Goal: Task Accomplishment & Management: Manage account settings

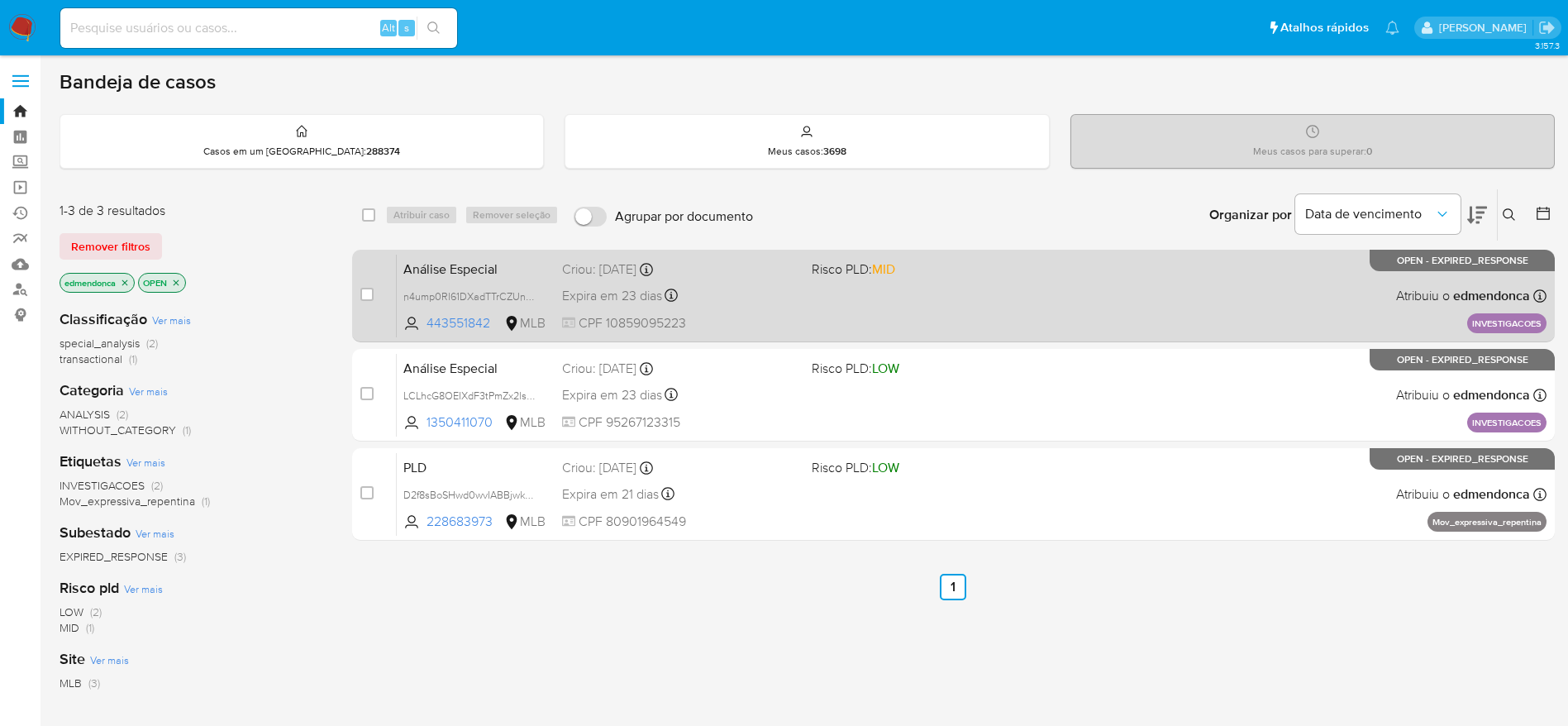
click at [826, 320] on div "Análise Especial n4ump0Rl61DXadTTrCZUnsZs 443551842 MLB Risco PLD: MID Criou: 1…" at bounding box center [971, 295] width 1150 height 84
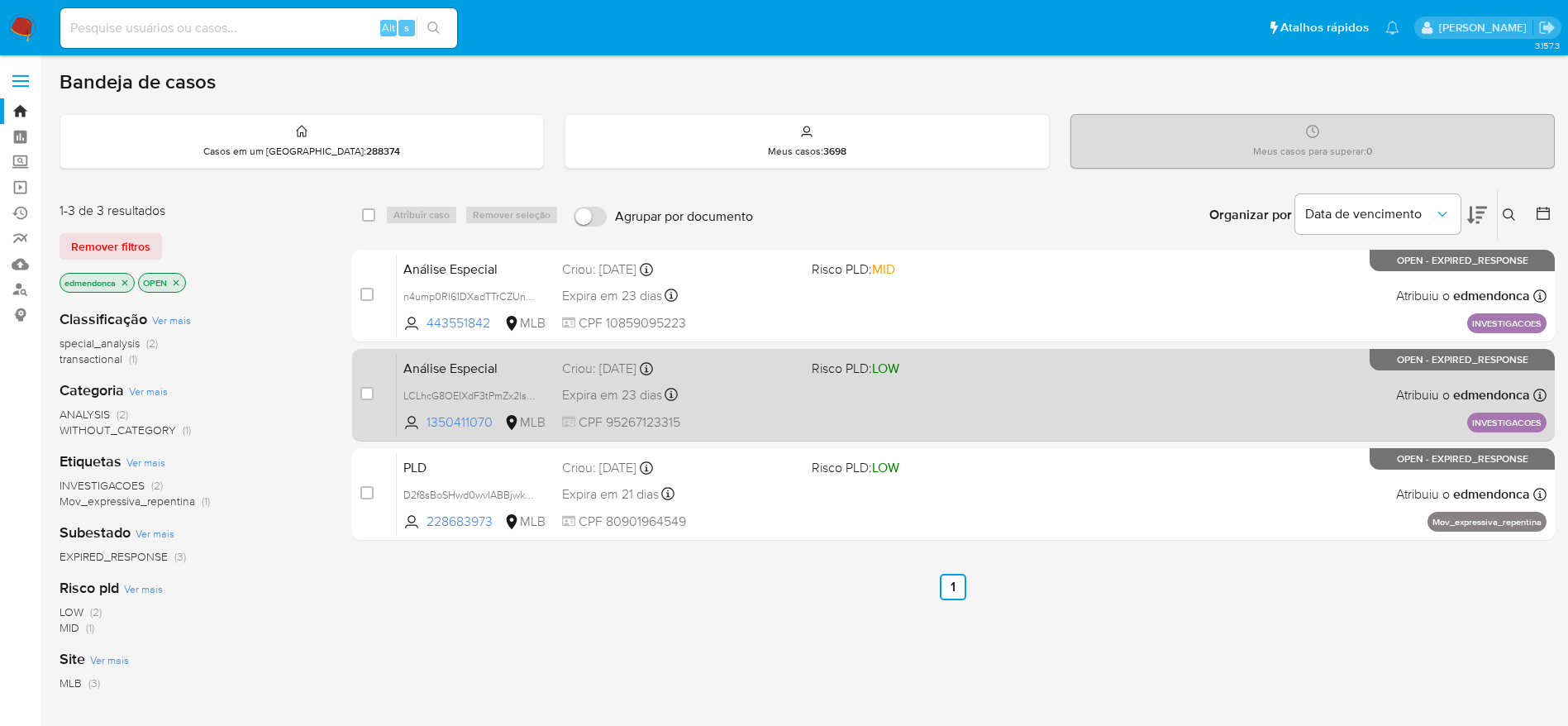
click at [918, 406] on div "Análise Especial LCLhcG8OEIXdF3tPmZx2lsWT 1350411070 MLB Risco PLD: LOW Criou: …" at bounding box center [971, 395] width 1150 height 84
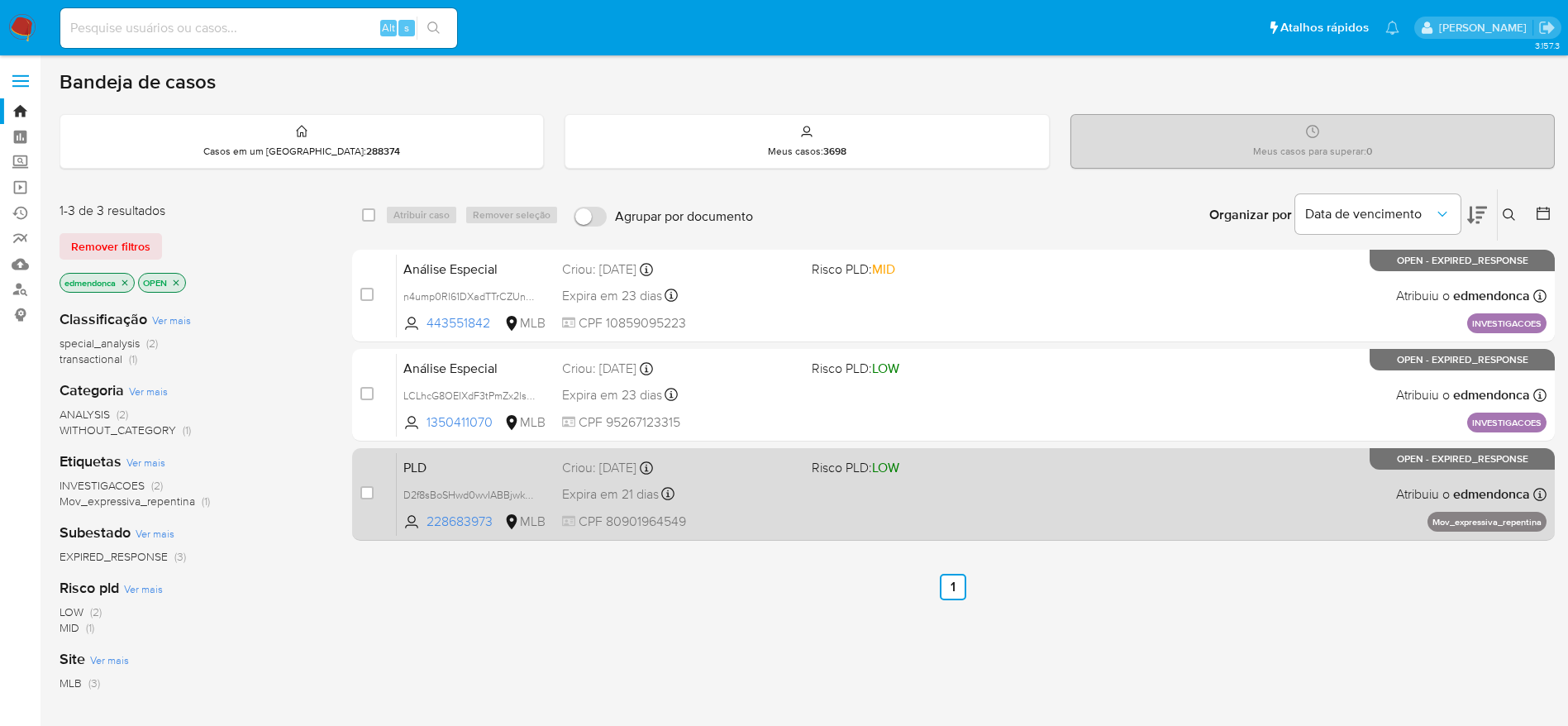
click at [843, 502] on div "PLD D2f8sBoSHwd0wvIABBjwkxTz 228683973 MLB Risco PLD: LOW Criou: 12/08/2025 Cri…" at bounding box center [971, 494] width 1150 height 84
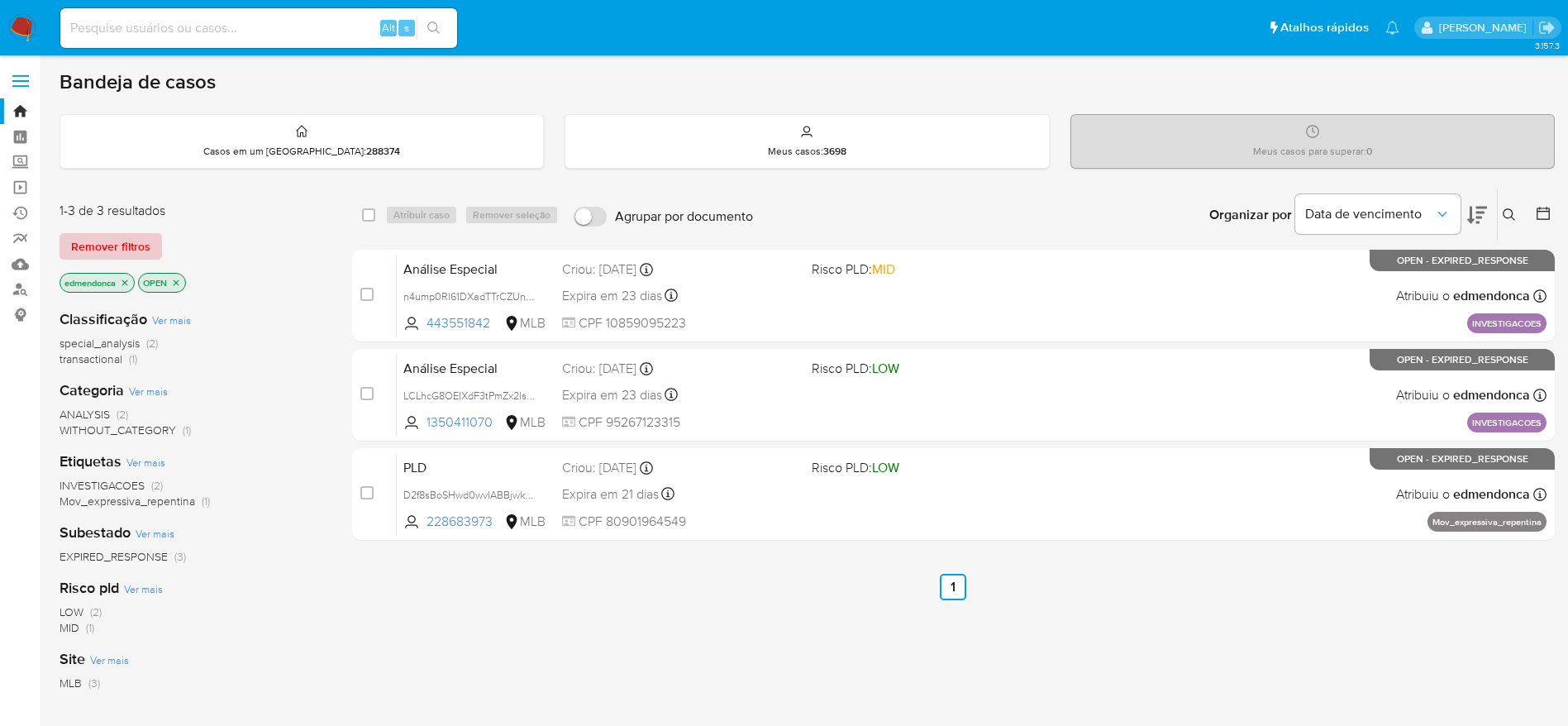
click at [140, 236] on span "Remover filtros" at bounding box center [110, 246] width 79 height 23
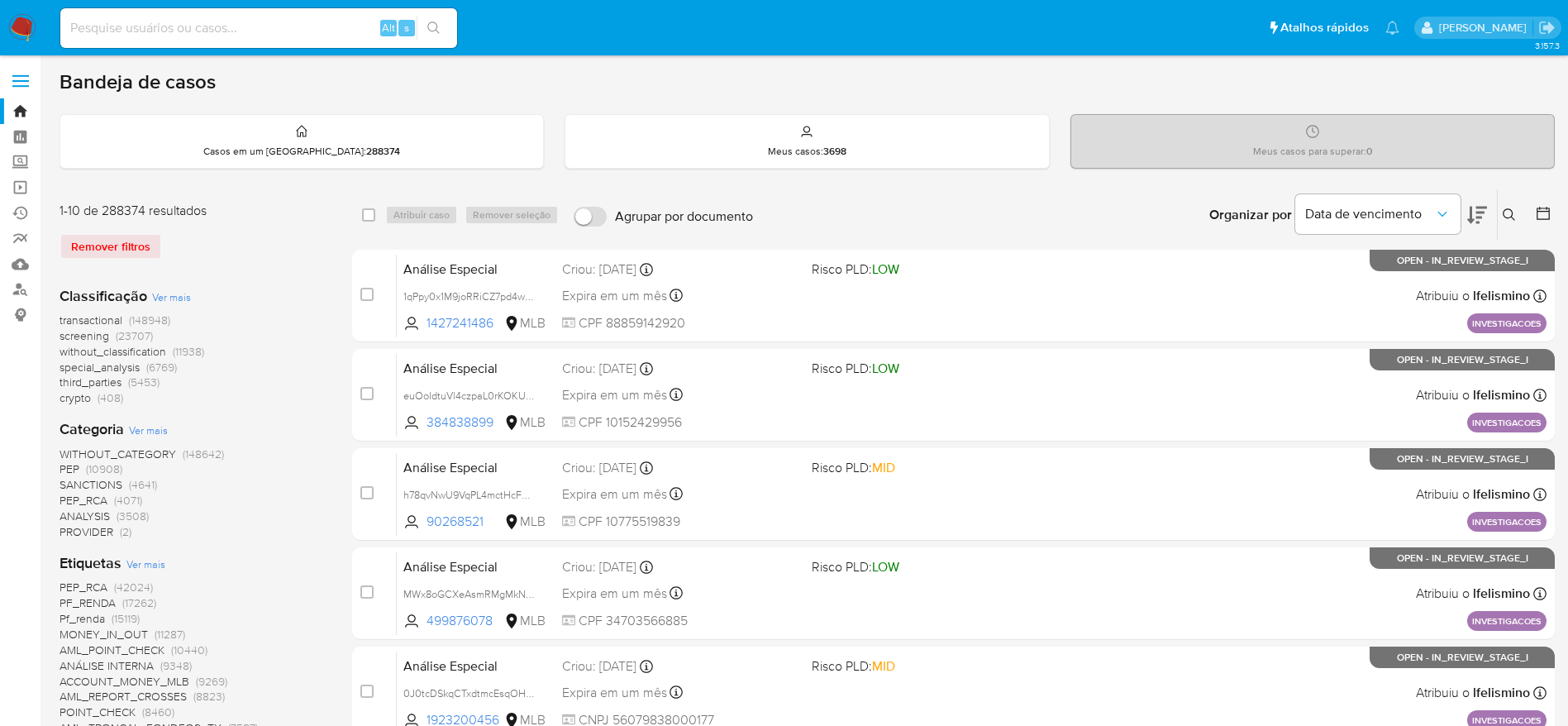
click at [1505, 209] on icon at bounding box center [1509, 215] width 13 height 13
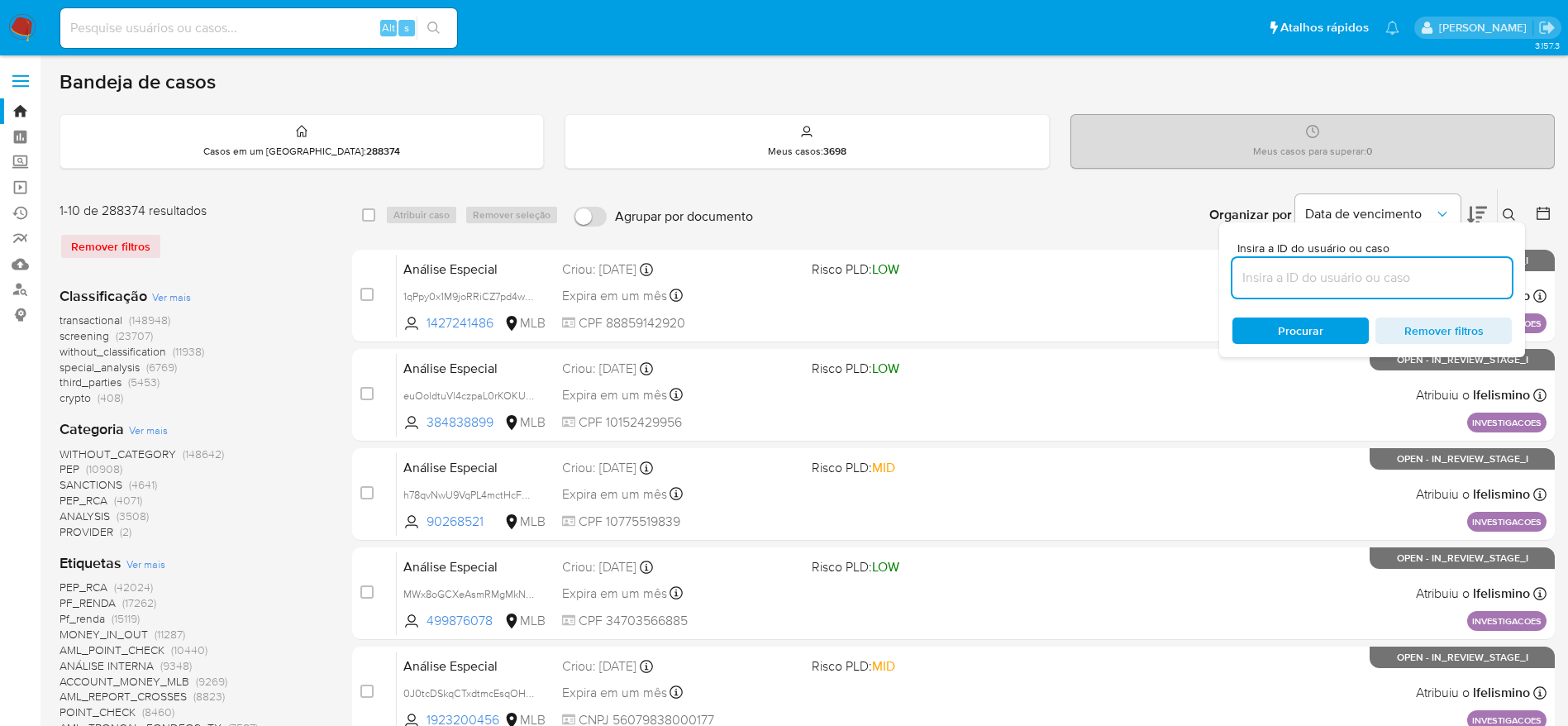
click at [1323, 273] on input at bounding box center [1372, 277] width 279 height 21
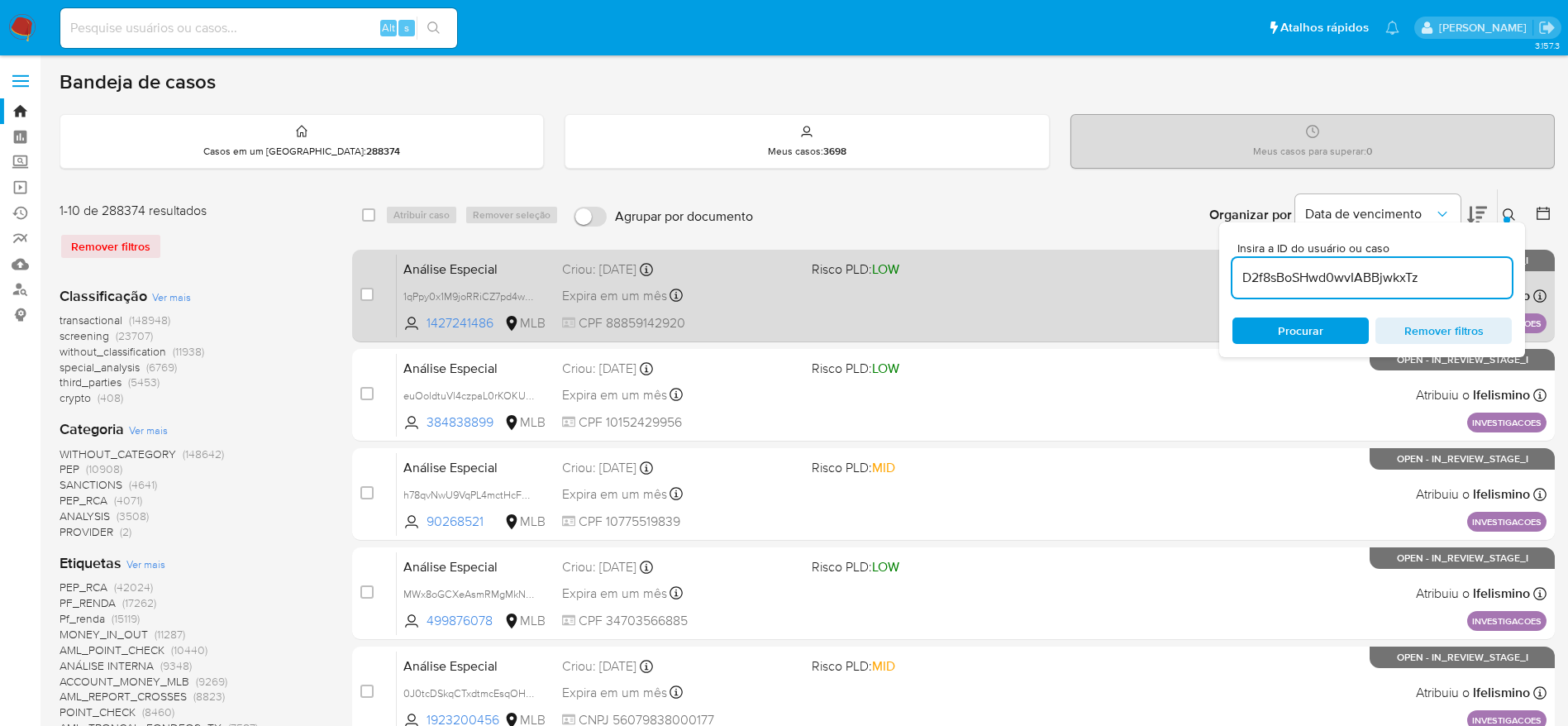
type input "D2f8sBoSHwd0wvIABBjwkxTz"
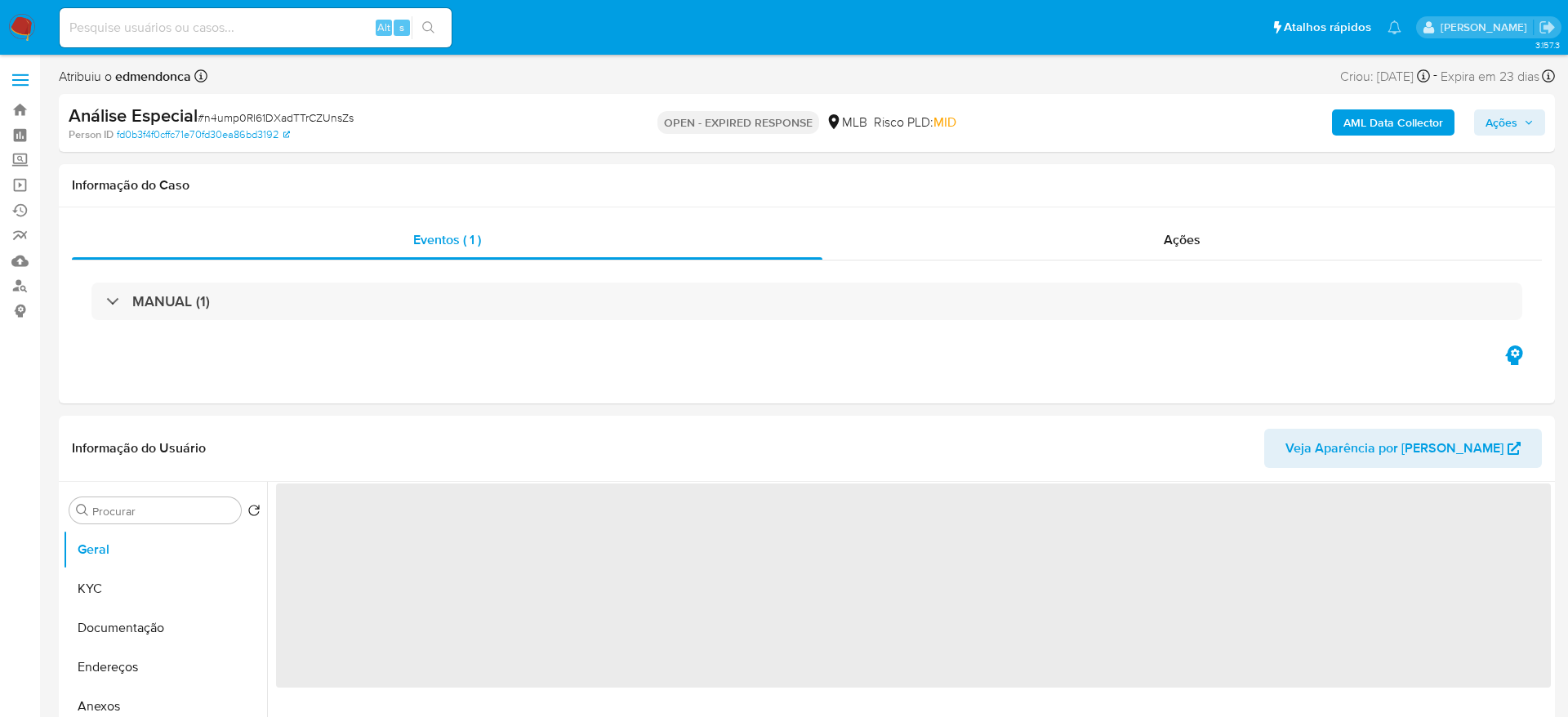
select select "10"
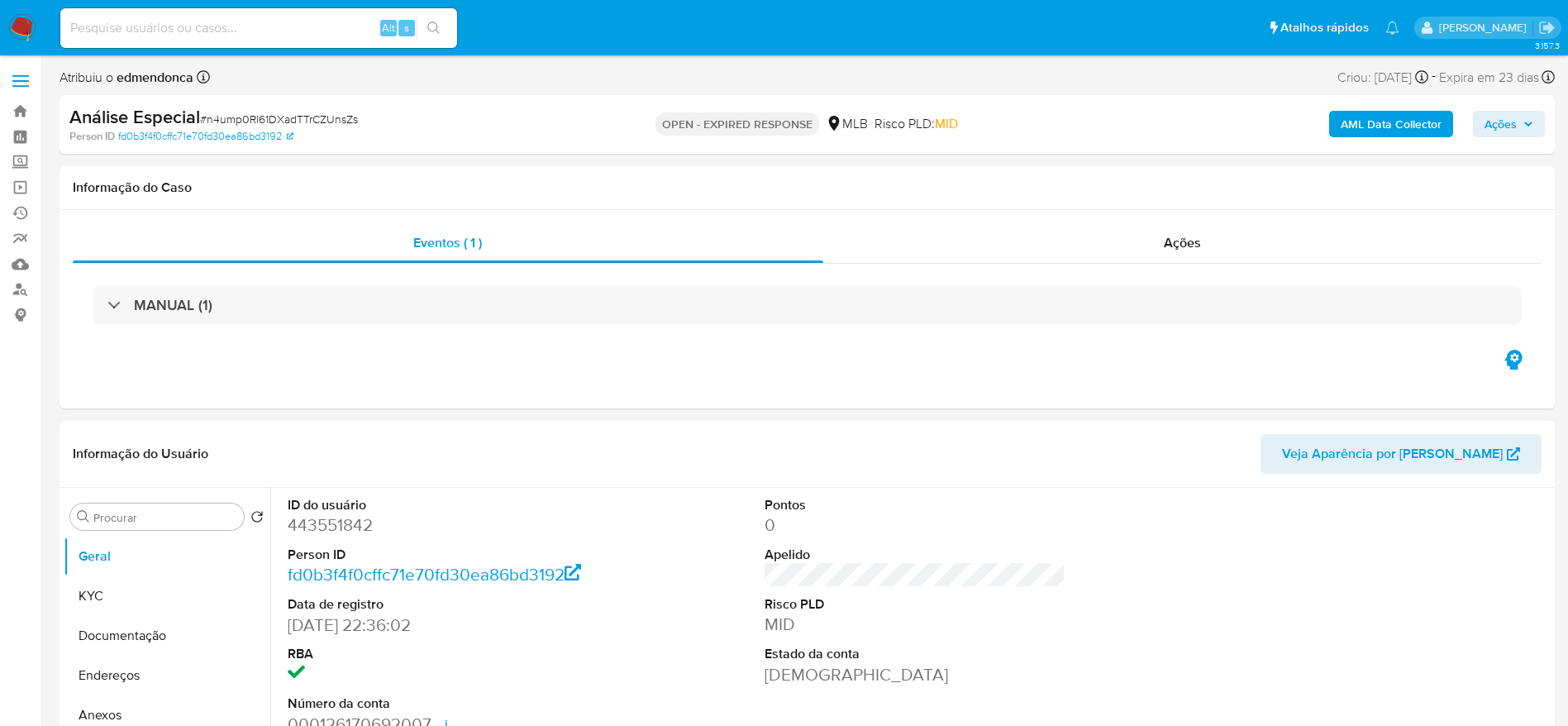
click at [311, 121] on span "# n4ump0Rl61DXadTTrCZUnsZs" at bounding box center [279, 119] width 158 height 17
click at [312, 121] on span "# n4ump0Rl61DXadTTrCZUnsZs" at bounding box center [279, 119] width 158 height 17
copy span "n4ump0Rl61DXadTTrCZUnsZs"
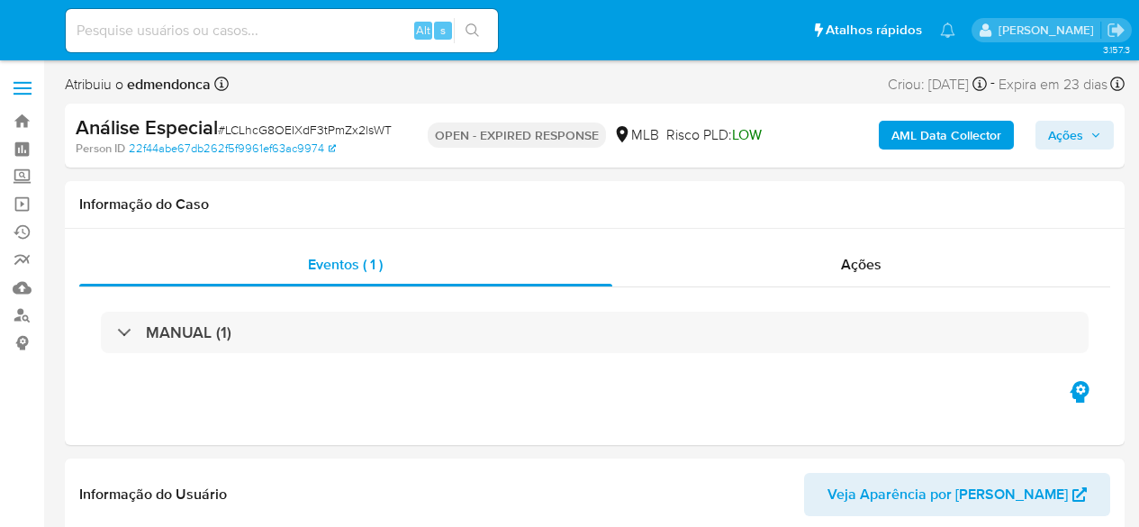
select select "10"
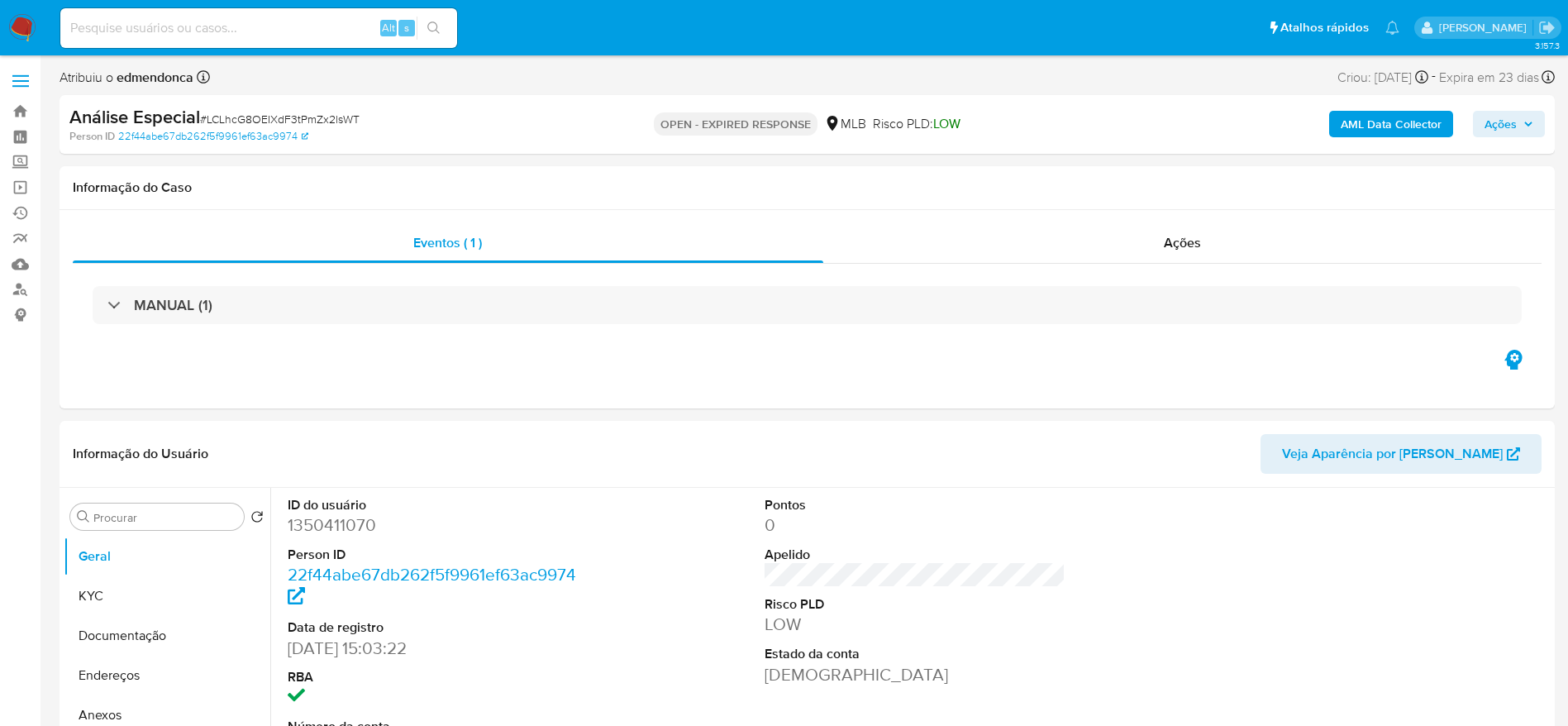
click at [257, 117] on span "# LCLhcG8OEIXdF3tPmZx2lsWT" at bounding box center [280, 119] width 160 height 17
click at [258, 117] on span "# LCLhcG8OEIXdF3tPmZx2lsWT" at bounding box center [280, 119] width 160 height 17
copy span "LCLhcG8OEIXdF3tPmZx2lsWT"
click at [245, 119] on span "# D2f8sBoSHwd0wvIABBjwkxTz" at bounding box center [183, 119] width 160 height 17
select select "10"
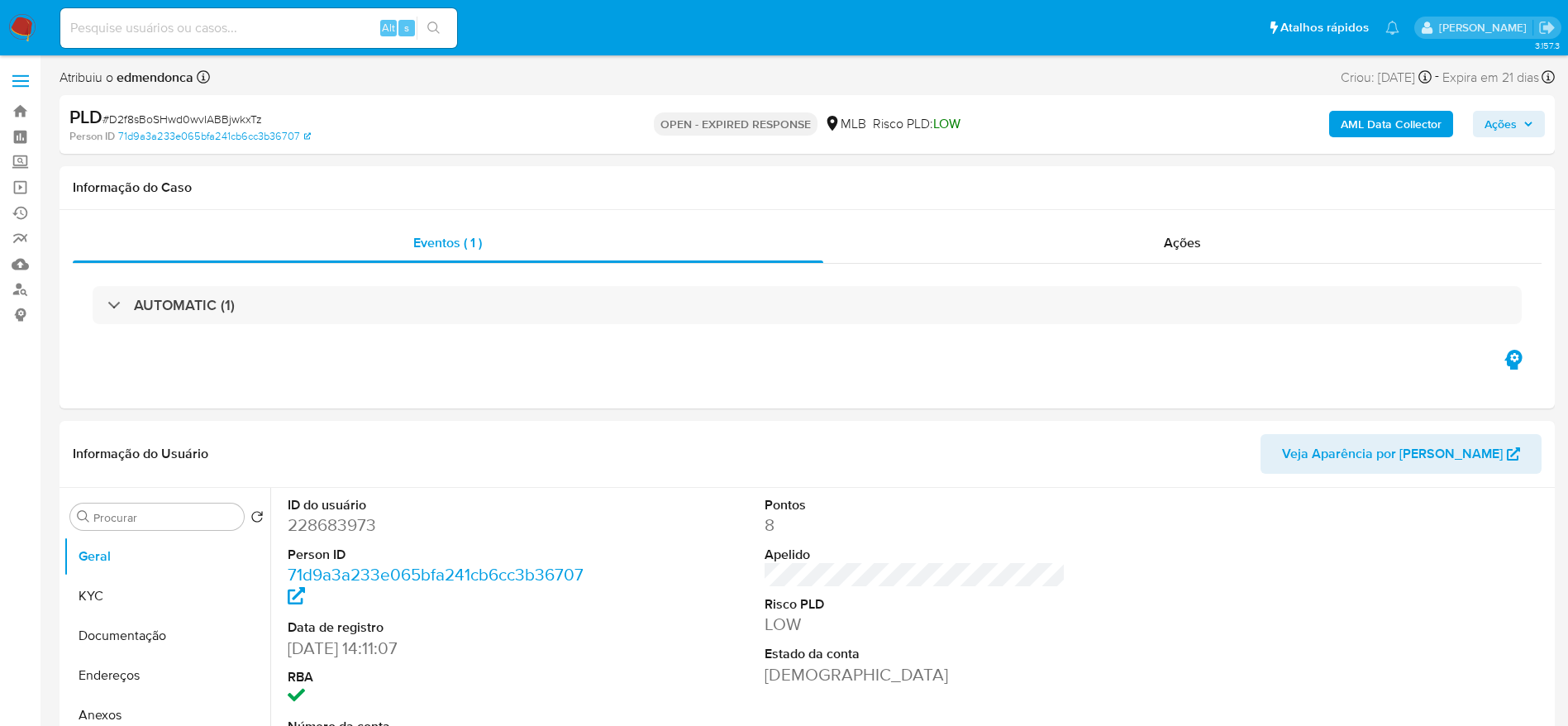
click at [245, 119] on span "# D2f8sBoSHwd0wvIABBjwkxTz" at bounding box center [183, 119] width 160 height 17
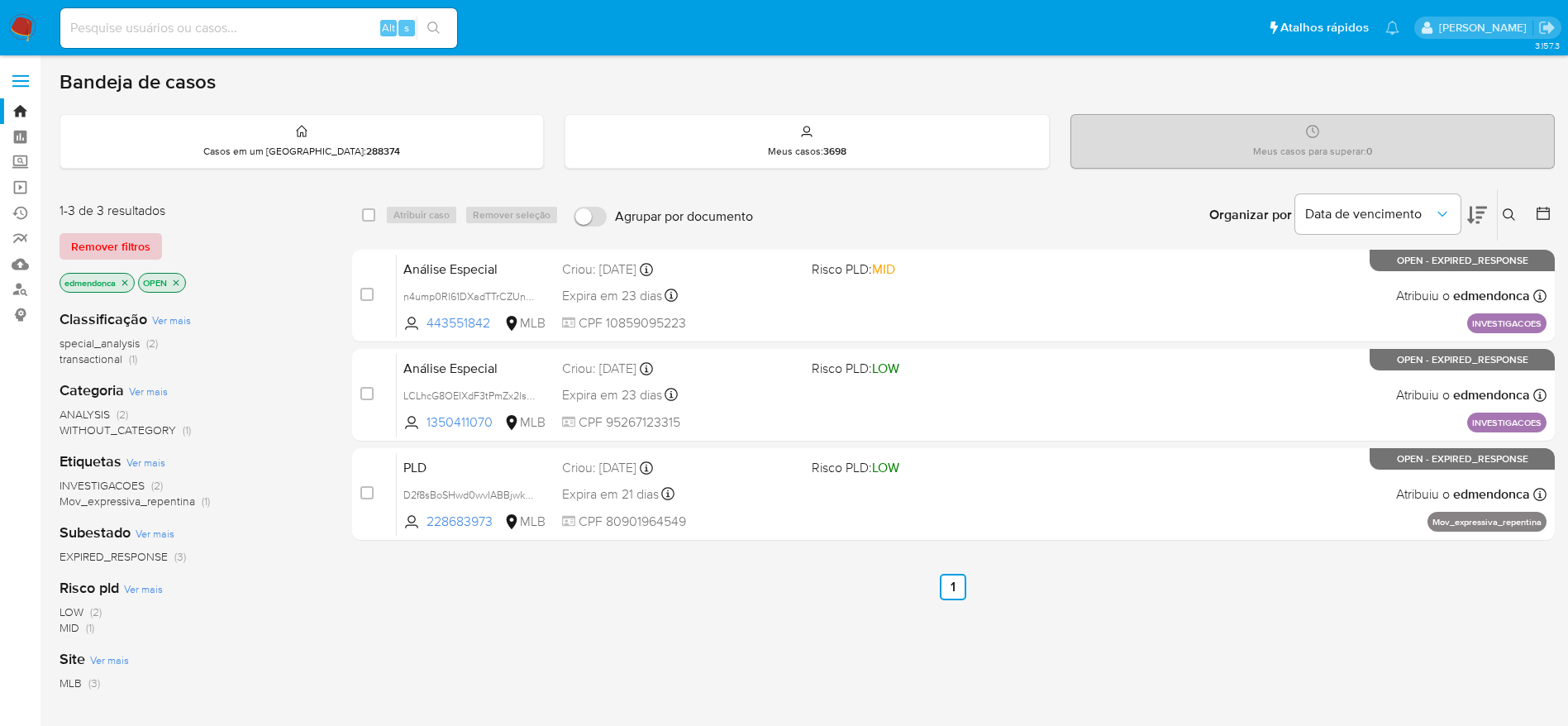
click at [114, 251] on span "Remover filtros" at bounding box center [110, 246] width 79 height 23
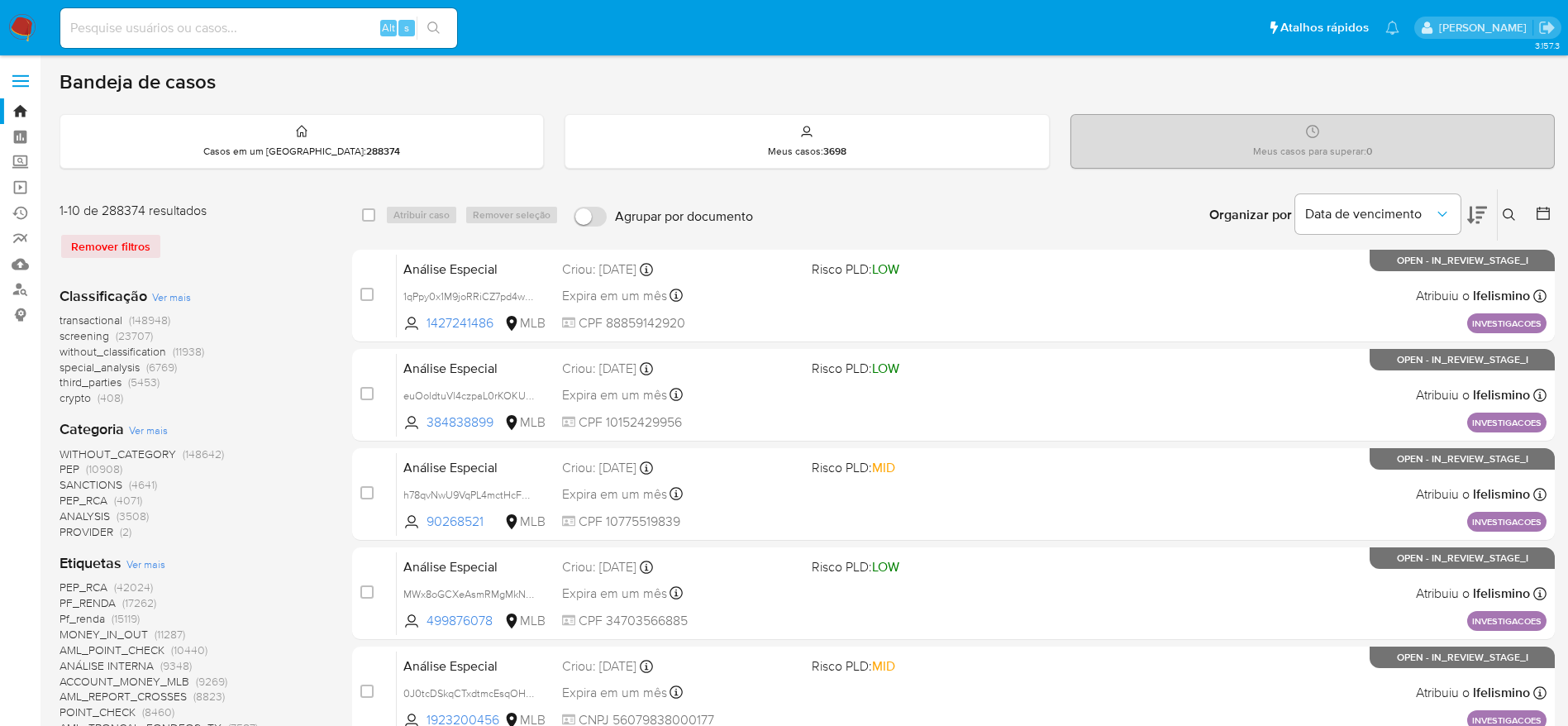
click at [1511, 217] on icon at bounding box center [1509, 215] width 13 height 13
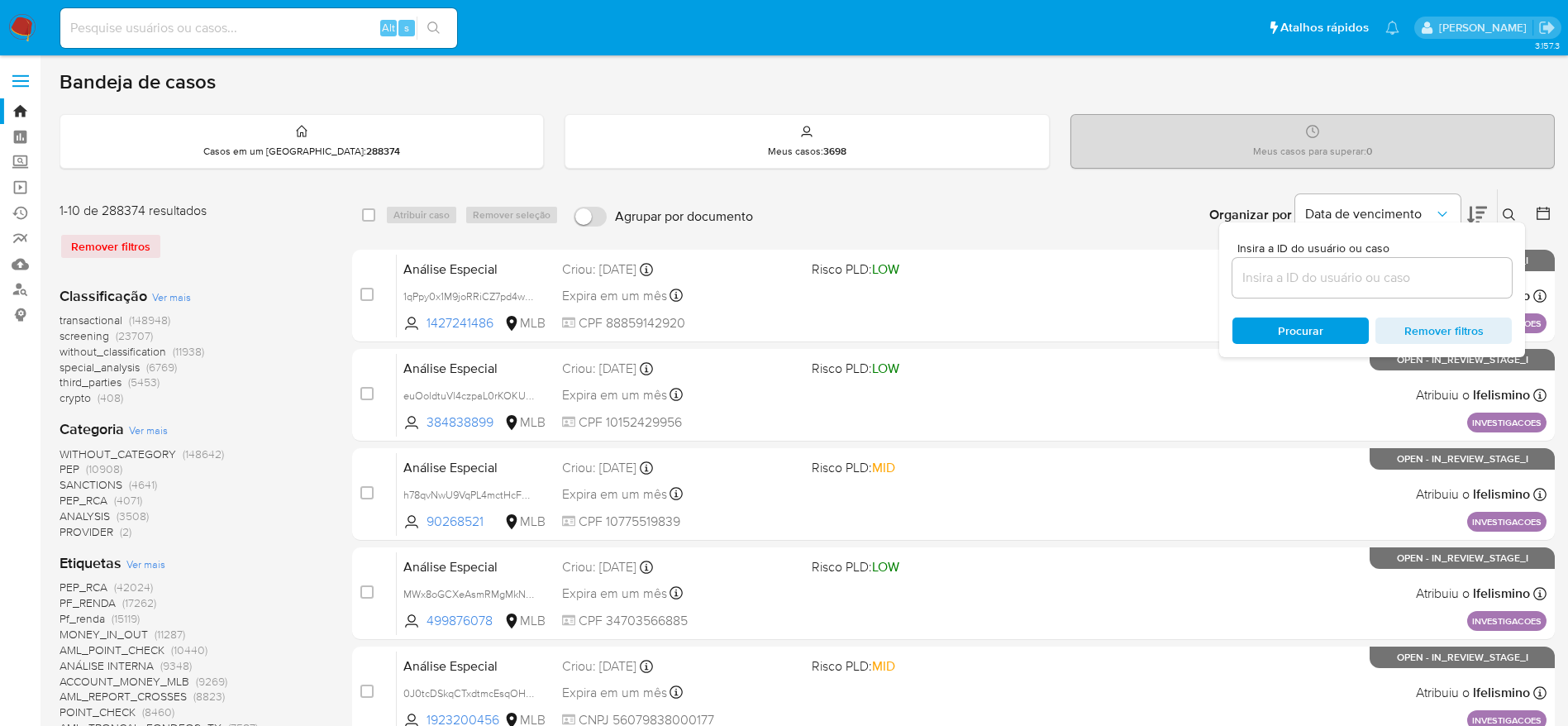
click at [1362, 283] on input at bounding box center [1372, 277] width 279 height 21
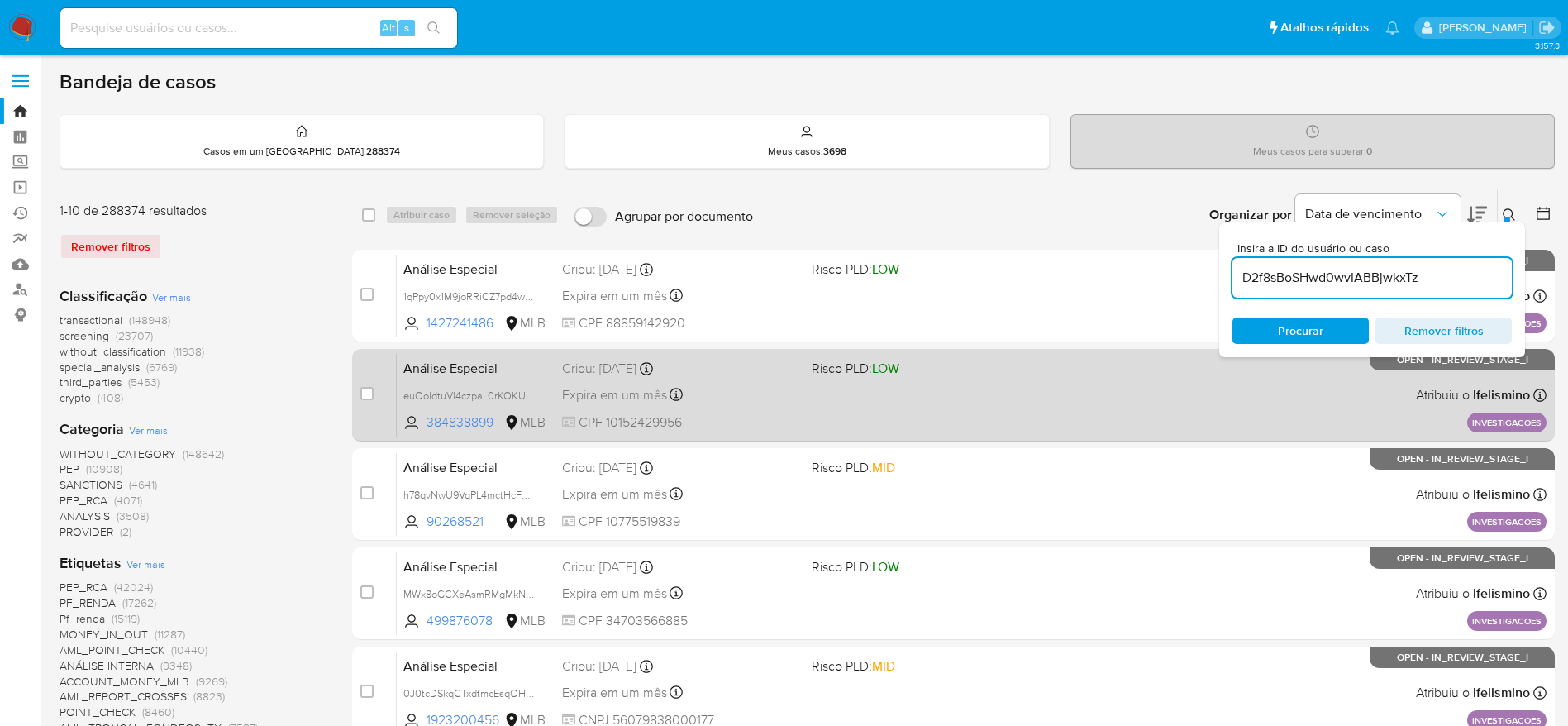
type input "D2f8sBoSHwd0wvIABBjwkxTz"
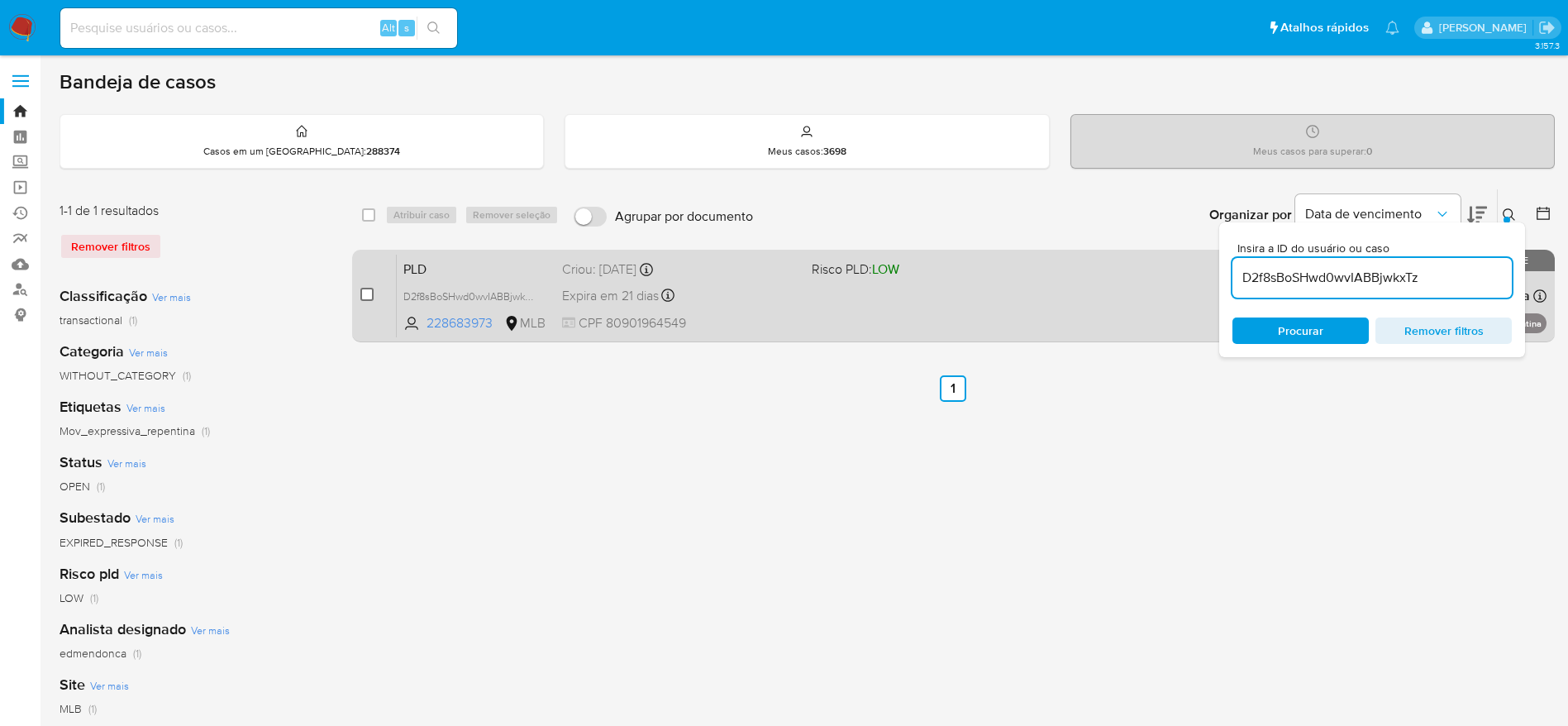
click at [369, 292] on input "checkbox" at bounding box center [367, 294] width 13 height 13
checkbox input "true"
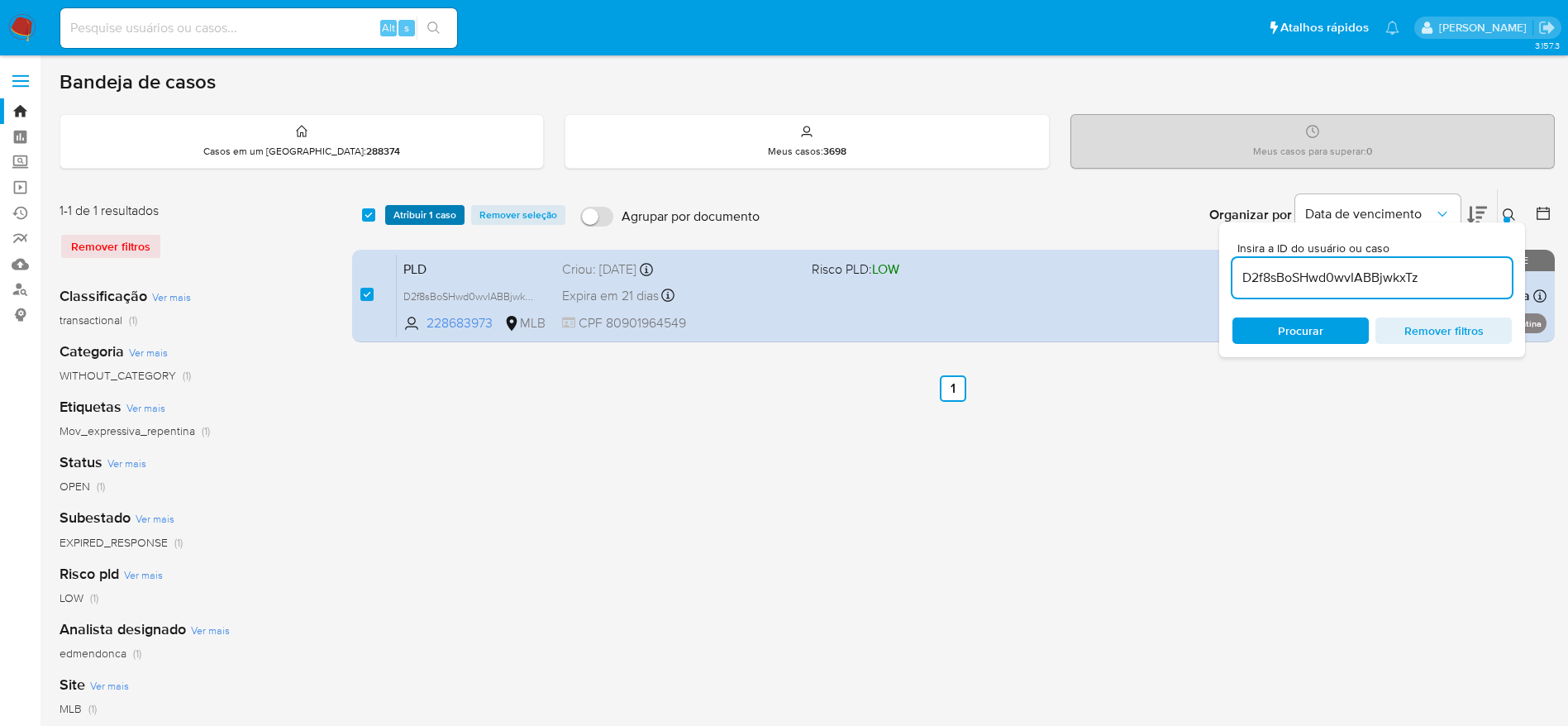
click at [425, 207] on span "Atribuir 1 caso" at bounding box center [425, 215] width 62 height 17
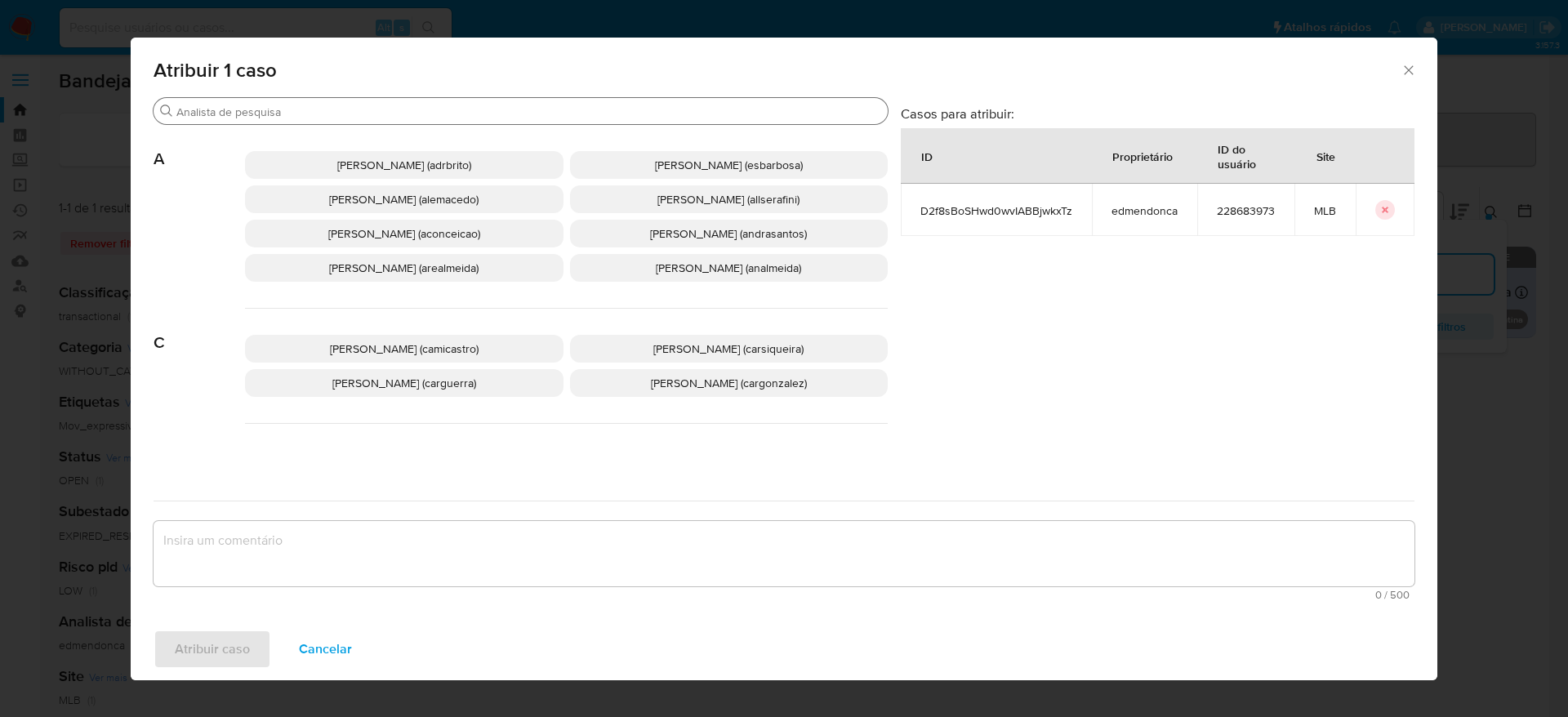
click at [386, 110] on input "Procurar" at bounding box center [529, 111] width 705 height 15
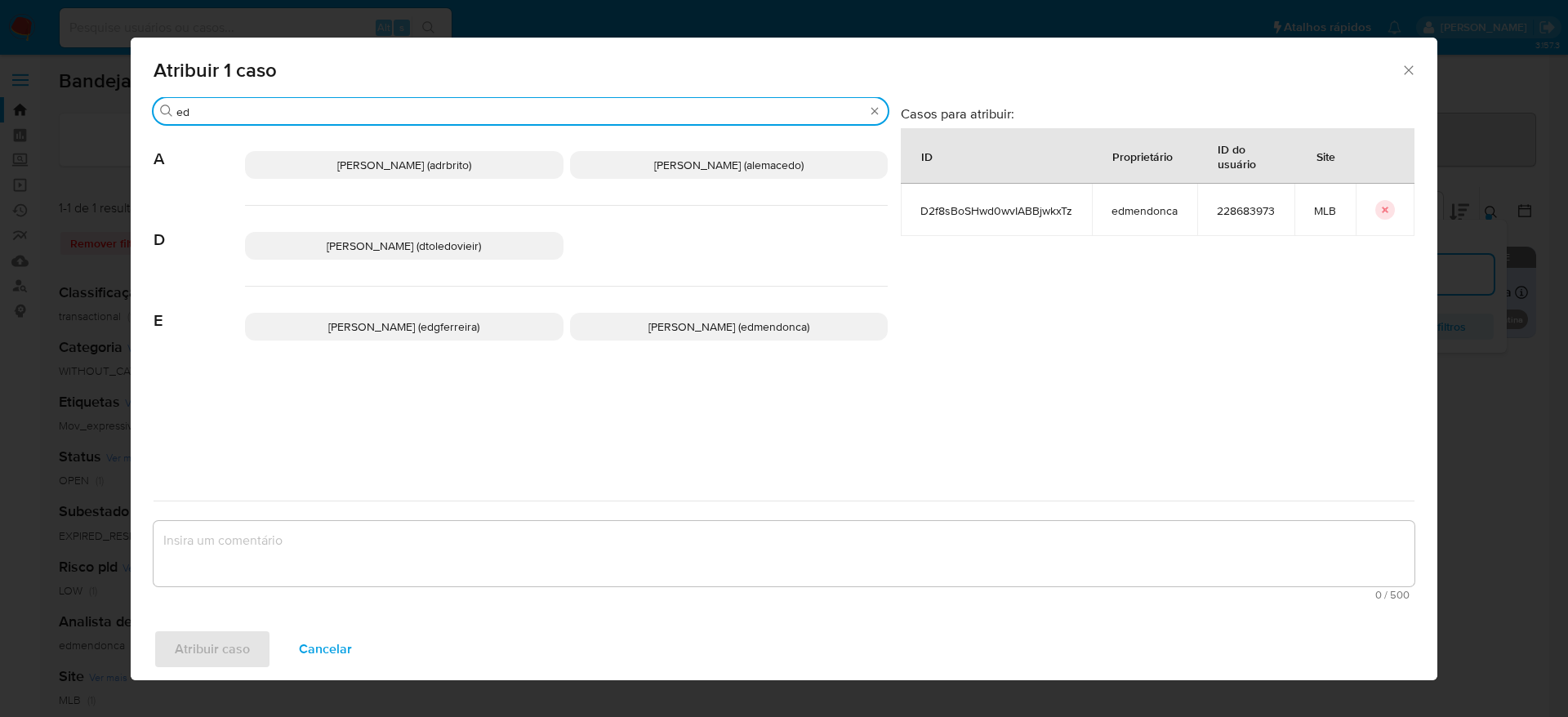
type input "ed"
click at [654, 315] on p "Eduardo Mendonca Dutra (edmendonca)" at bounding box center [729, 326] width 318 height 28
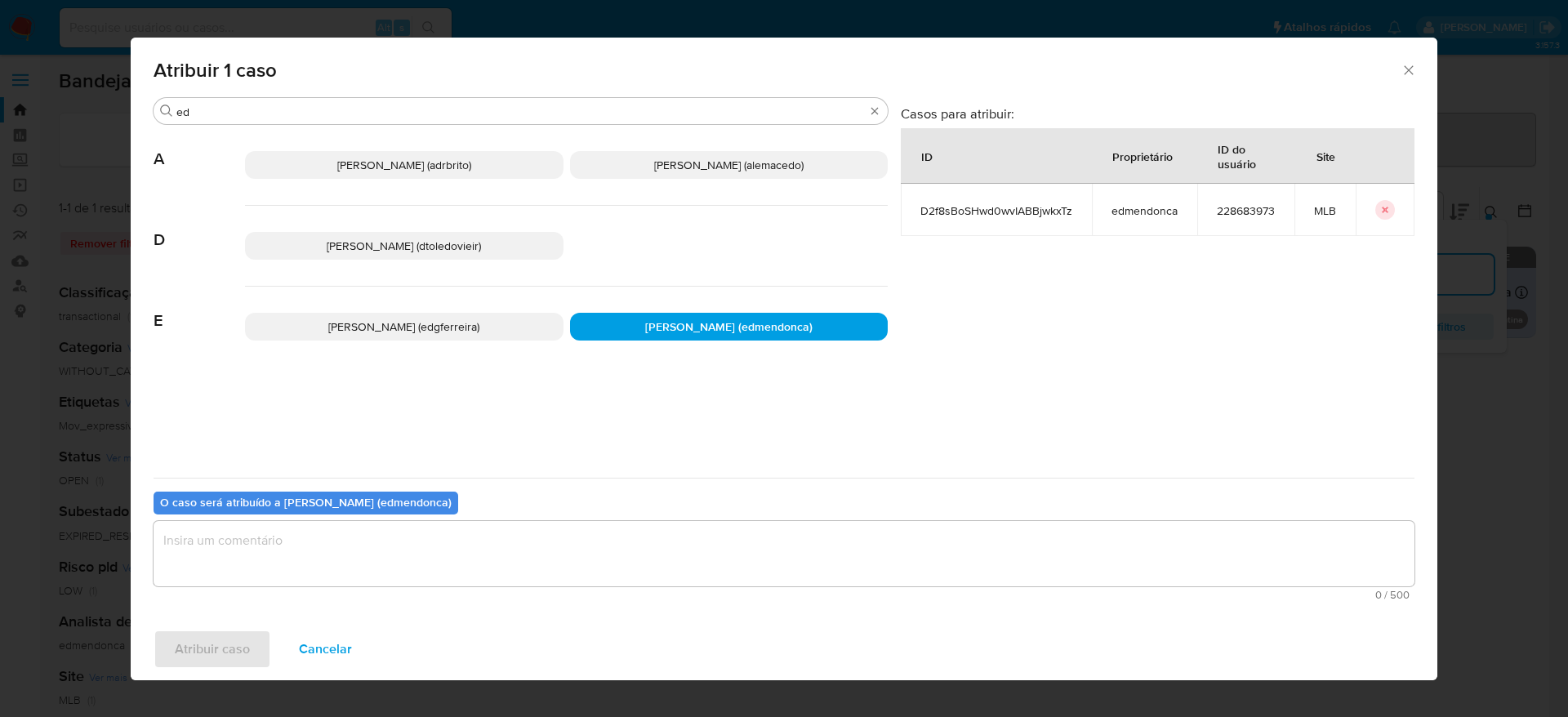
click at [561, 544] on textarea "assign-modal" at bounding box center [784, 554] width 1261 height 65
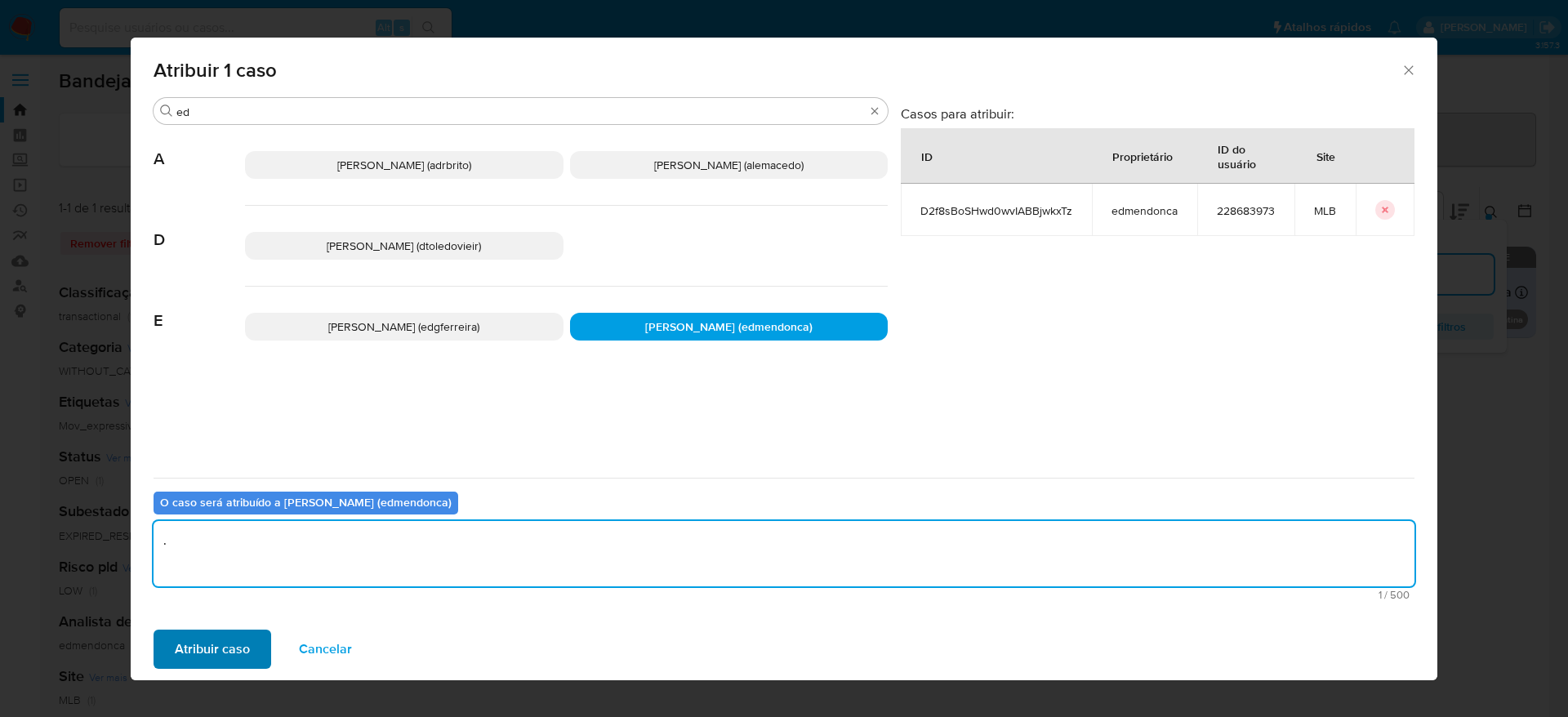
type textarea "."
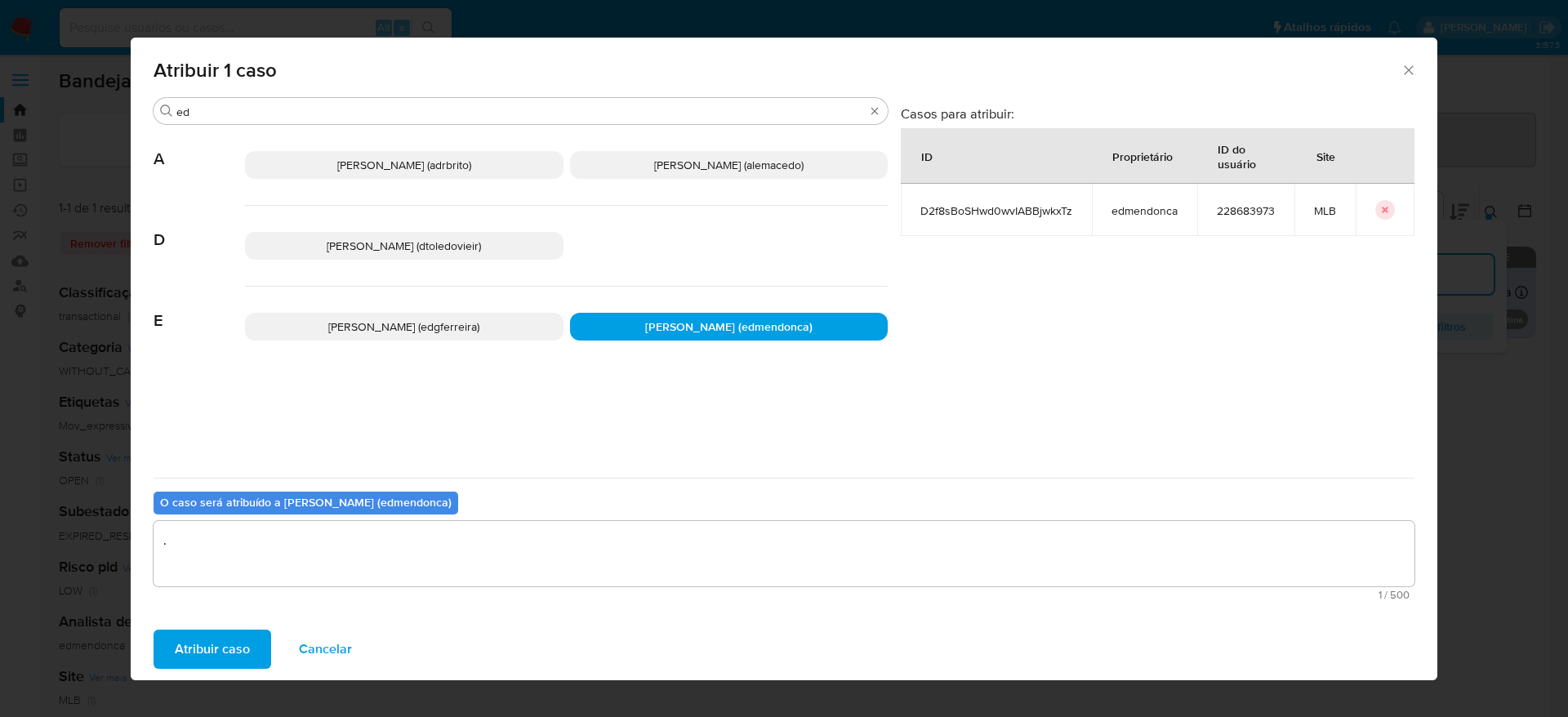
click at [225, 635] on span "Atribuir caso" at bounding box center [212, 649] width 75 height 36
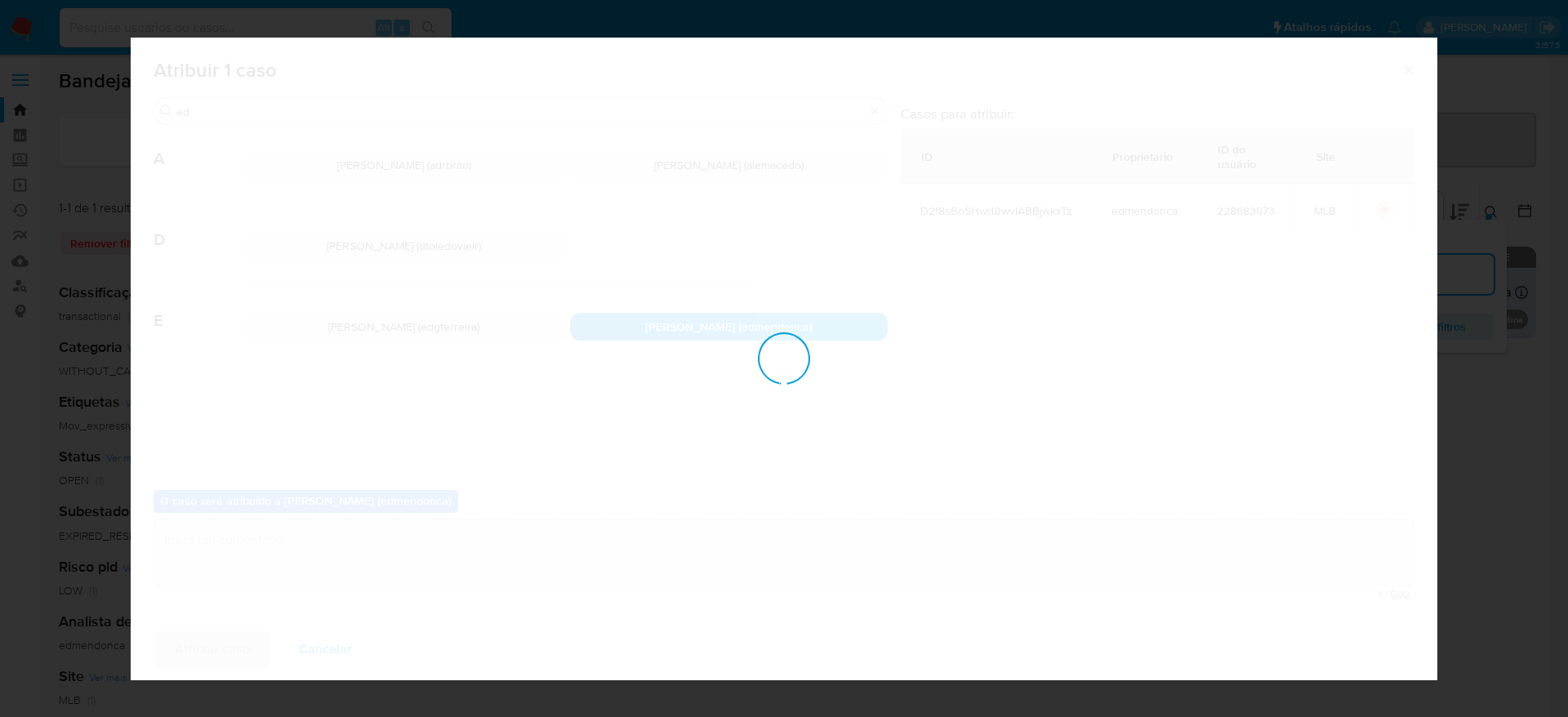
checkbox input "false"
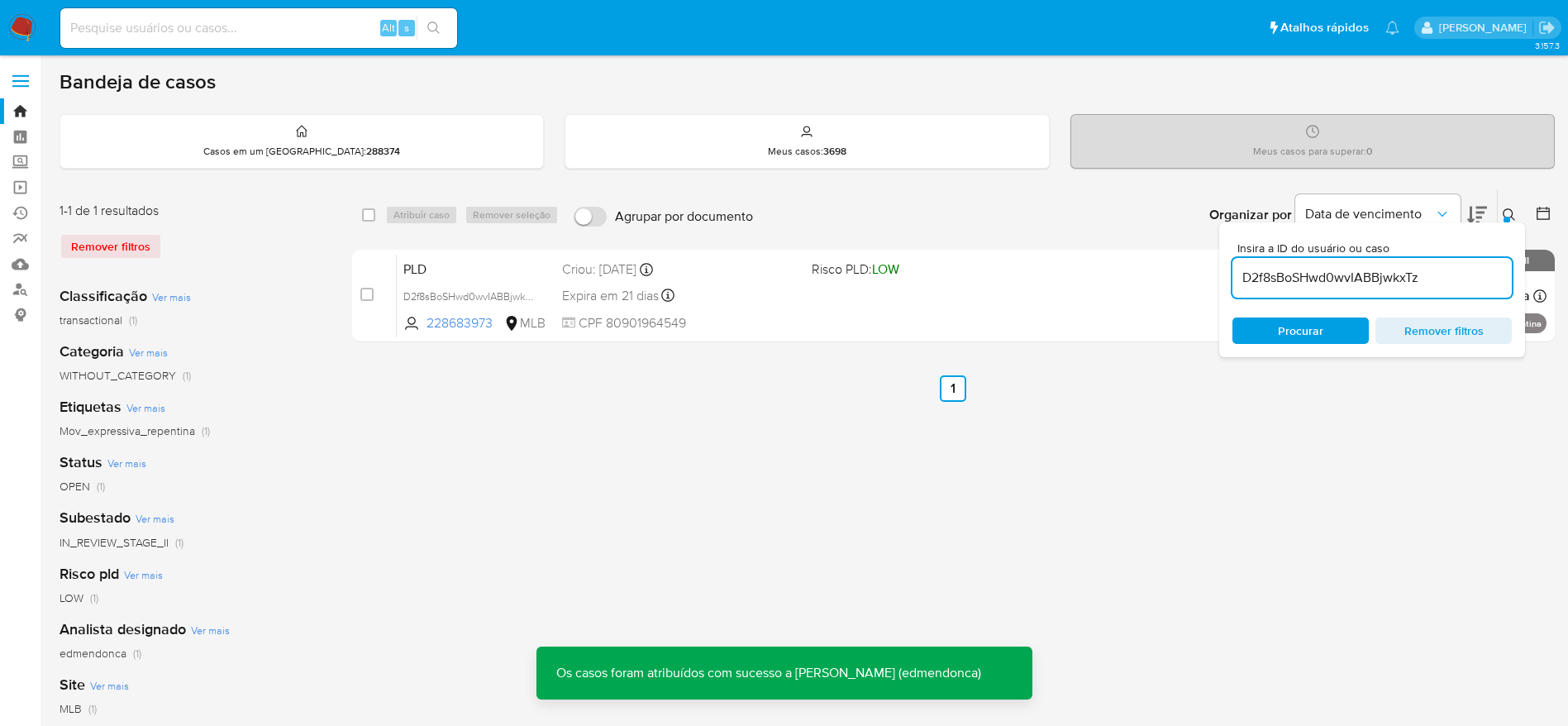
click at [1307, 278] on input "D2f8sBoSHwd0wvIABBjwkxTz" at bounding box center [1372, 277] width 279 height 21
paste input "LCLhcG8OEIXdF3tPmZx2lsWT"
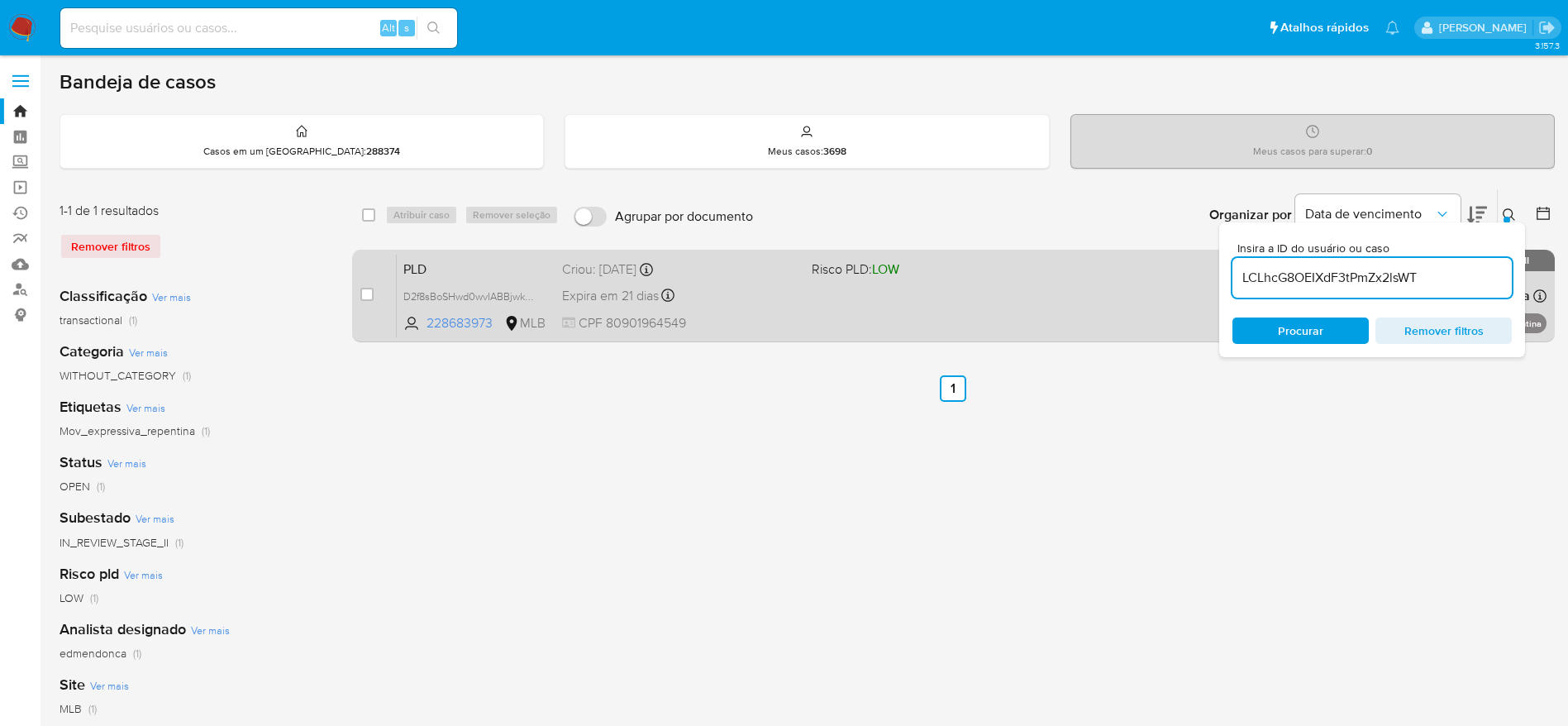
type input "LCLhcG8OEIXdF3tPmZx2lsWT"
drag, startPoint x: 368, startPoint y: 299, endPoint x: 407, endPoint y: 261, distance: 54.5
click at [367, 299] on input "checkbox" at bounding box center [367, 294] width 13 height 13
checkbox input "true"
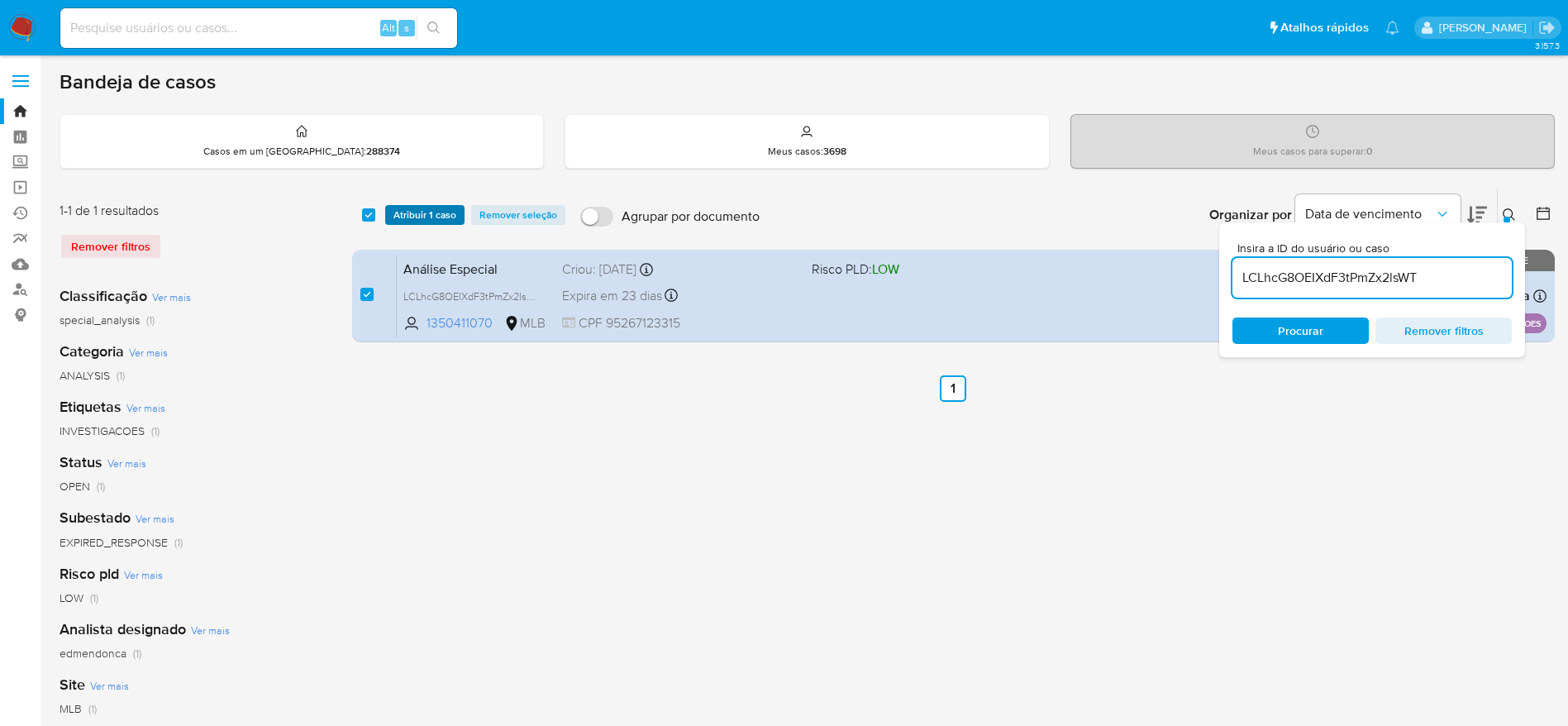
click at [436, 213] on span "Atribuir 1 caso" at bounding box center [425, 215] width 62 height 17
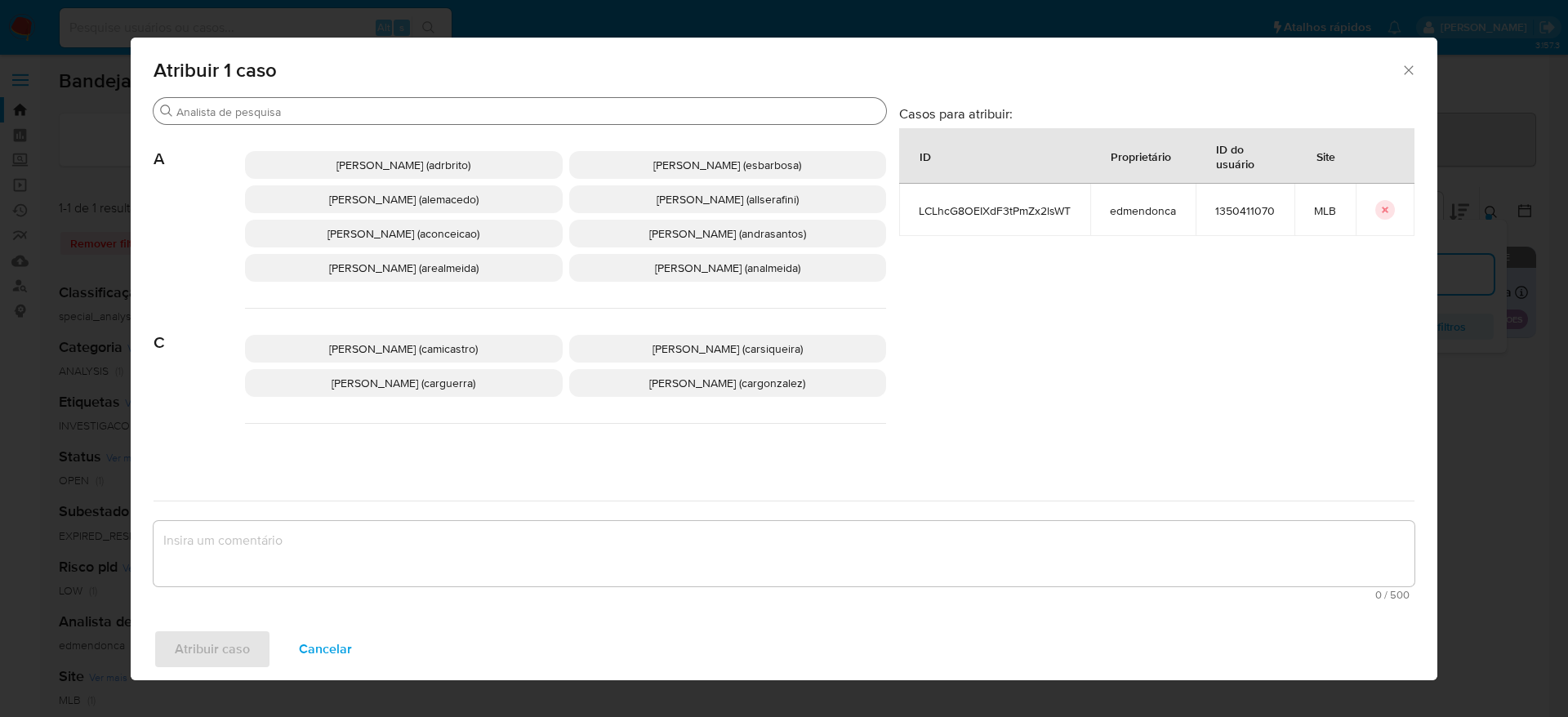
click at [418, 111] on input "Procurar" at bounding box center [528, 111] width 703 height 15
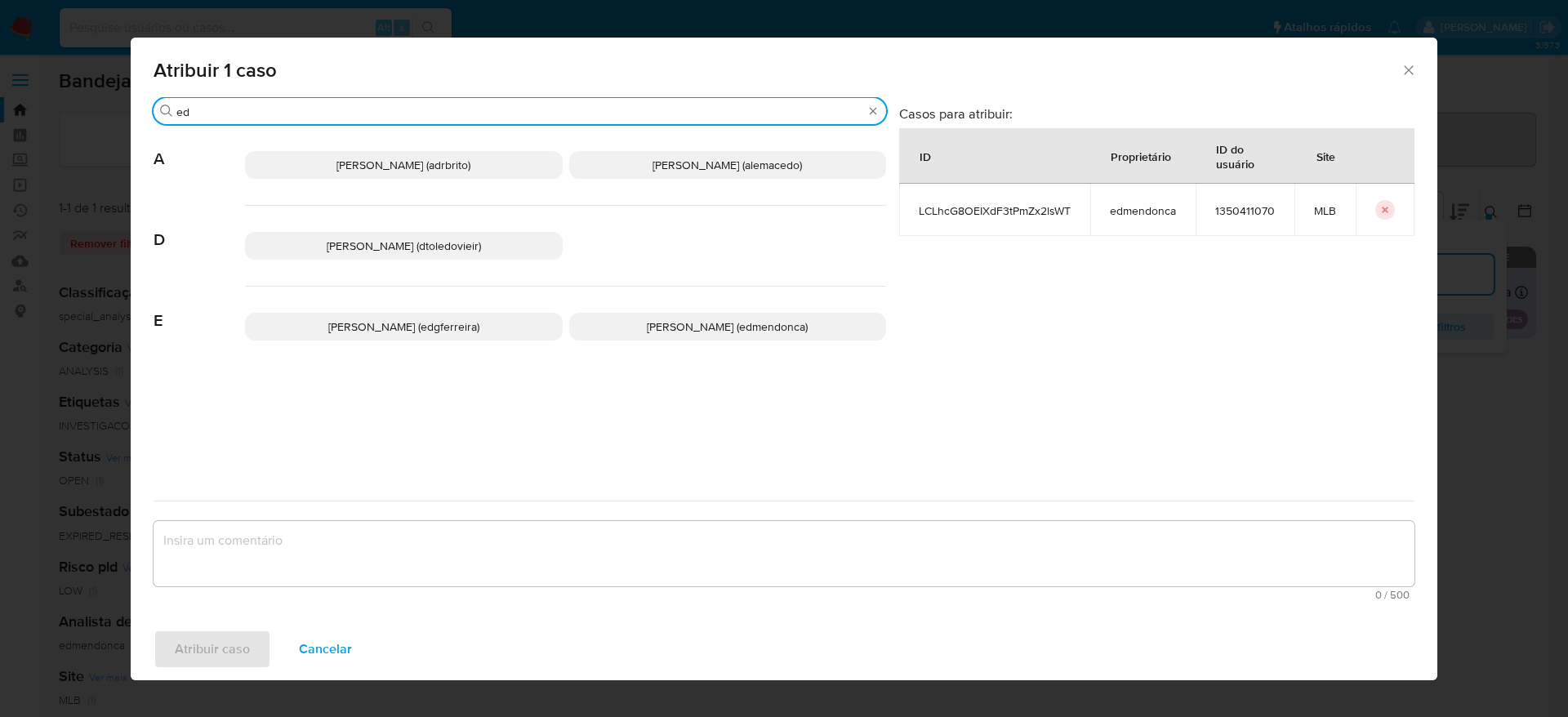
type input "ed"
click at [706, 307] on div "Edgar Zuliani Ferreira (edgferreira) Eduardo Mendonca Dutra (edmendonca)" at bounding box center [565, 326] width 641 height 80
click at [694, 333] on span "Eduardo Mendonca Dutra (edmendonca)" at bounding box center [726, 326] width 161 height 16
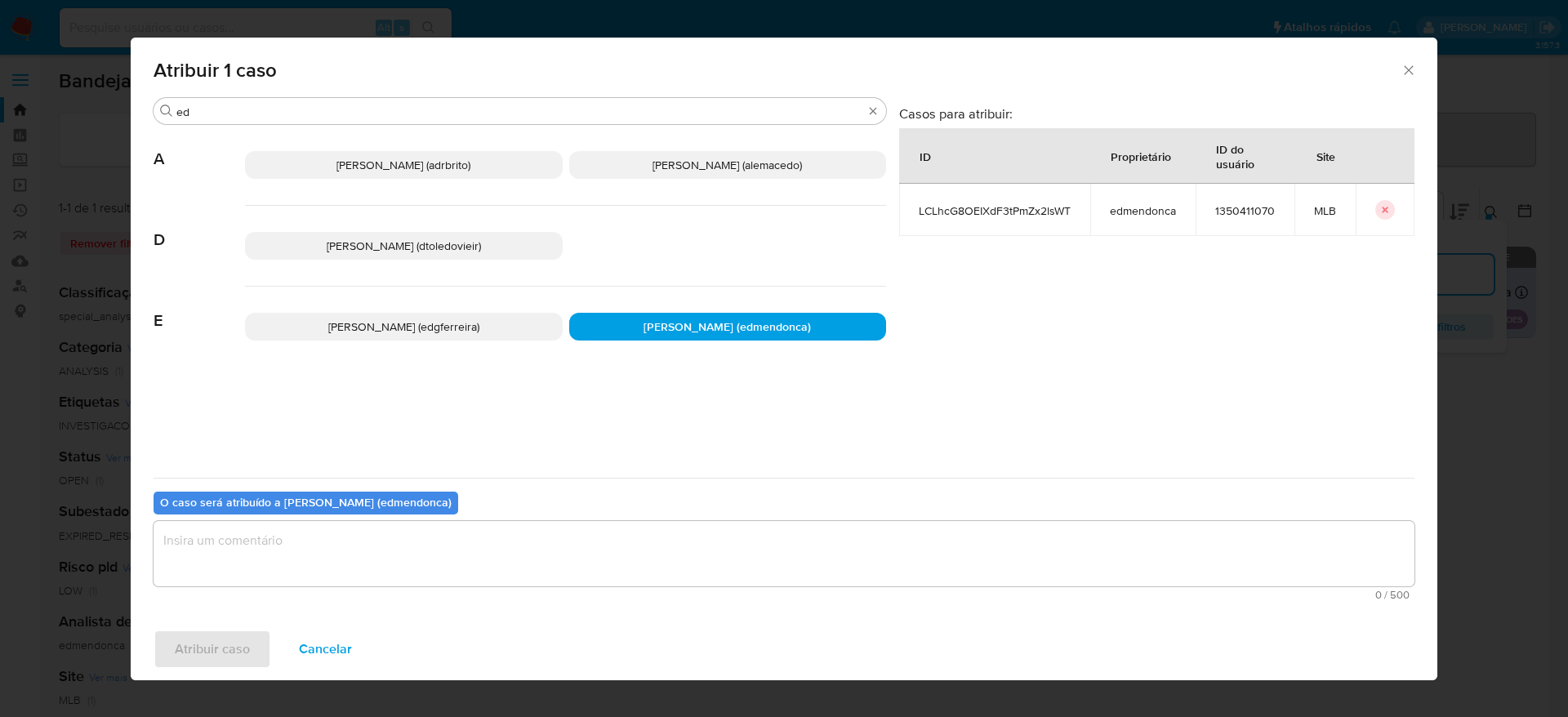
click at [577, 550] on textarea "assign-modal" at bounding box center [784, 554] width 1261 height 65
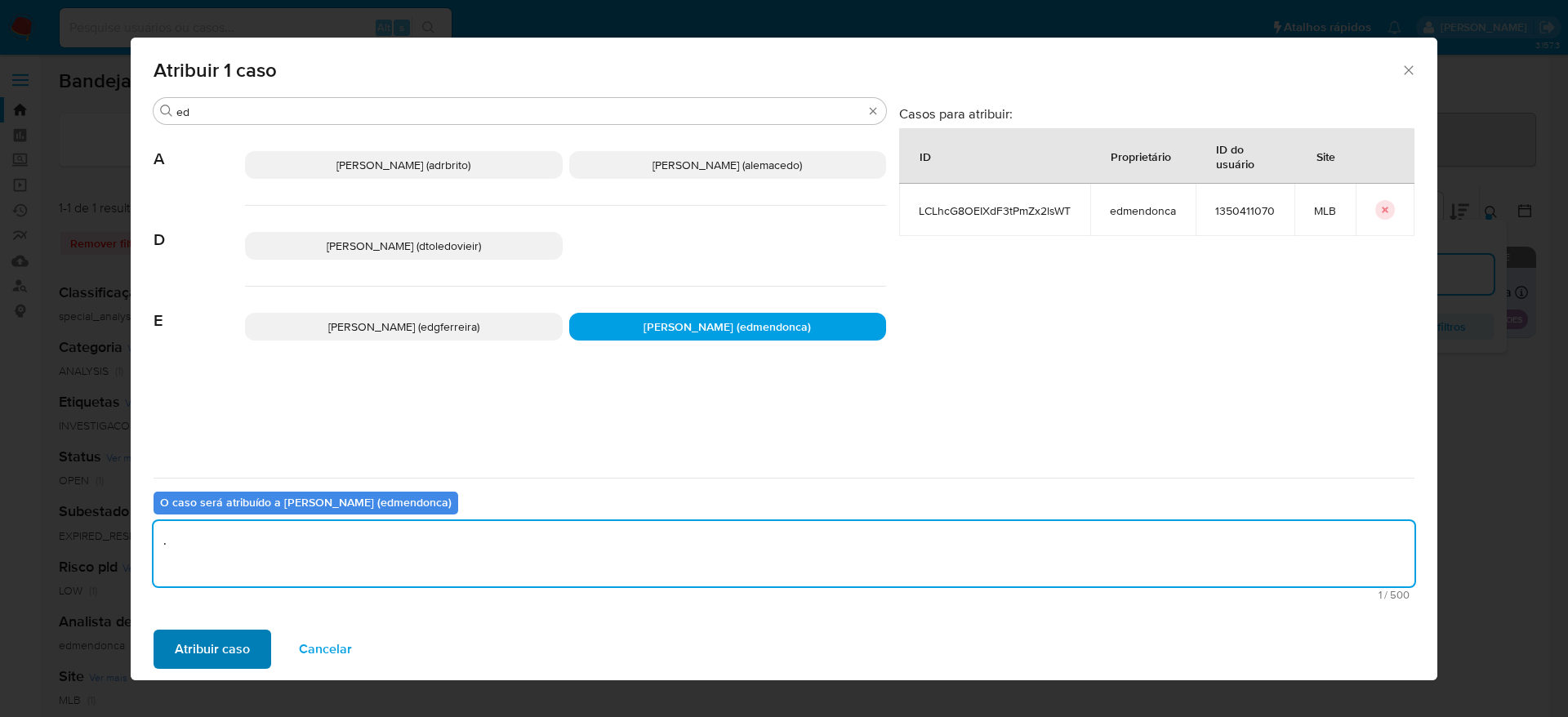
type textarea "."
click at [208, 650] on span "Atribuir caso" at bounding box center [212, 649] width 75 height 36
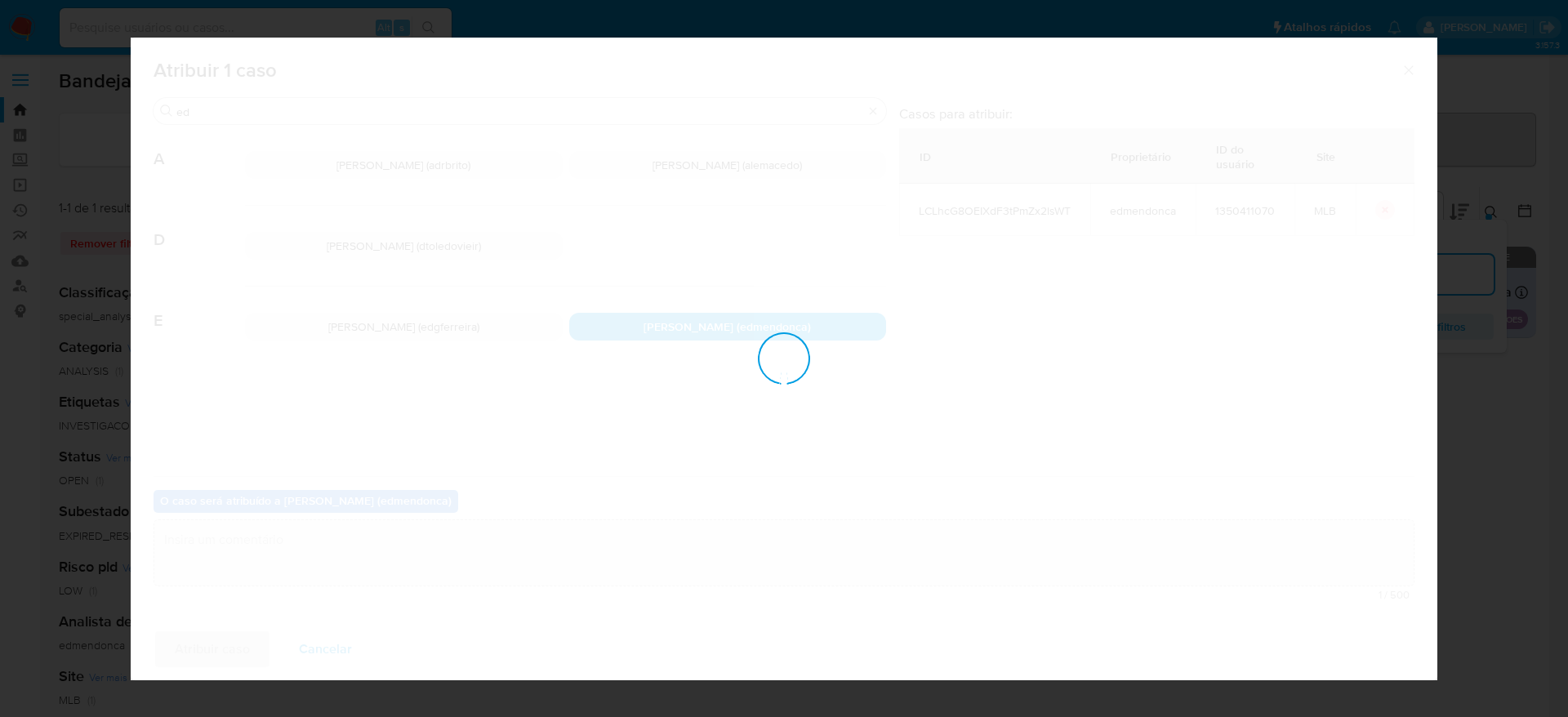
checkbox input "false"
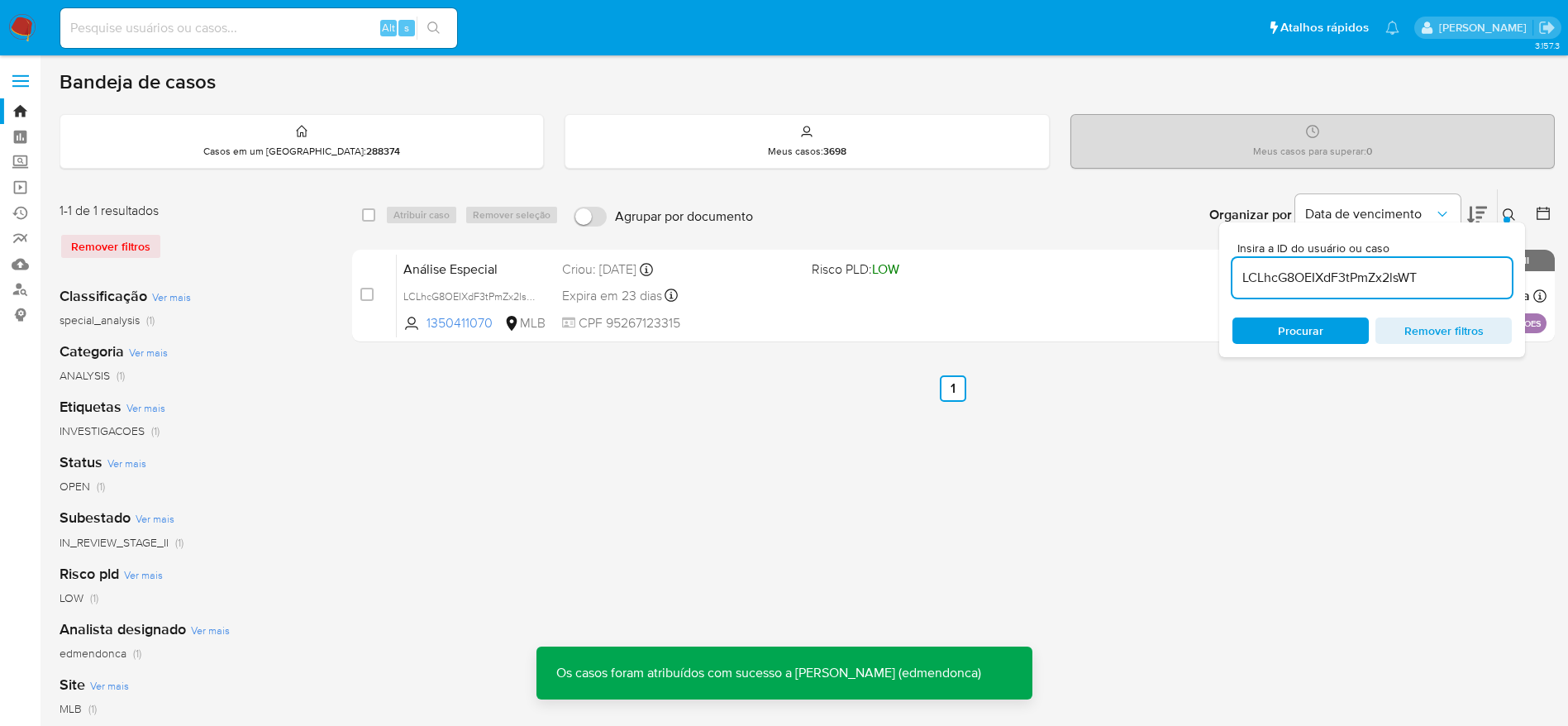
click at [1316, 278] on input "LCLhcG8OEIXdF3tPmZx2lsWT" at bounding box center [1372, 277] width 279 height 21
paste input "n4ump0Rl61DXadTTrCZUnsZs"
type input "n4ump0Rl61DXadTTrCZUnsZs"
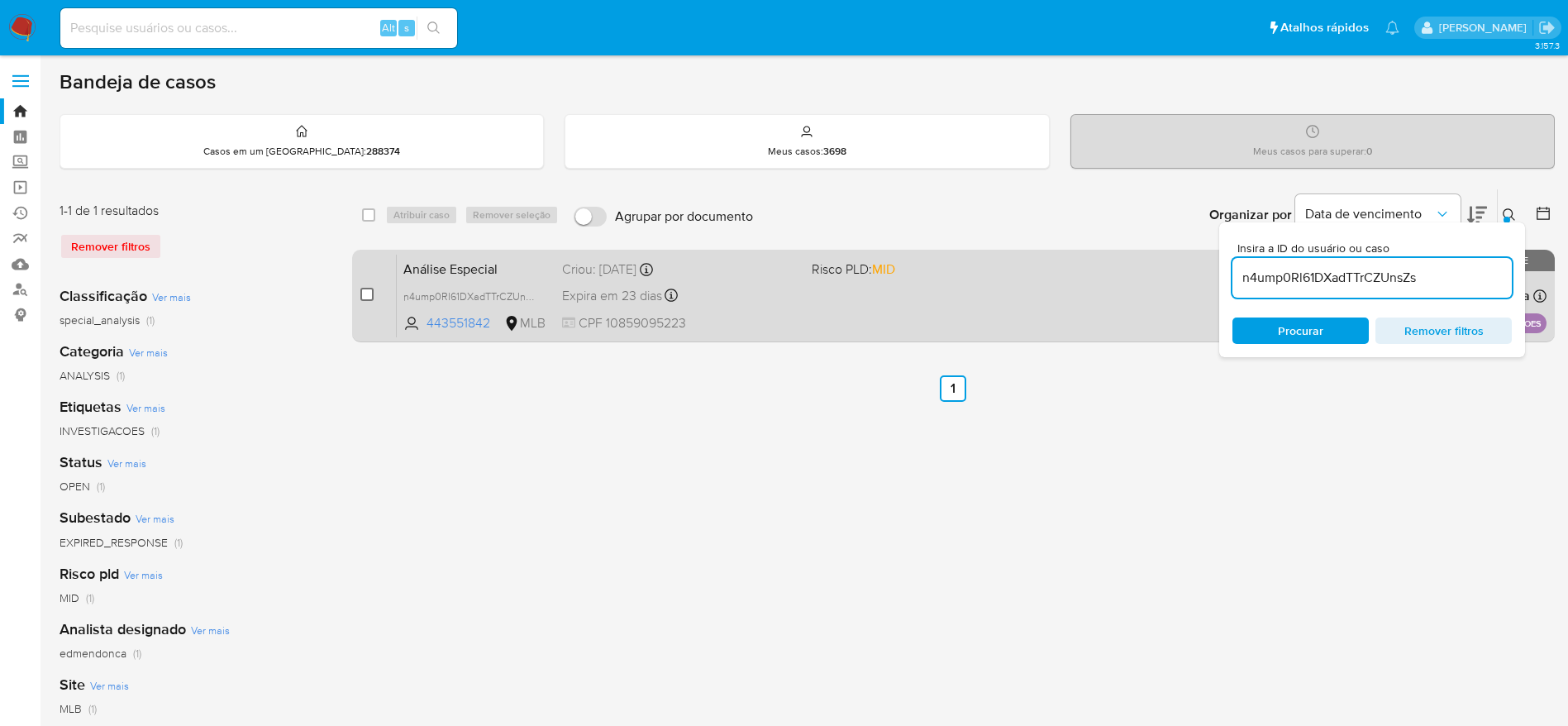
click at [363, 293] on input "checkbox" at bounding box center [367, 294] width 13 height 13
checkbox input "true"
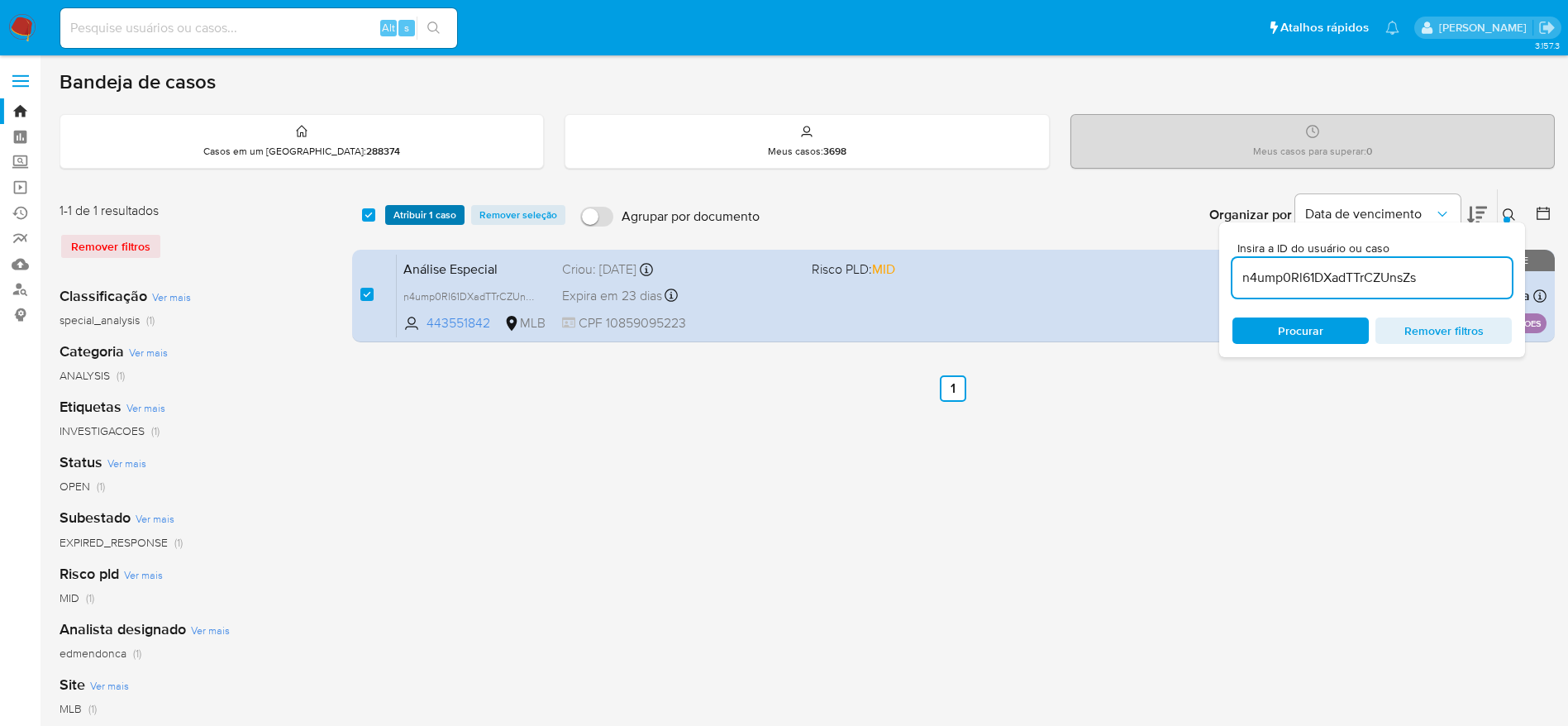
click at [403, 217] on span "Atribuir 1 caso" at bounding box center [425, 215] width 62 height 17
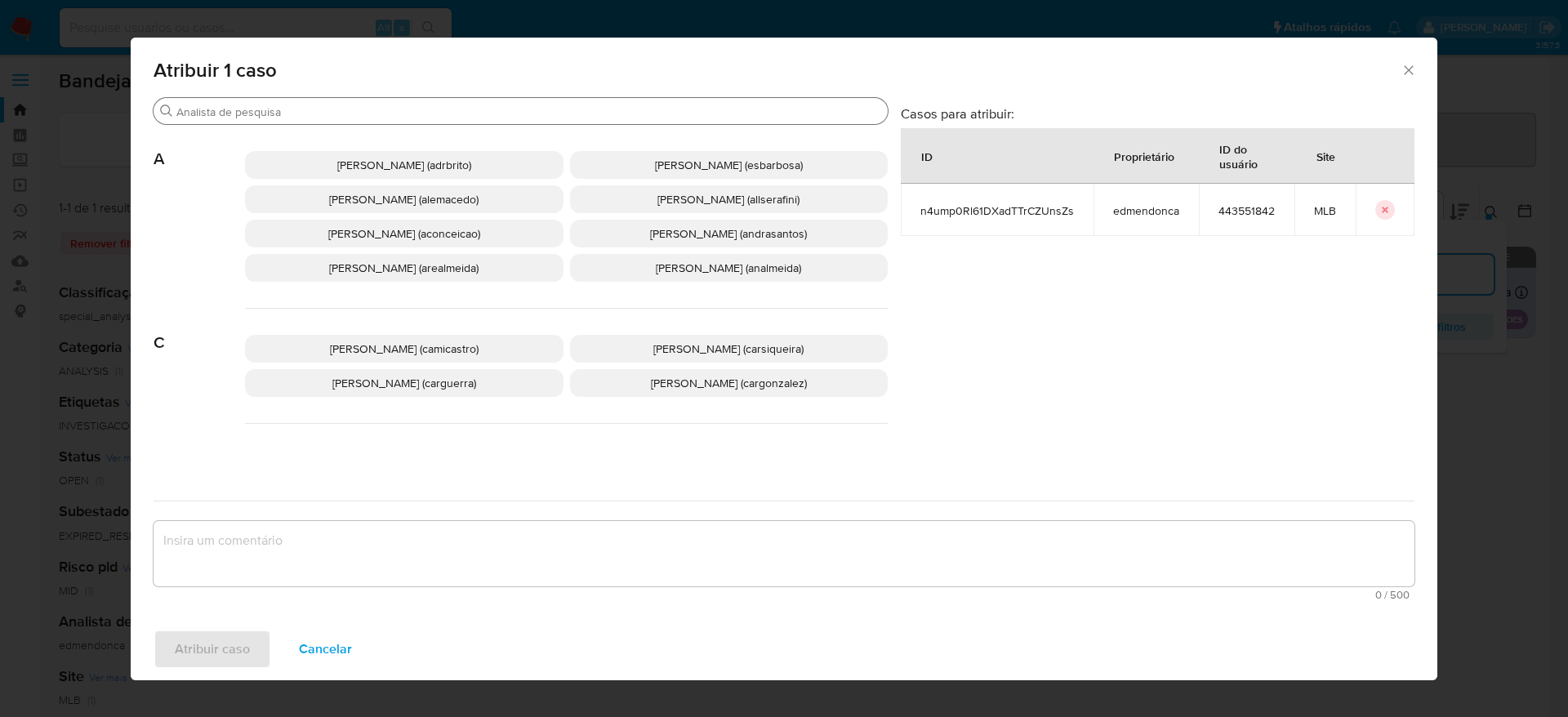
click at [332, 121] on div "Procurar" at bounding box center [521, 111] width 735 height 26
click at [328, 108] on input "Procurar" at bounding box center [529, 111] width 705 height 15
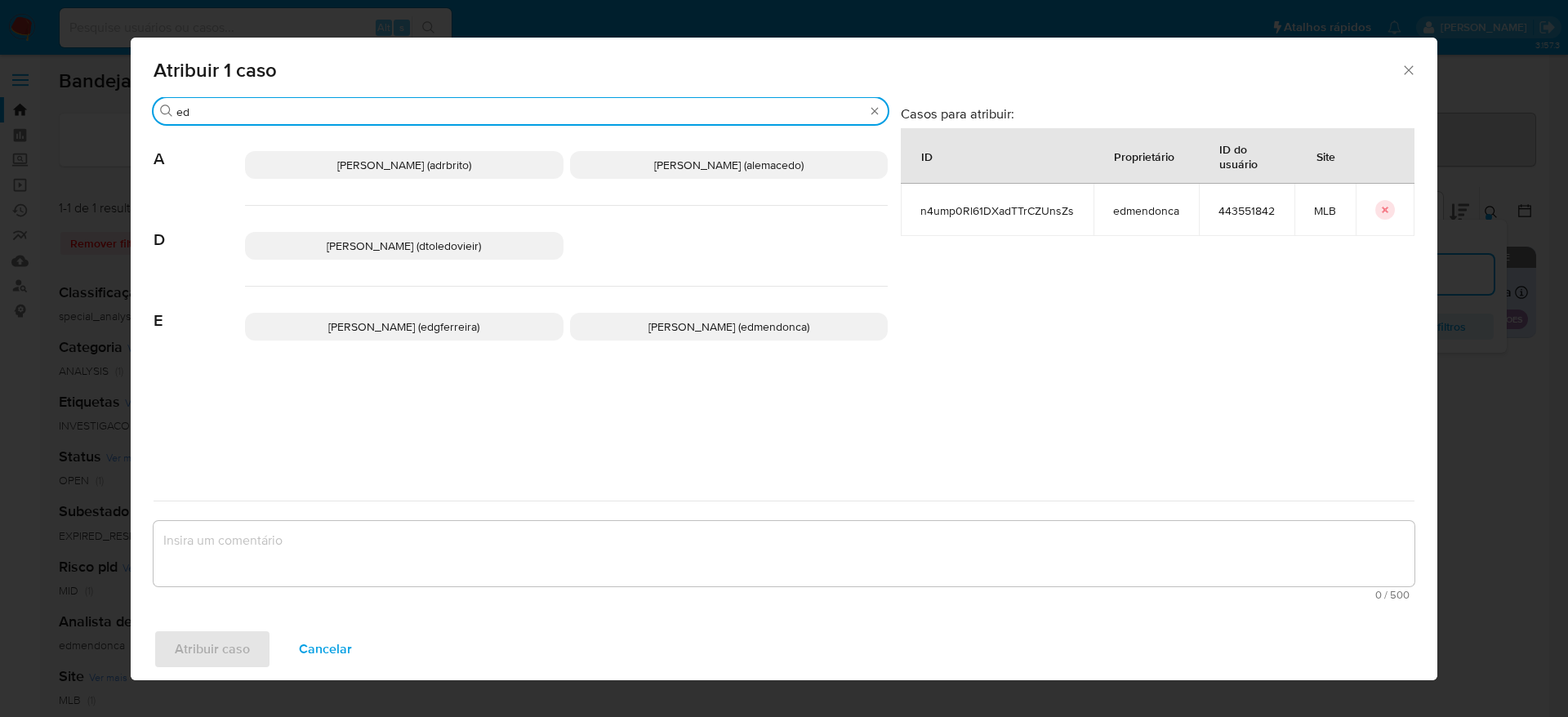
type input "ed"
click at [718, 329] on span "Eduardo Mendonca Dutra (edmendonca)" at bounding box center [728, 326] width 161 height 16
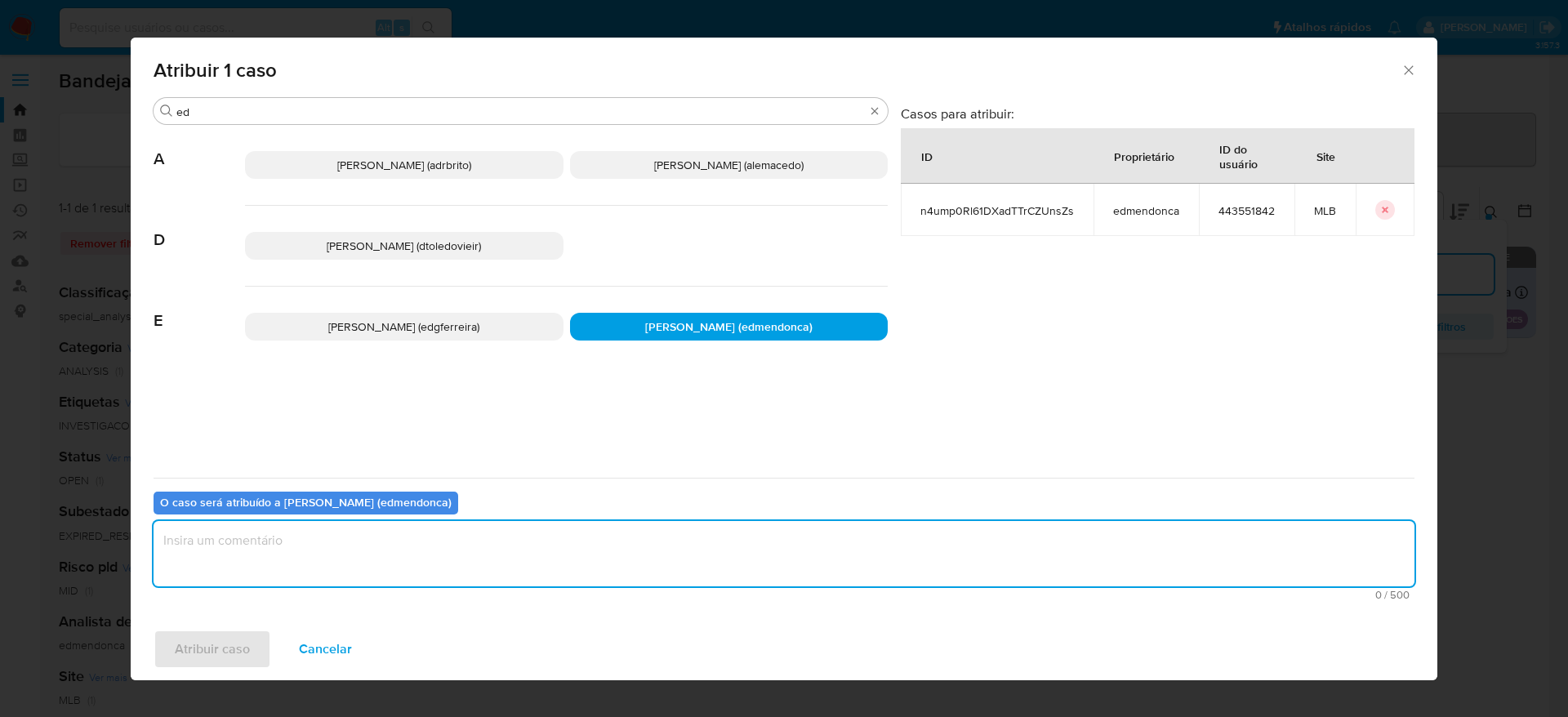
click at [638, 524] on textarea "assign-modal" at bounding box center [784, 554] width 1261 height 65
type textarea "."
click at [201, 636] on span "Atribuir caso" at bounding box center [212, 649] width 75 height 36
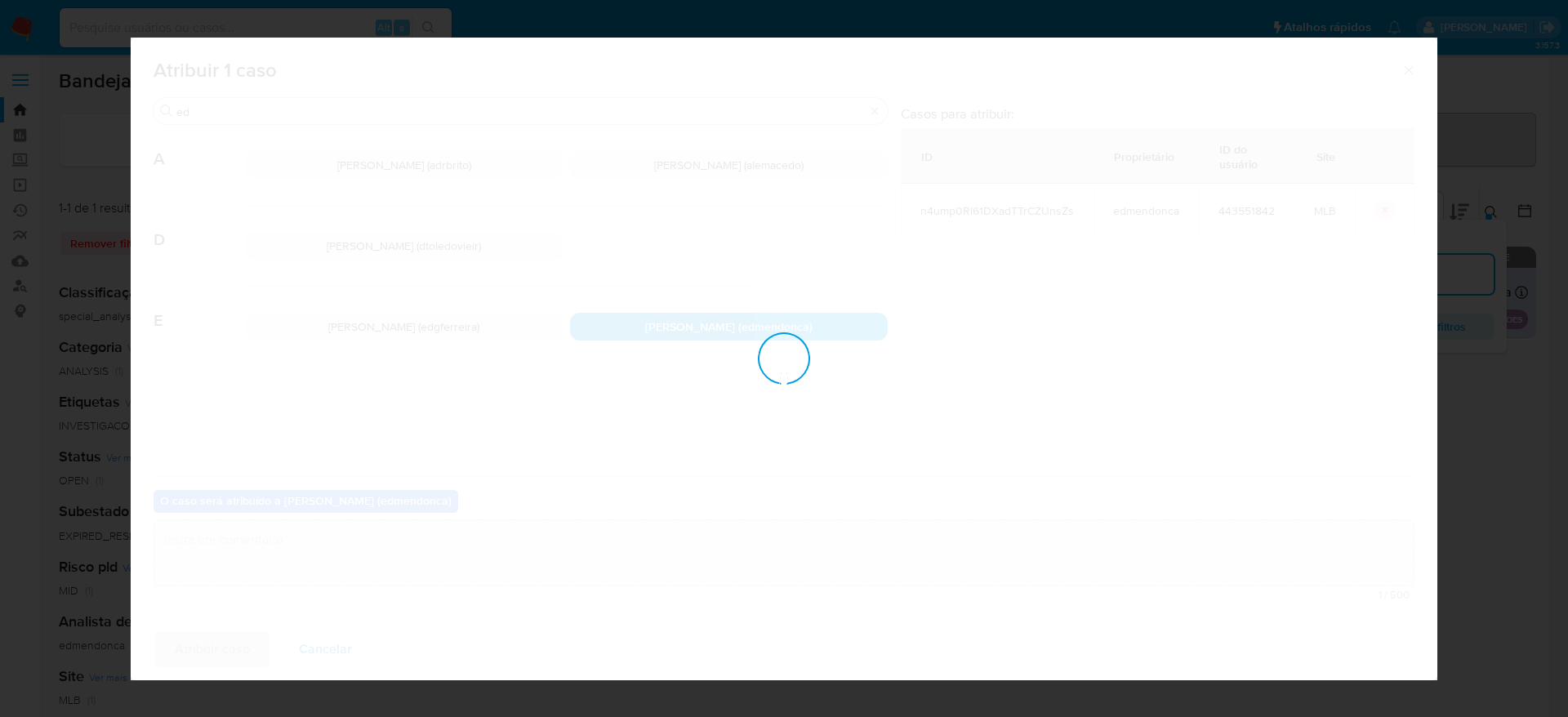
checkbox input "false"
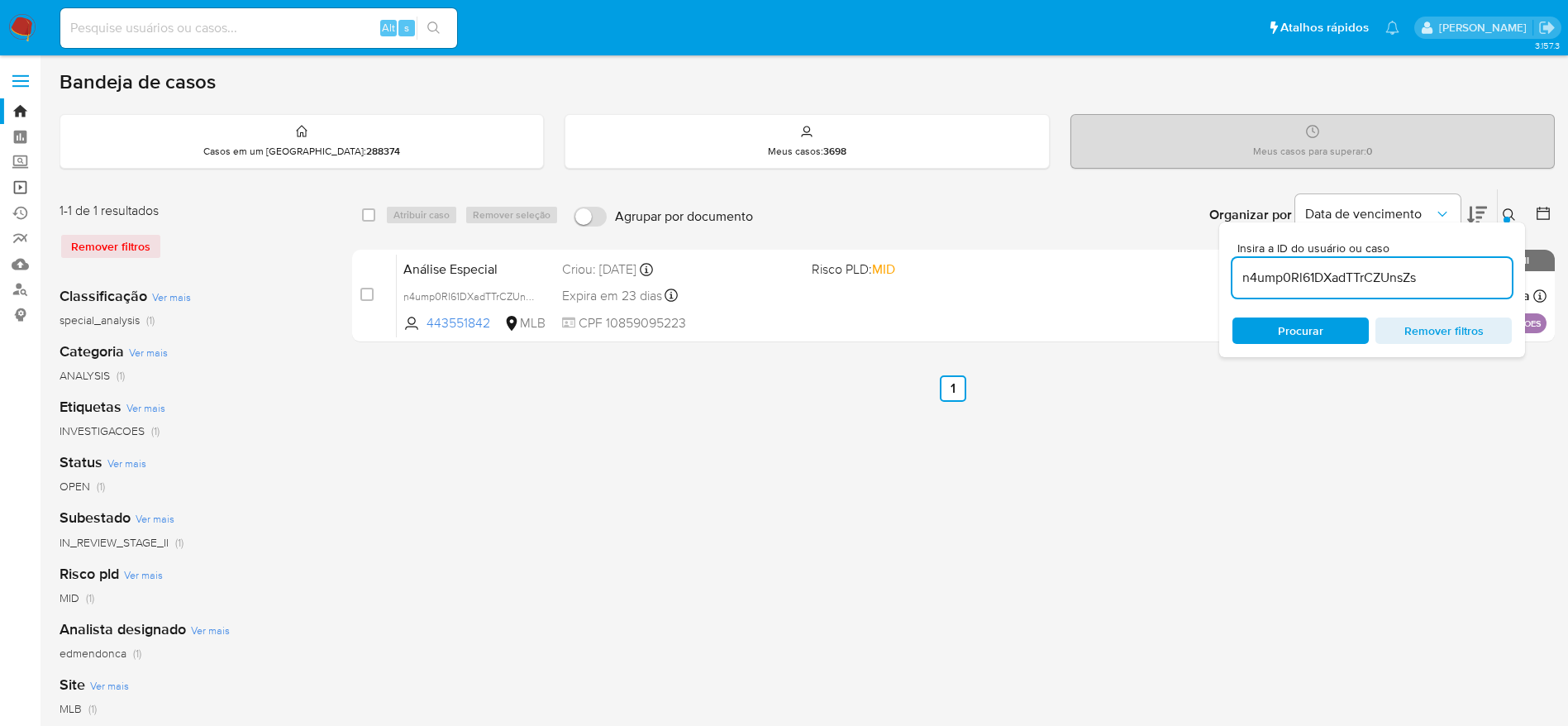
click at [25, 184] on link "Operações em massa" at bounding box center [98, 187] width 196 height 26
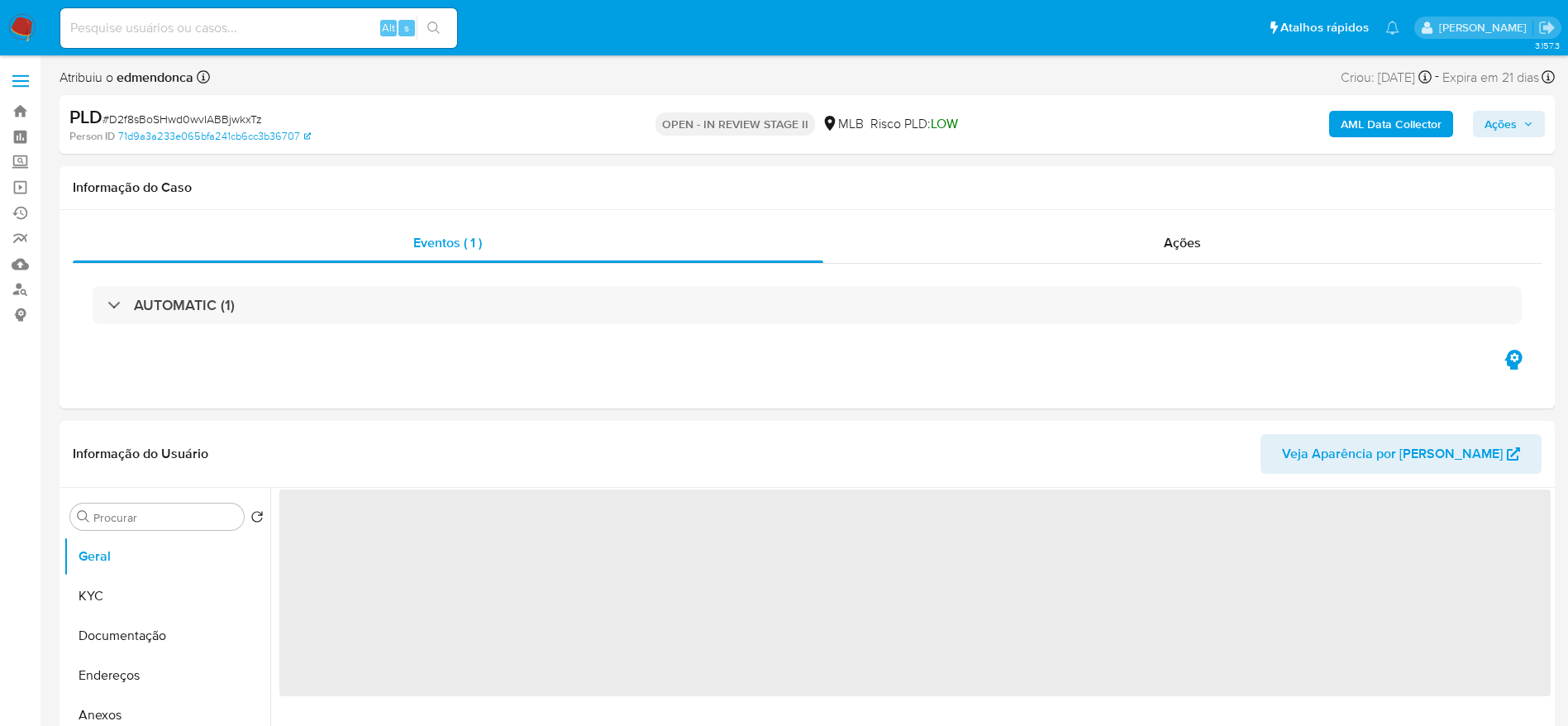
select select "10"
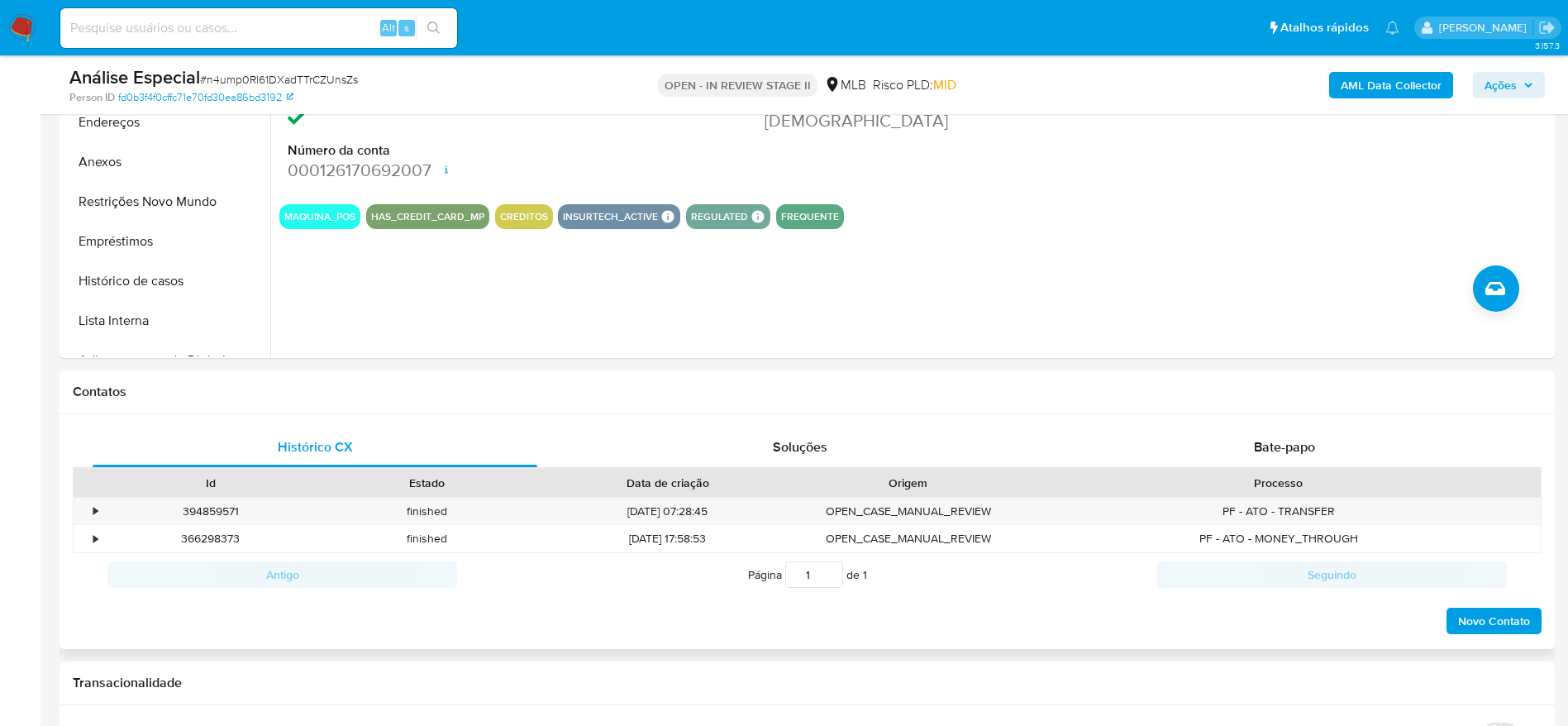
scroll to position [496, 0]
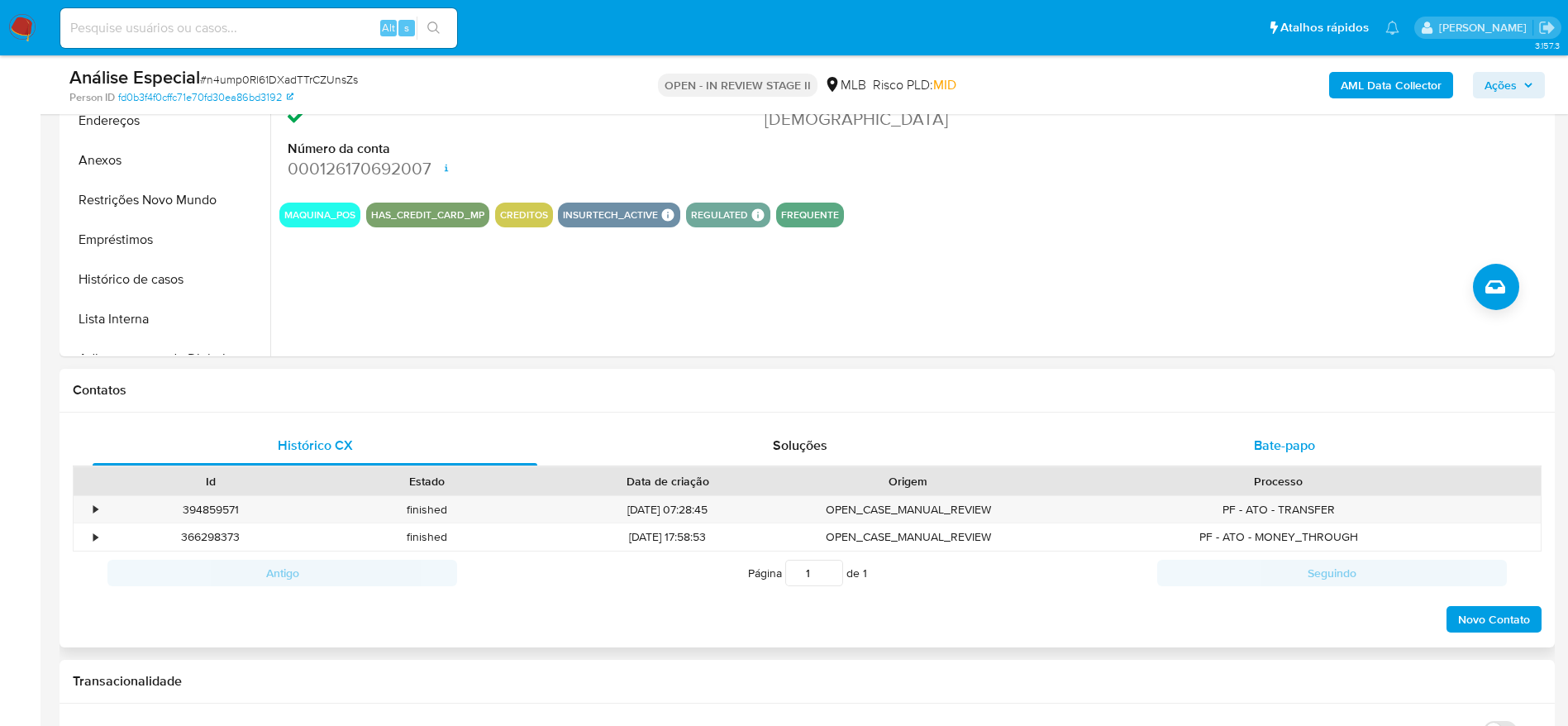
click at [1305, 426] on div "Bate-papo" at bounding box center [1284, 445] width 444 height 39
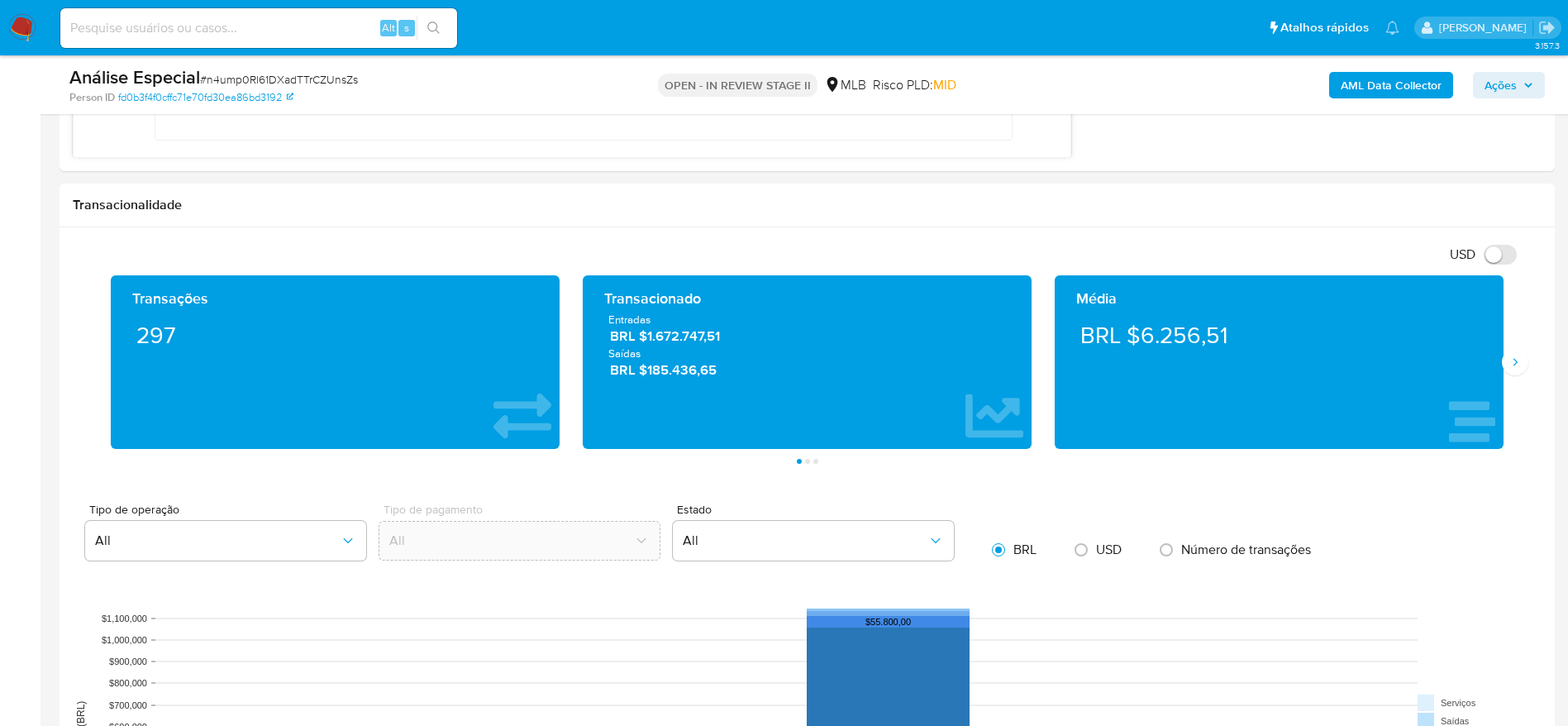
scroll to position [1488, 0]
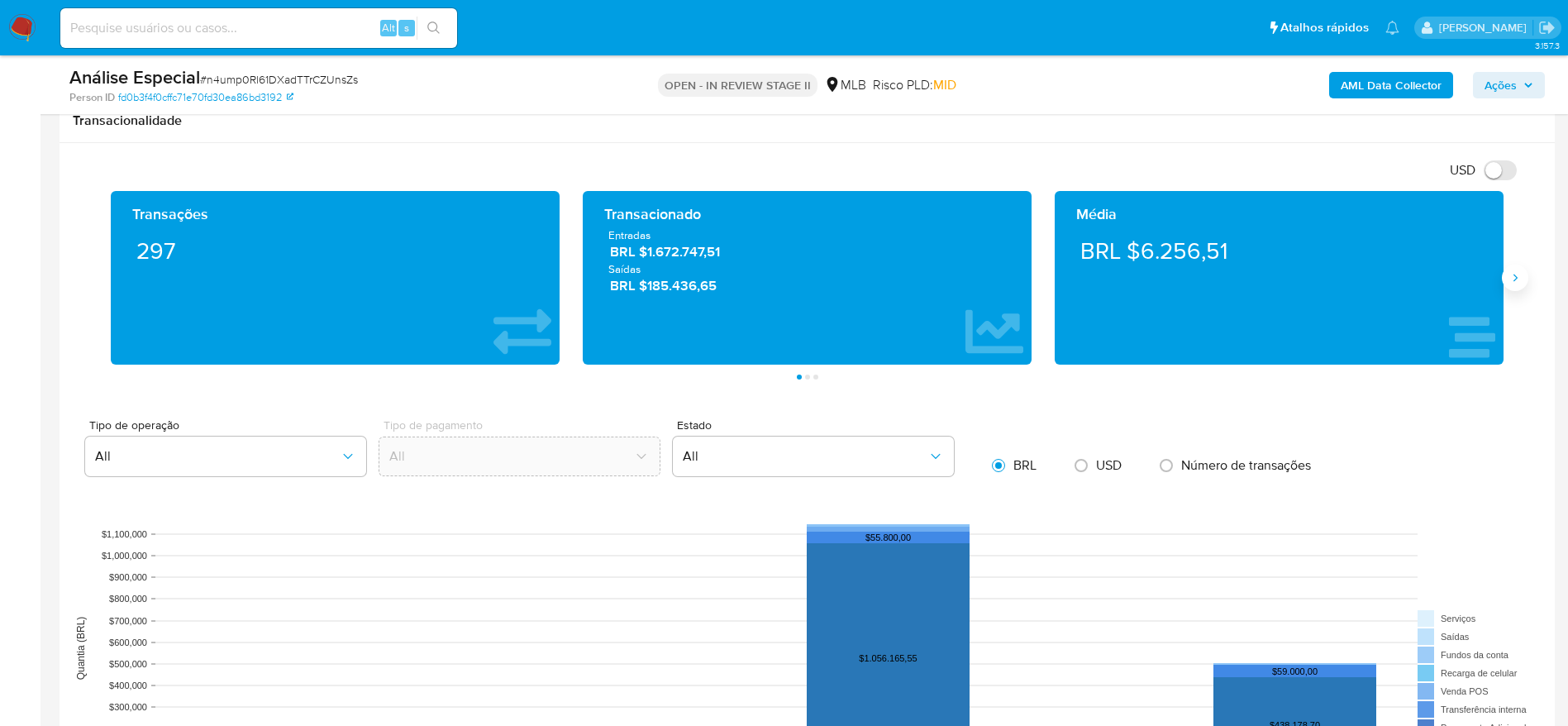
click at [1506, 278] on button "Siguiente" at bounding box center [1515, 277] width 27 height 27
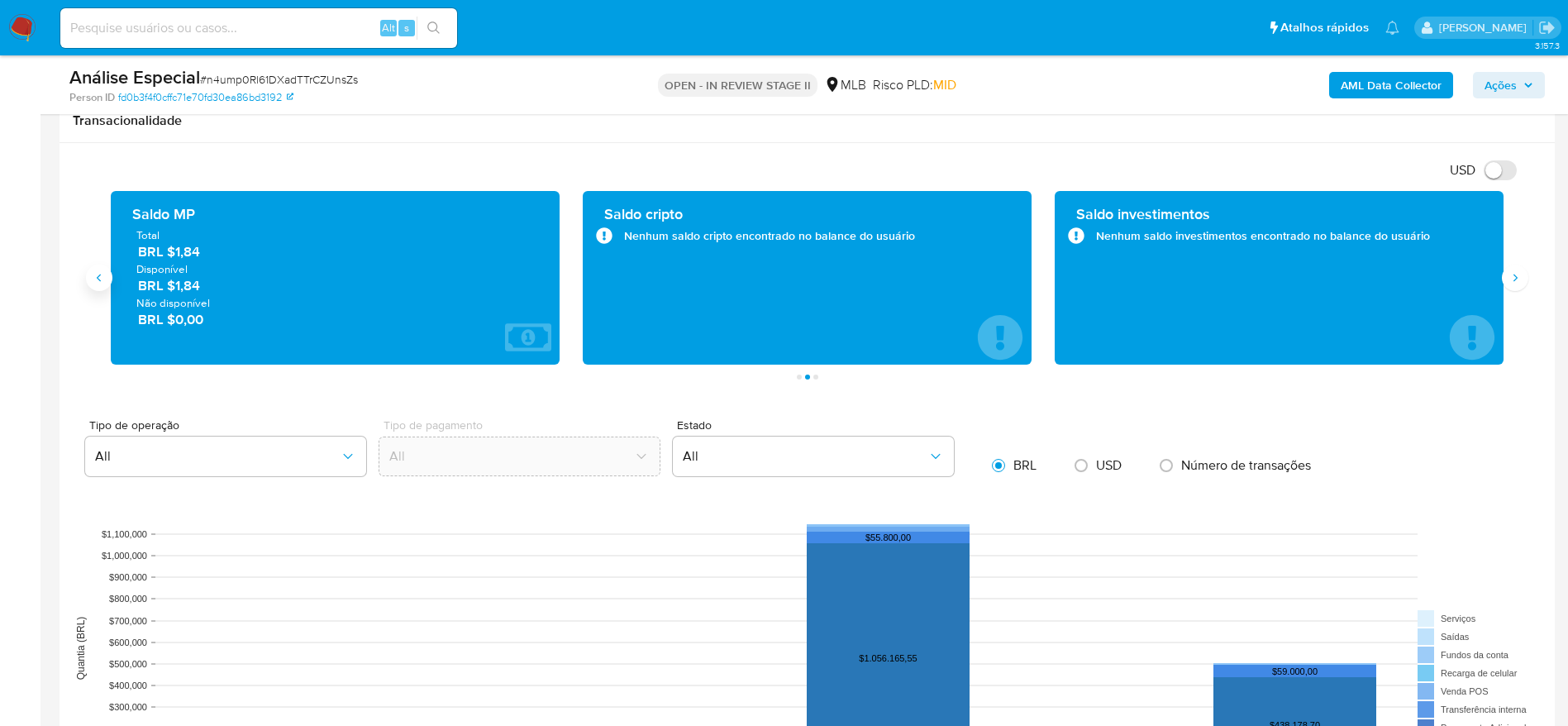
click at [97, 279] on icon "Anterior" at bounding box center [99, 277] width 13 height 13
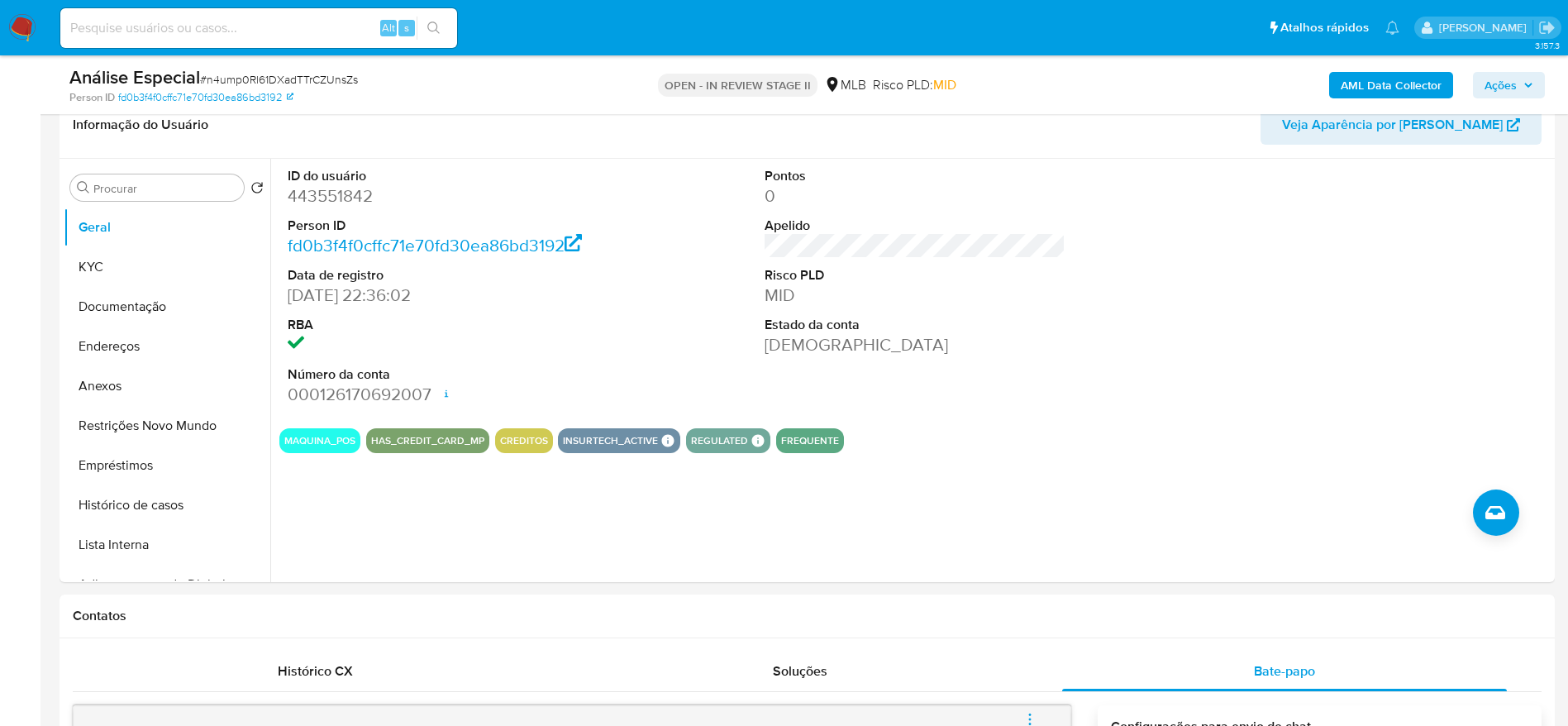
scroll to position [0, 0]
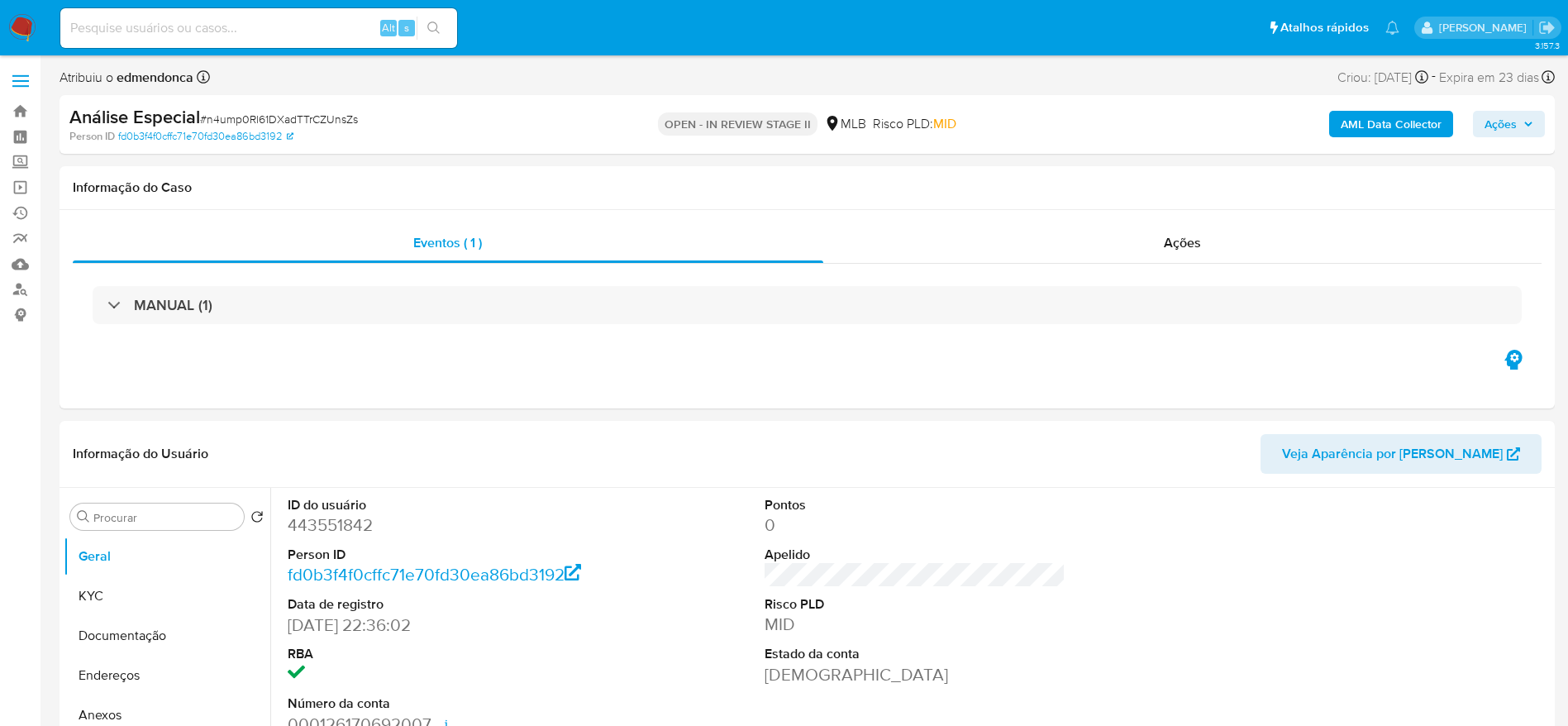
click at [284, 25] on input at bounding box center [259, 28] width 397 height 21
paste input "n4ump0Rl61DXadTTrCZUnsZs"
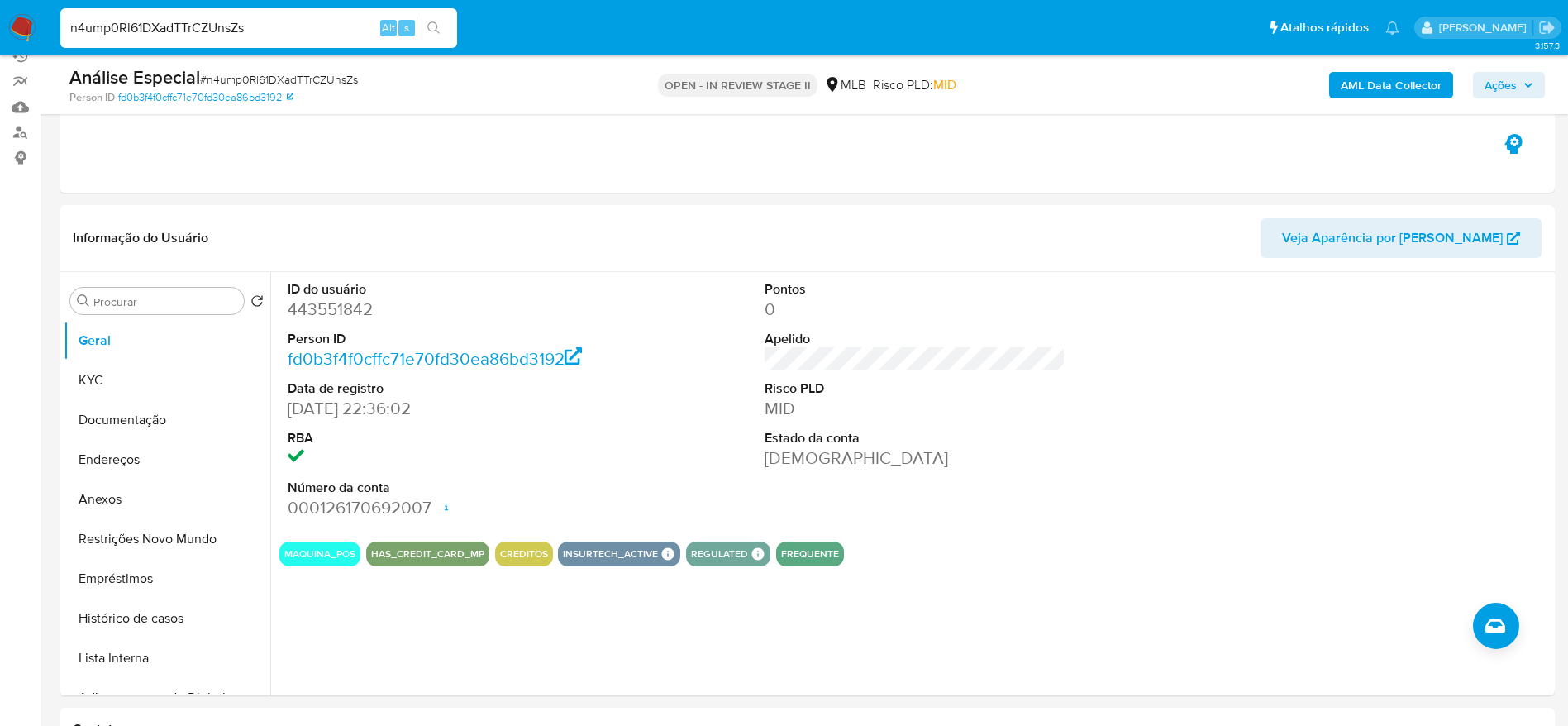
scroll to position [124, 0]
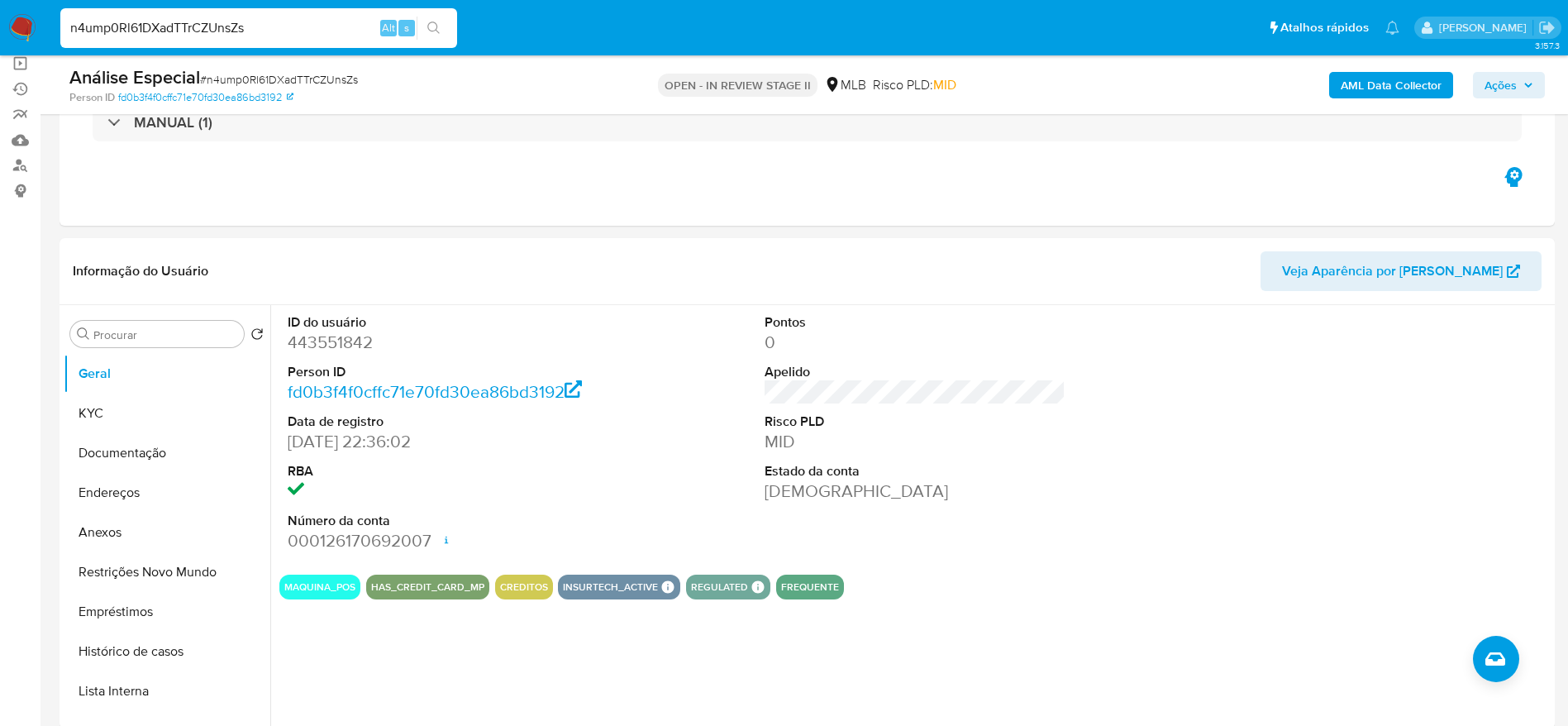
click at [246, 33] on input "n4ump0Rl61DXadTTrCZUnsZs" at bounding box center [259, 28] width 397 height 21
paste input "LCLhcG8OEIXdF3tPmZx2lsWT"
type input "LCLhcG8OEIXdF3tPmZx2lsWT"
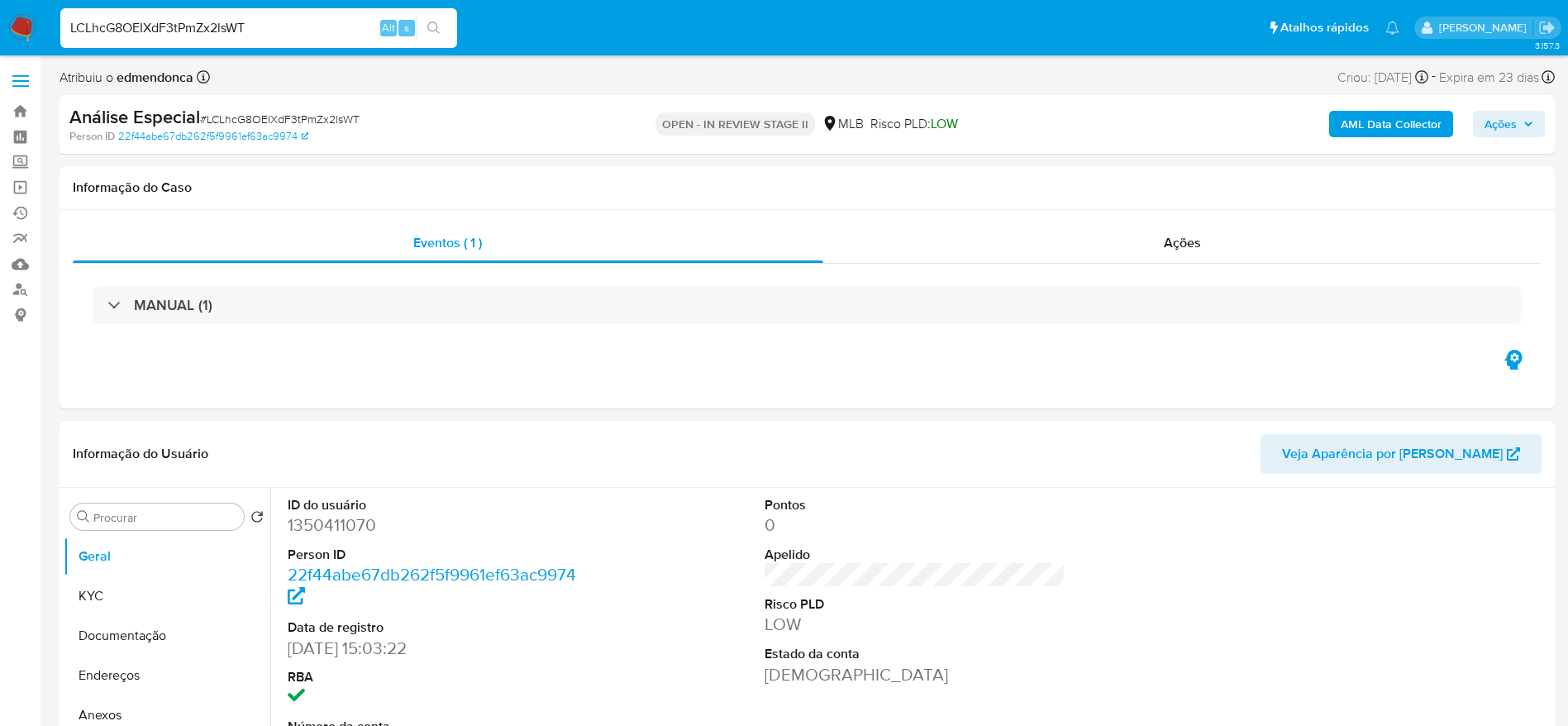
scroll to position [124, 0]
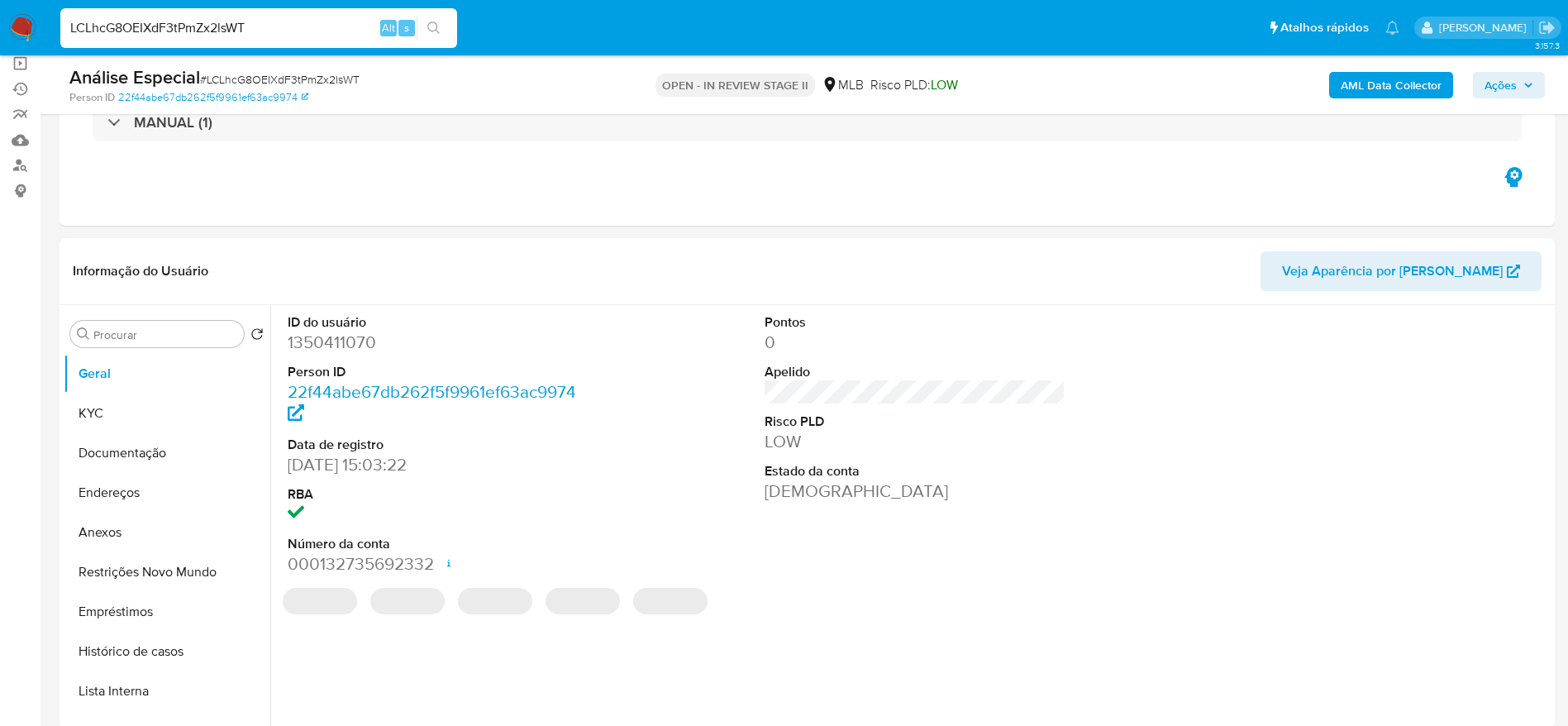
select select "10"
click at [103, 456] on button "Documentação" at bounding box center [160, 452] width 194 height 39
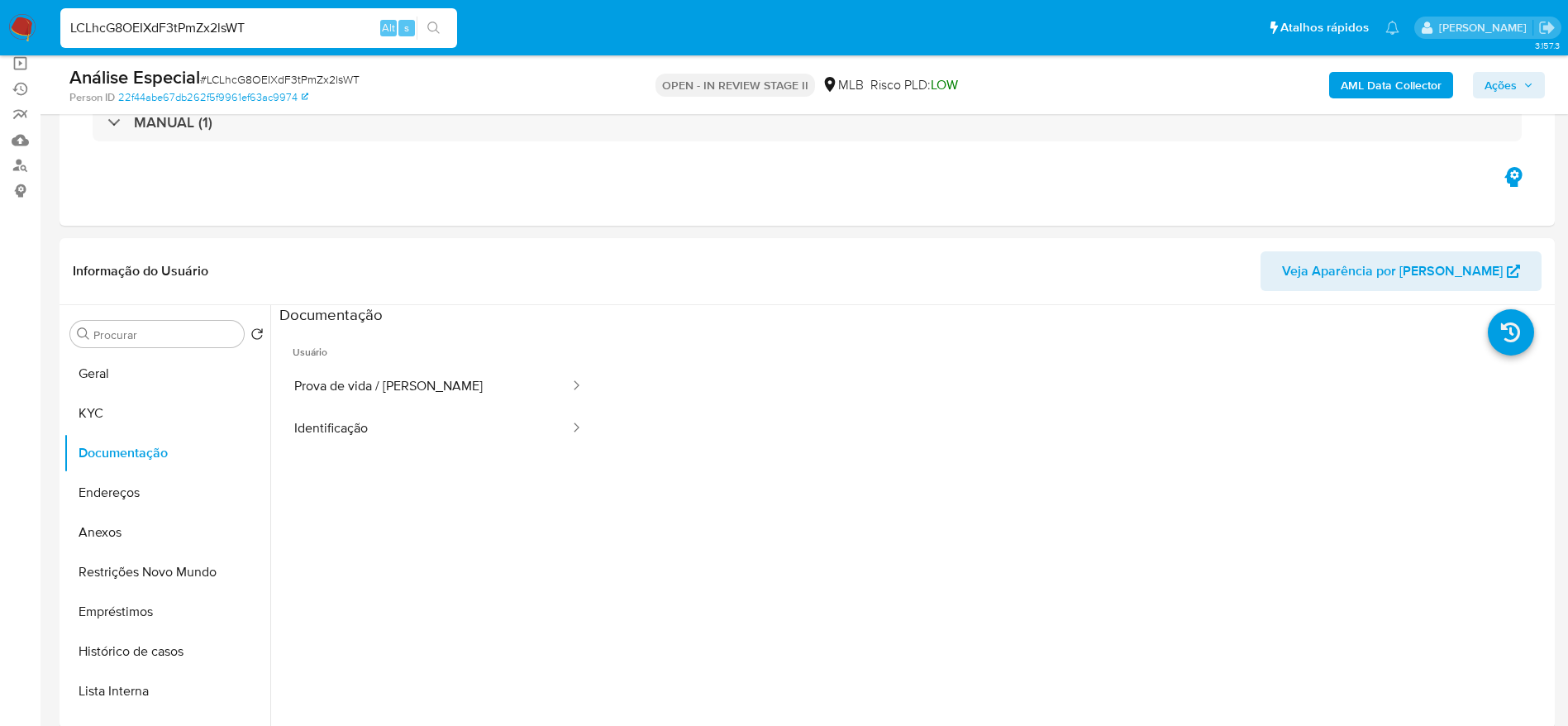
scroll to position [620, 0]
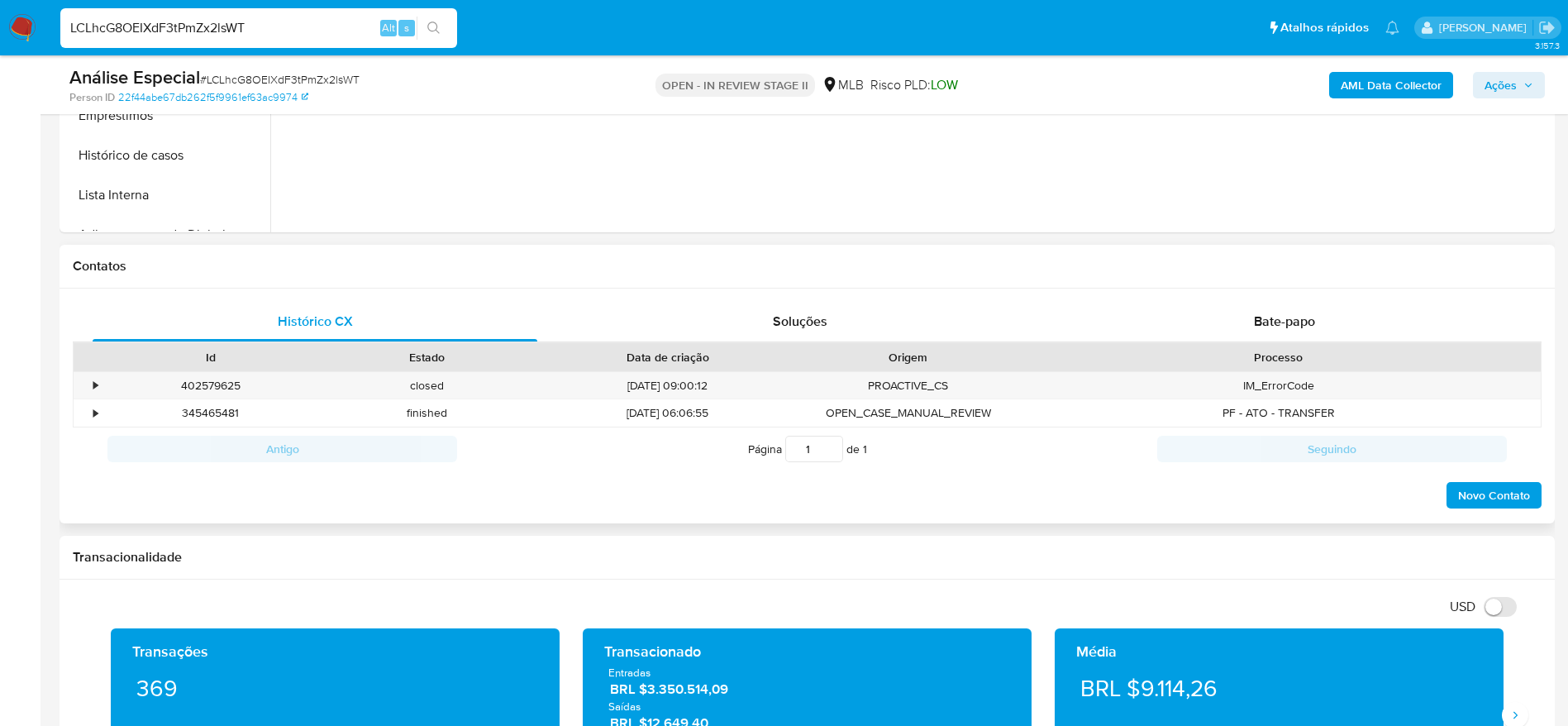
click at [1221, 288] on div "Histórico CX Soluções Bate-papo Id Estado Data de criação Origem Processo • 402…" at bounding box center [807, 406] width 1495 height 236
click at [1220, 319] on div "Bate-papo" at bounding box center [1284, 321] width 444 height 39
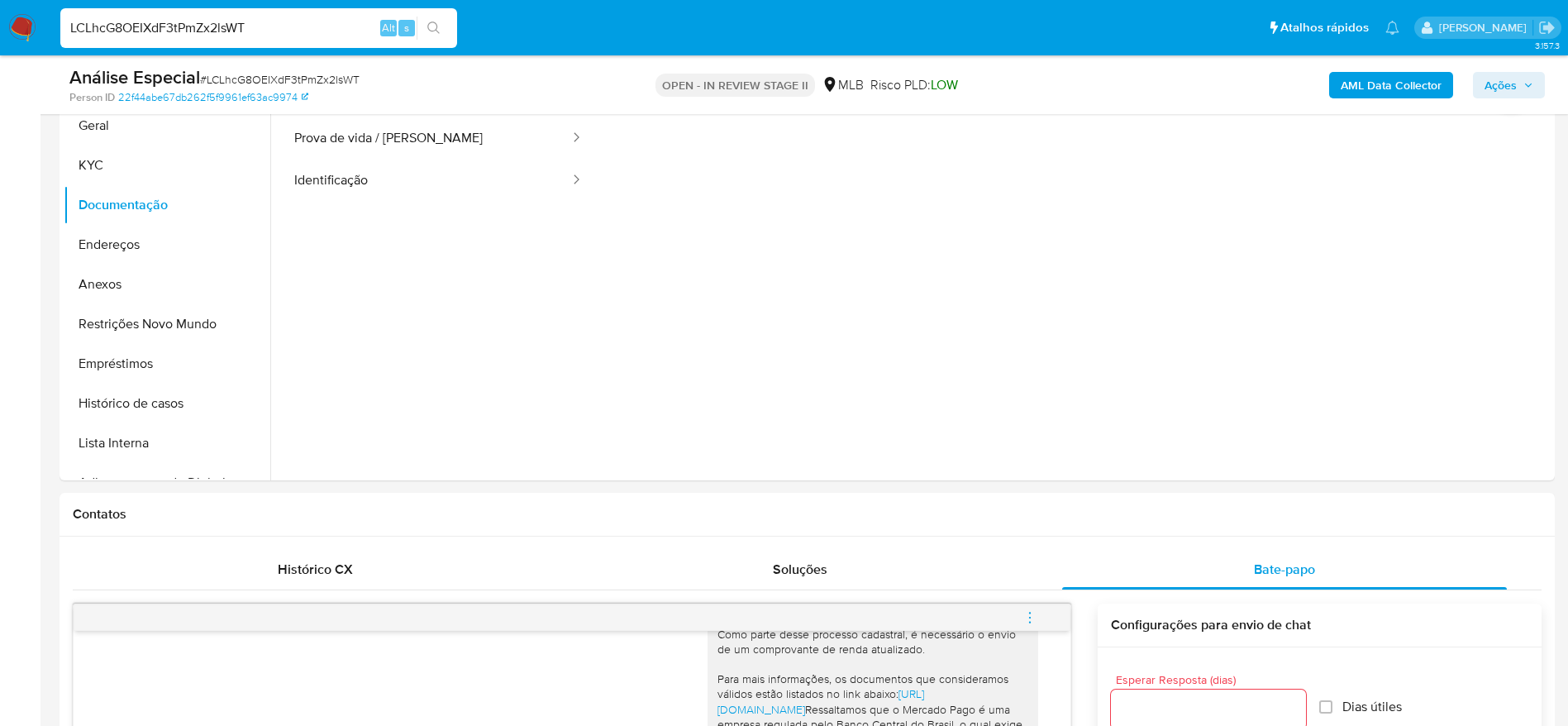
scroll to position [0, 0]
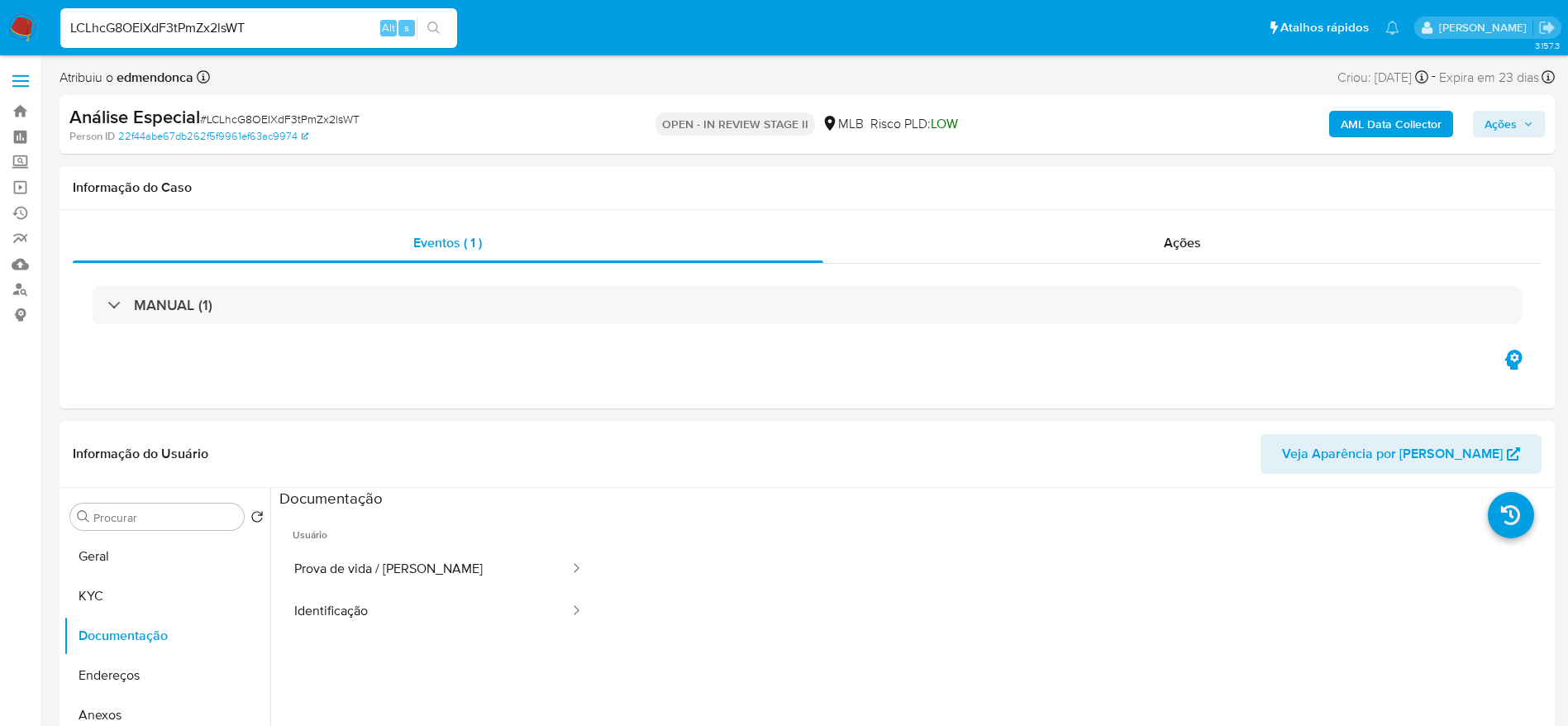
click at [280, 23] on input "LCLhcG8OEIXdF3tPmZx2lsWT" at bounding box center [259, 28] width 397 height 21
paste input "GPmcAsavm26AAwoTy1ZVZdg9"
type input "GPmcAsavm26AAwoTy1ZVZdg9"
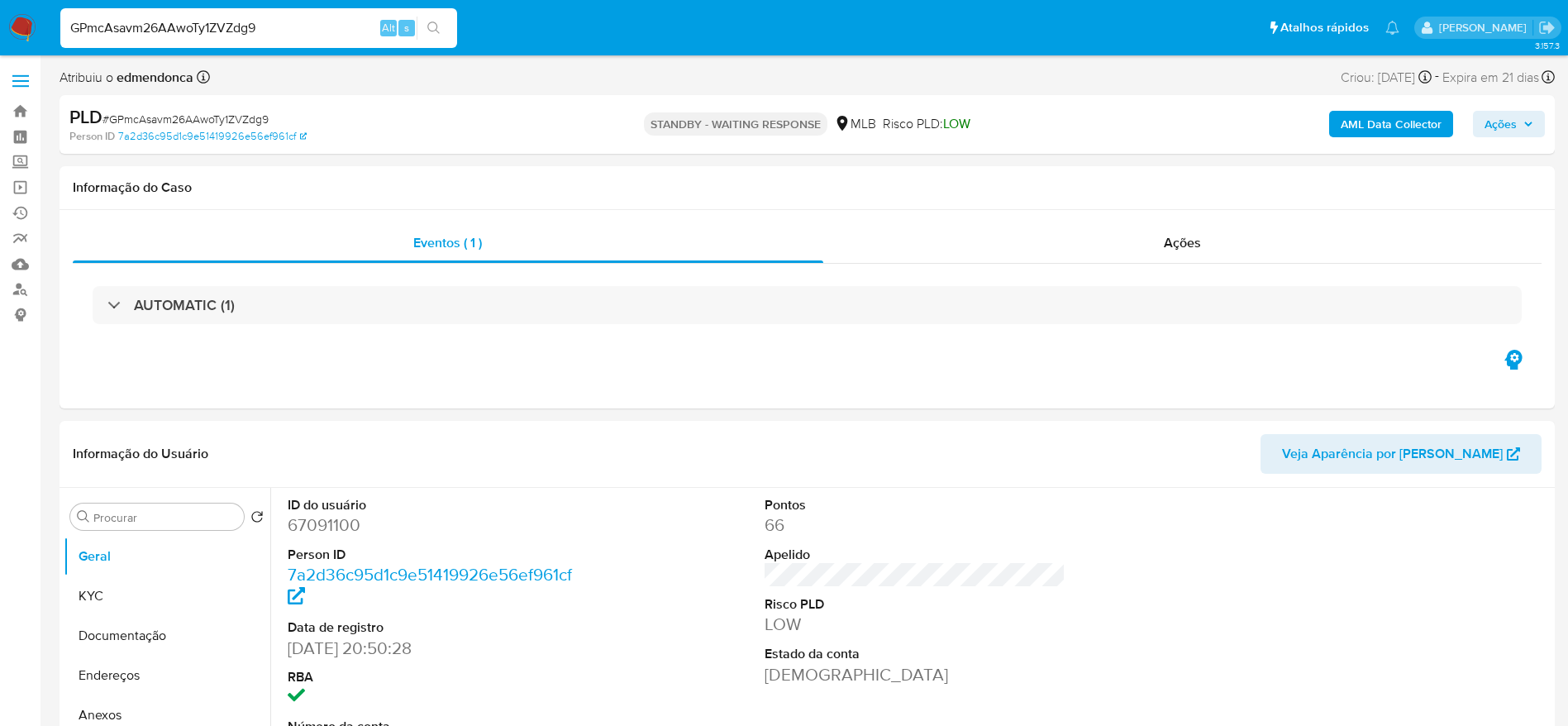
select select "10"
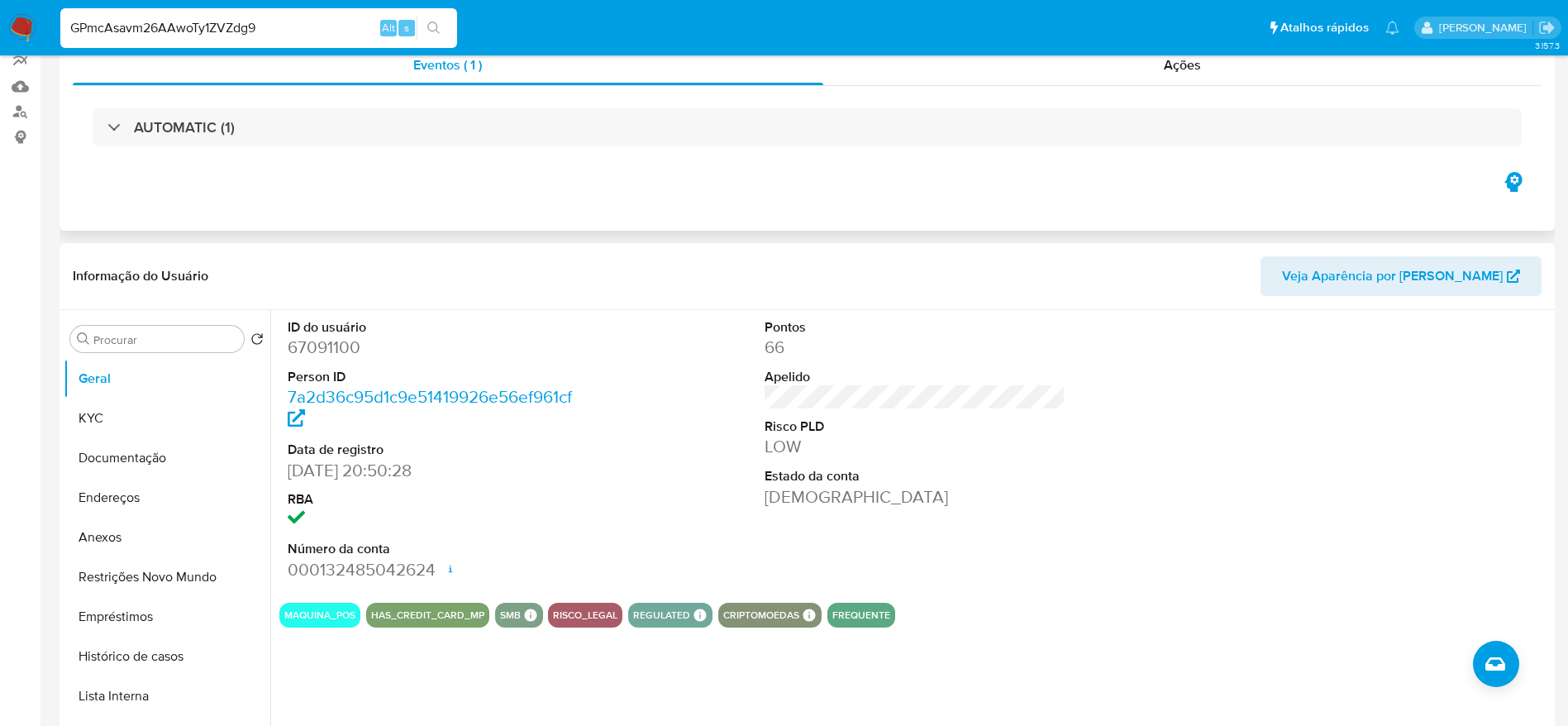
scroll to position [620, 0]
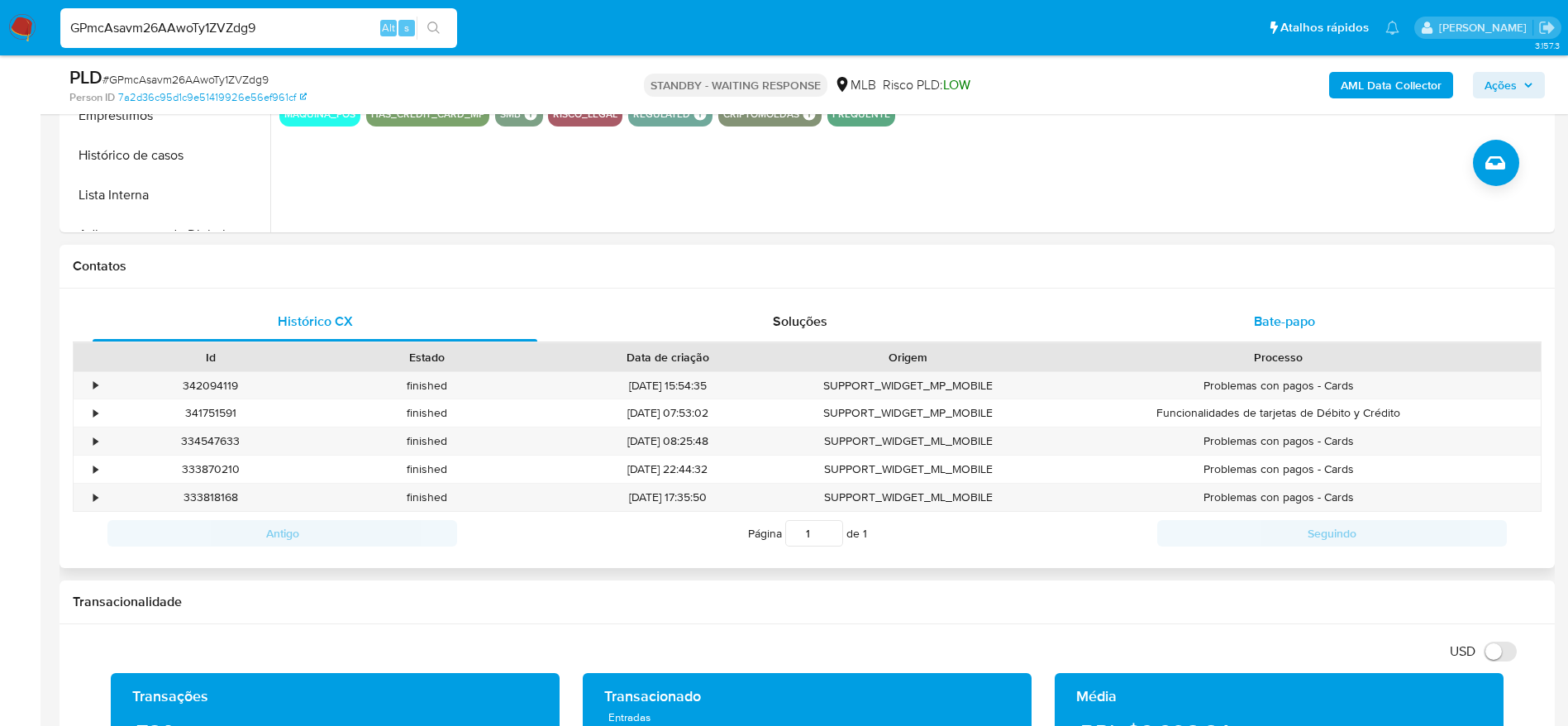
click at [1280, 319] on span "Bate-papo" at bounding box center [1284, 320] width 62 height 19
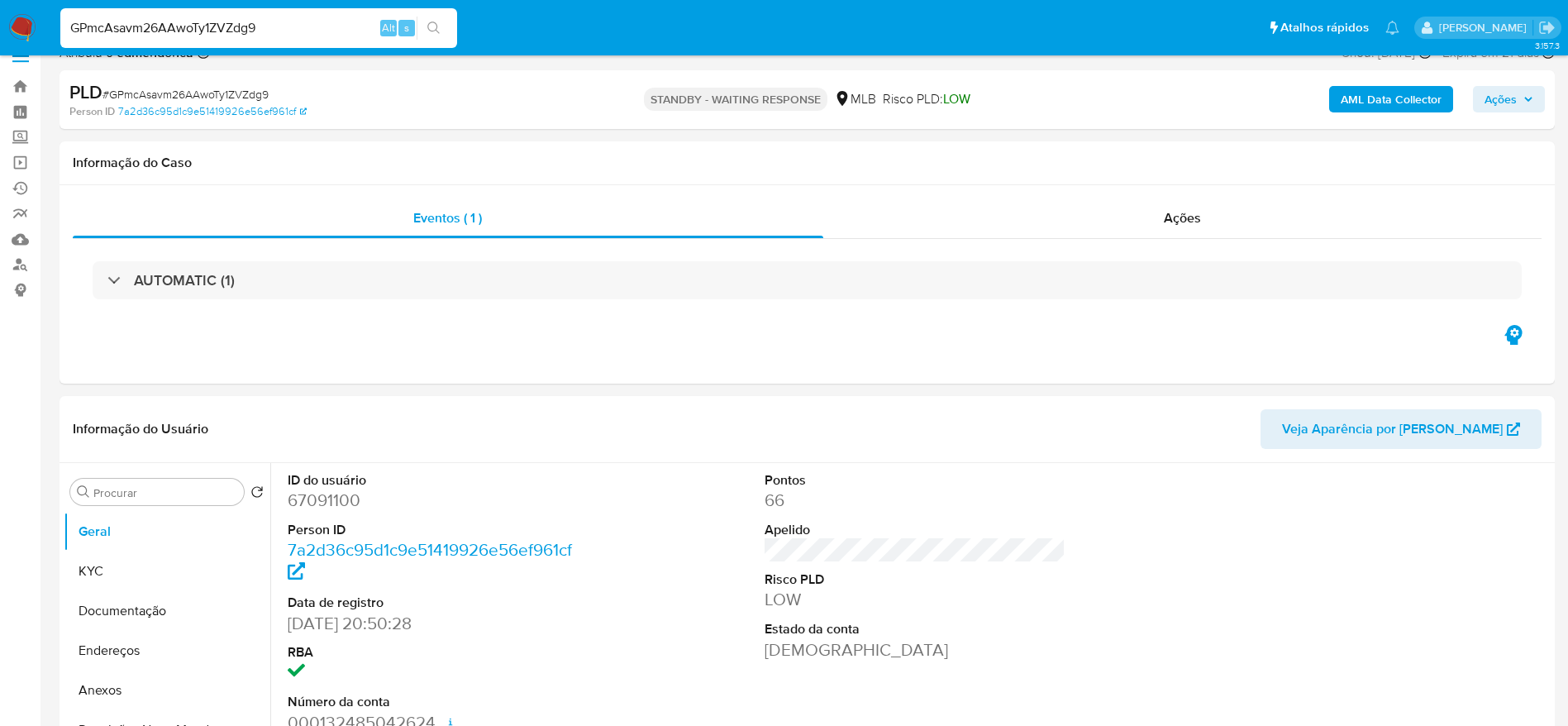
scroll to position [0, 0]
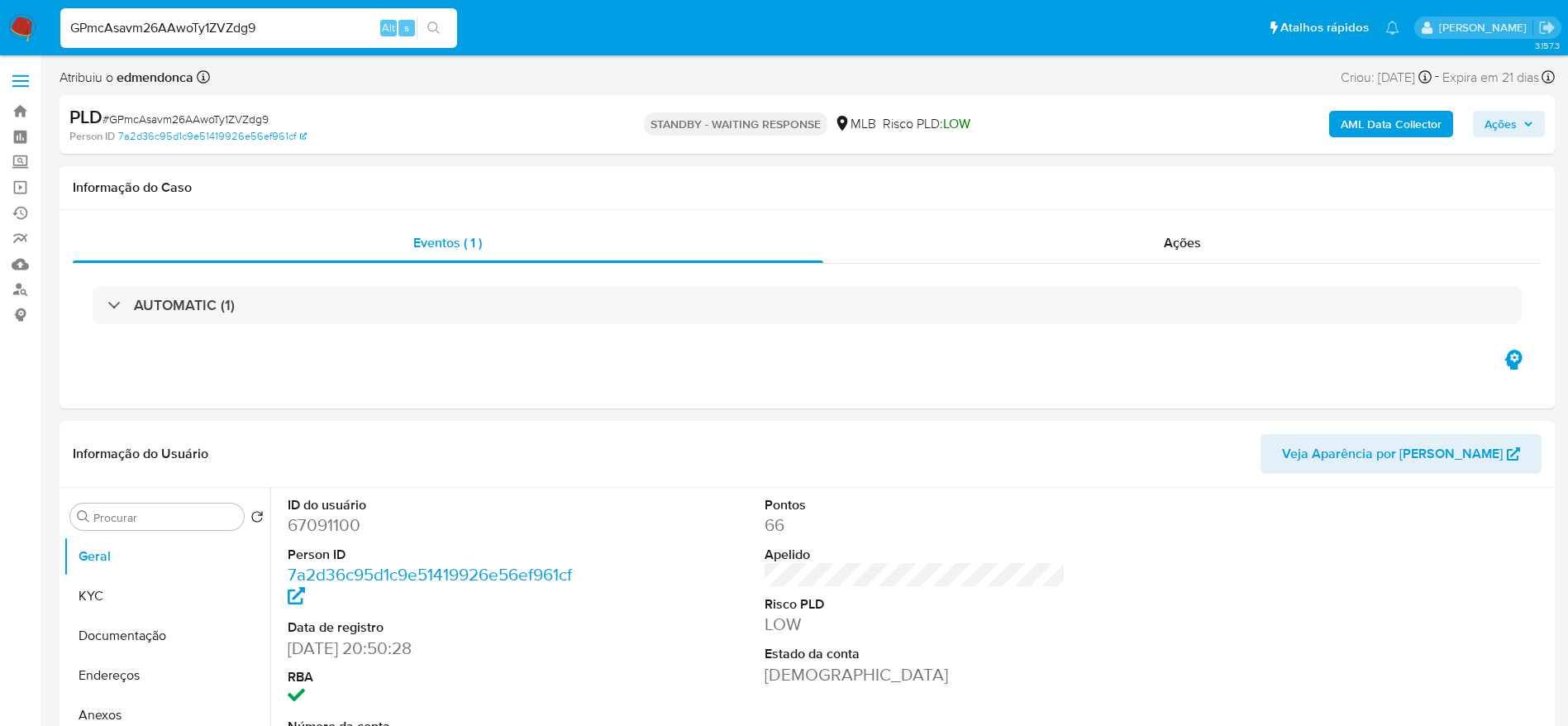
click at [20, 31] on img at bounding box center [22, 28] width 28 height 28
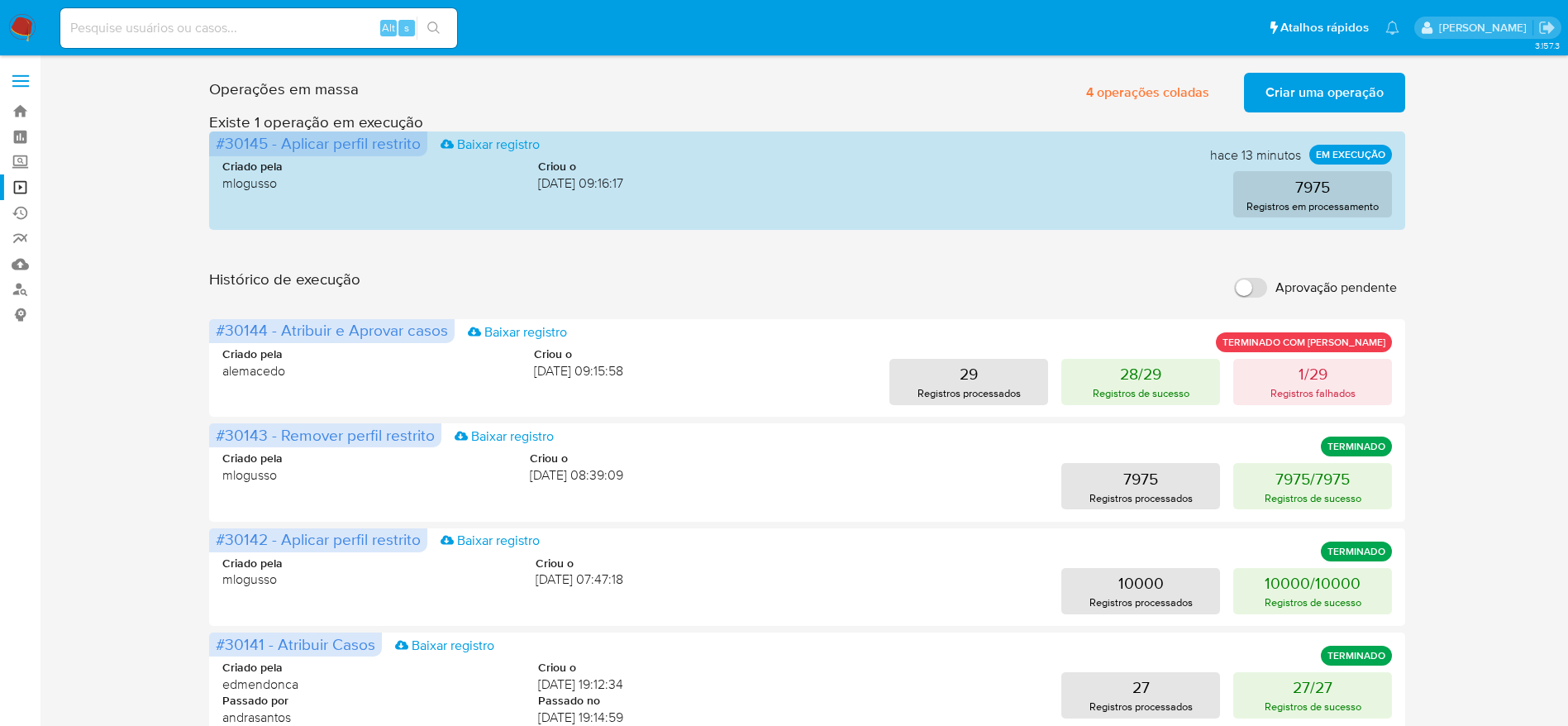
click at [1338, 92] on span "Criar uma operação" at bounding box center [1325, 93] width 118 height 37
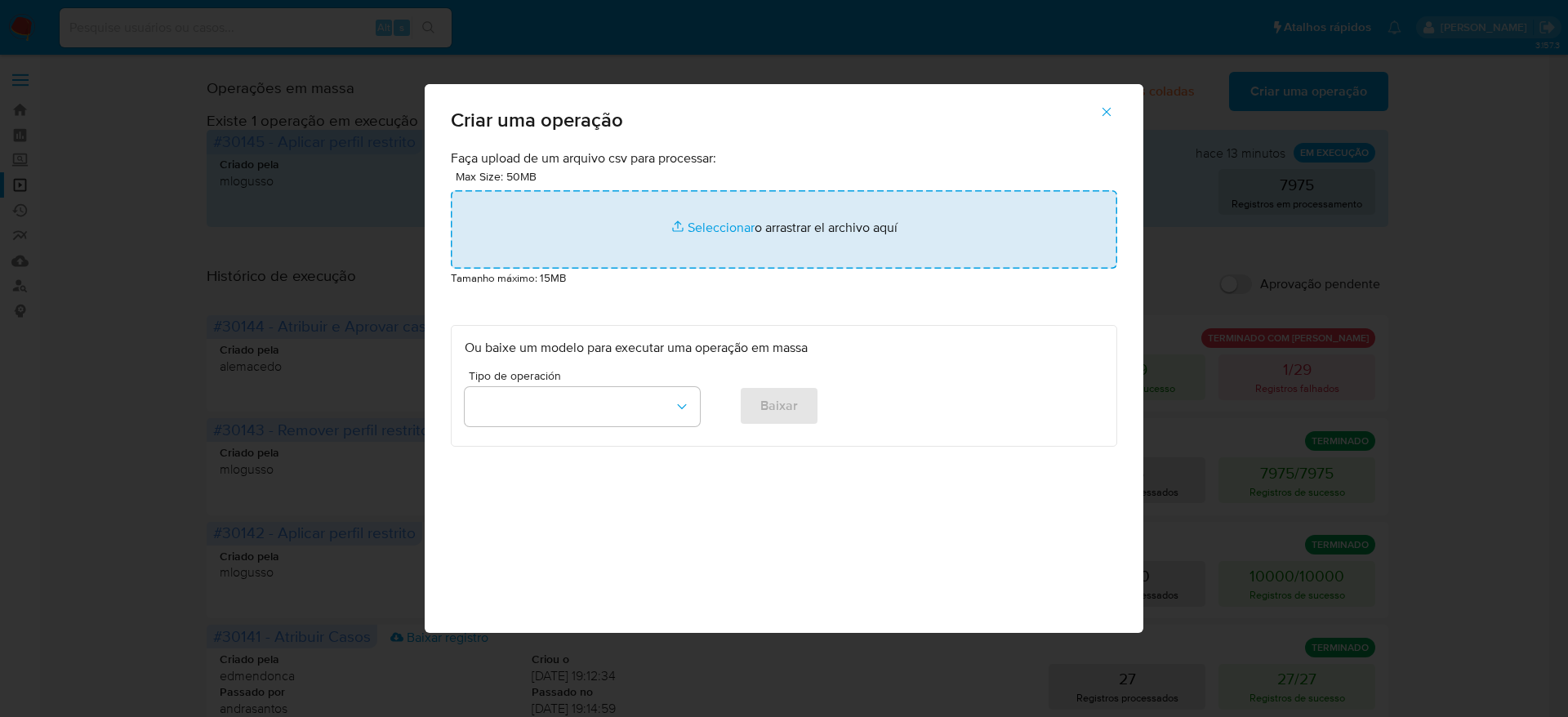
click at [794, 237] on input "file" at bounding box center [784, 229] width 667 height 78
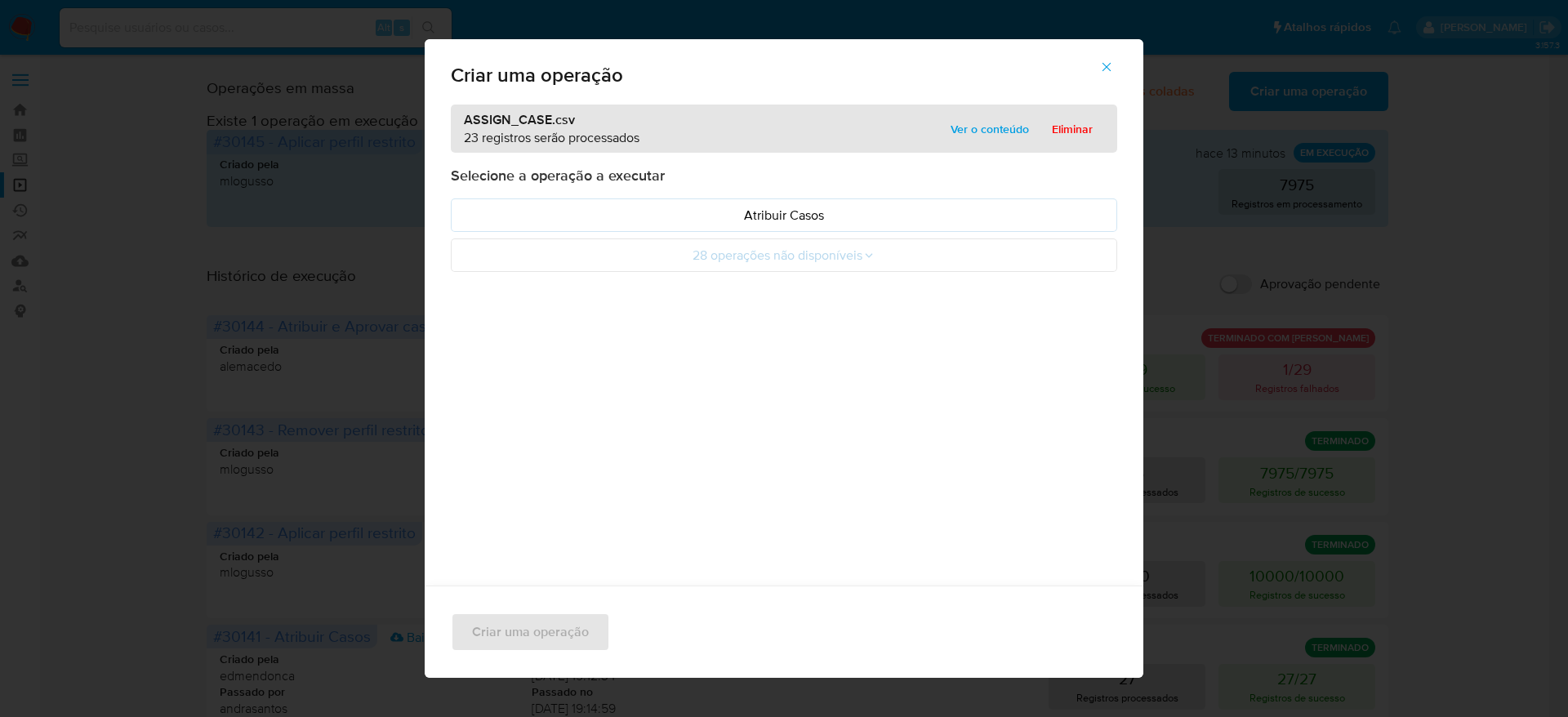
click at [984, 129] on span "Ver o conteúdo" at bounding box center [989, 129] width 78 height 23
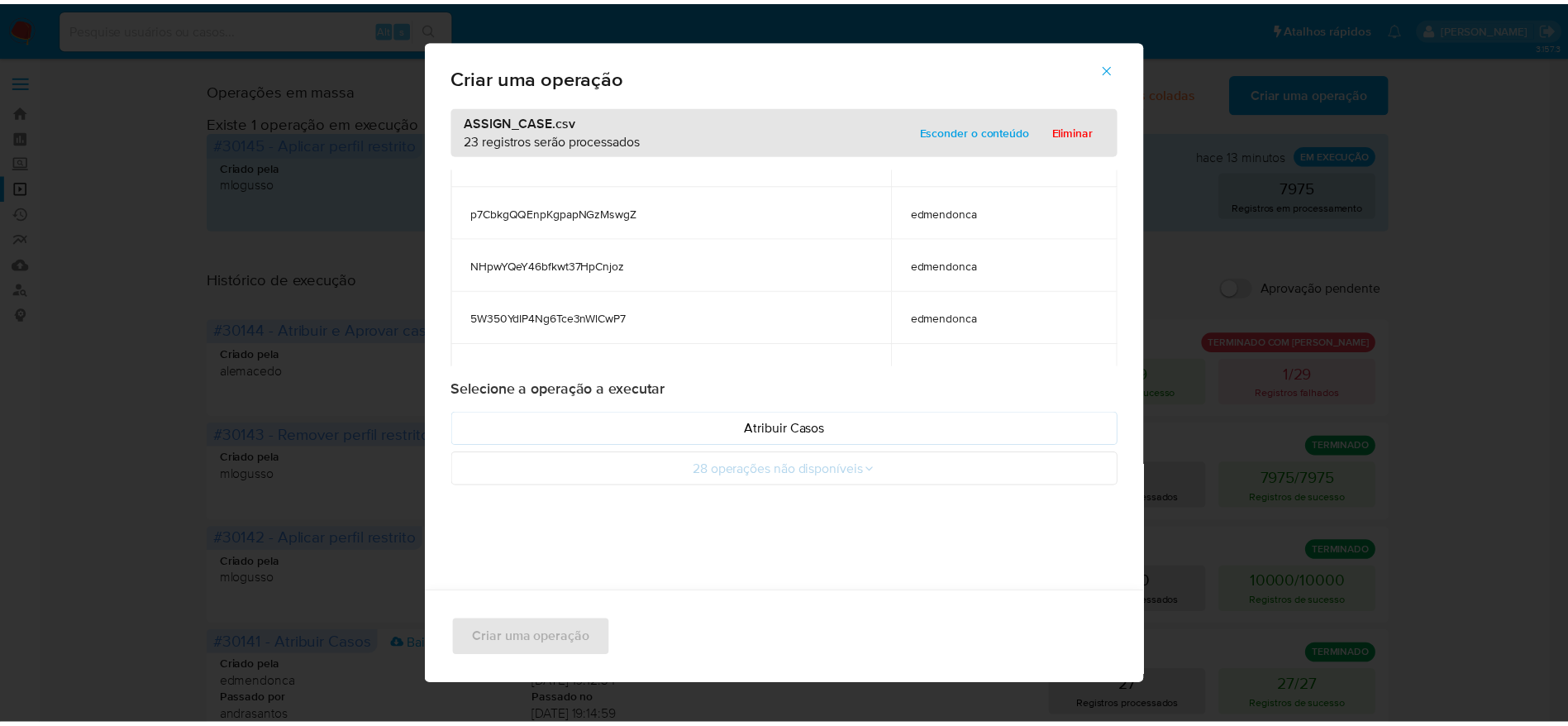
scroll to position [1059, 0]
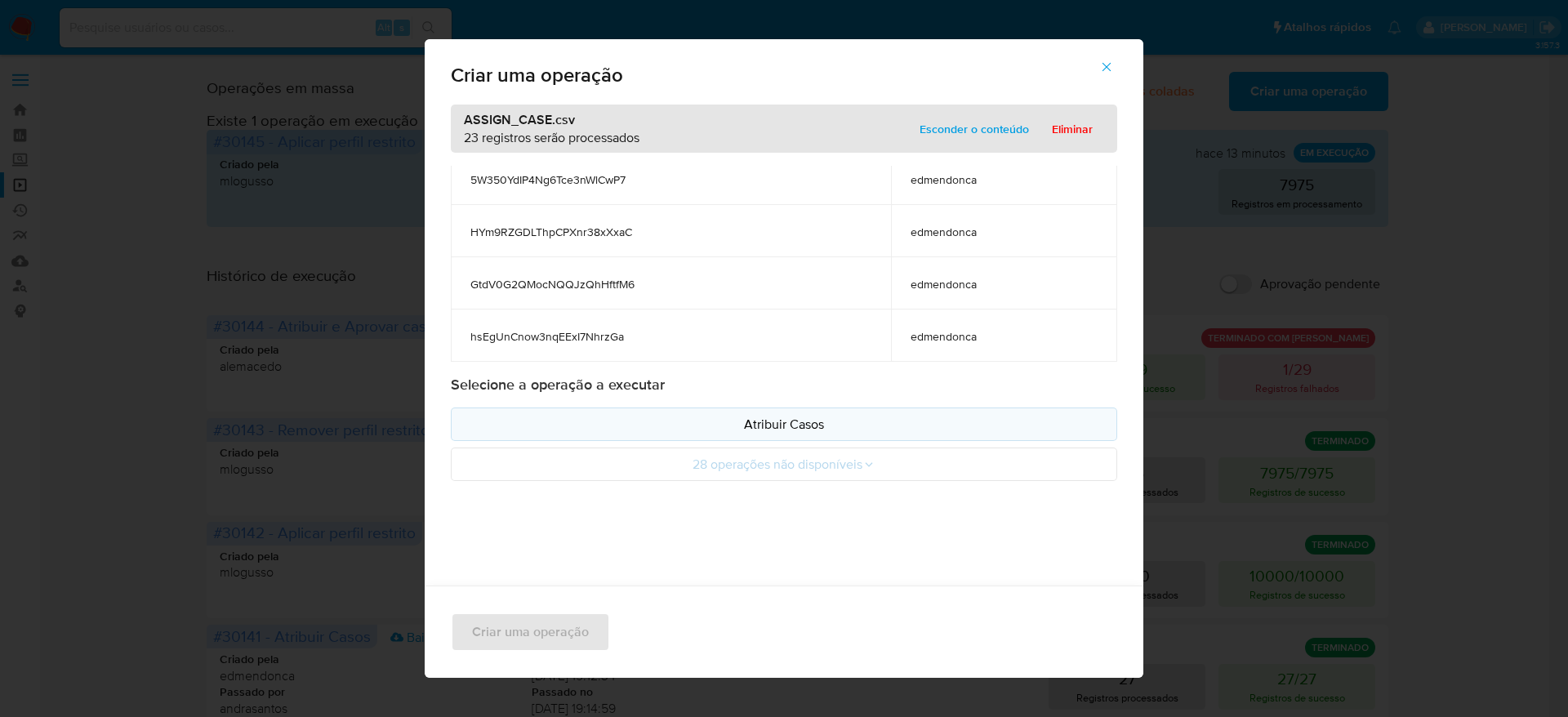
click at [823, 413] on button "Atribuir Casos" at bounding box center [784, 423] width 667 height 34
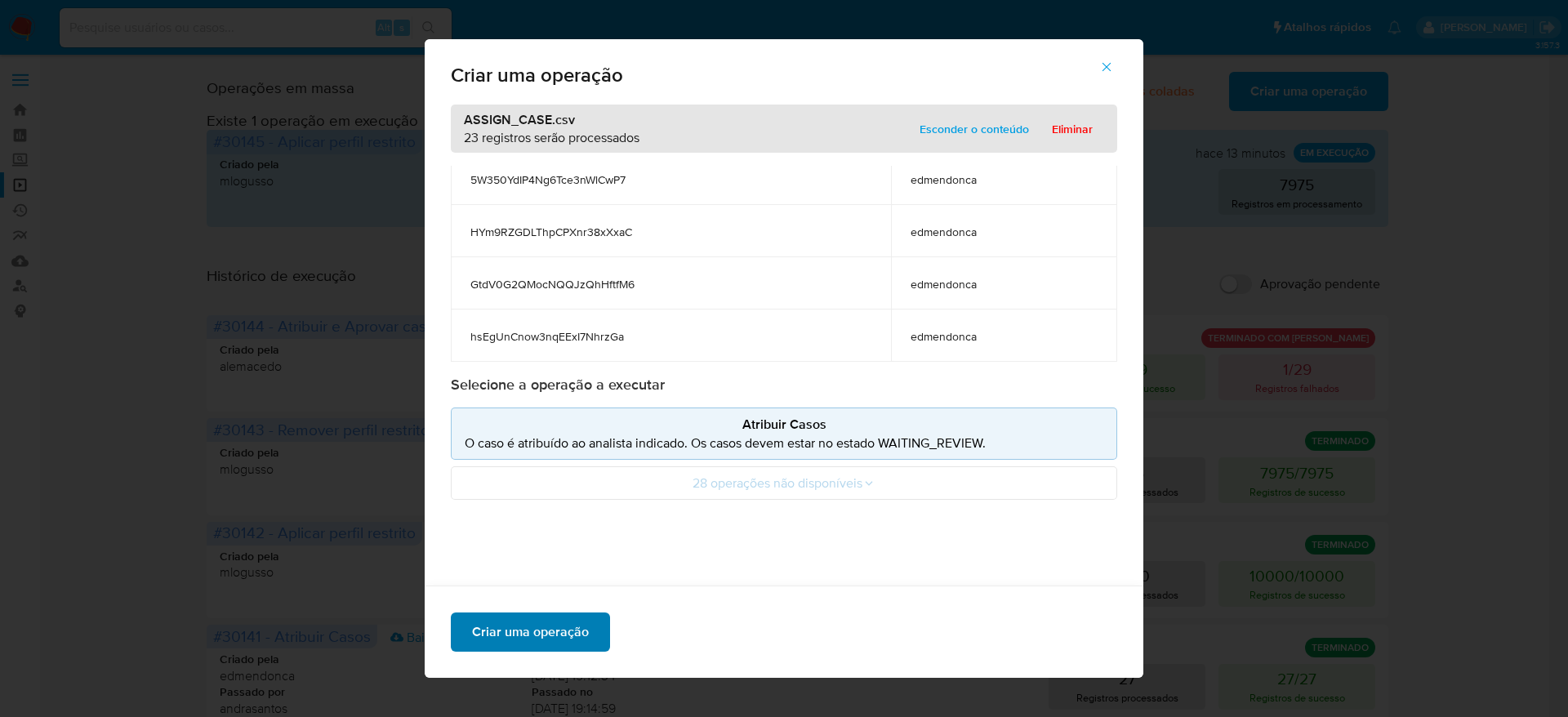
click at [566, 637] on span "Criar uma operação" at bounding box center [530, 632] width 117 height 36
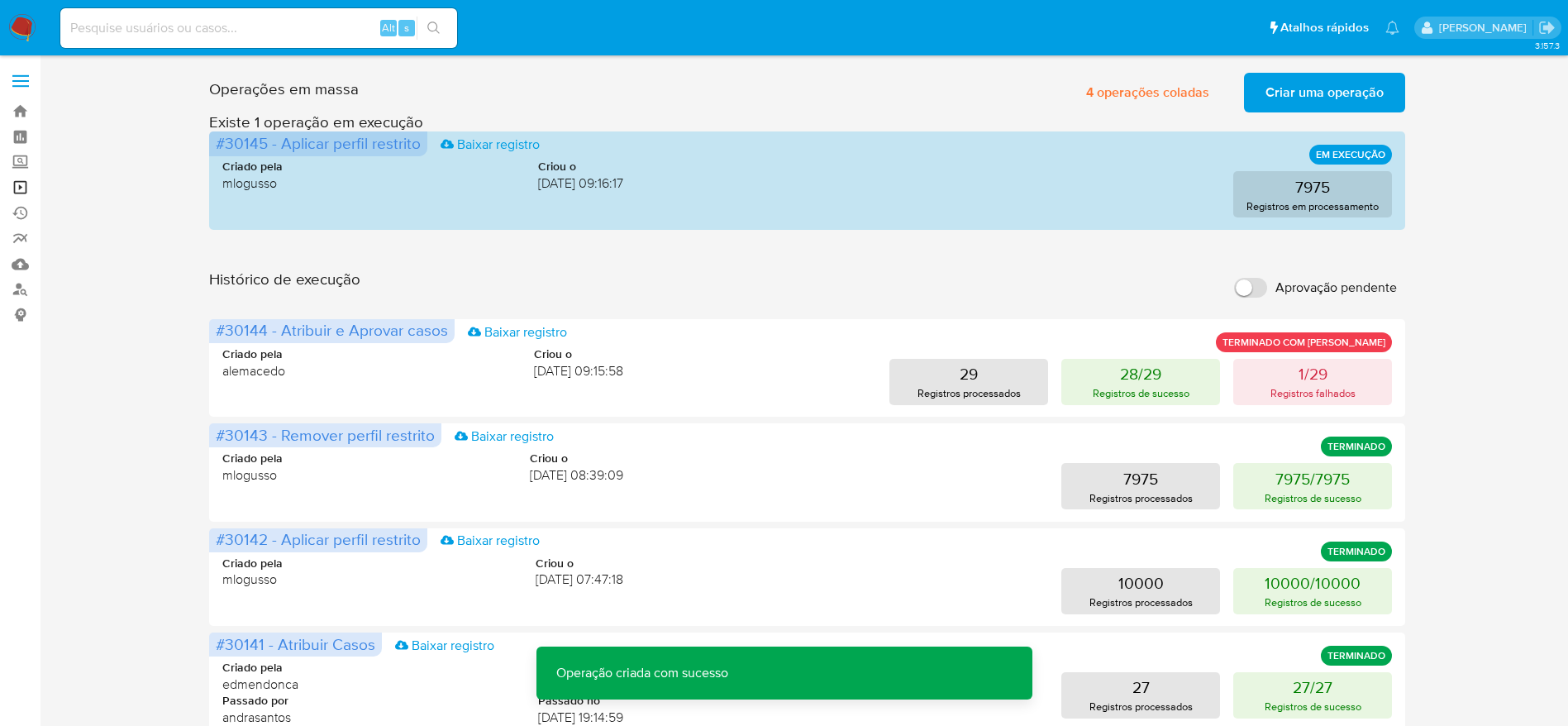
click at [22, 186] on link "Operações em massa" at bounding box center [98, 187] width 196 height 26
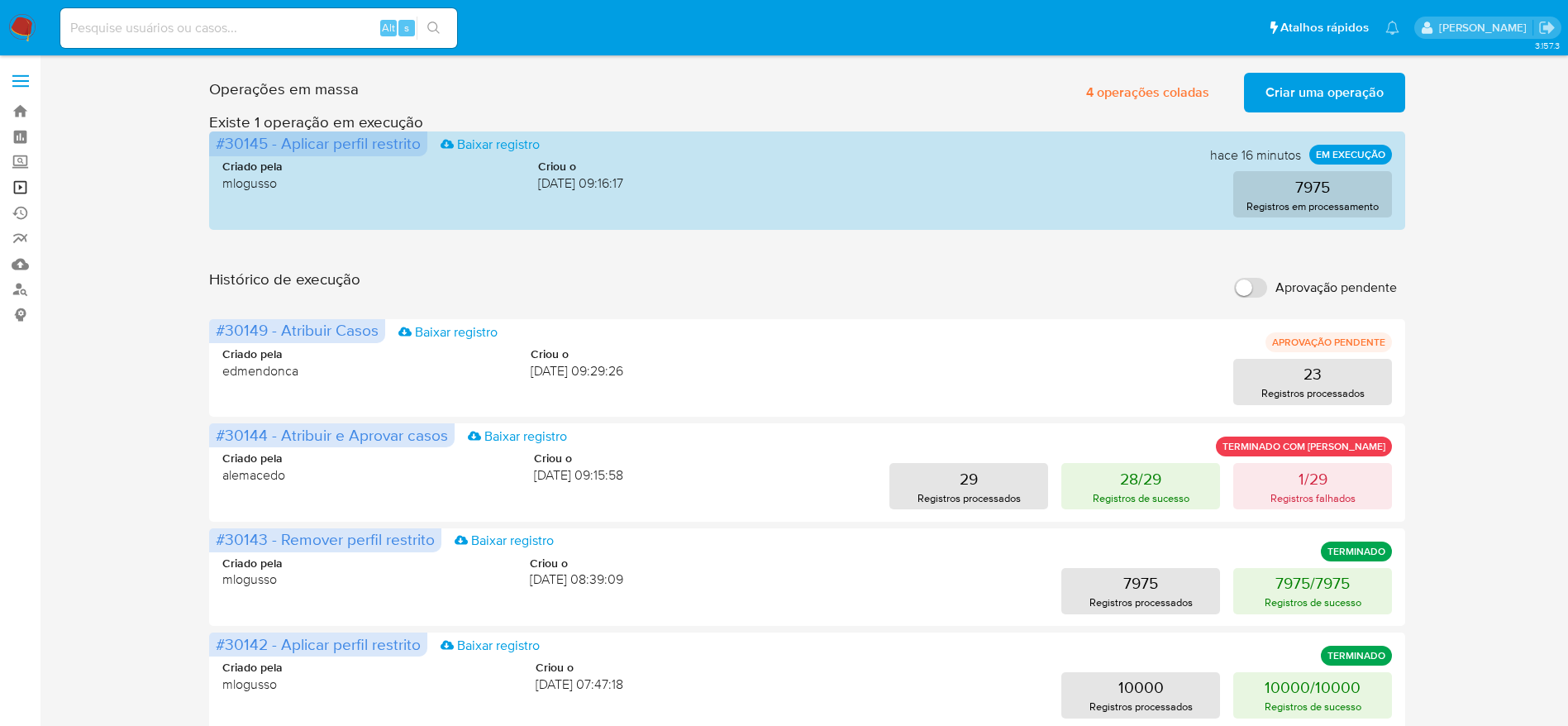
click at [22, 188] on link "Operações em massa" at bounding box center [98, 187] width 196 height 26
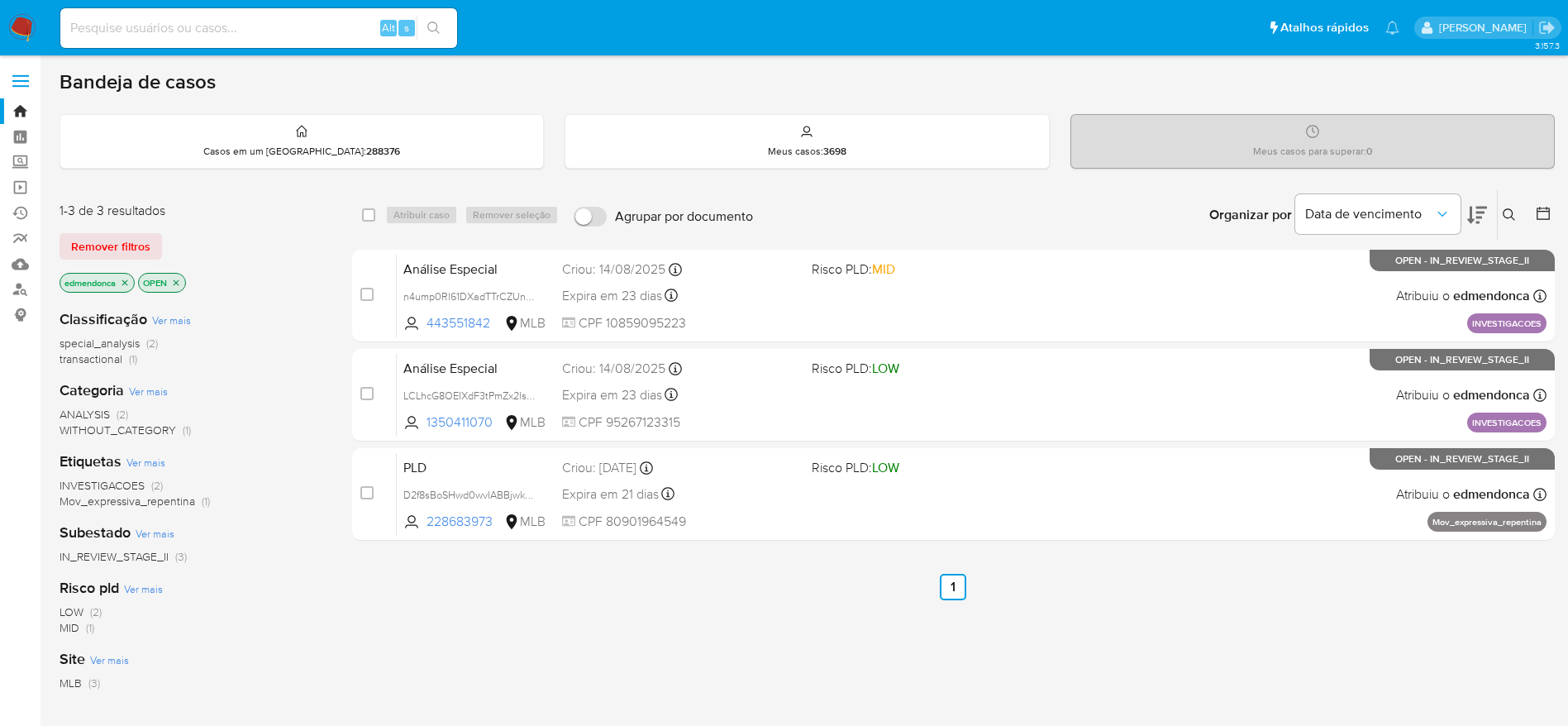
click at [20, 31] on img at bounding box center [22, 28] width 28 height 28
click at [13, 188] on link "Operações em massa" at bounding box center [98, 187] width 196 height 26
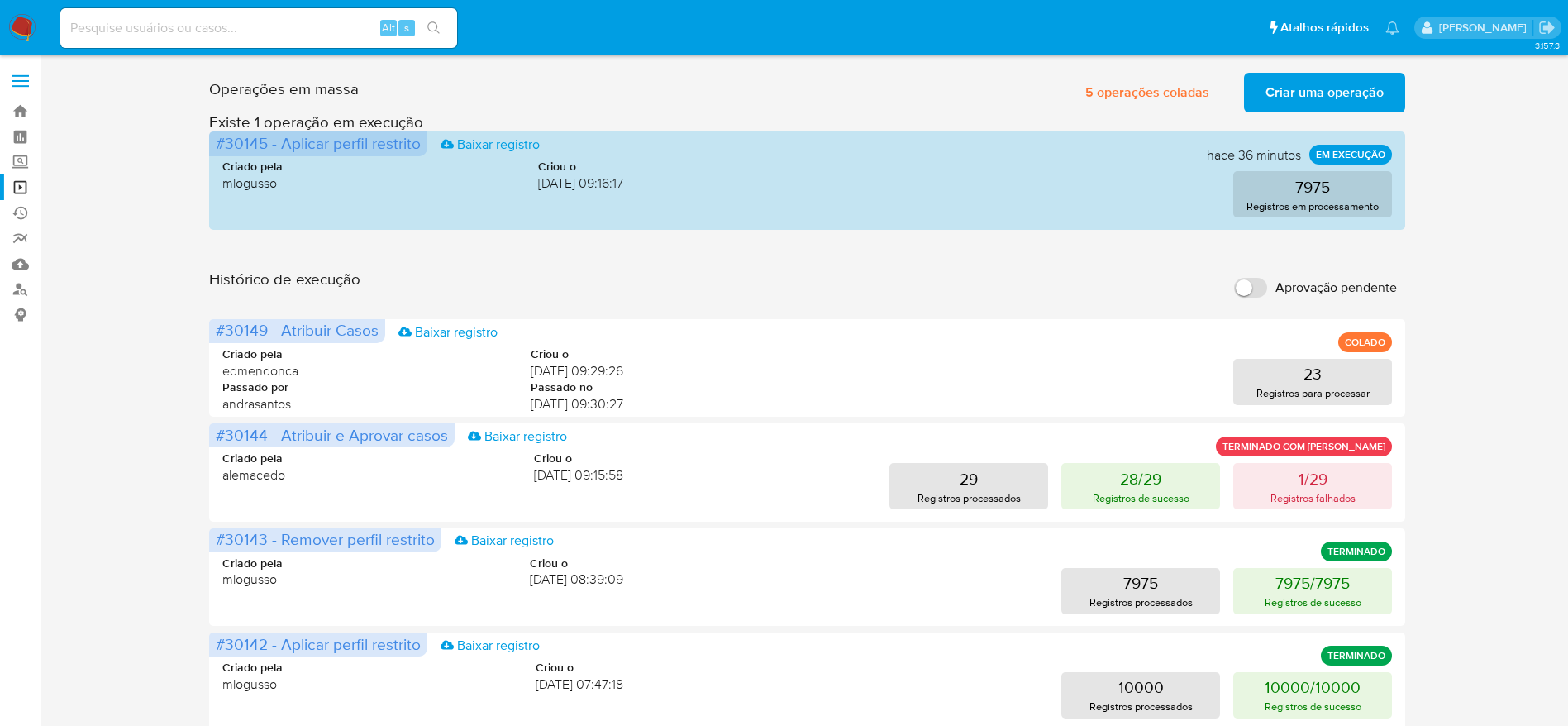
click at [22, 24] on img at bounding box center [22, 28] width 28 height 28
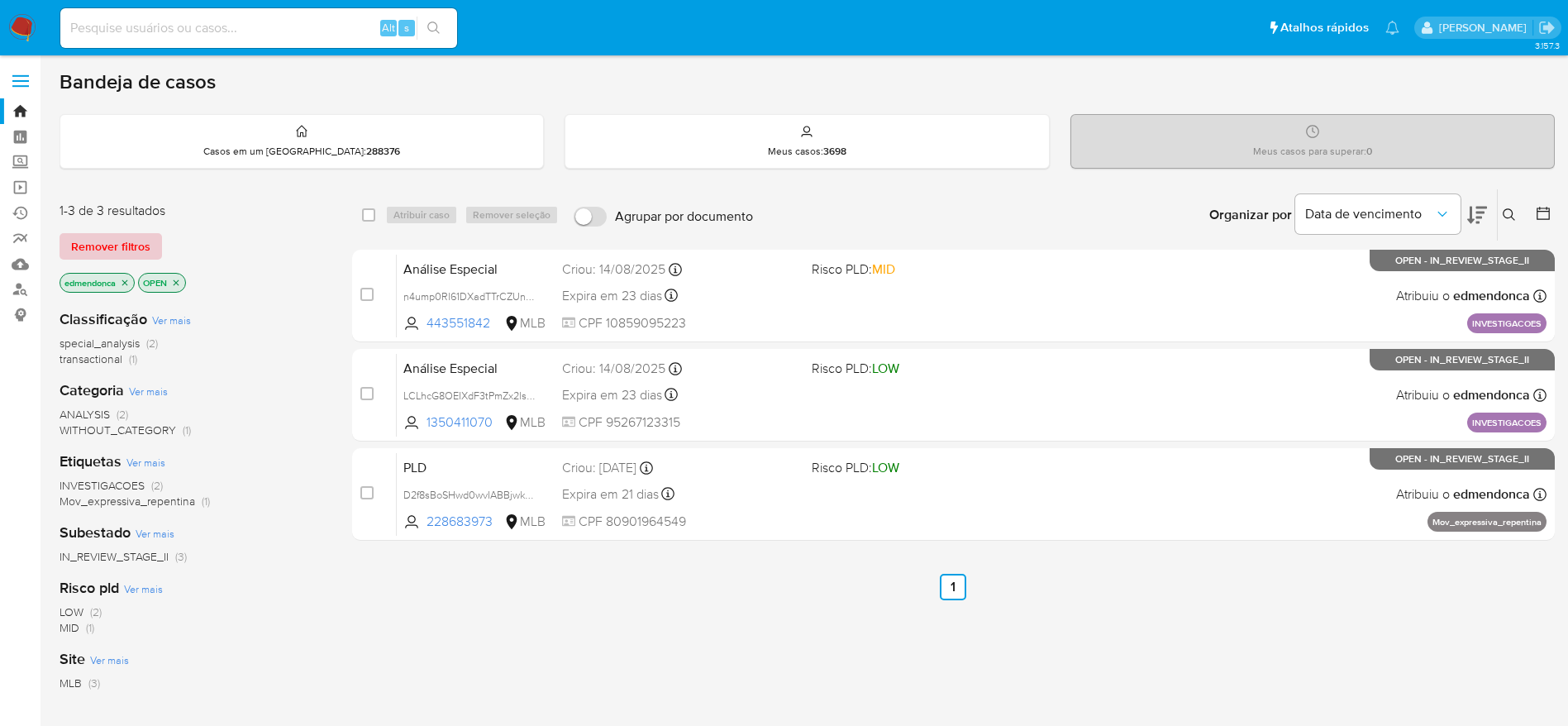
click at [122, 237] on span "Remover filtros" at bounding box center [110, 246] width 79 height 23
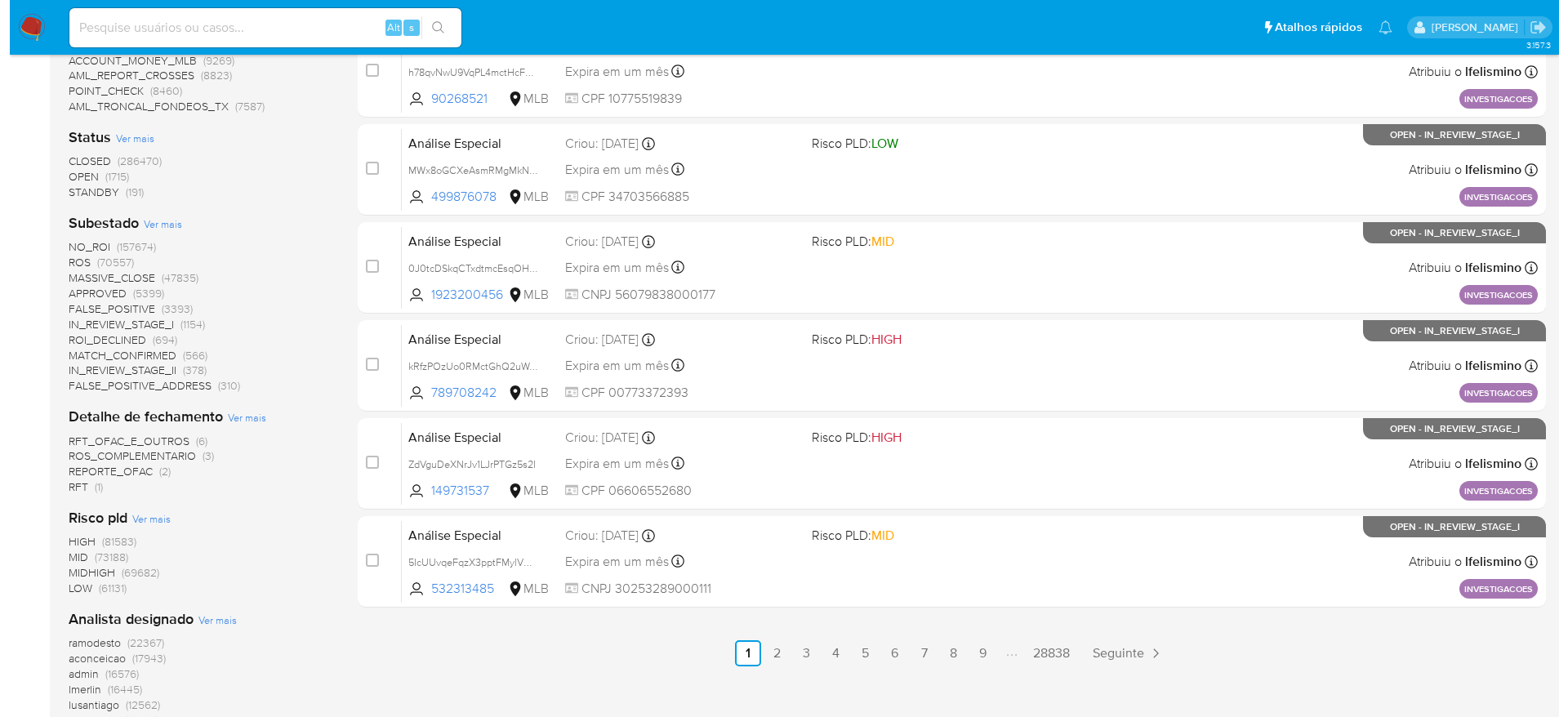
scroll to position [828, 0]
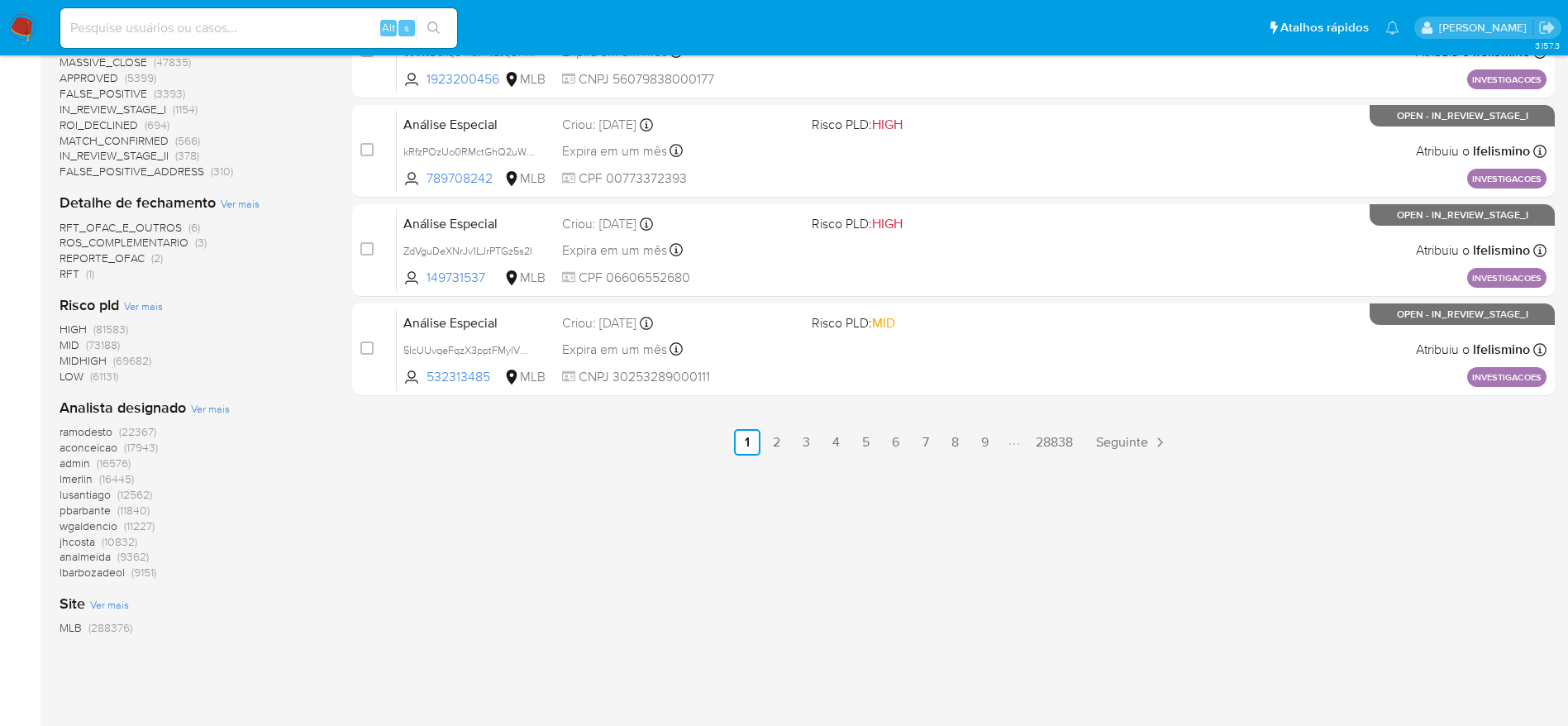
click at [222, 411] on span "Ver mais" at bounding box center [210, 408] width 39 height 15
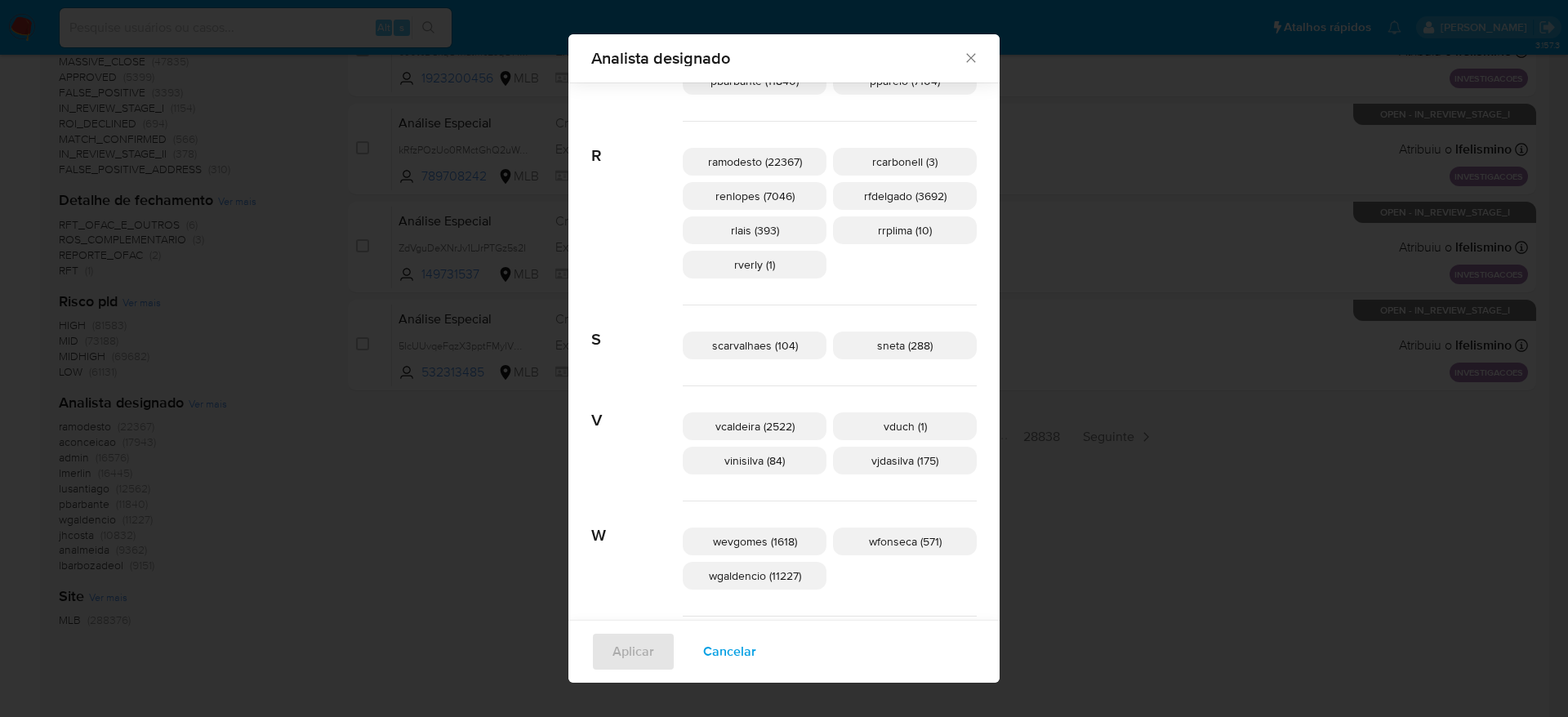
scroll to position [2351, 0]
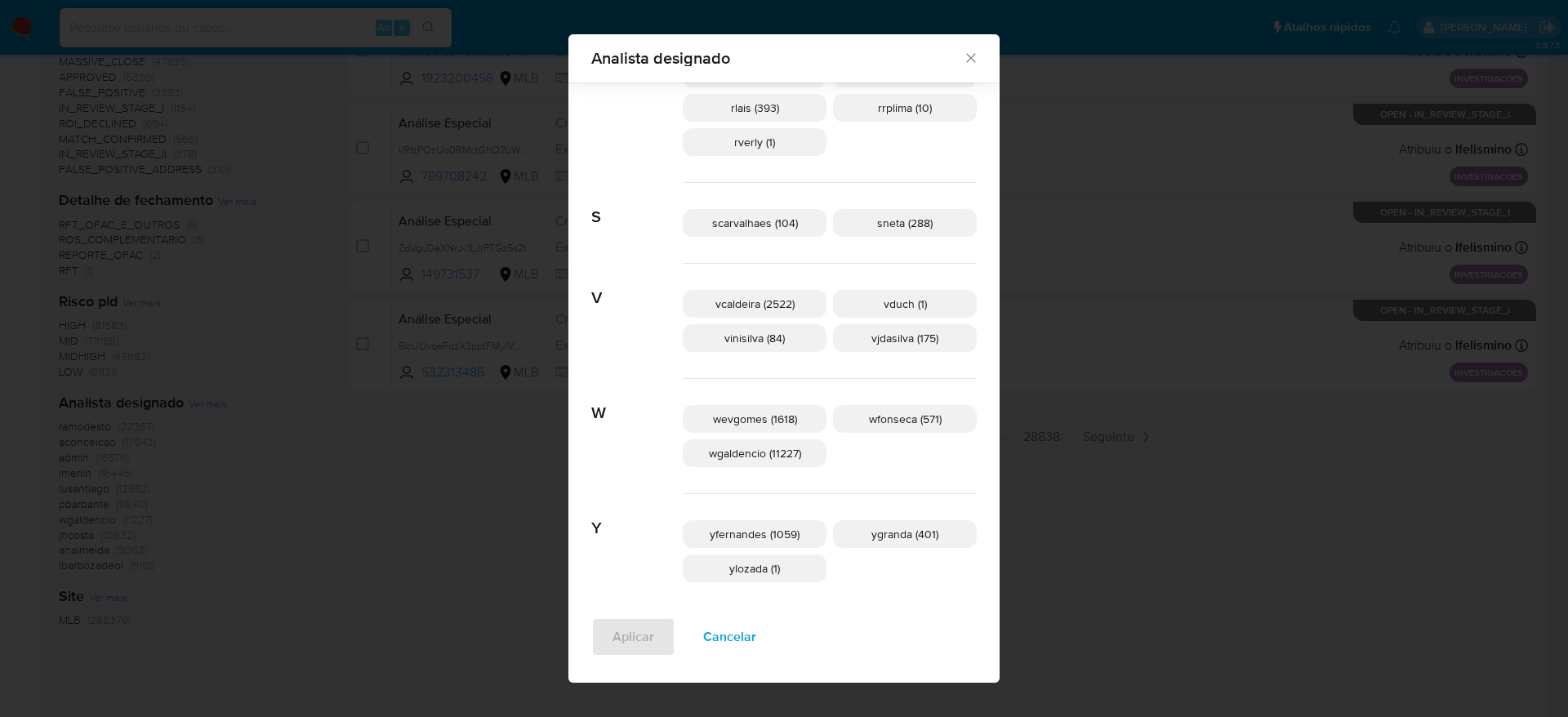
click at [872, 347] on p "vjdasilva (175)" at bounding box center [904, 337] width 143 height 28
click at [636, 638] on span "Aplicar" at bounding box center [633, 637] width 42 height 36
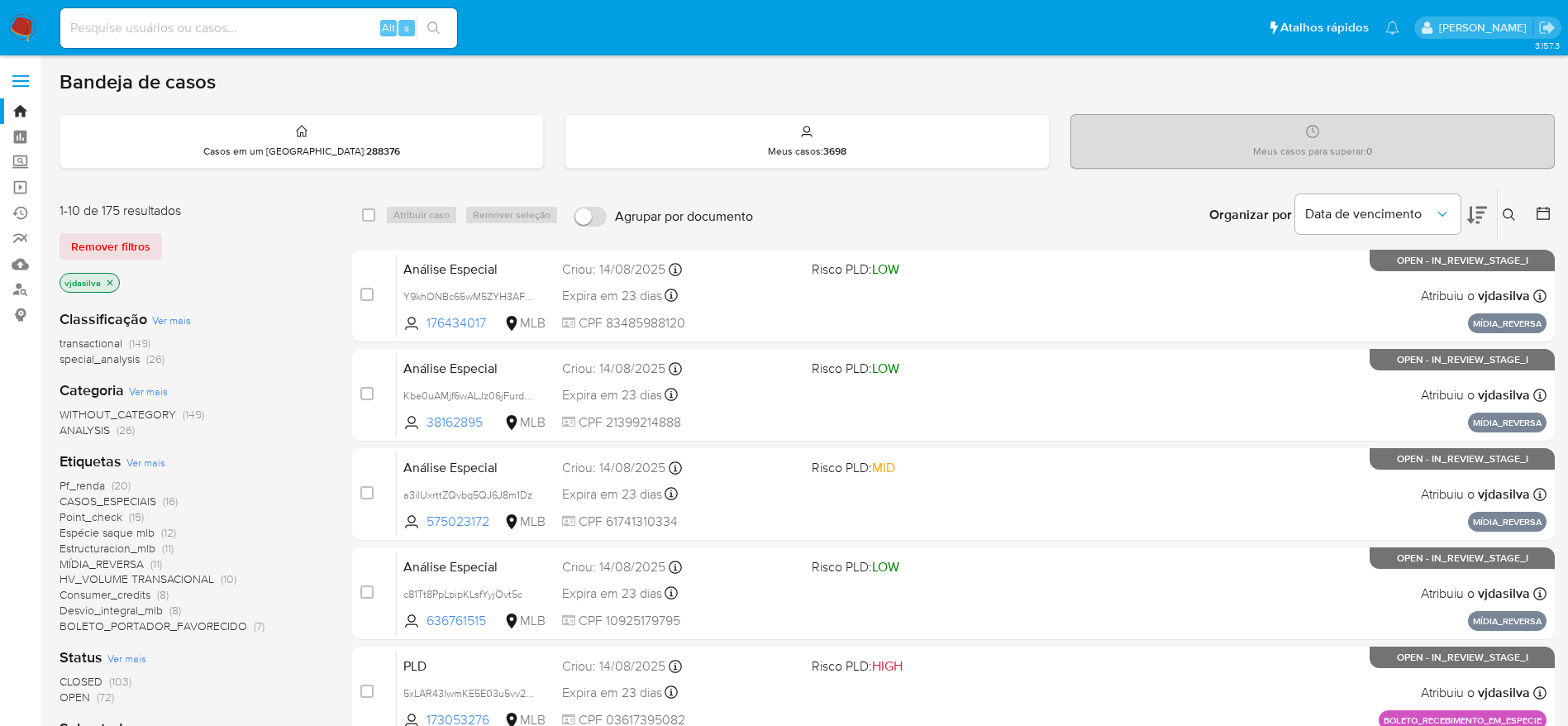
click at [1549, 214] on icon at bounding box center [1543, 213] width 17 height 17
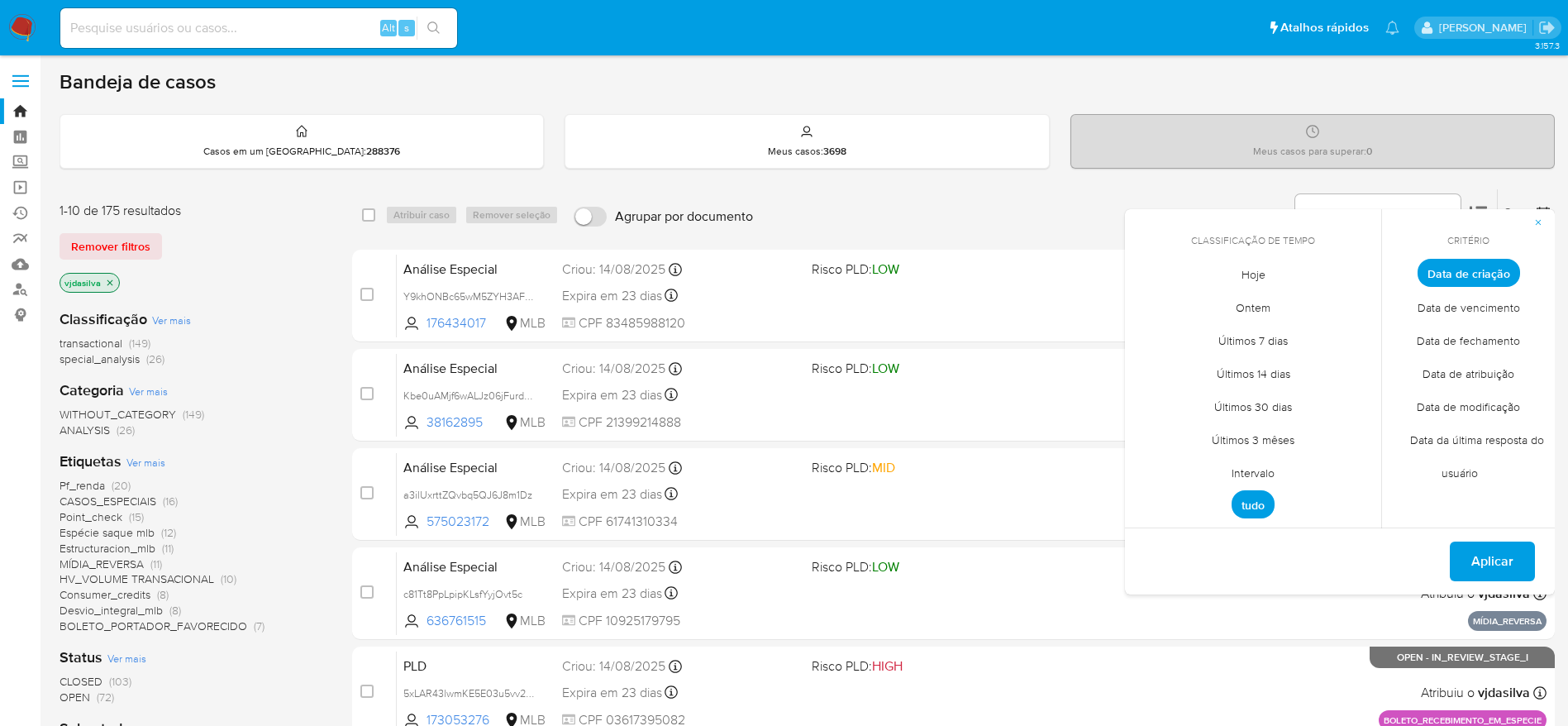
click at [1490, 399] on span "Data de modificação" at bounding box center [1469, 406] width 138 height 34
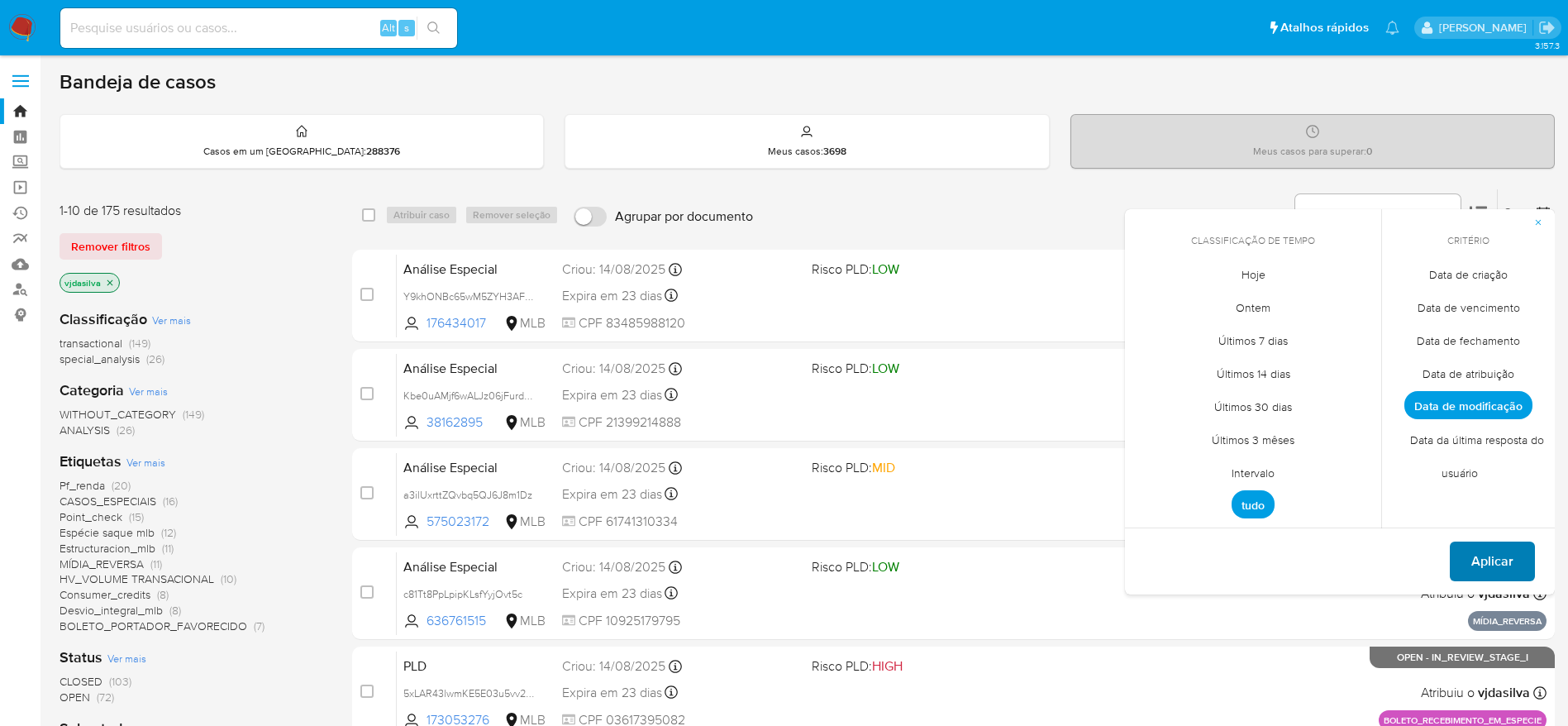
click at [1474, 557] on span "Aplicar" at bounding box center [1493, 562] width 42 height 37
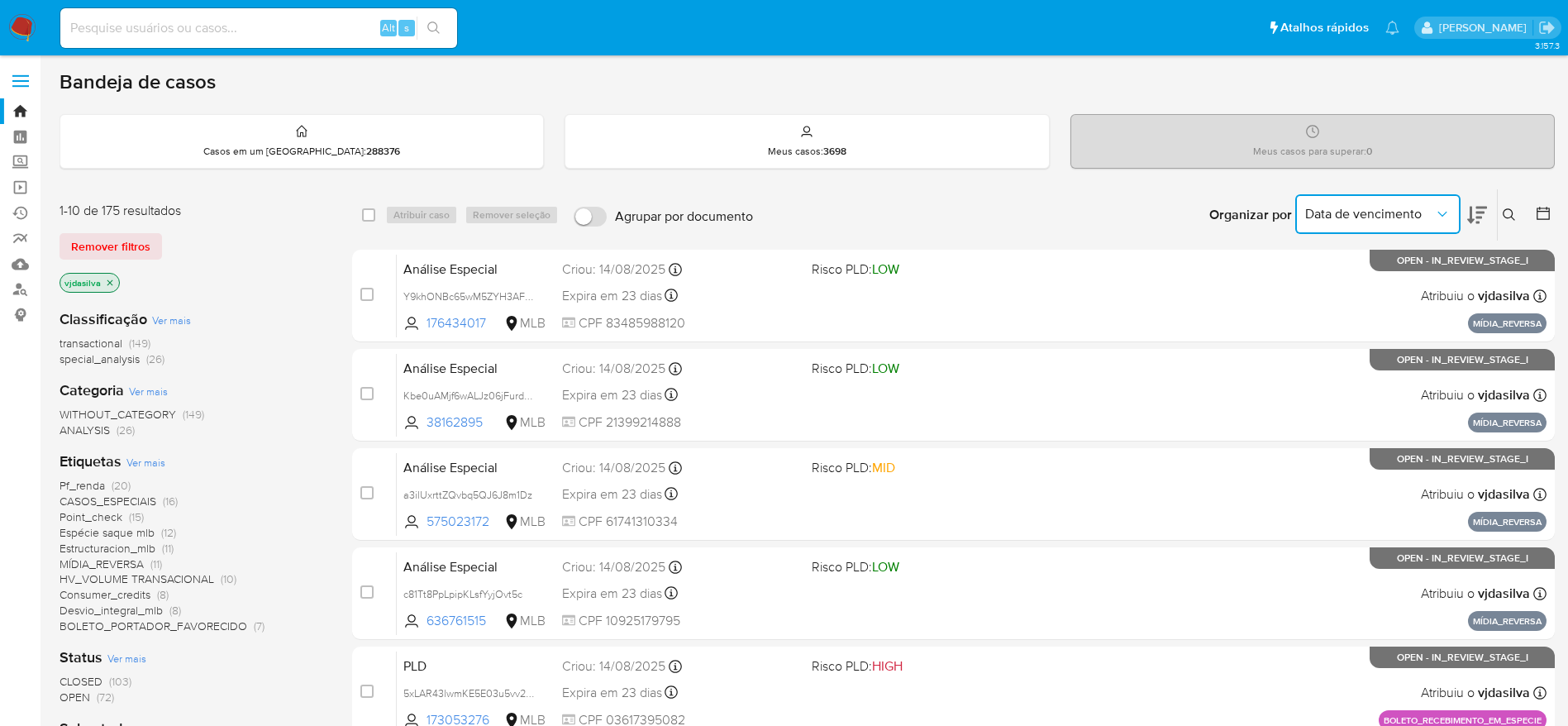
click at [1417, 220] on span "Data de vencimento" at bounding box center [1370, 214] width 129 height 17
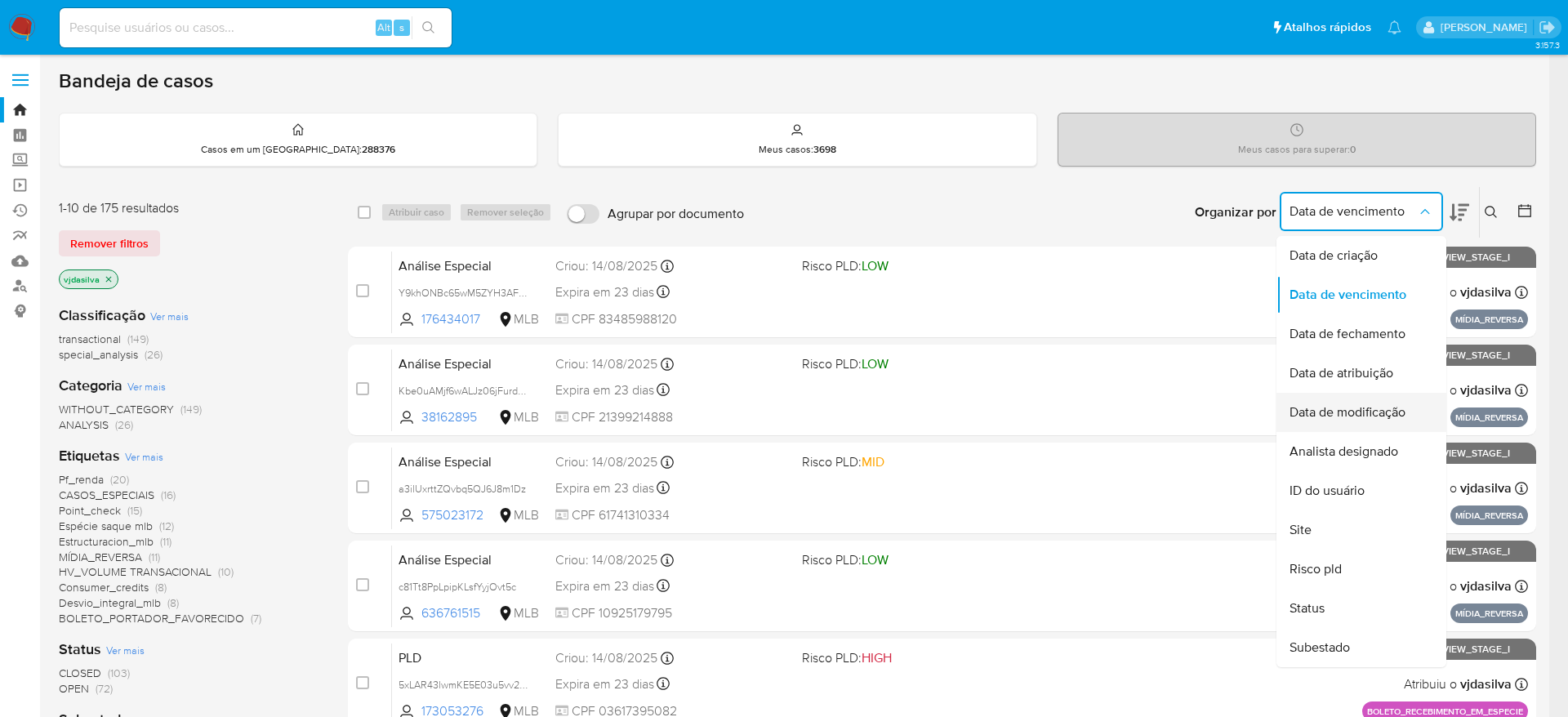
click at [1419, 412] on div "Data de modificação" at bounding box center [1357, 412] width 134 height 39
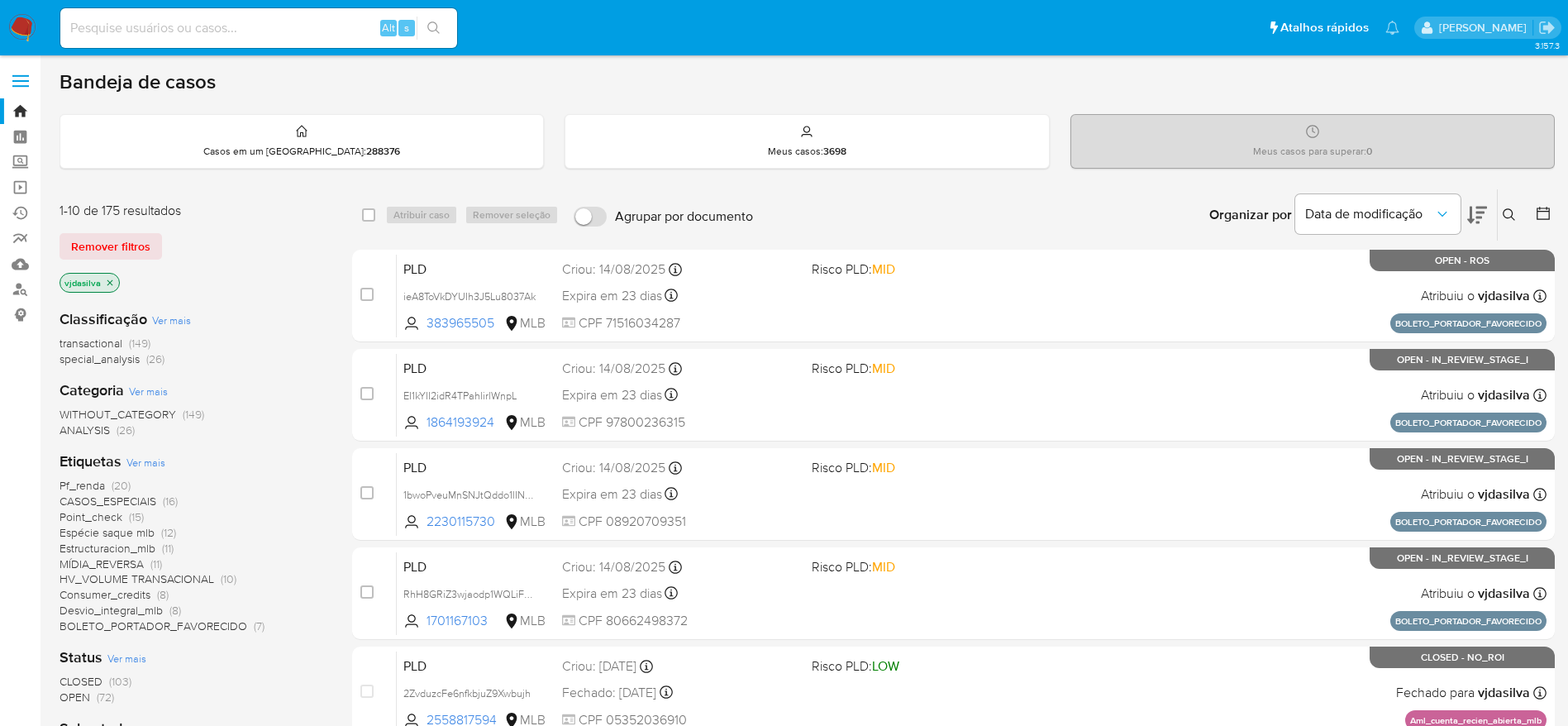
click at [1473, 212] on icon at bounding box center [1477, 215] width 20 height 20
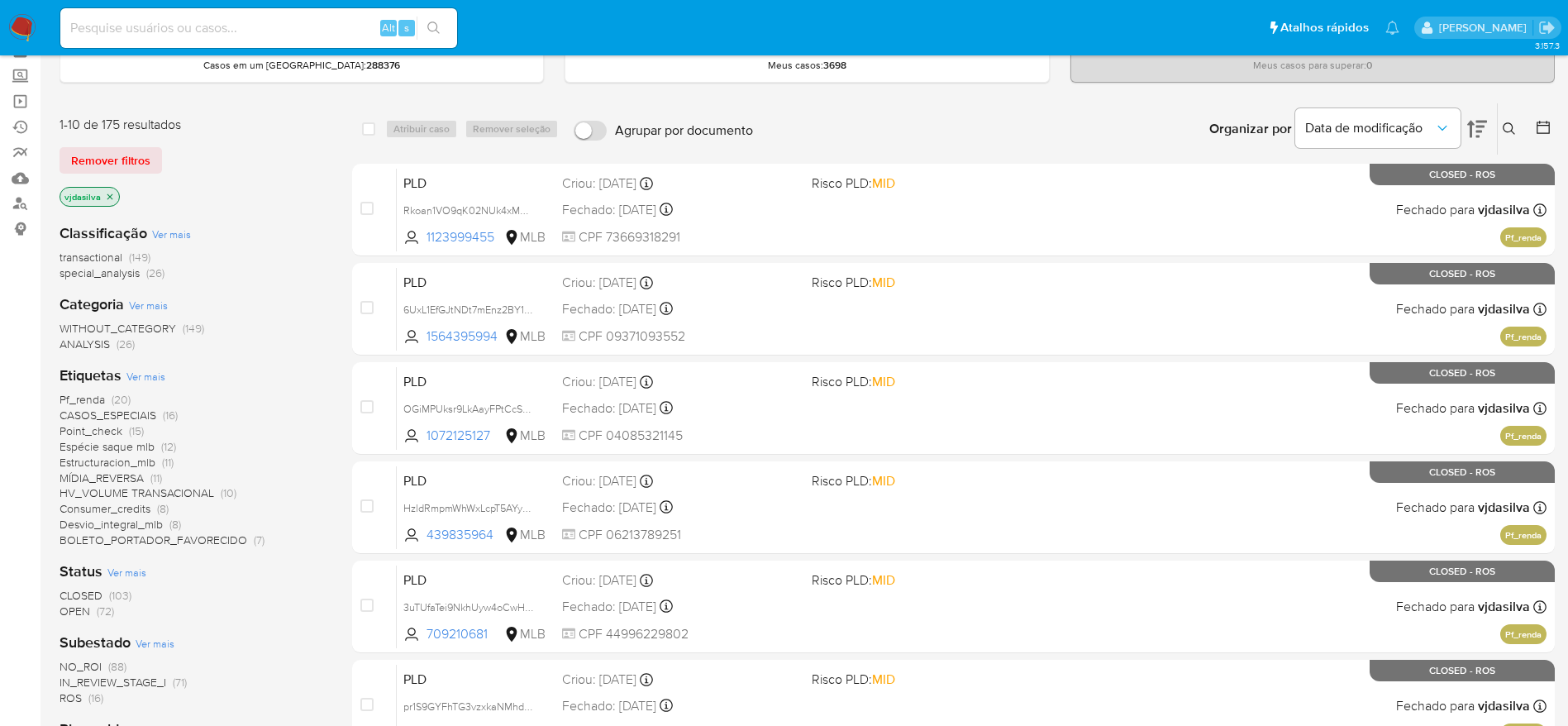
scroll to position [124, 0]
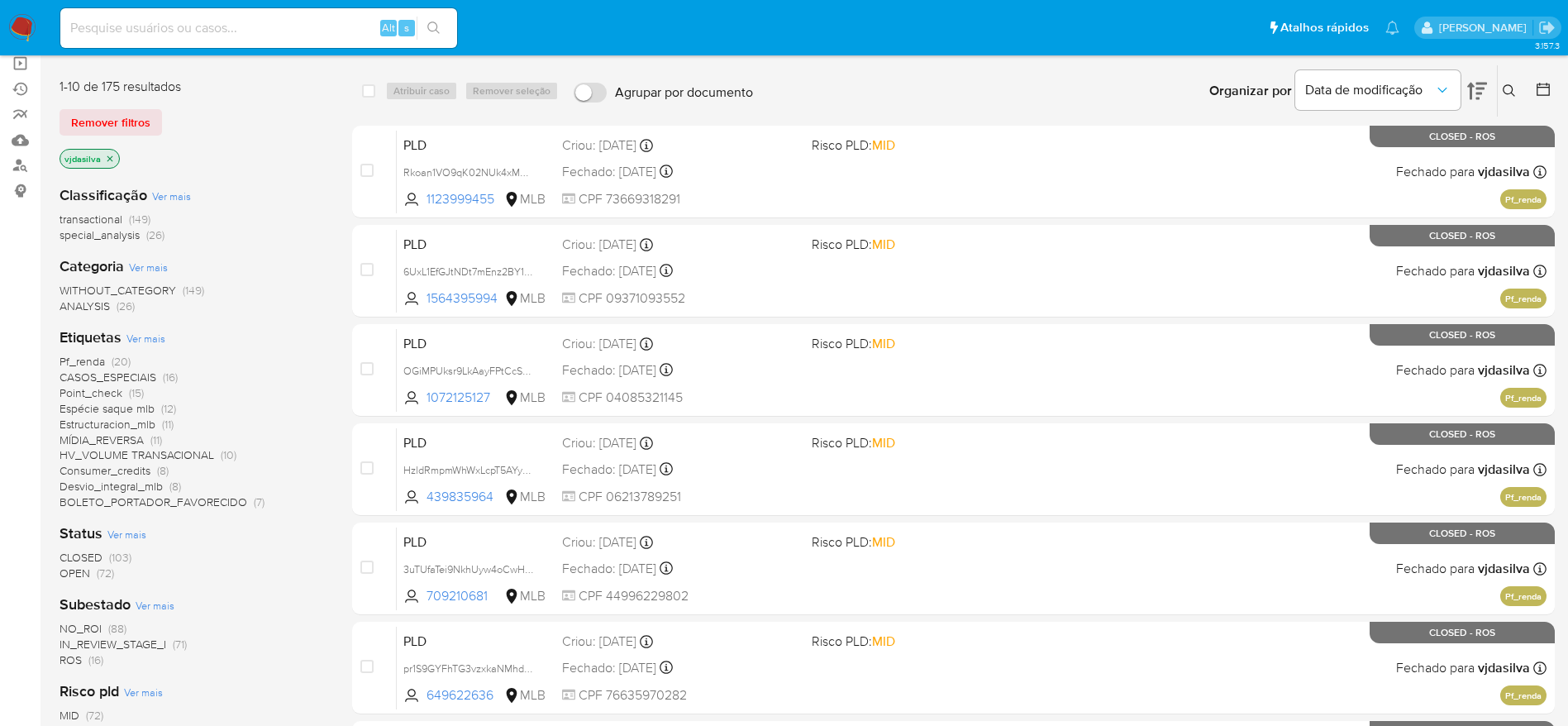
click at [104, 571] on span "(72)" at bounding box center [105, 573] width 17 height 17
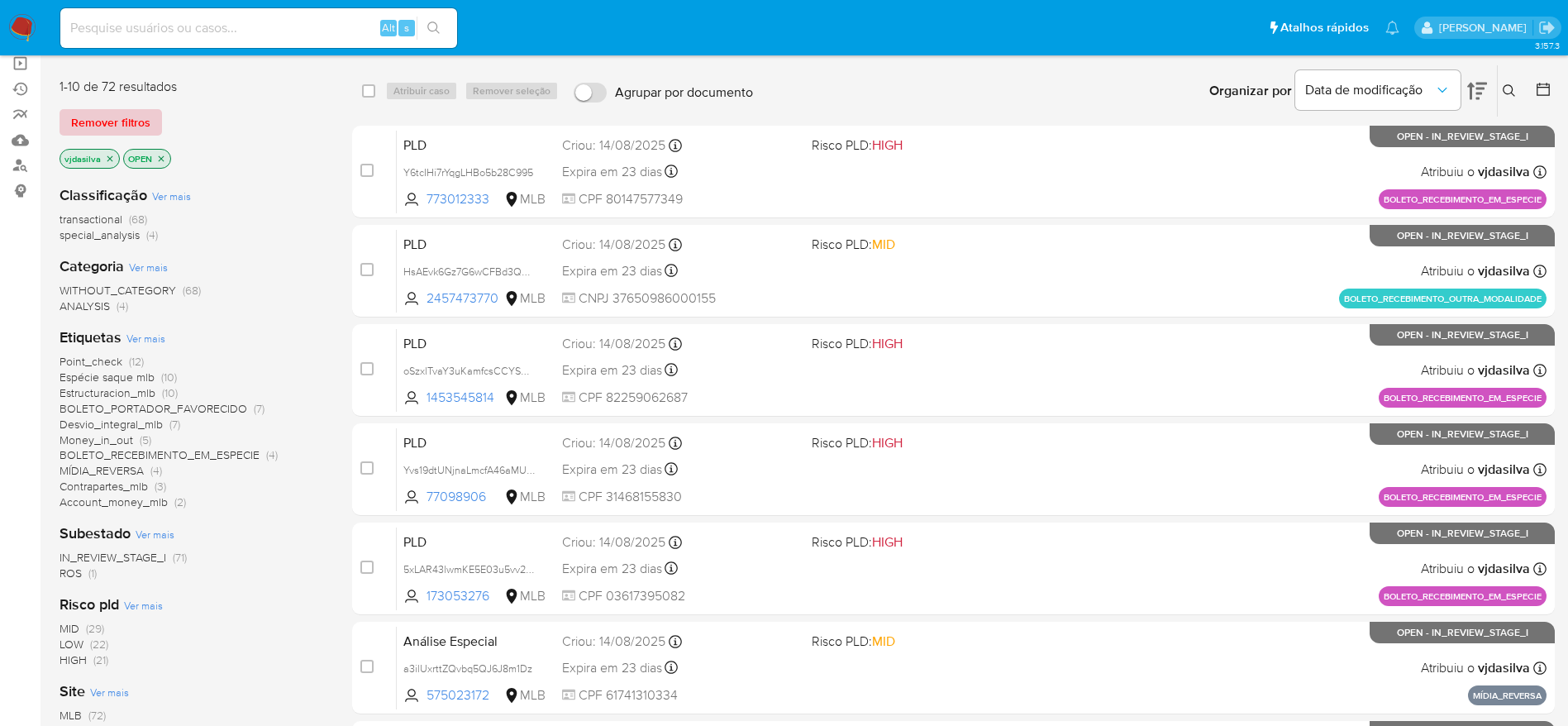
click at [143, 124] on span "Remover filtros" at bounding box center [110, 122] width 79 height 23
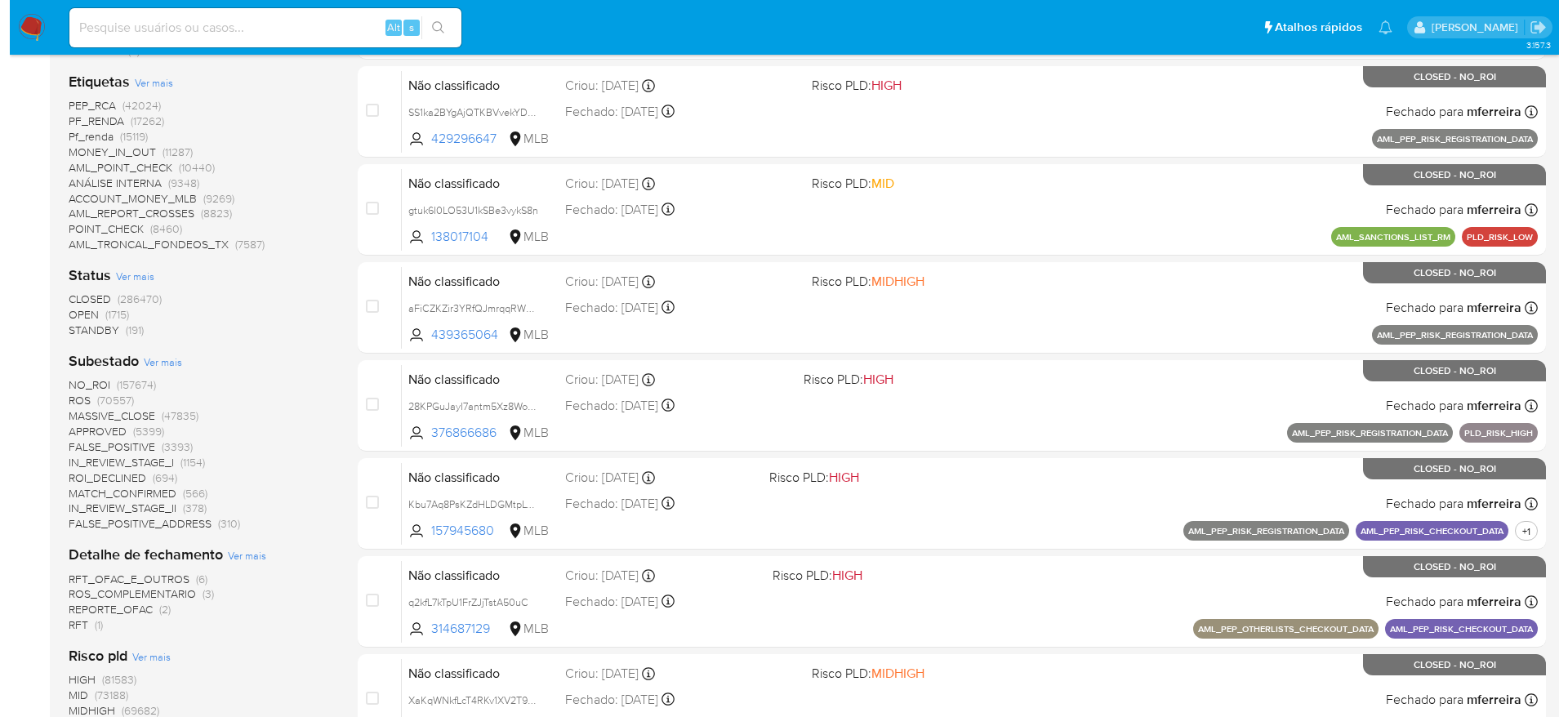
scroll to position [612, 0]
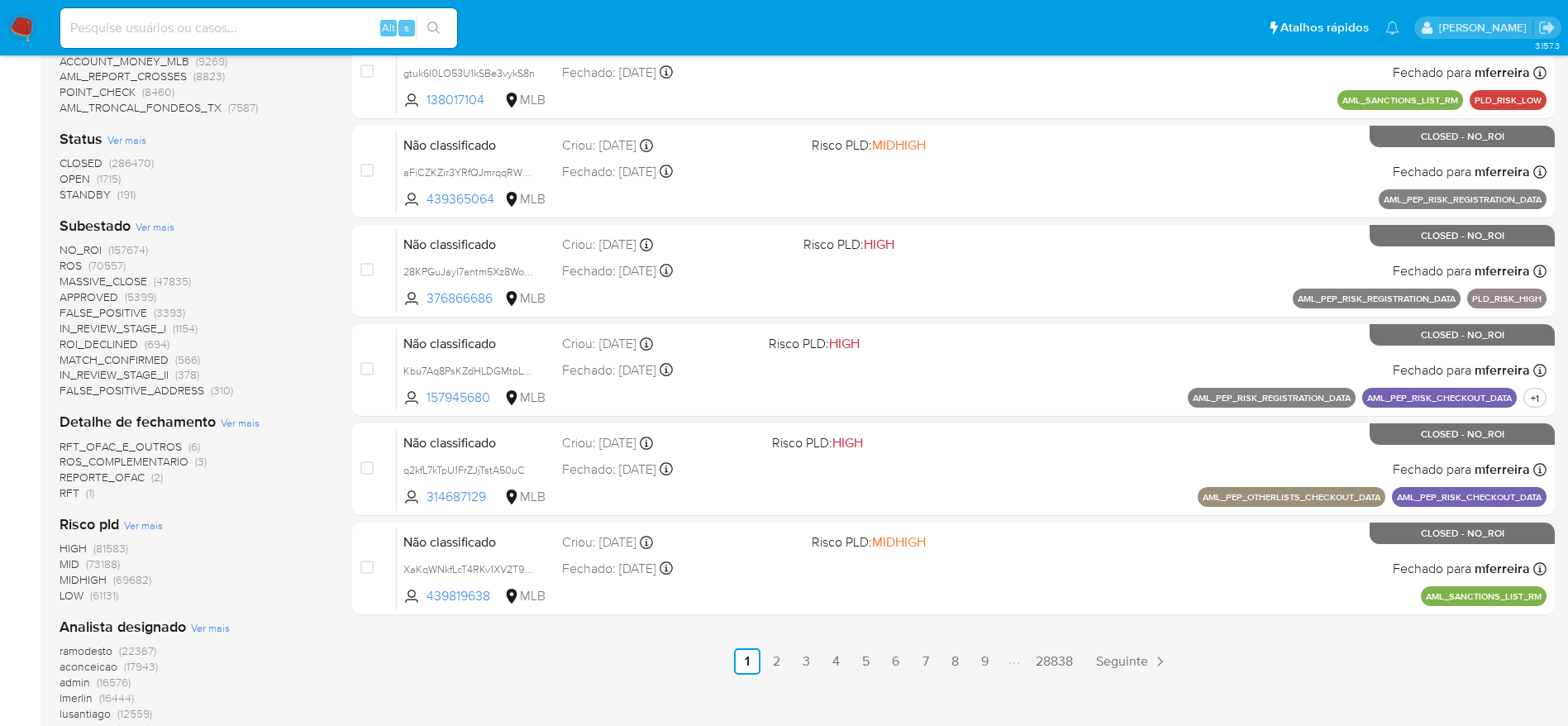
click at [201, 620] on span "Ver mais" at bounding box center [210, 627] width 39 height 15
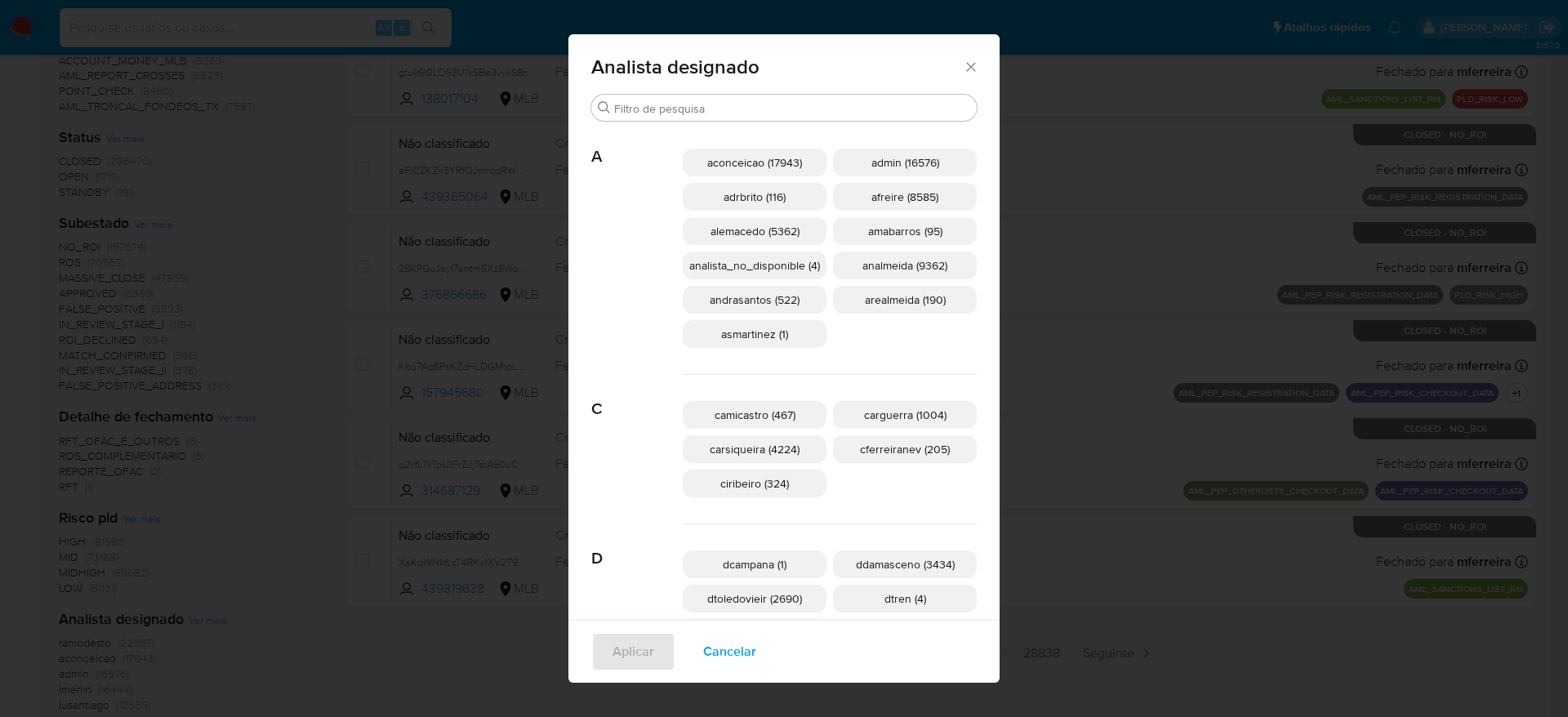
click at [757, 200] on span "adrbrito (116)" at bounding box center [755, 197] width 62 height 16
click at [635, 656] on span "Aplicar" at bounding box center [633, 652] width 42 height 36
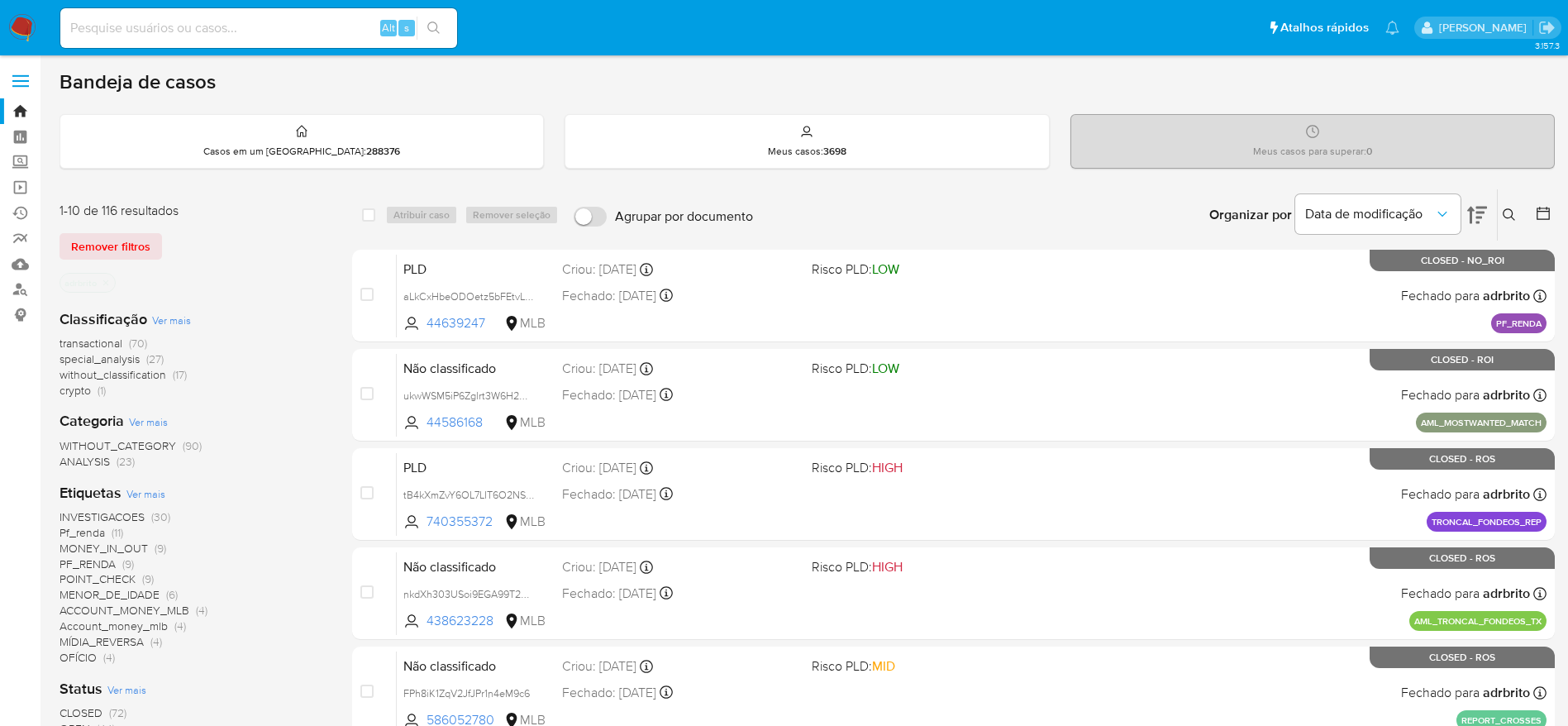
scroll to position [124, 0]
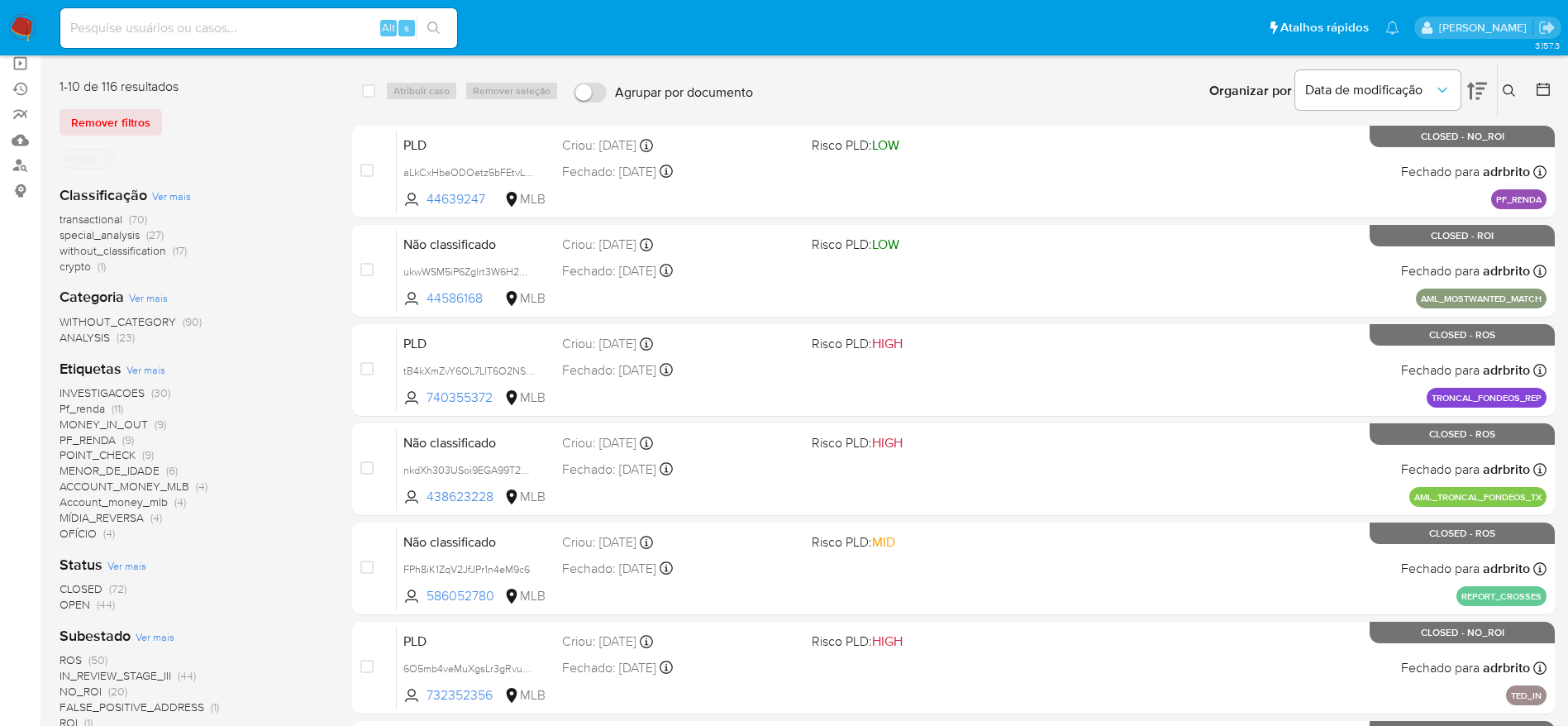
click at [97, 606] on span "(44)" at bounding box center [106, 604] width 18 height 17
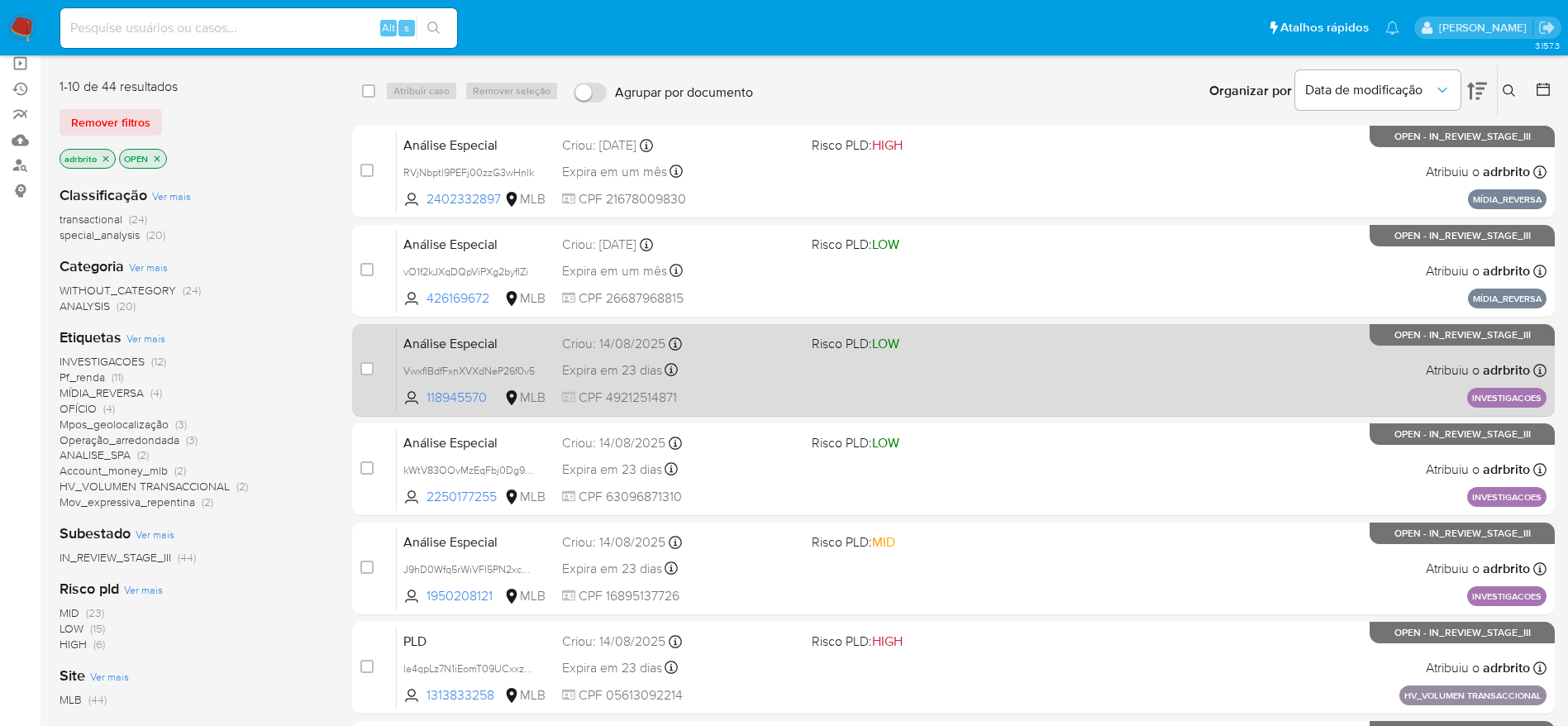
click at [971, 390] on div "Análise Especial VwxfIBdfFxnXVXdNeP26f0v5 118945570 MLB Risco PLD: LOW Criou: 1…" at bounding box center [971, 369] width 1150 height 84
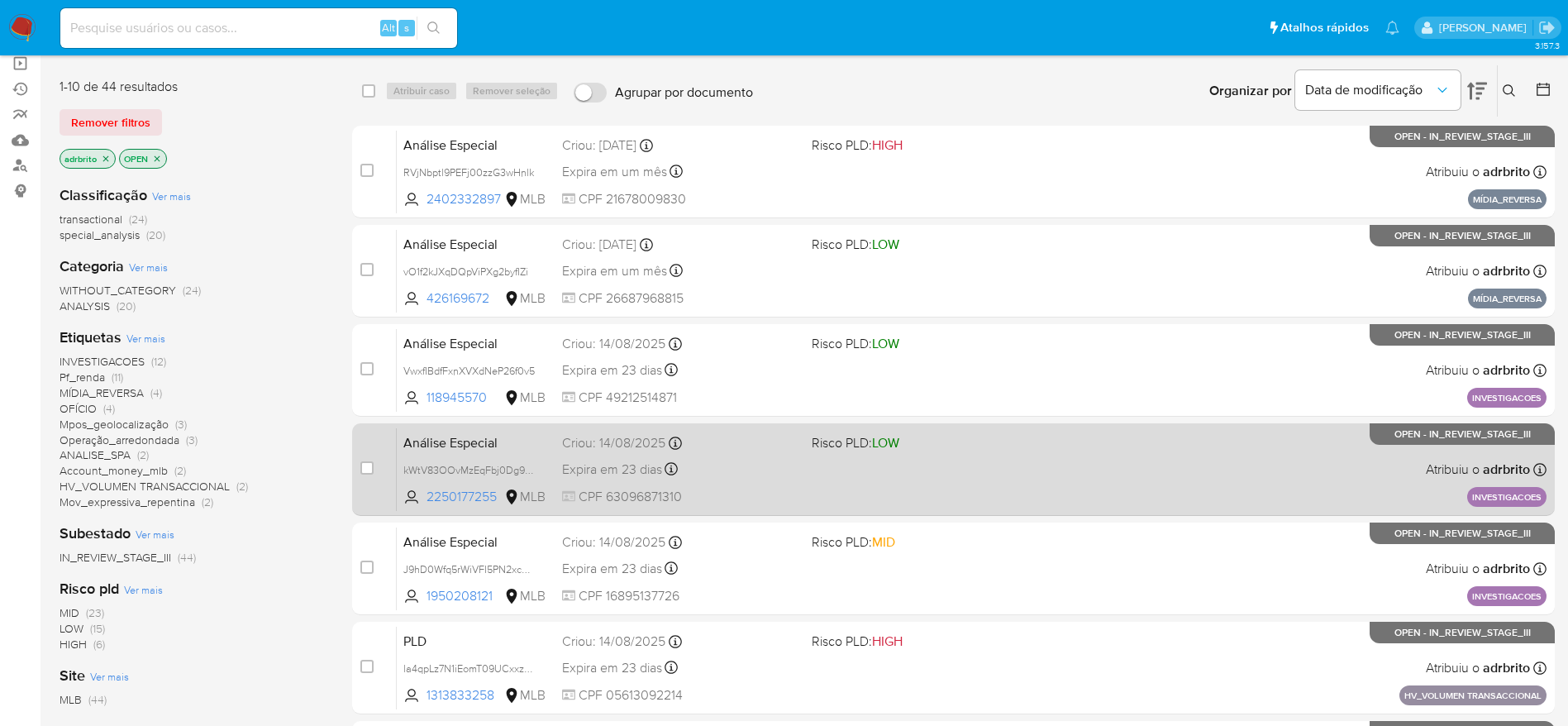
click at [926, 464] on div "Análise Especial kWtV83OOvMzEqFbj0Dg9IQxd 2250177255 MLB Risco PLD: LOW Criou: …" at bounding box center [971, 469] width 1150 height 84
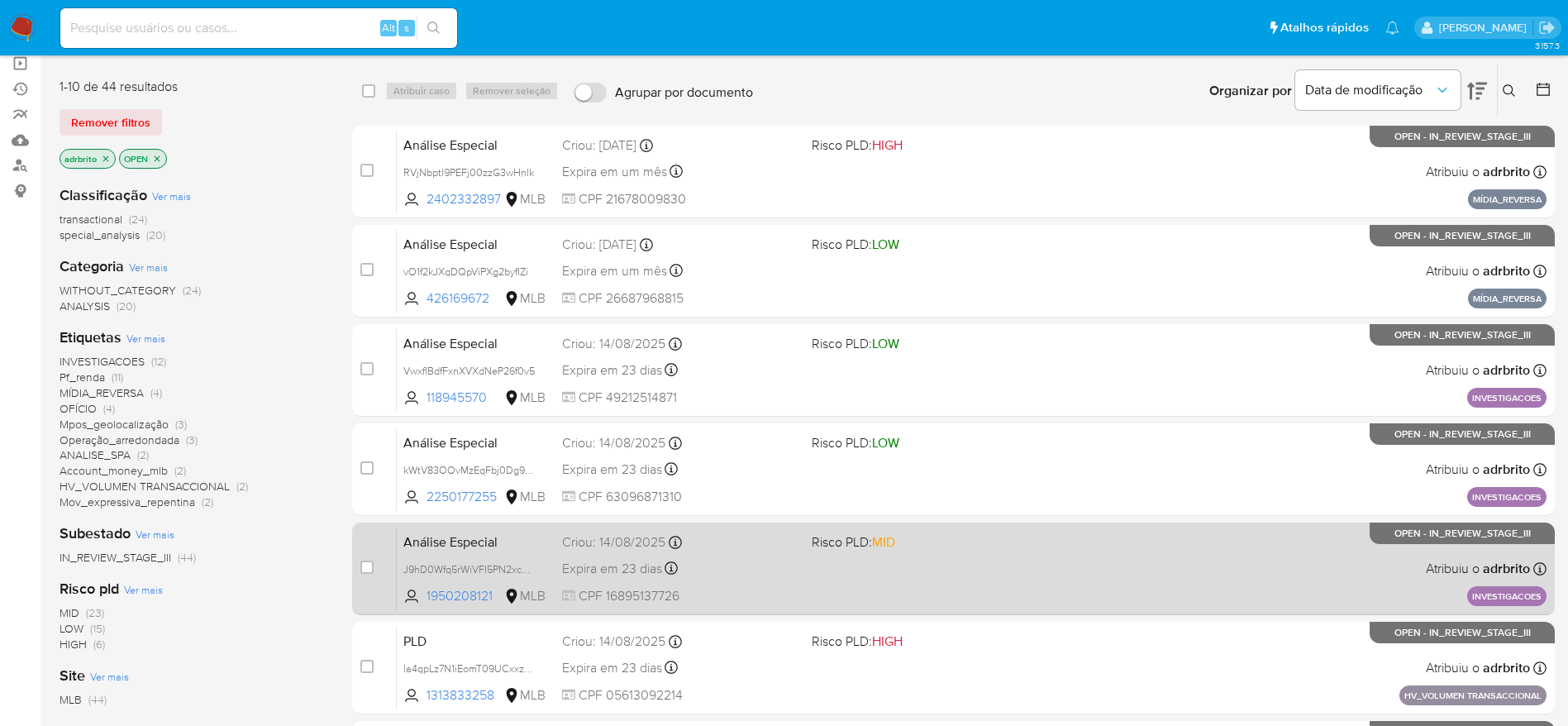
click at [1023, 550] on span "Risco PLD: MID" at bounding box center [930, 540] width 237 height 21
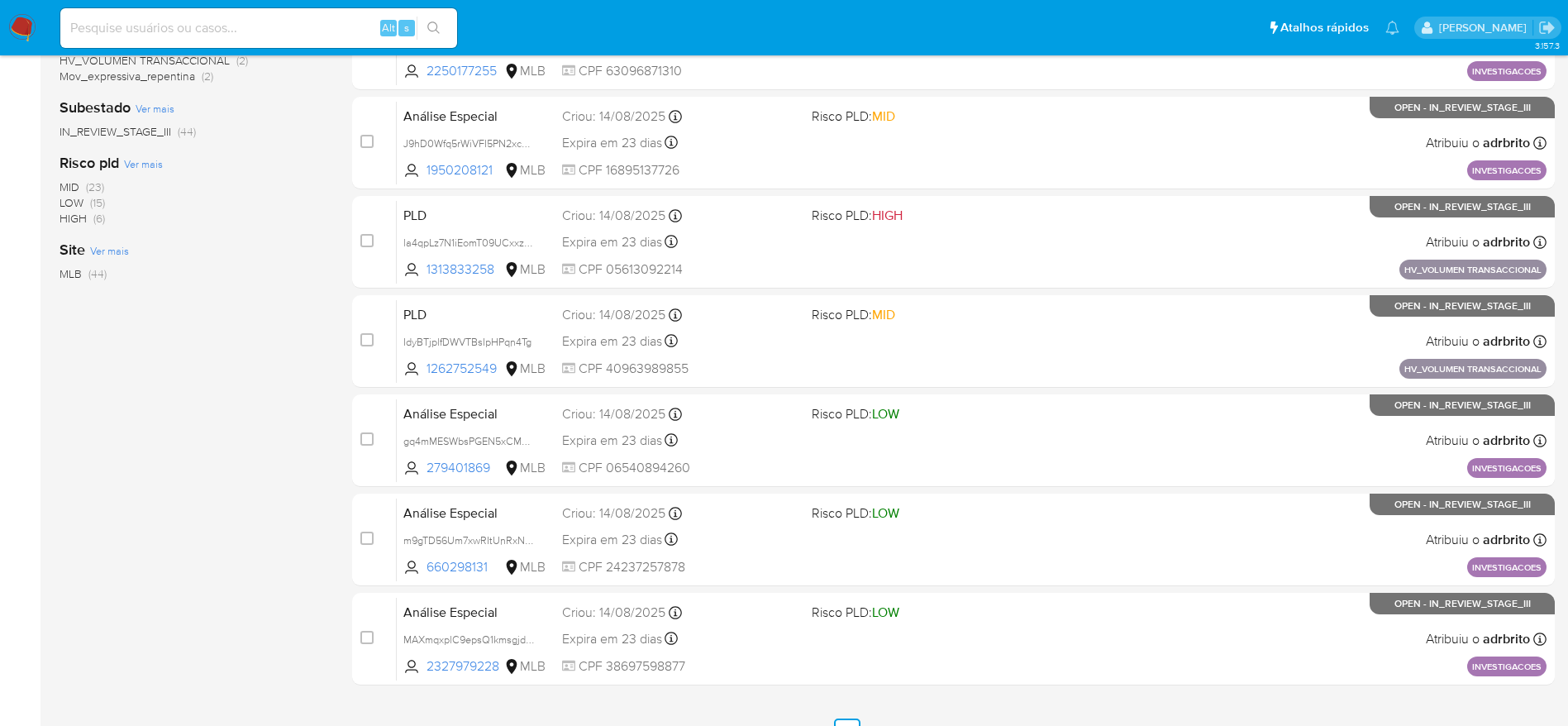
scroll to position [579, 0]
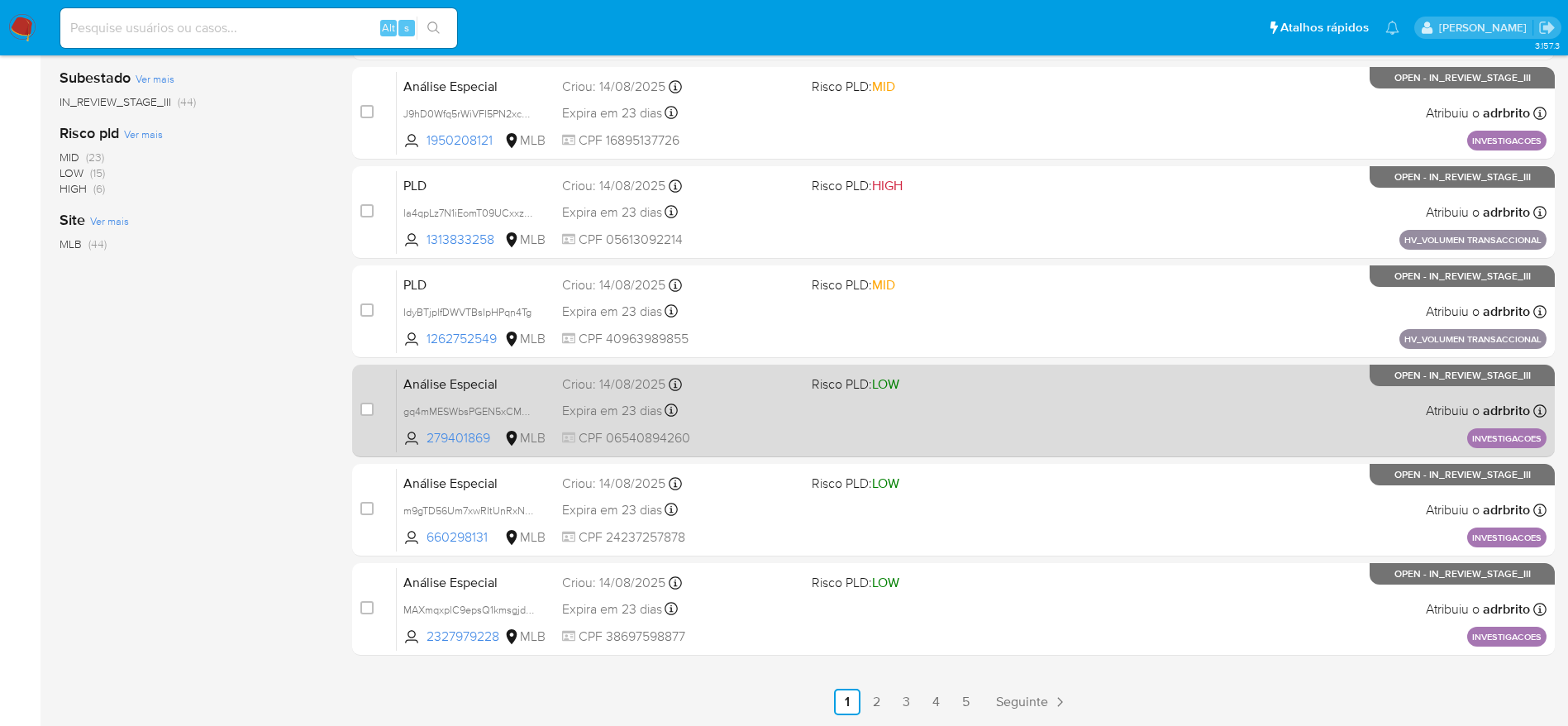
click at [934, 409] on div "Análise Especial gq4mMESWbsPGEN5xCMbMDptO 279401869 MLB Risco PLD: LOW Criou: 1…" at bounding box center [971, 410] width 1150 height 84
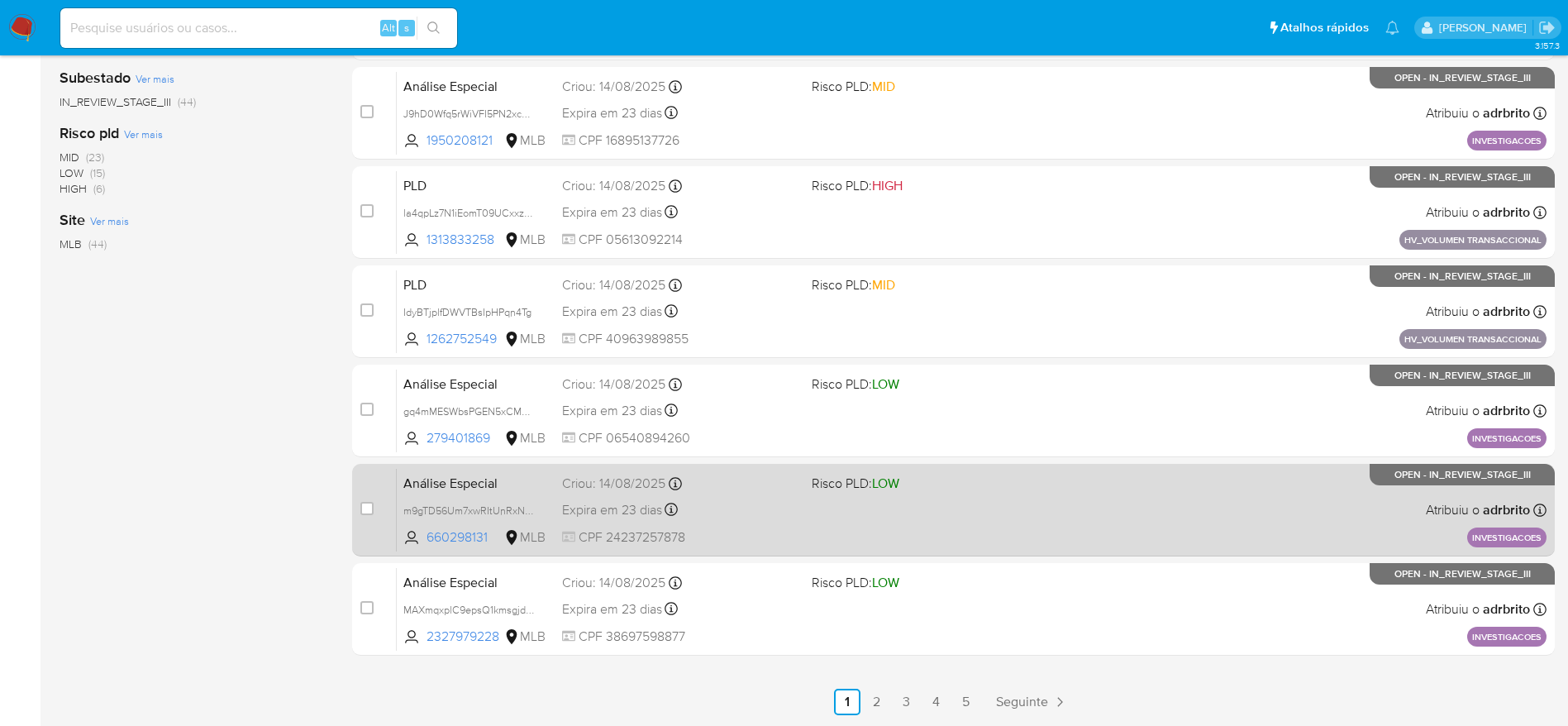
click at [969, 521] on div "Análise Especial m9gTD56Um7xwRItUnRxNuunA 660298131 MLB Risco PLD: LOW Criou: 1…" at bounding box center [971, 509] width 1150 height 84
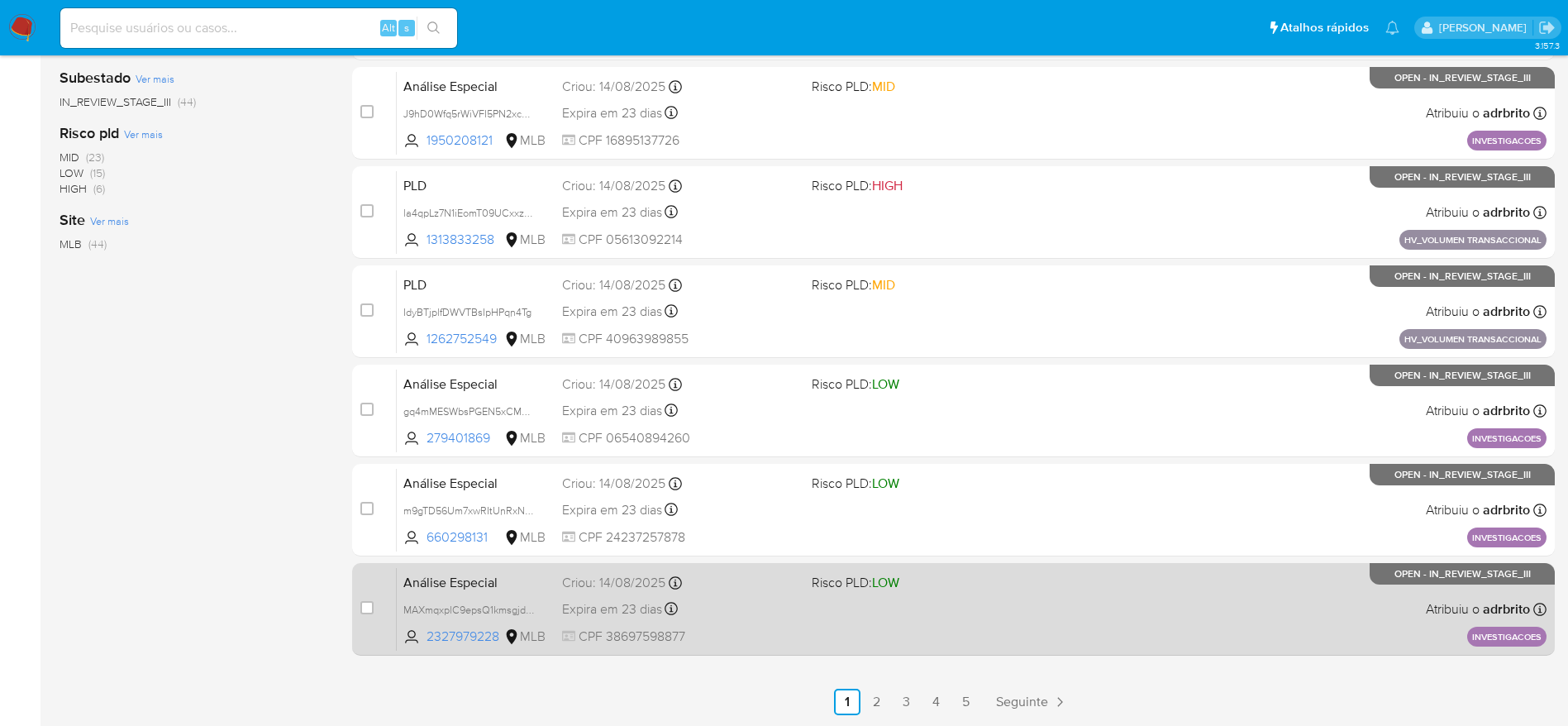
click at [961, 587] on span "Risco PLD: LOW" at bounding box center [930, 580] width 237 height 21
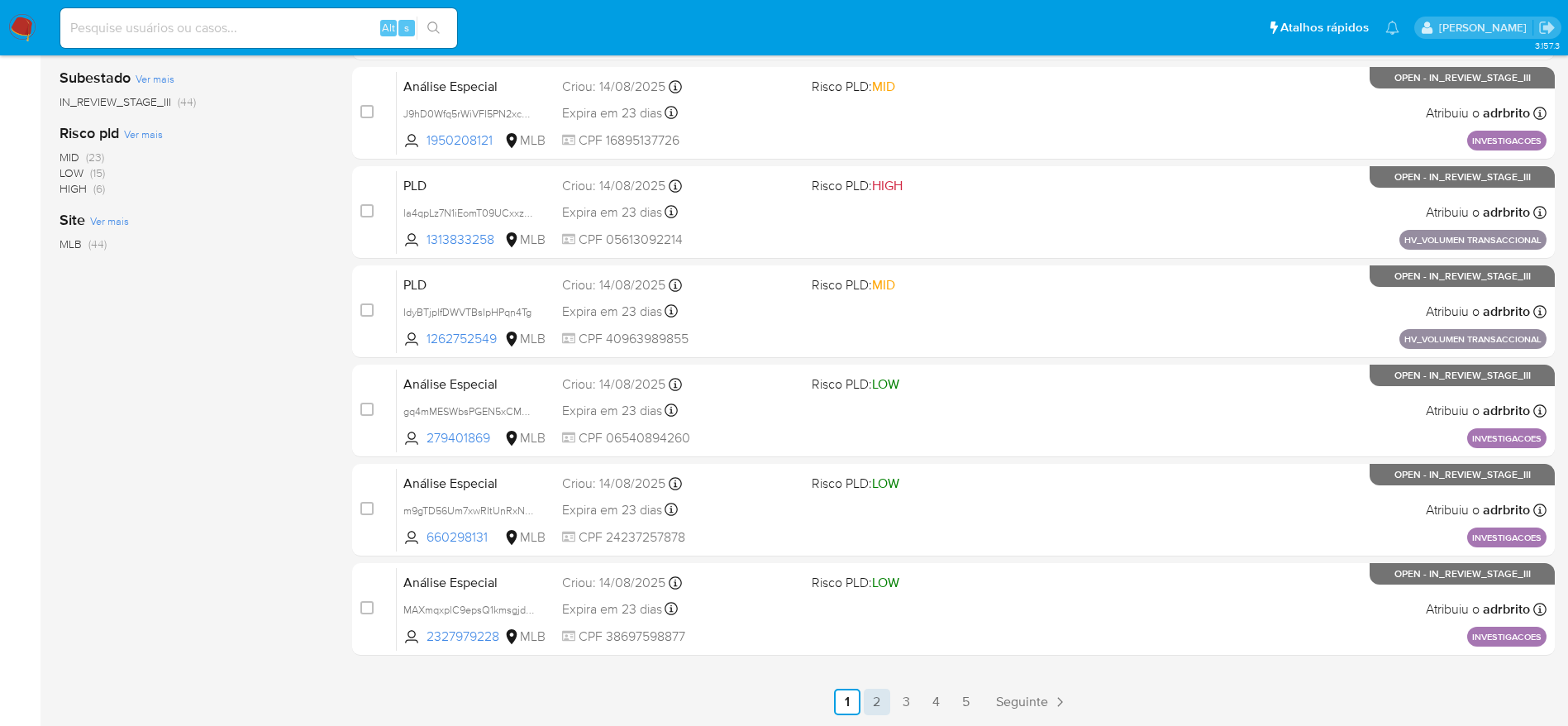
click at [877, 695] on link "2" at bounding box center [877, 701] width 27 height 27
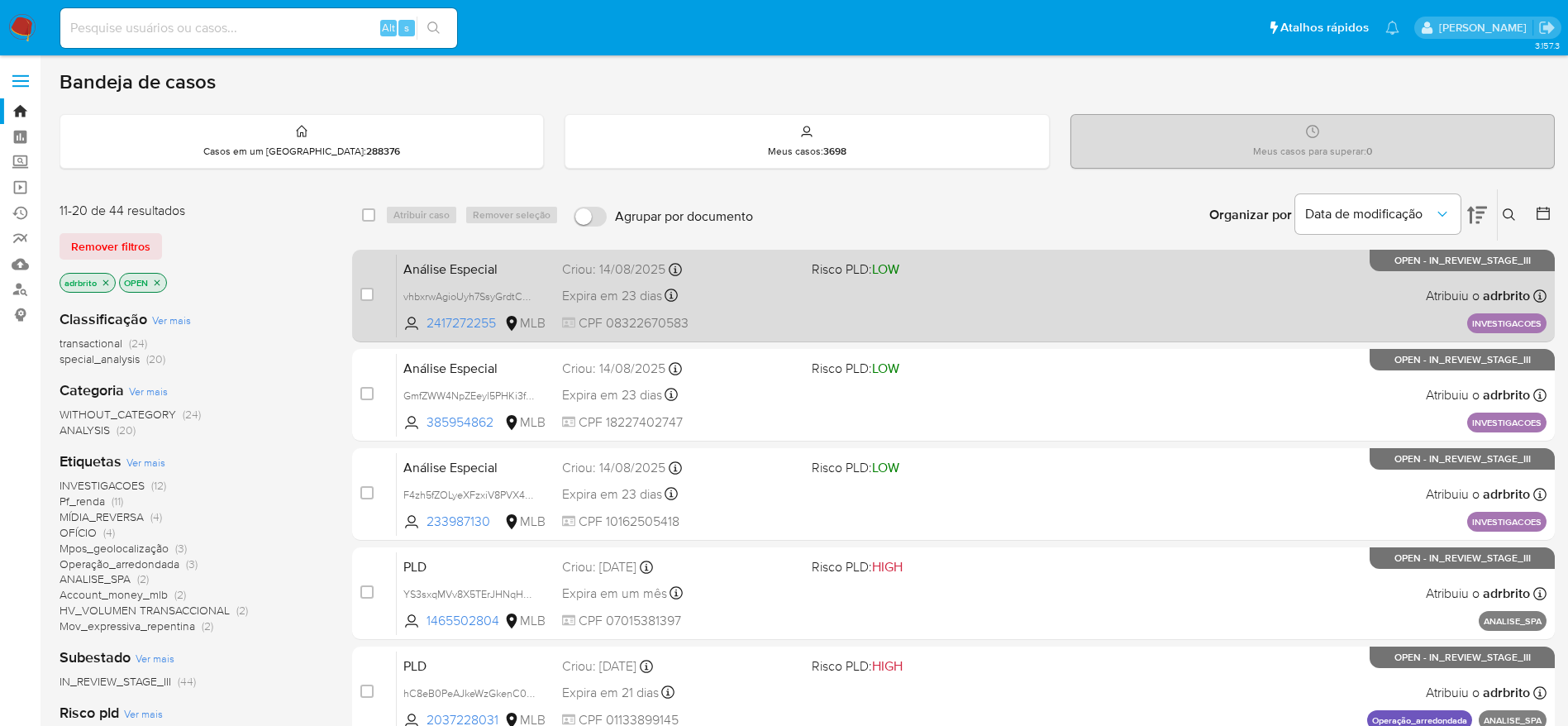
click at [972, 278] on span "Risco PLD: LOW" at bounding box center [930, 267] width 237 height 21
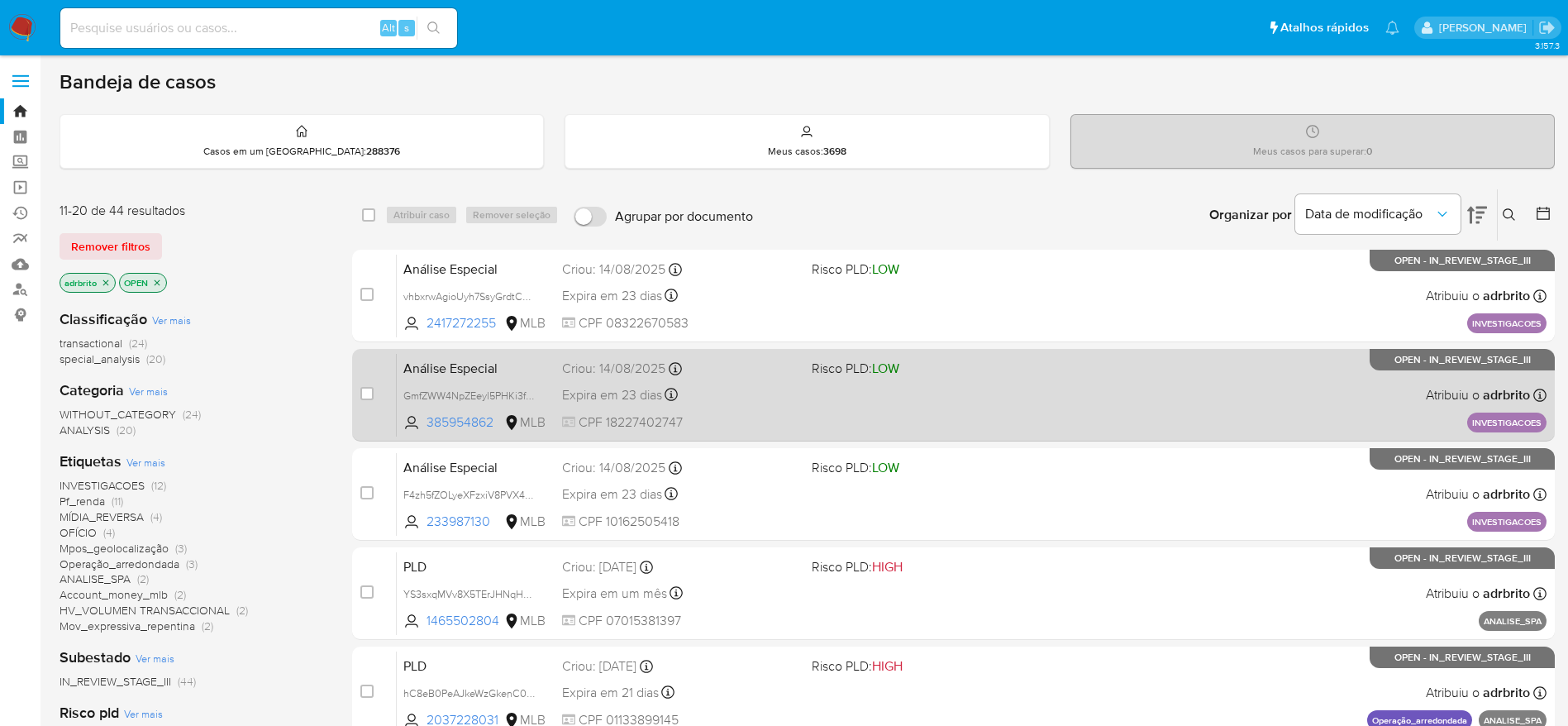
click at [1003, 398] on div "Análise Especial GmfZWW4NpZEeyl5PHKi3fxOO 385954862 MLB Risco PLD: LOW Criou: 1…" at bounding box center [971, 395] width 1150 height 84
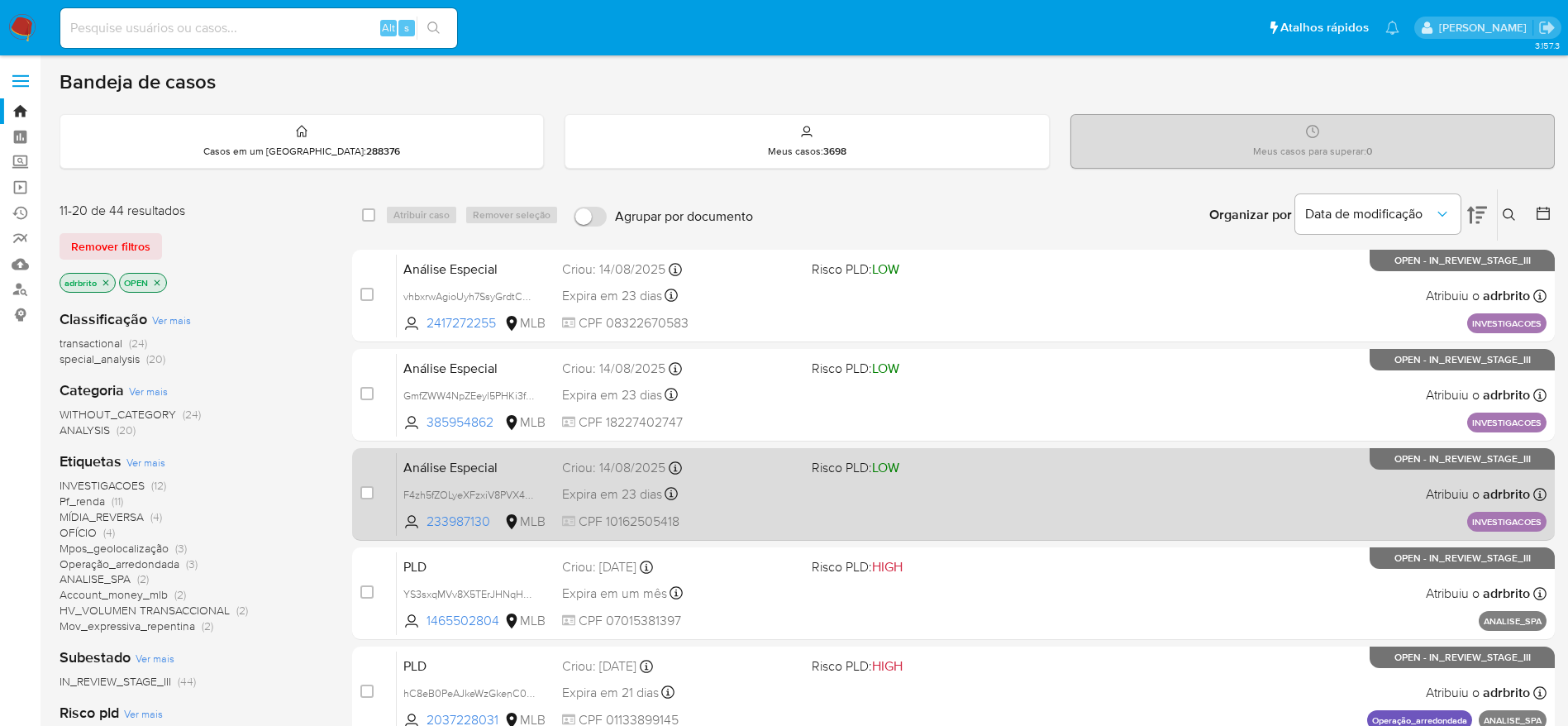
click at [1008, 518] on div "Análise Especial F4zh5fZOLyeXFzxiV8PVX4HQ 233987130 MLB Risco PLD: LOW Criou: 1…" at bounding box center [971, 494] width 1150 height 84
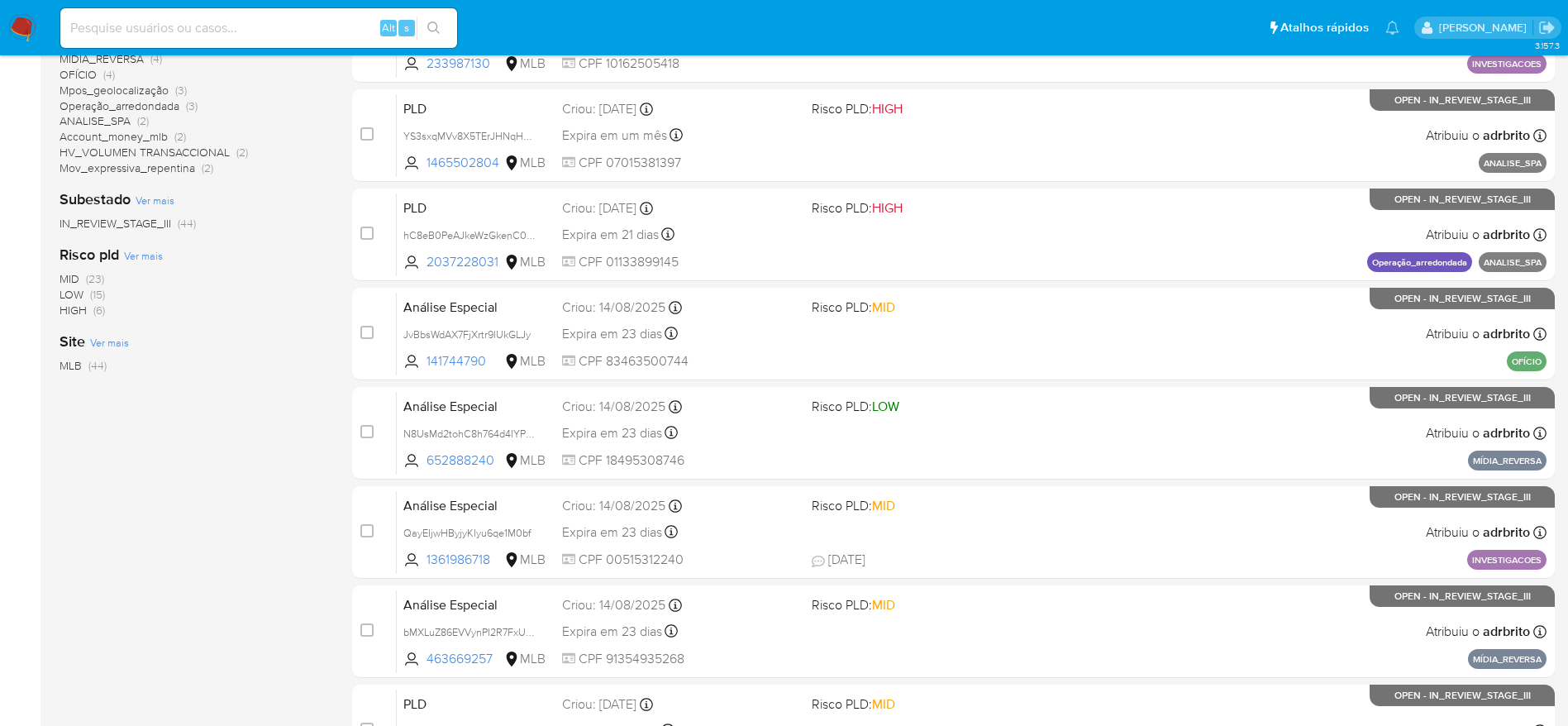
scroll to position [496, 0]
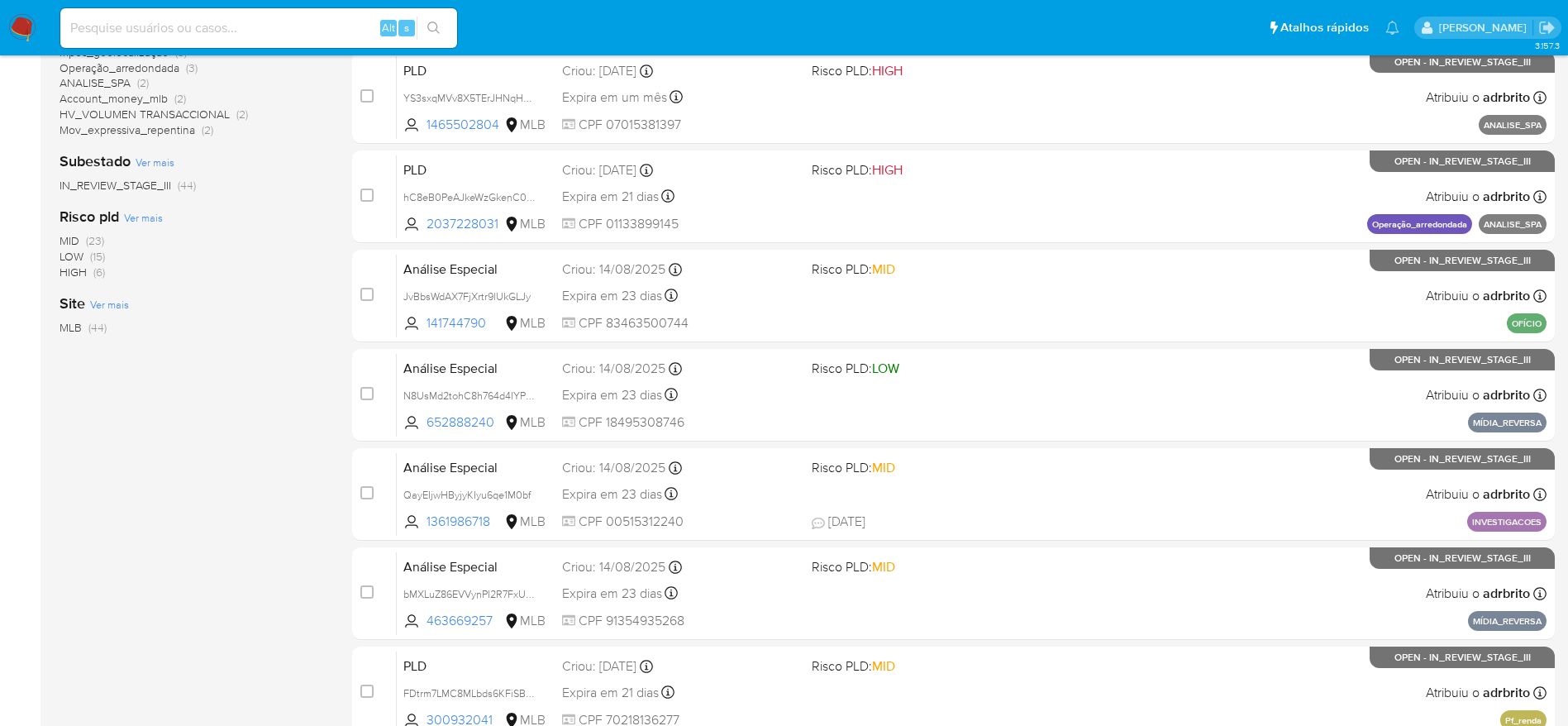
click at [1117, 379] on div "Análise Especial N8UsMd2tohC8h764d4IYPRjx 652888240 MLB Risco PLD: LOW Criou: 1…" at bounding box center [971, 395] width 1150 height 84
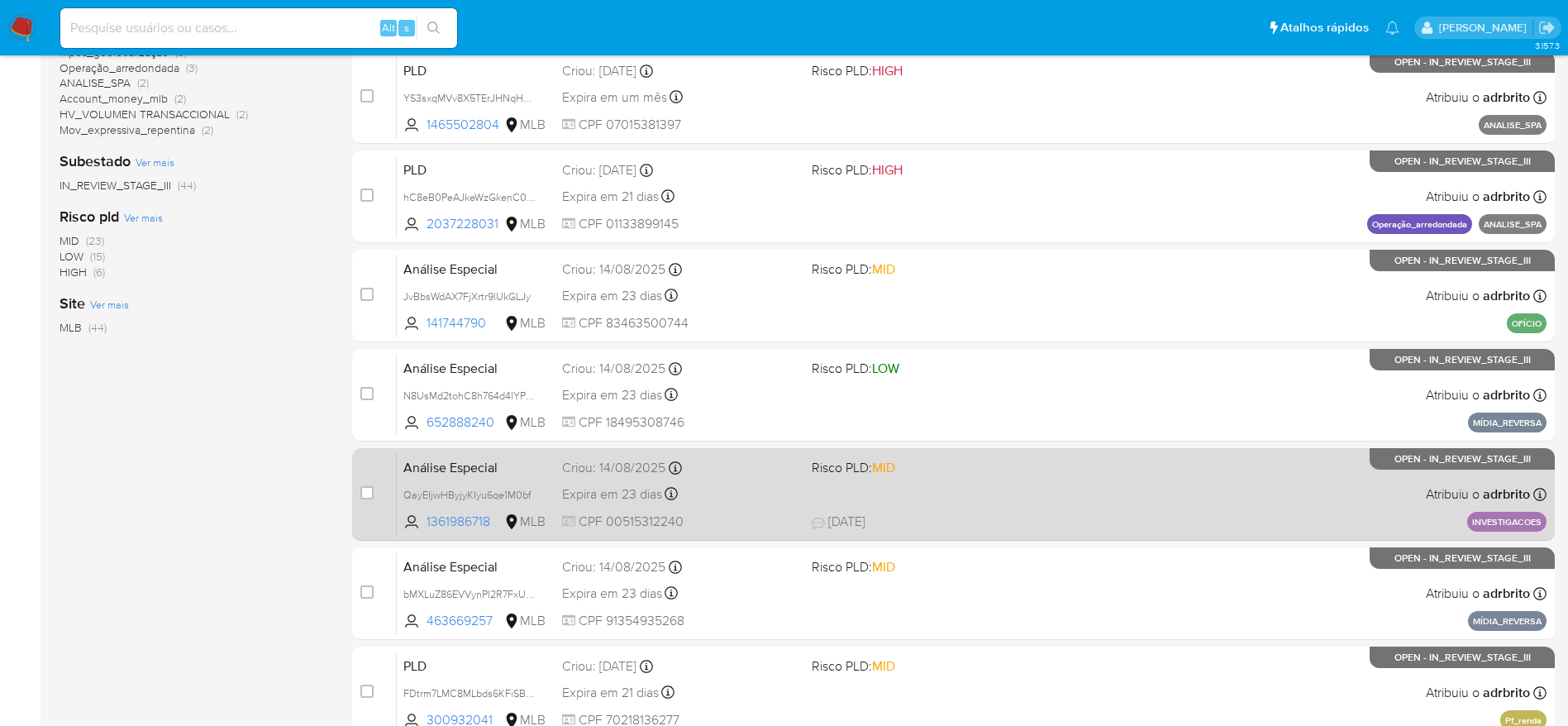
click at [1060, 501] on div "Análise Especial QayEIjwHByjyKIyu6qe1M0bf 1361986718 MLB Risco PLD: MID Criou: …" at bounding box center [971, 494] width 1150 height 84
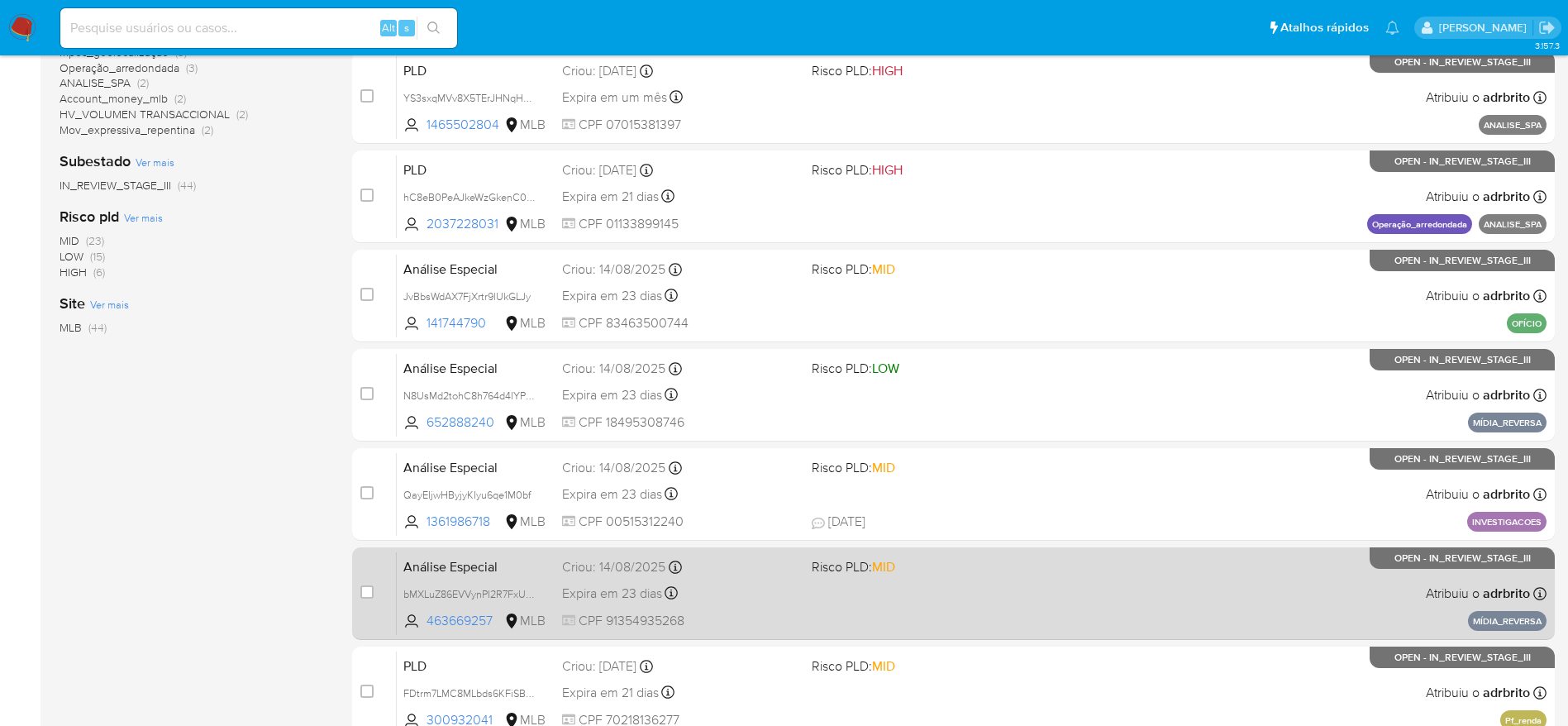
click at [1017, 614] on div "Análise Especial bMXLuZ86EVVynPI2R7FxUxQG 463669257 MLB Risco PLD: MID Criou: 1…" at bounding box center [971, 593] width 1150 height 84
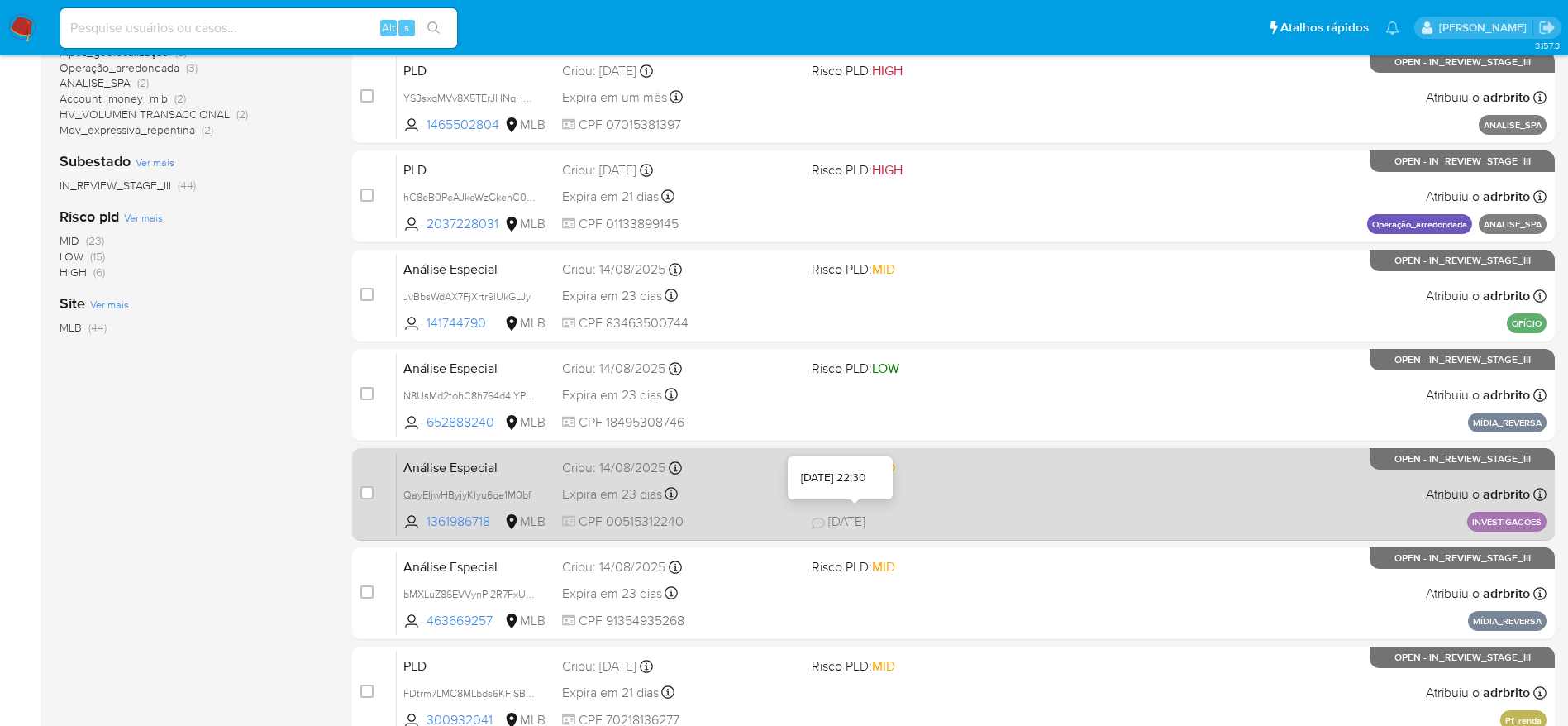
click at [826, 524] on span "03/09/2025" at bounding box center [838, 521] width 54 height 18
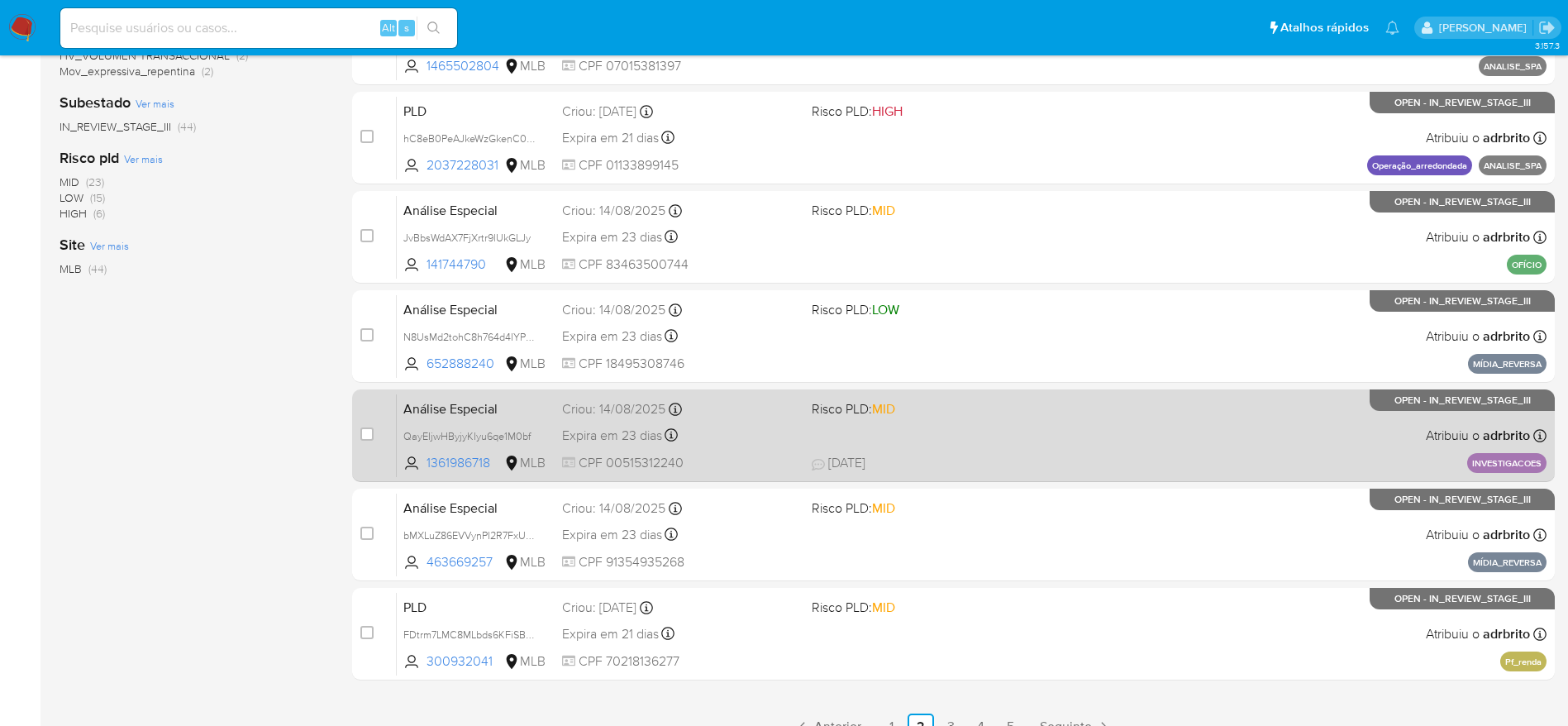
scroll to position [579, 0]
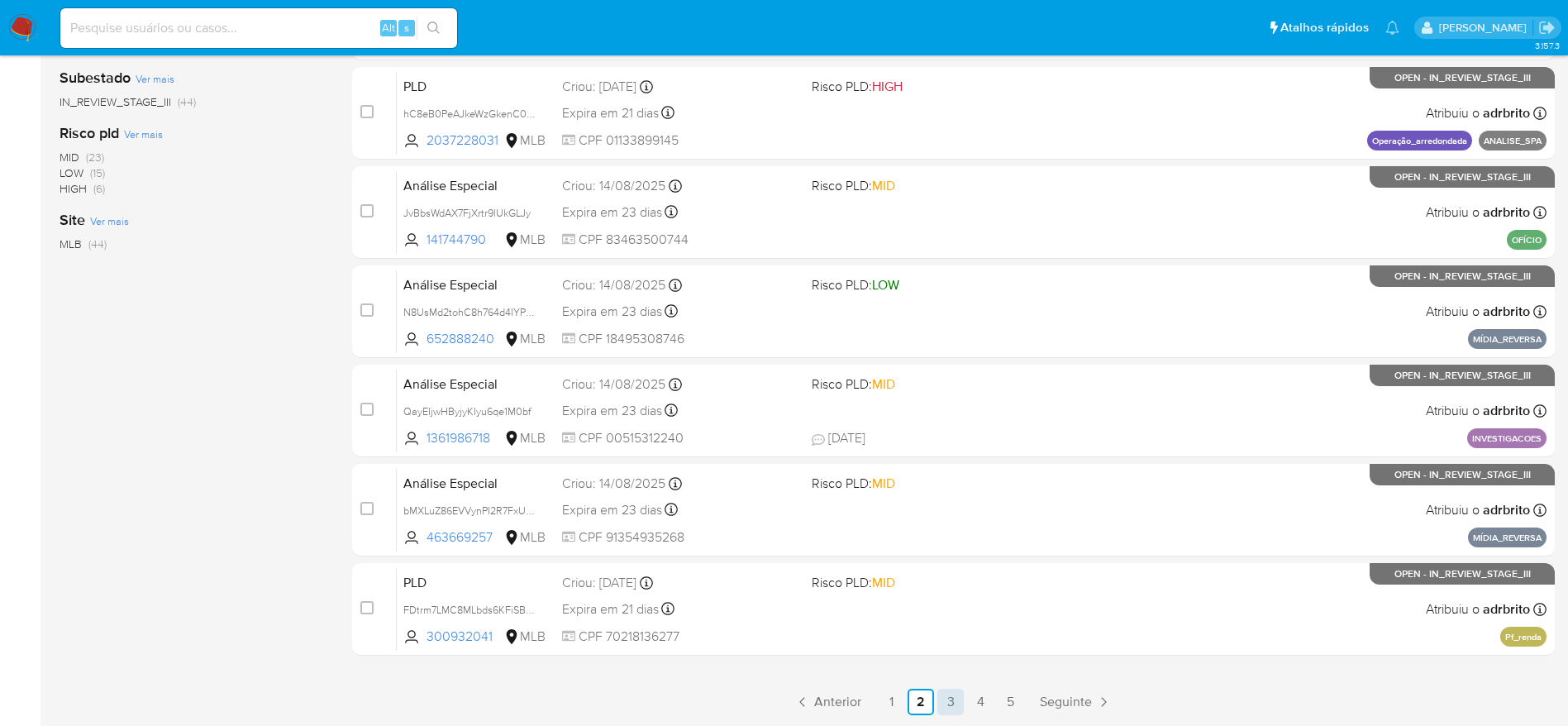
click at [954, 697] on link "3" at bounding box center [950, 701] width 27 height 27
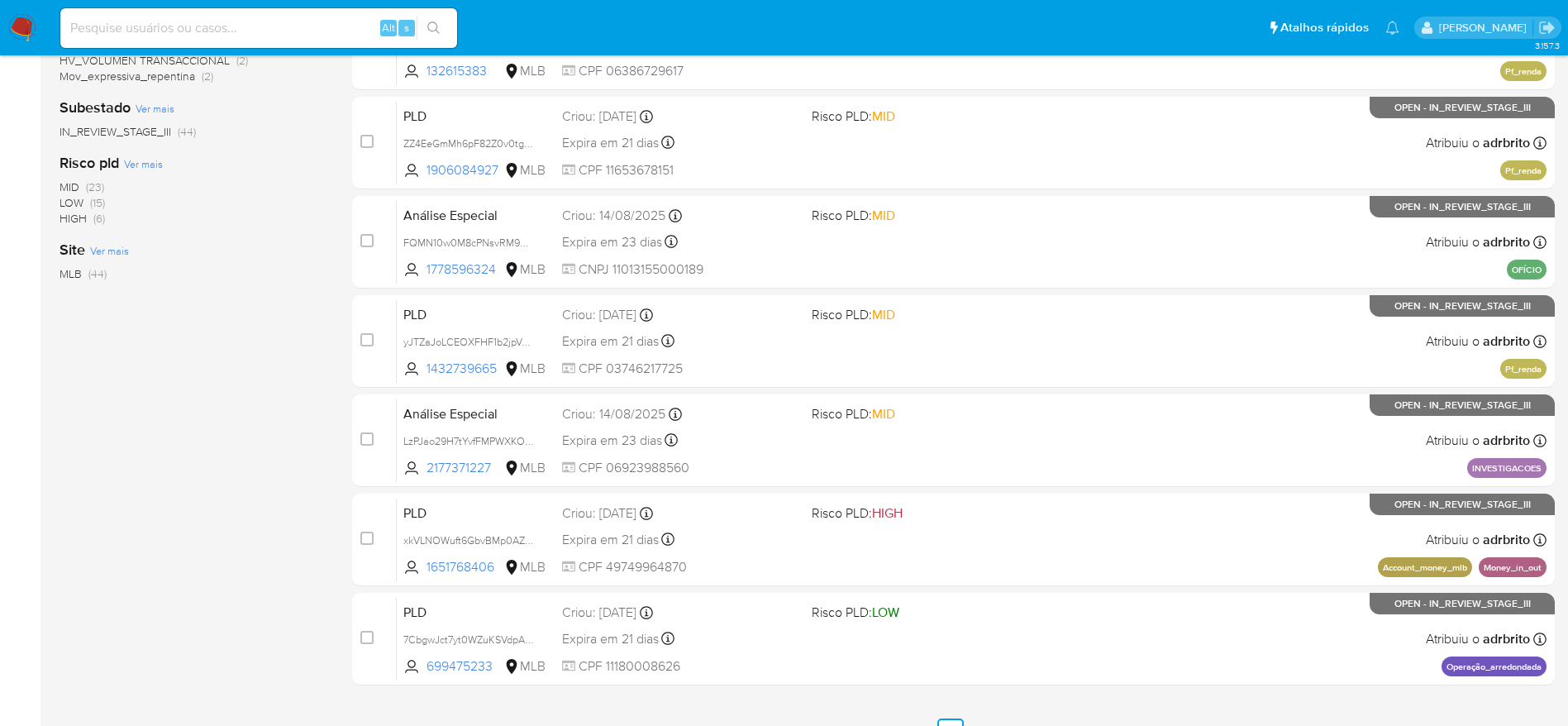
scroll to position [579, 0]
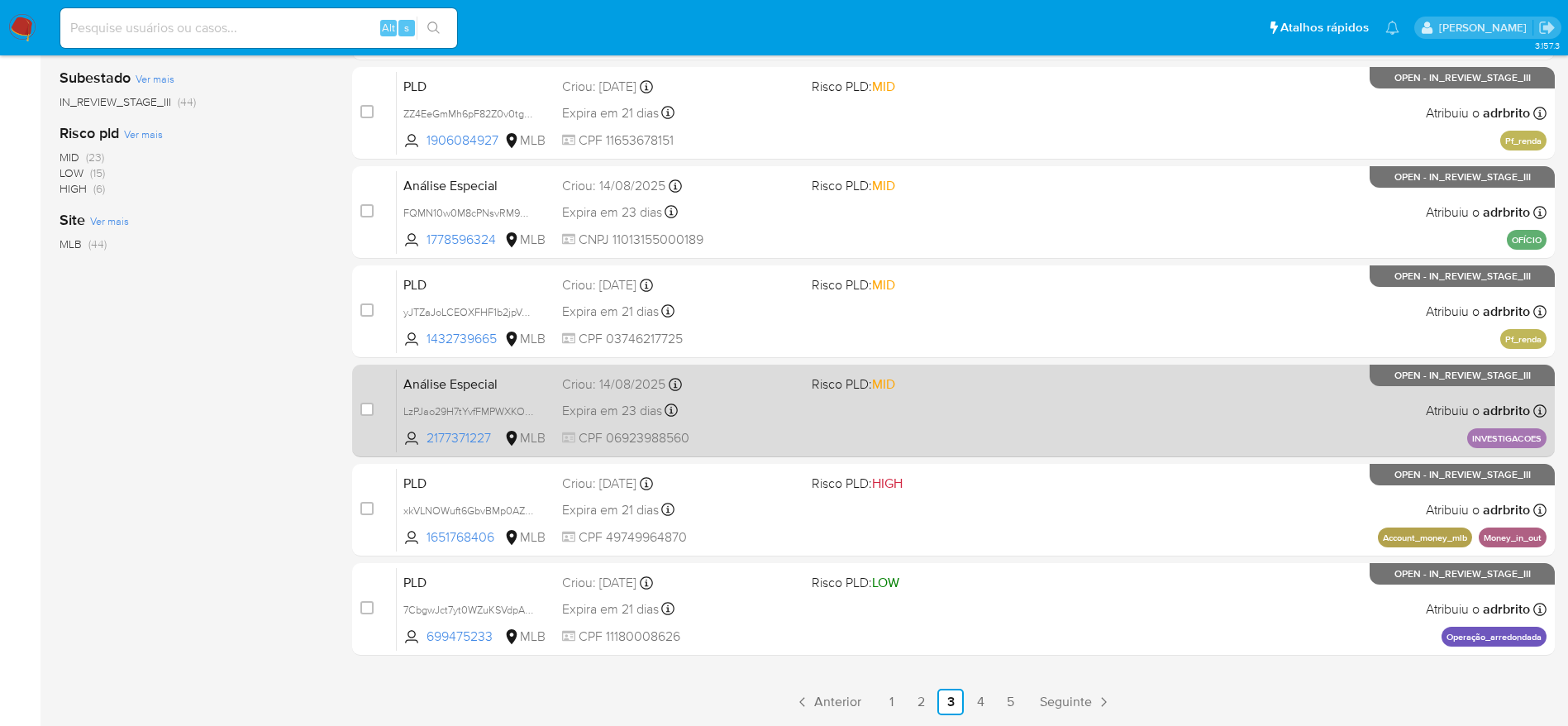
click at [1081, 416] on div "Análise Especial LzPJao29H7tYvfFMPWXKOiYM 2177371227 MLB Risco PLD: MID Criou: …" at bounding box center [971, 410] width 1150 height 84
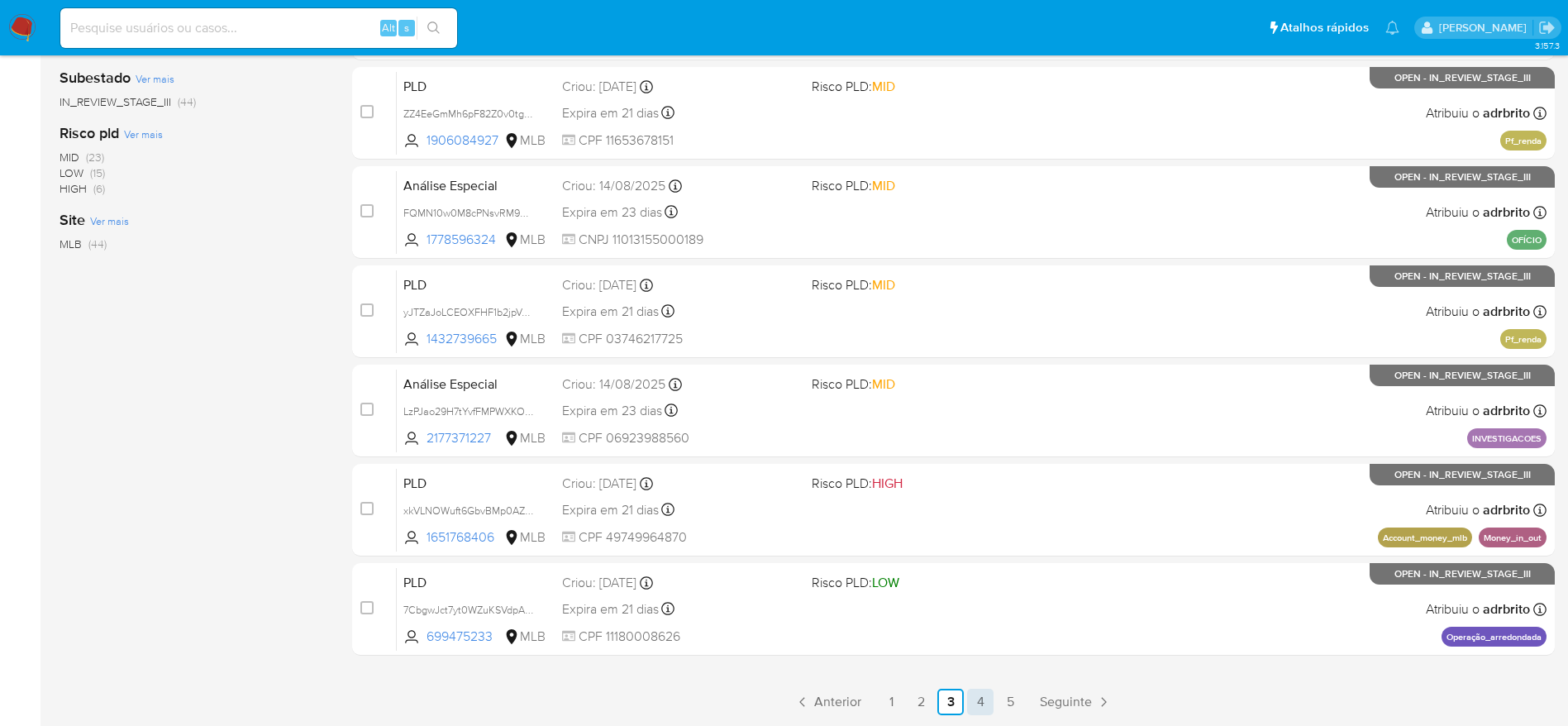
click at [972, 703] on link "4" at bounding box center [980, 701] width 27 height 27
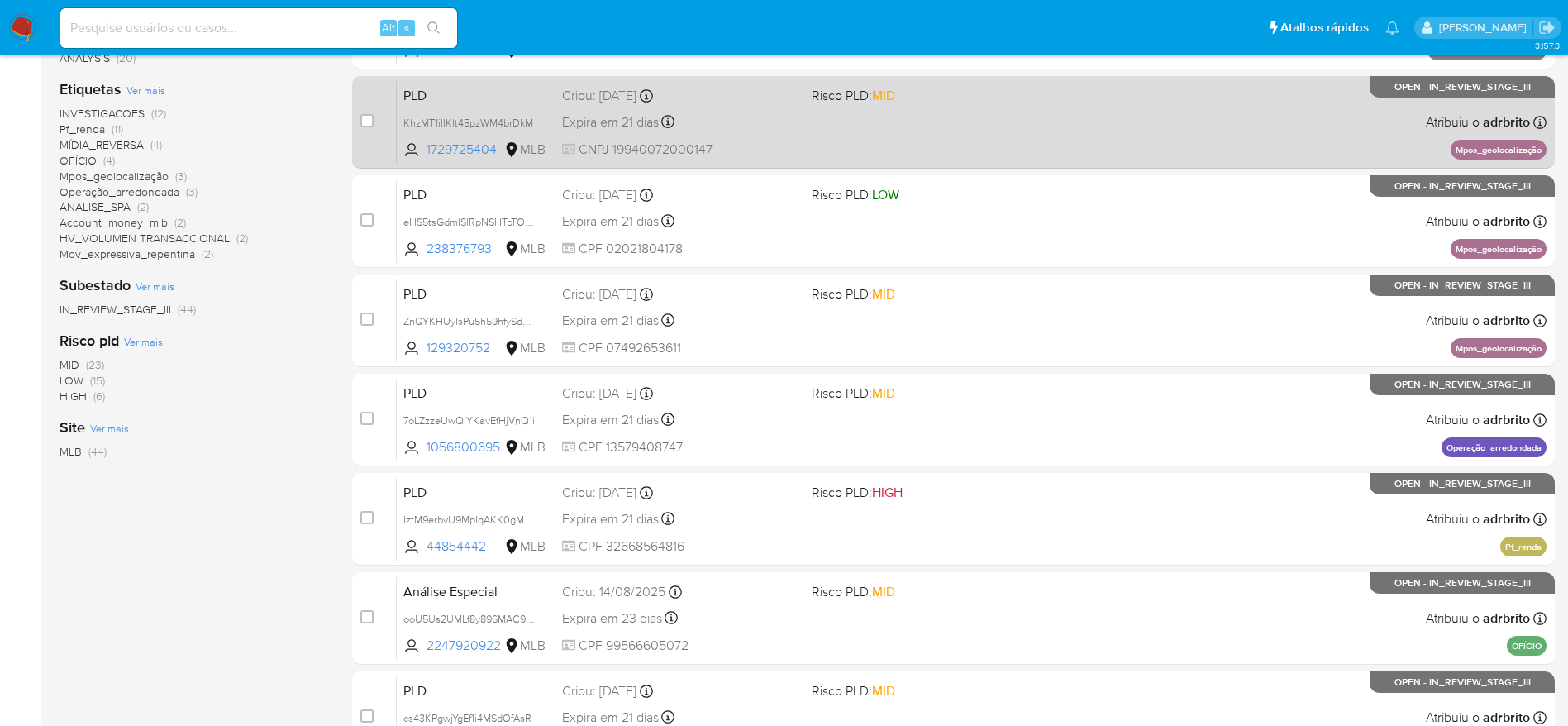
scroll to position [579, 0]
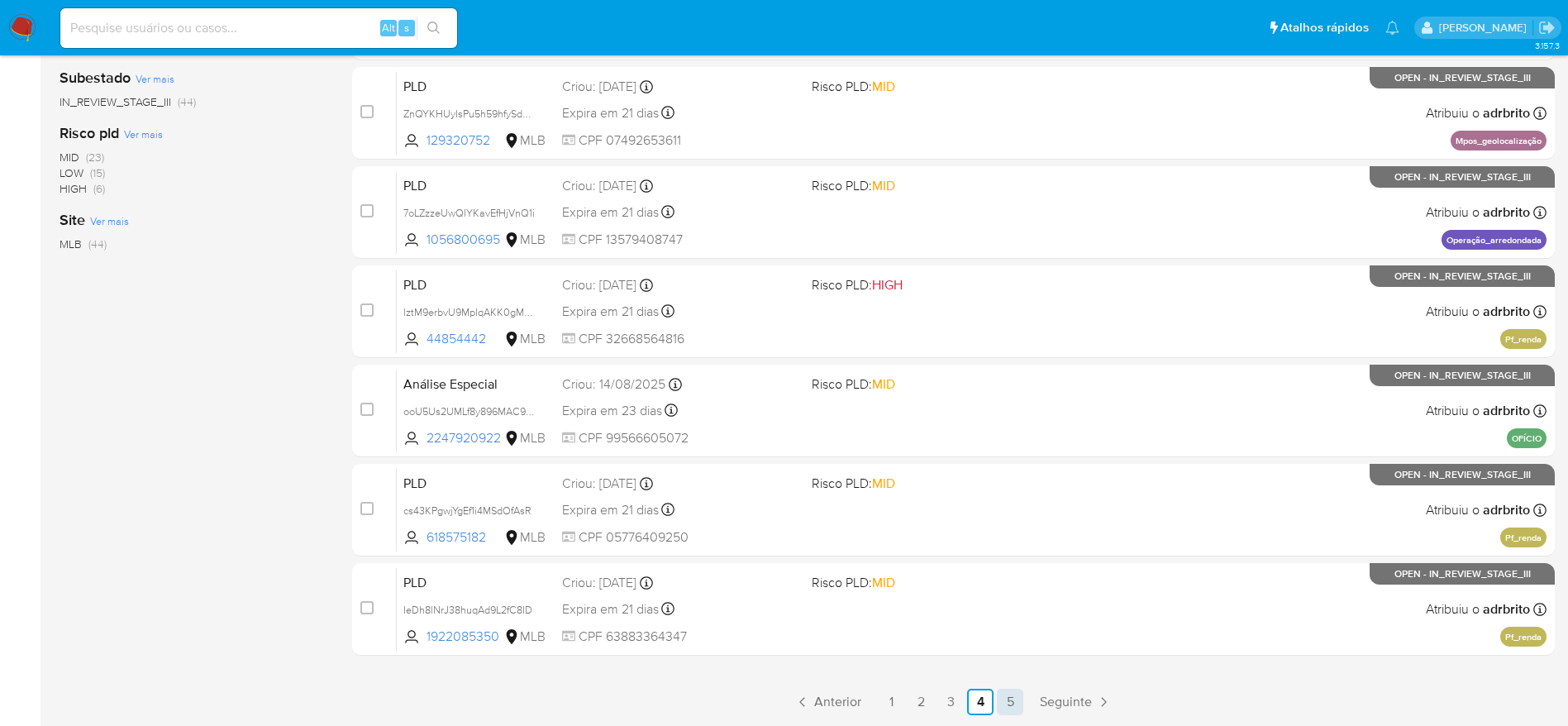
click at [1007, 693] on link "5" at bounding box center [1010, 701] width 27 height 27
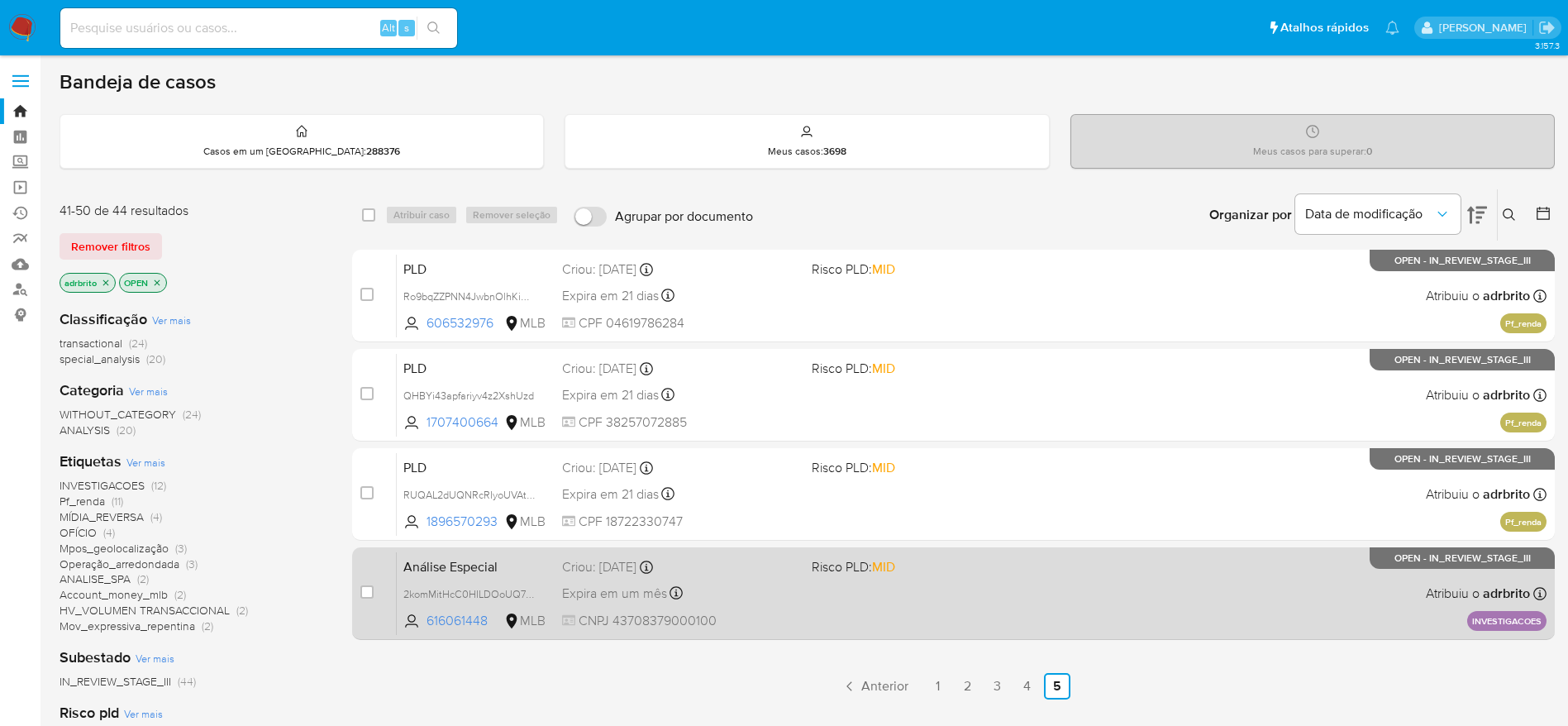
click at [987, 594] on div "Análise Especial 2komMitHcC0HILDOoUQ740ib 616061448 MLB Risco PLD: MID Criou: 0…" at bounding box center [971, 593] width 1150 height 84
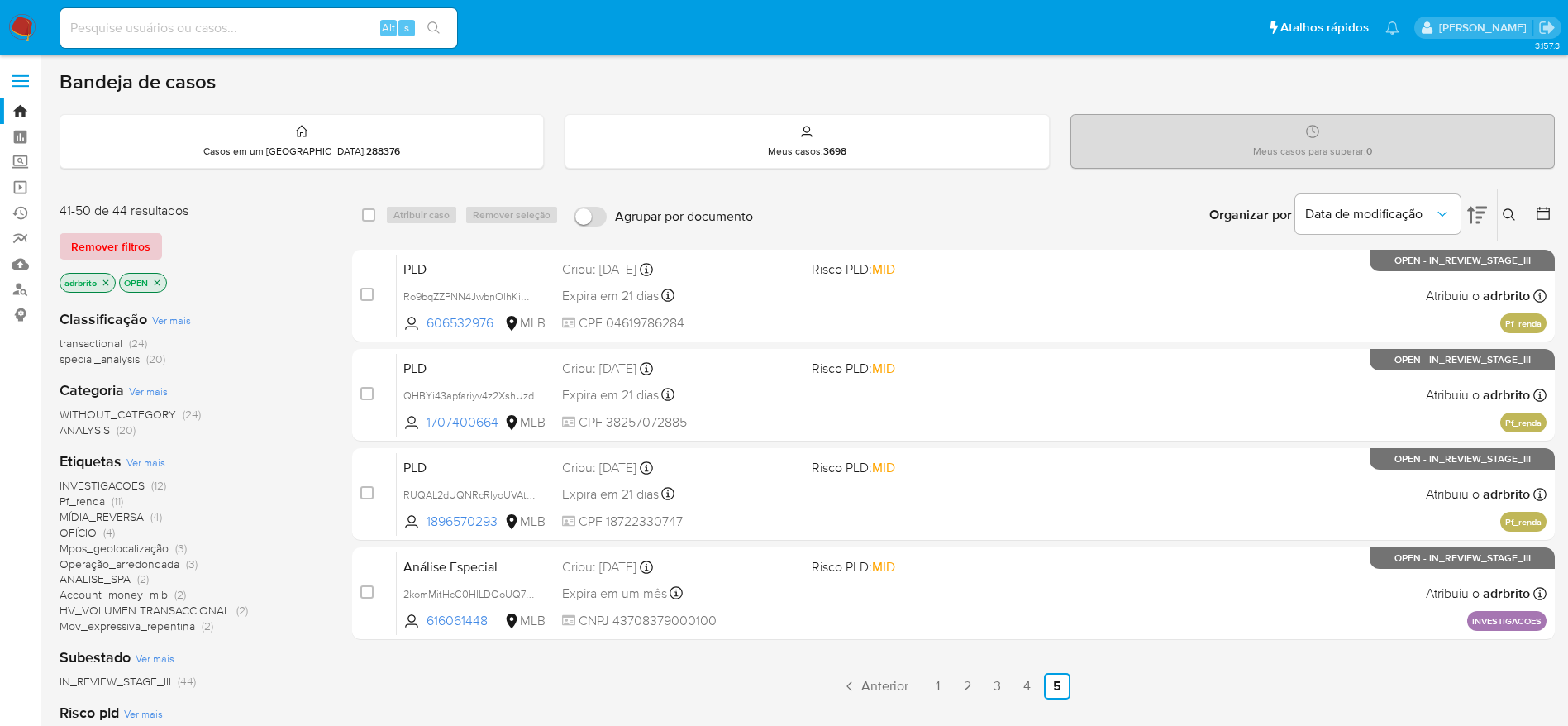
click at [138, 236] on span "Remover filtros" at bounding box center [110, 246] width 79 height 23
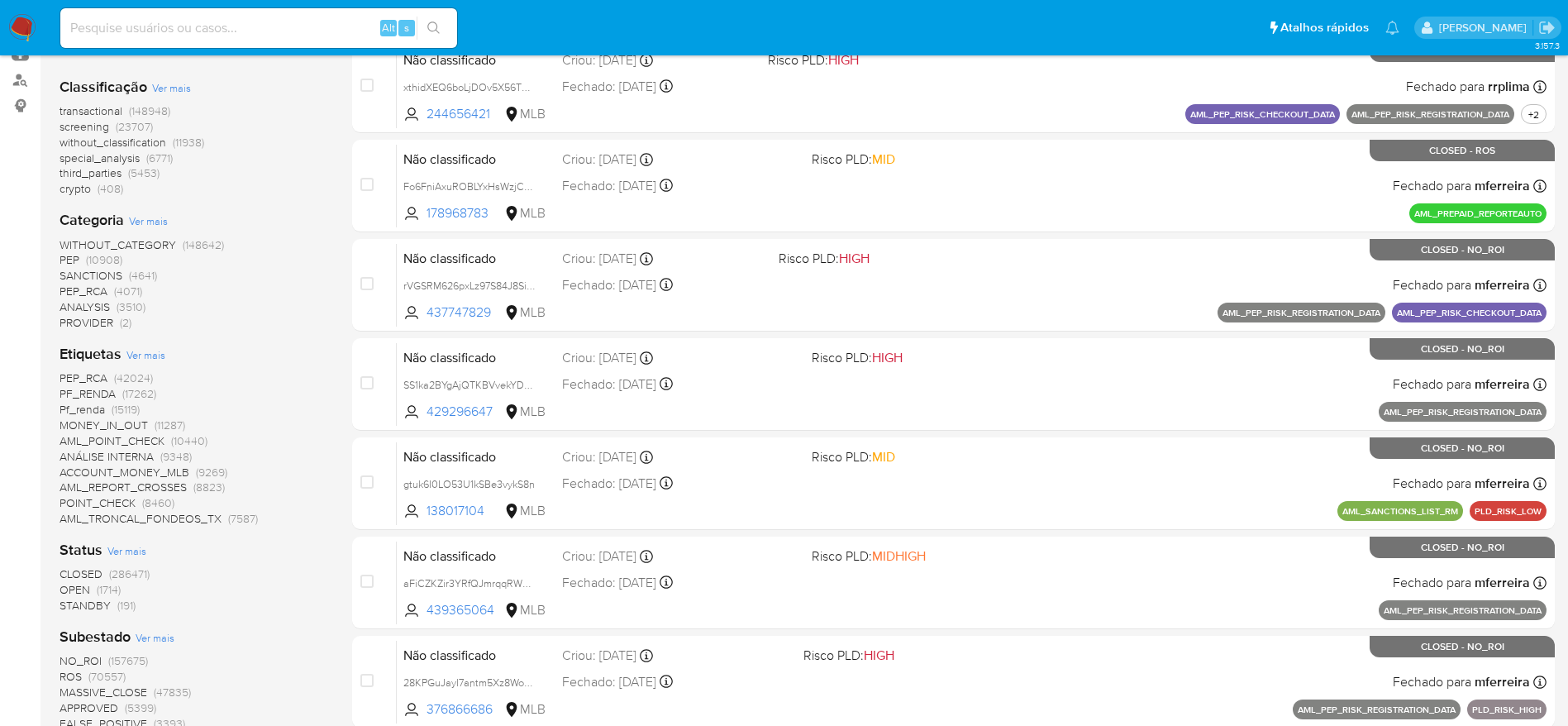
scroll to position [248, 0]
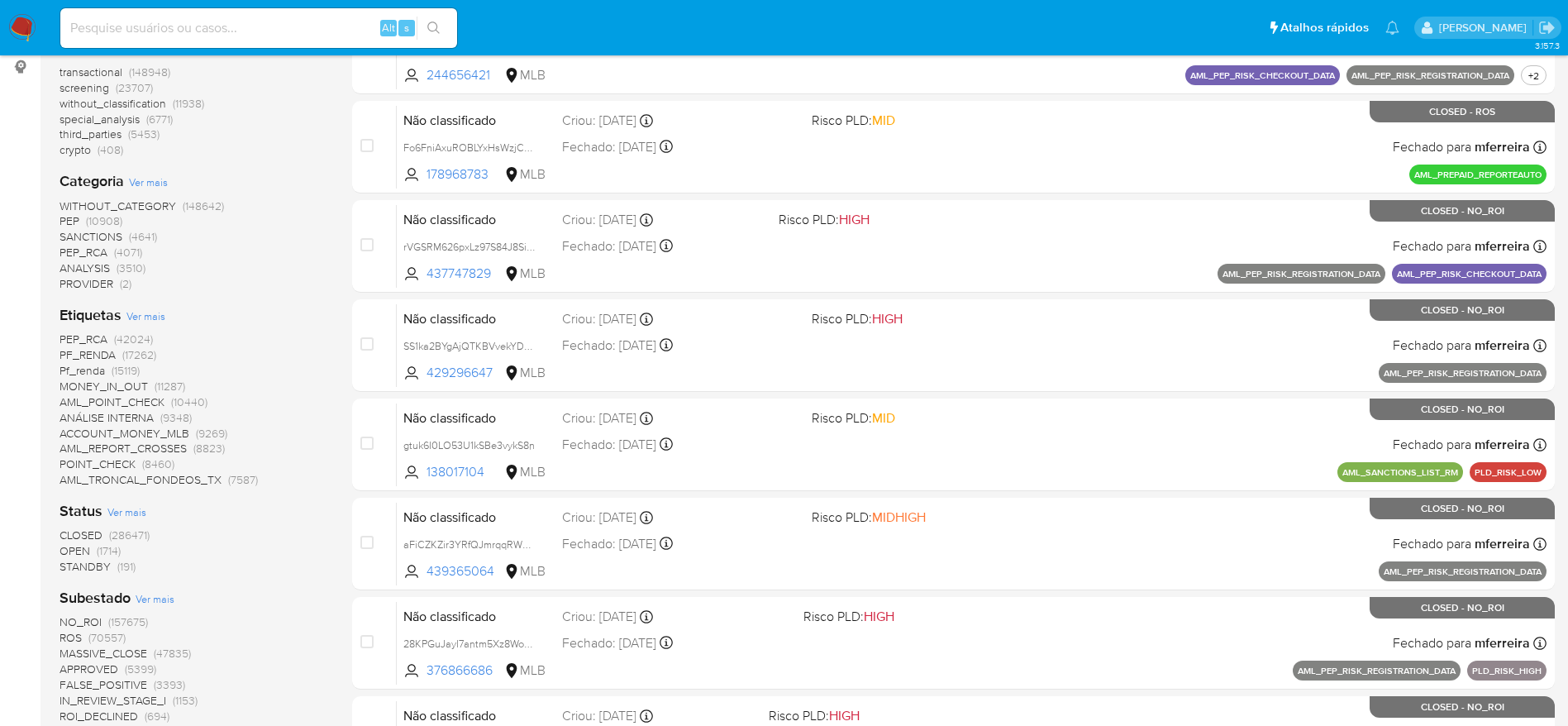
click at [103, 567] on span "STANDBY" at bounding box center [85, 566] width 51 height 17
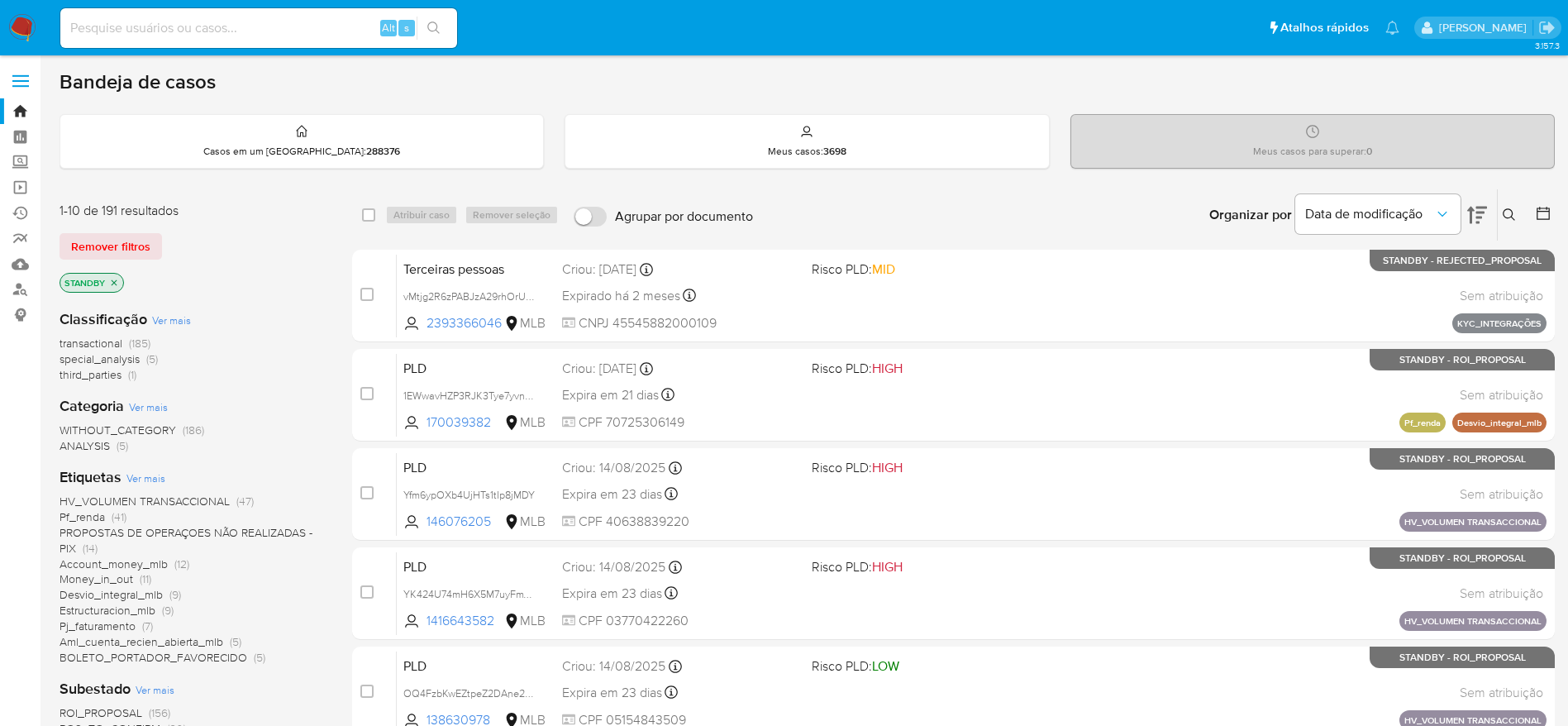
click at [1474, 207] on icon at bounding box center [1477, 215] width 20 height 20
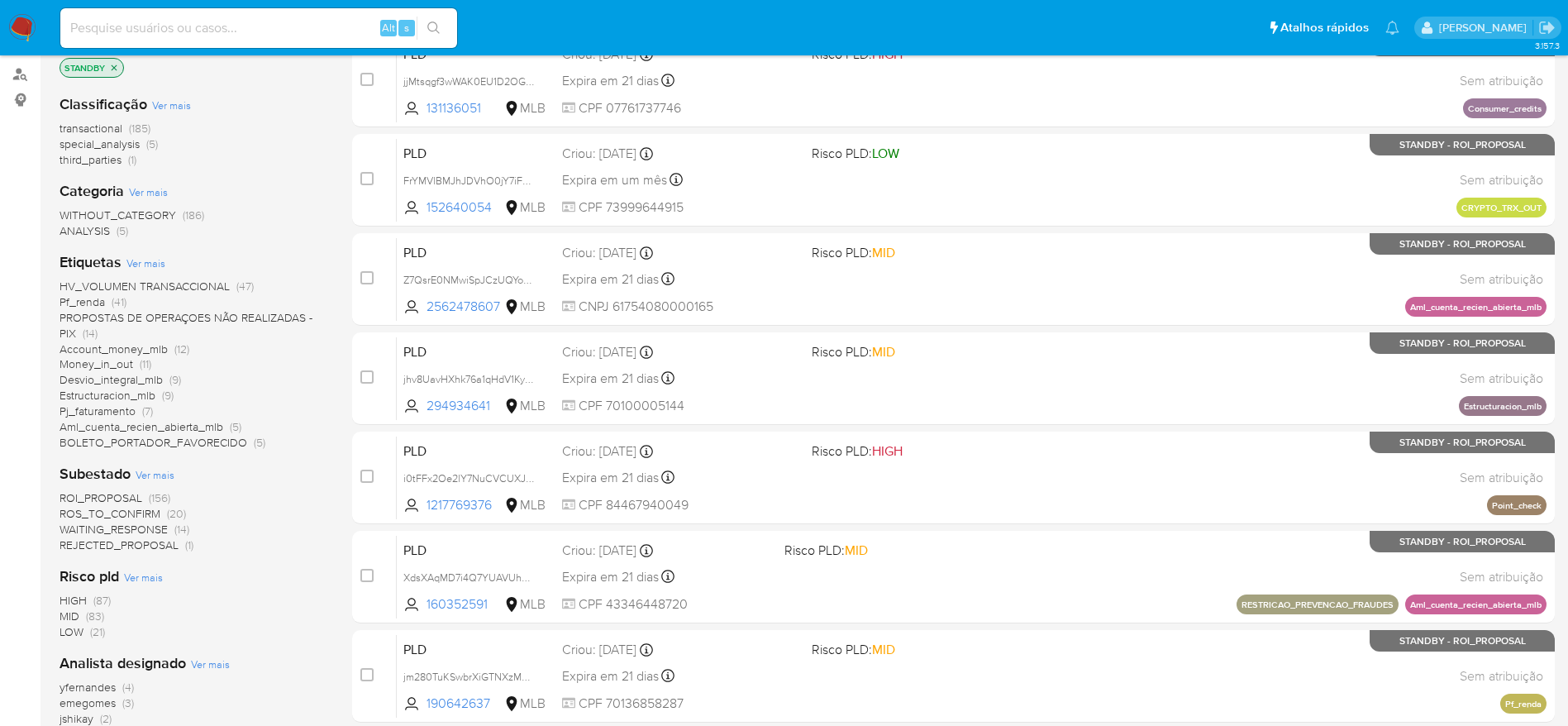
scroll to position [248, 0]
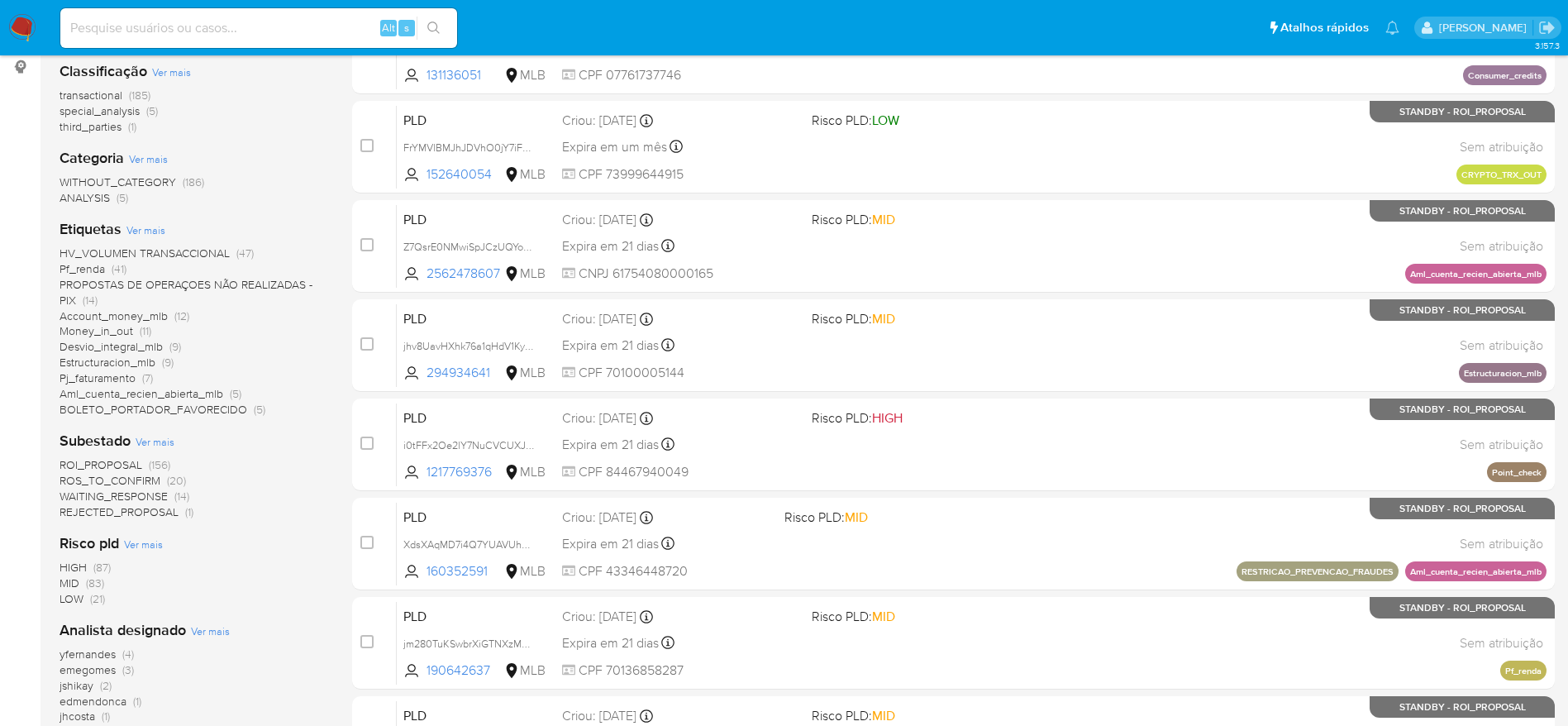
click at [117, 464] on span "ROI_PROPOSAL" at bounding box center [101, 464] width 83 height 17
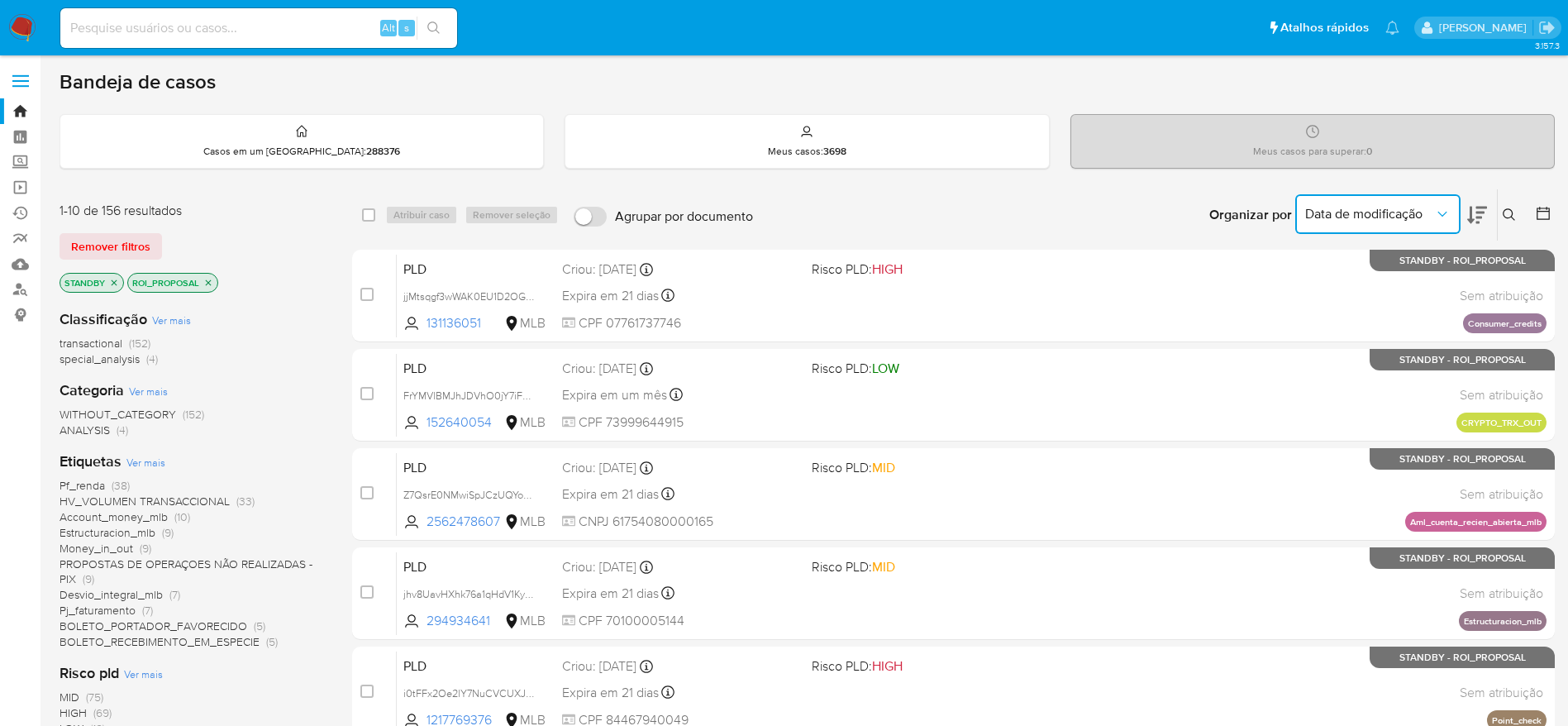
click at [1427, 211] on span "Data de modificação" at bounding box center [1370, 214] width 129 height 17
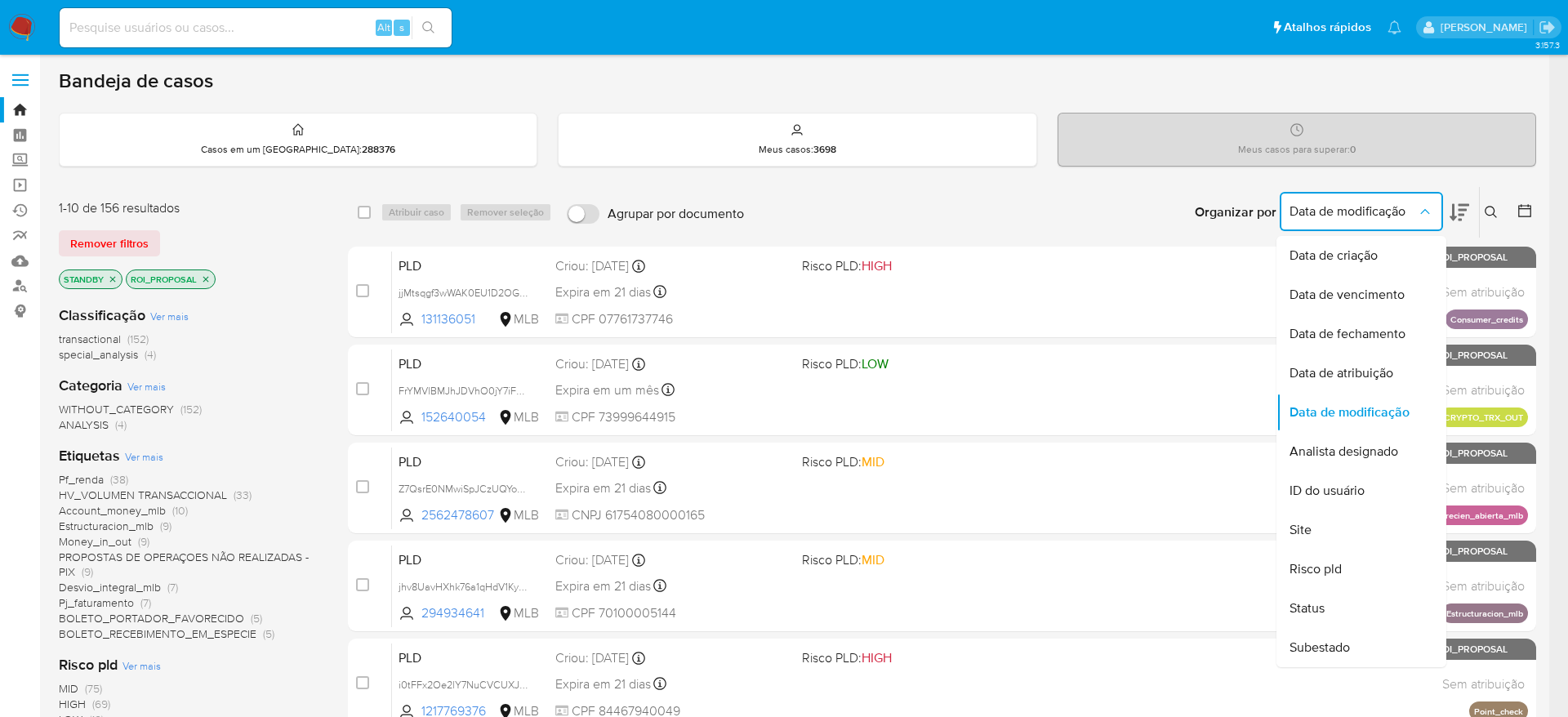
click at [1409, 208] on span "Data de modificação" at bounding box center [1353, 211] width 127 height 16
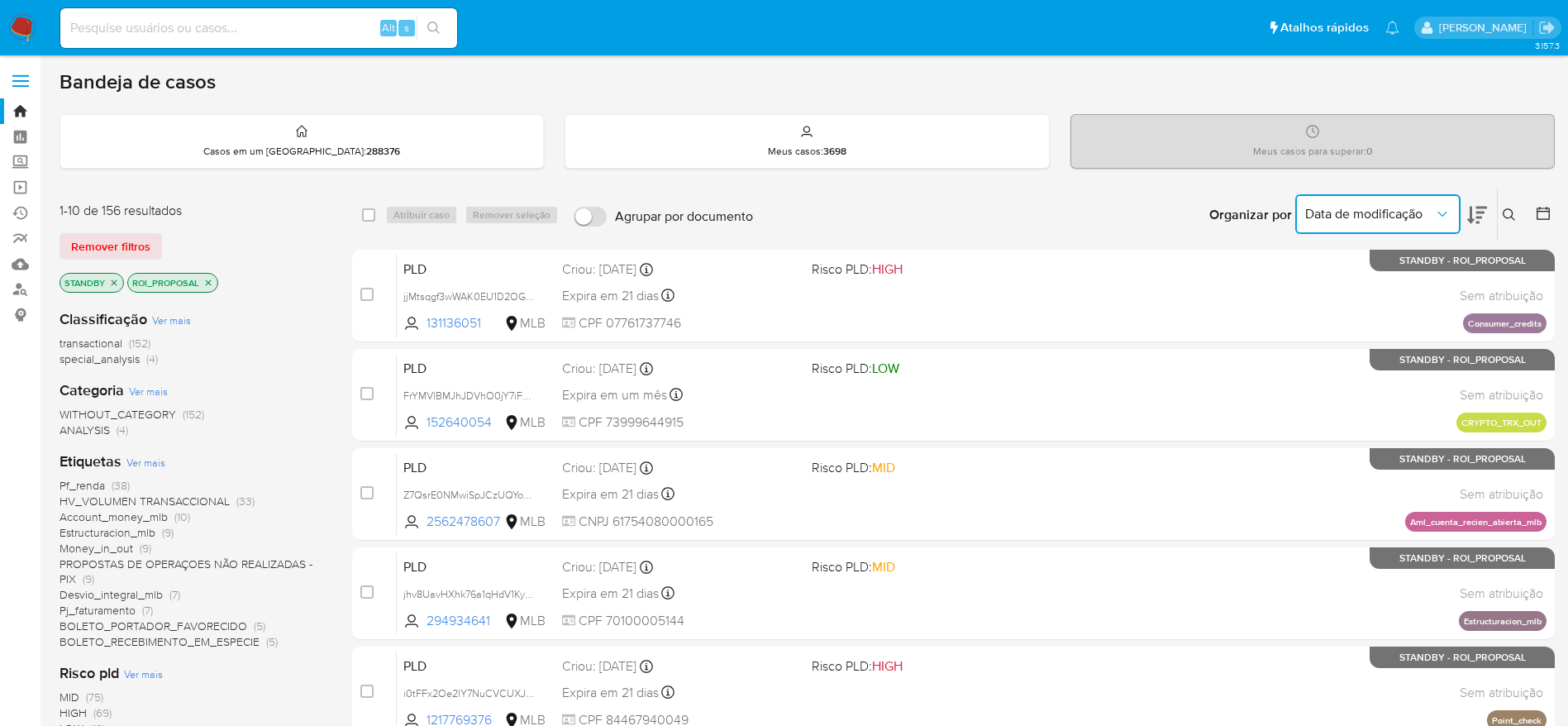
click at [1543, 213] on icon at bounding box center [1543, 213] width 17 height 17
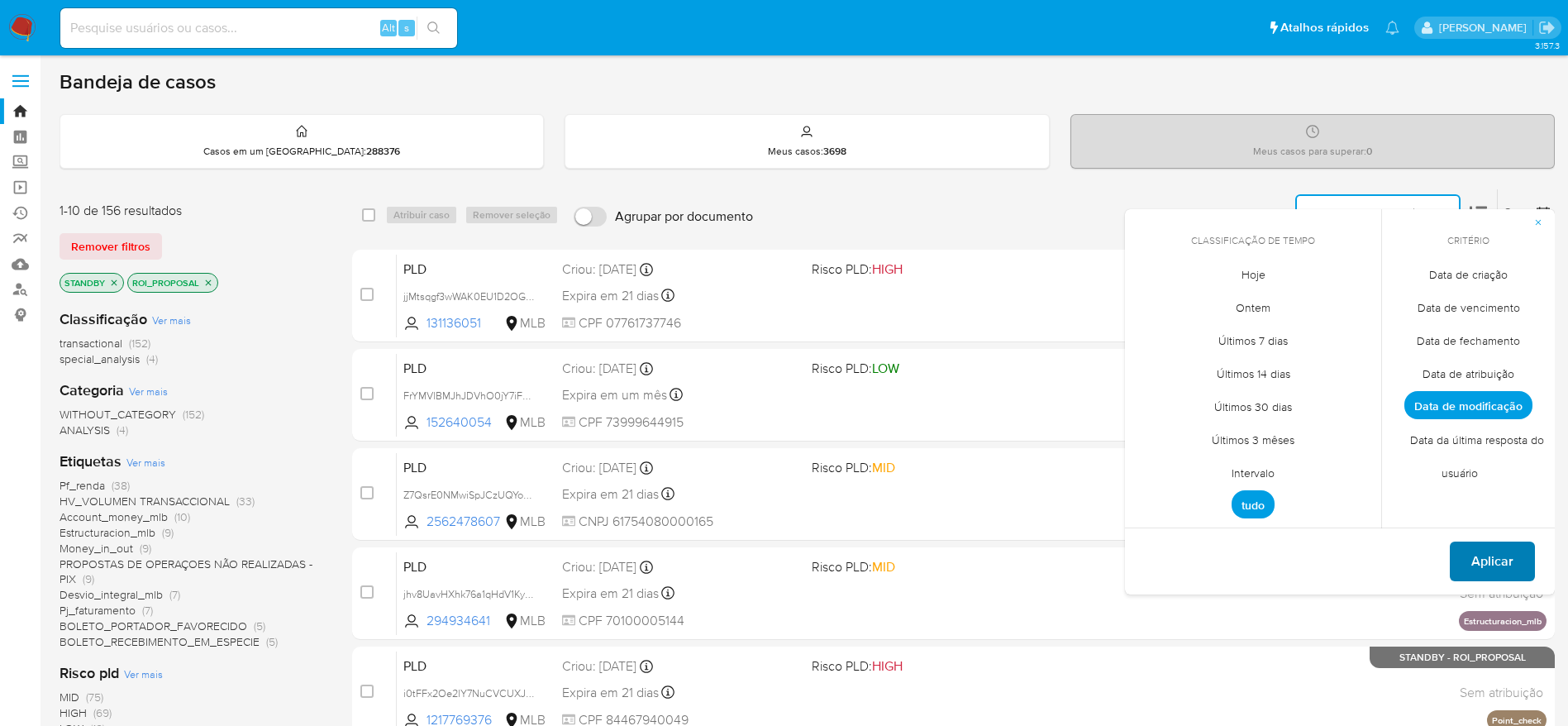
click at [1490, 563] on span "Aplicar" at bounding box center [1493, 562] width 42 height 37
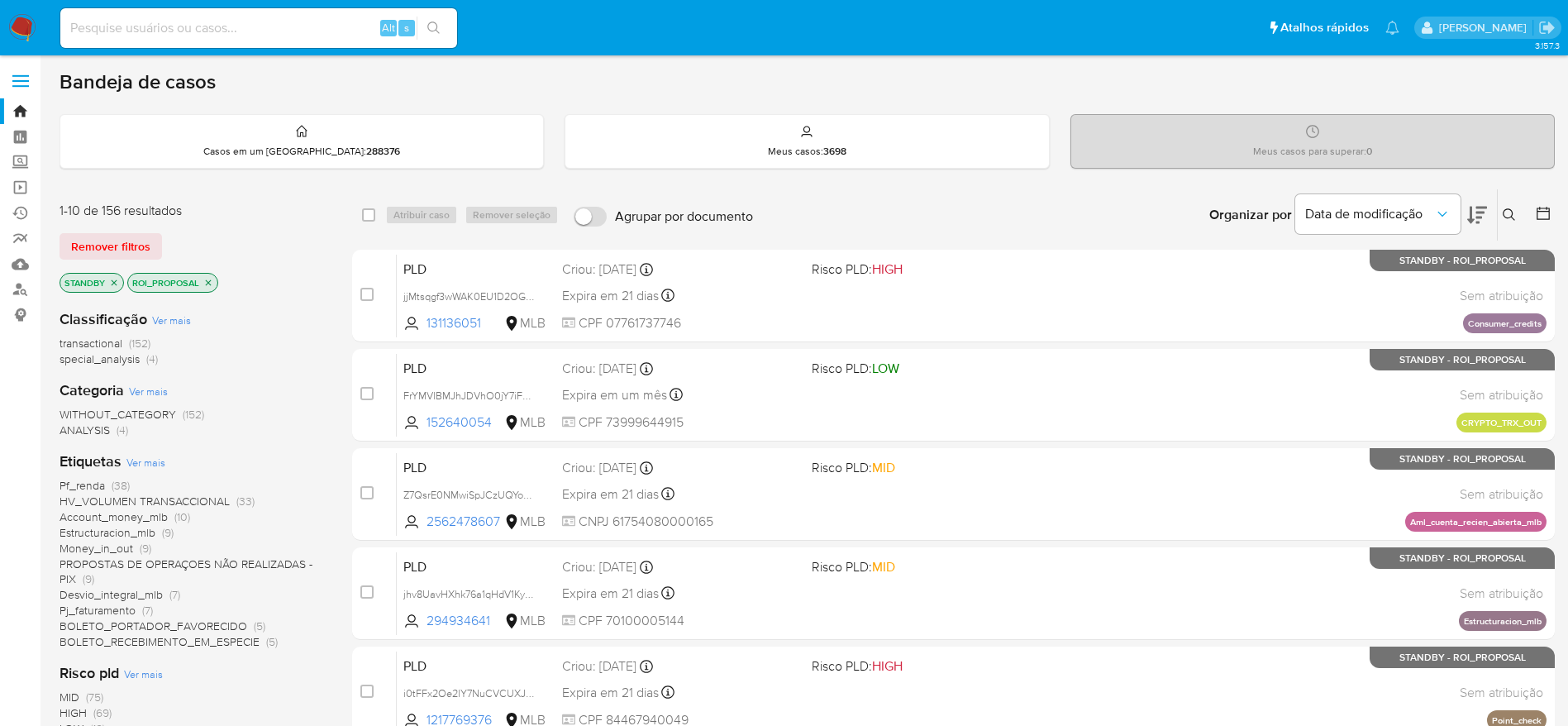
click at [1480, 219] on icon at bounding box center [1477, 215] width 20 height 20
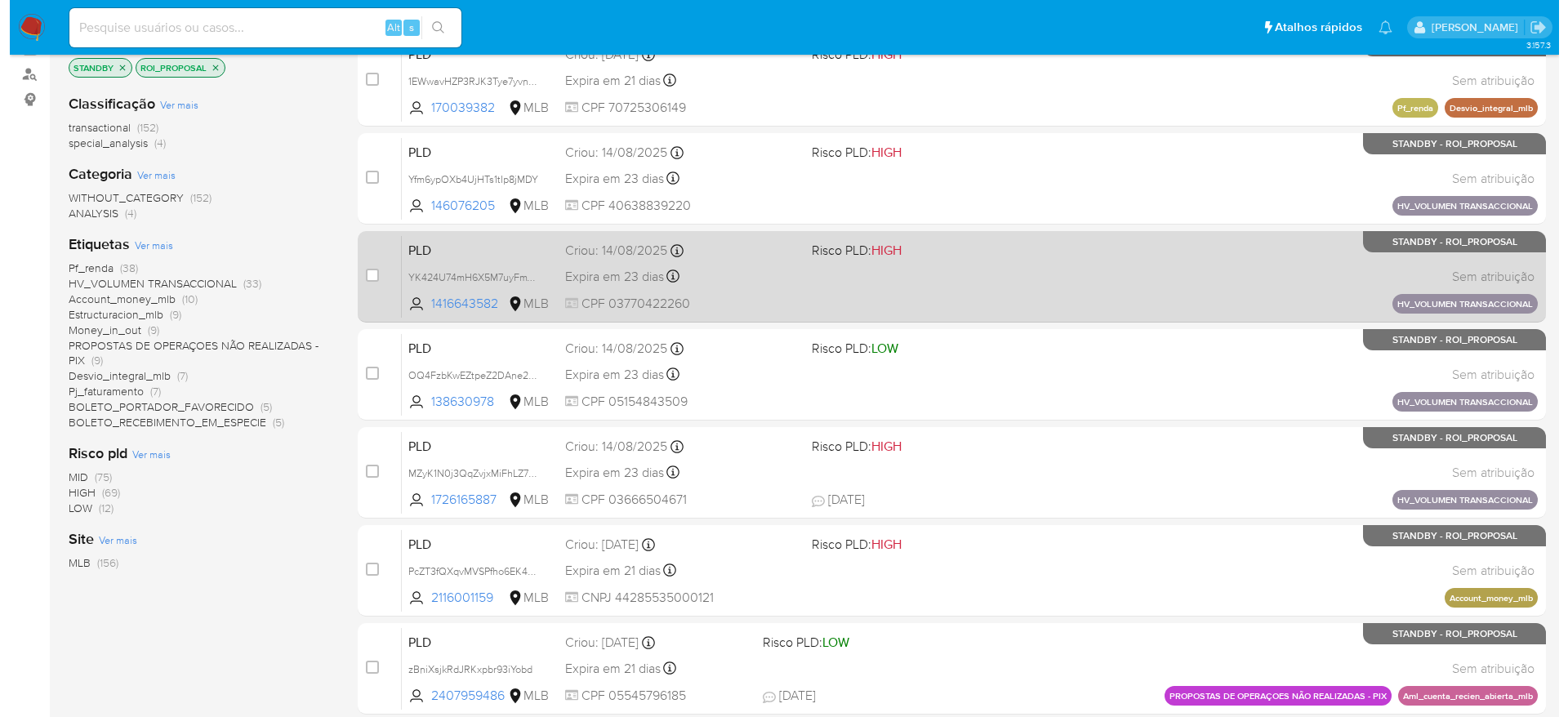
scroll to position [122, 0]
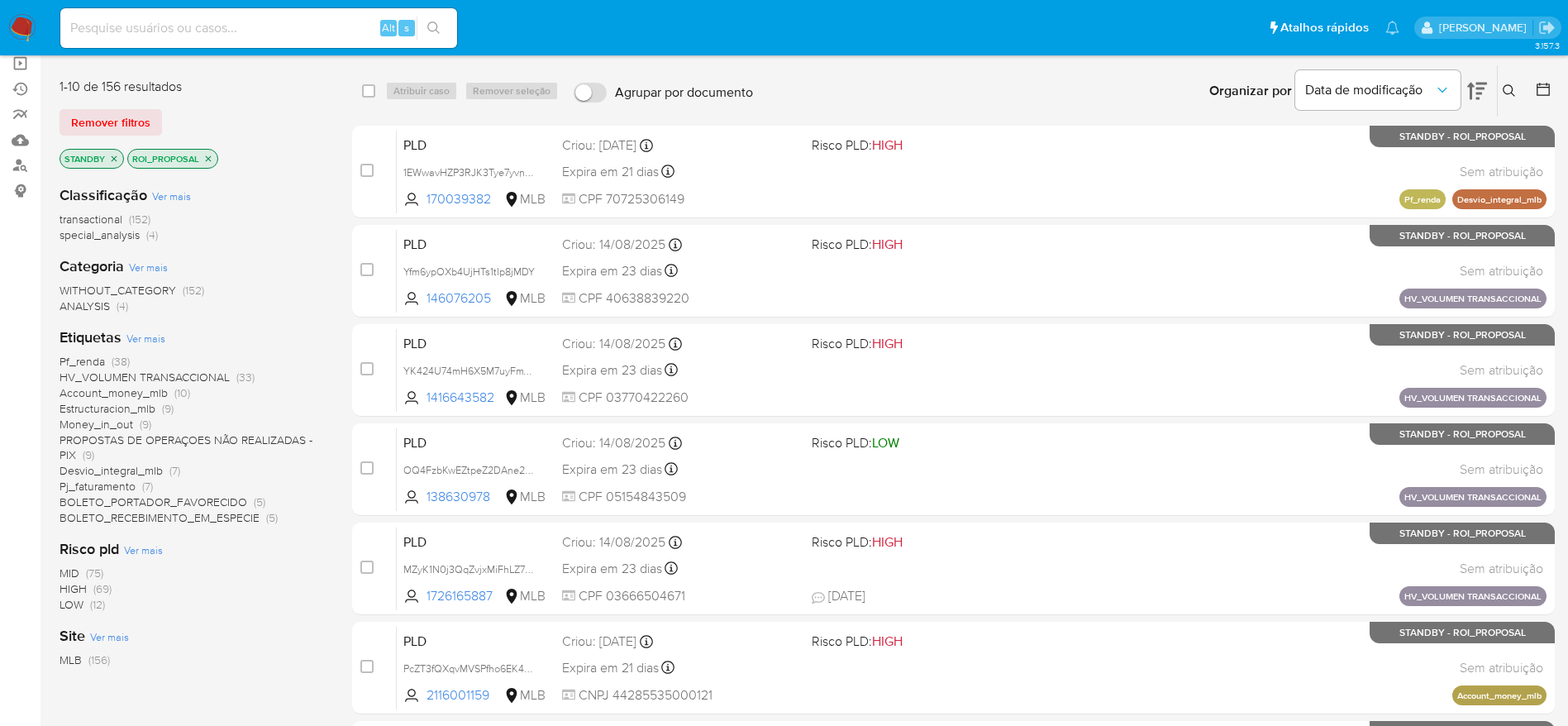
click at [151, 343] on span "Ver mais" at bounding box center [146, 338] width 39 height 15
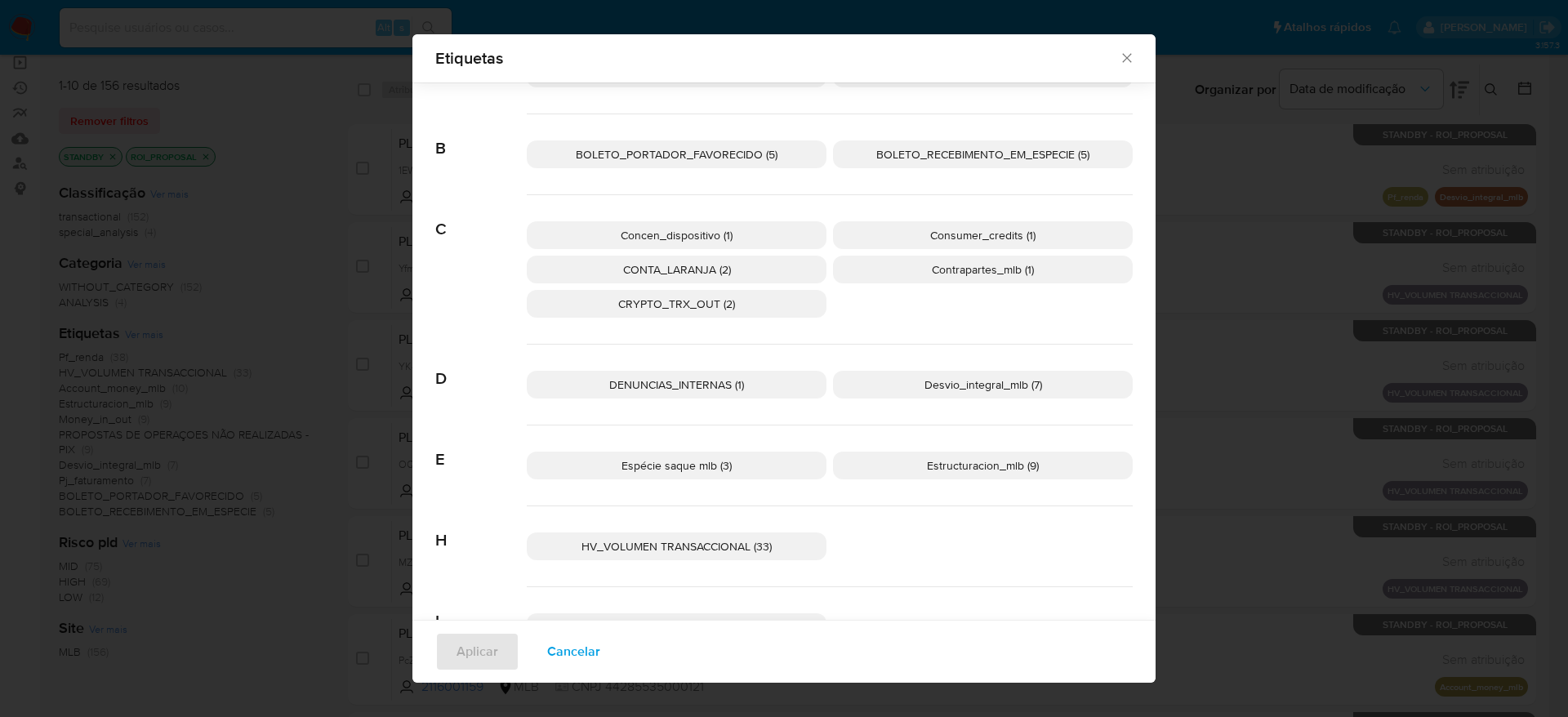
scroll to position [234, 0]
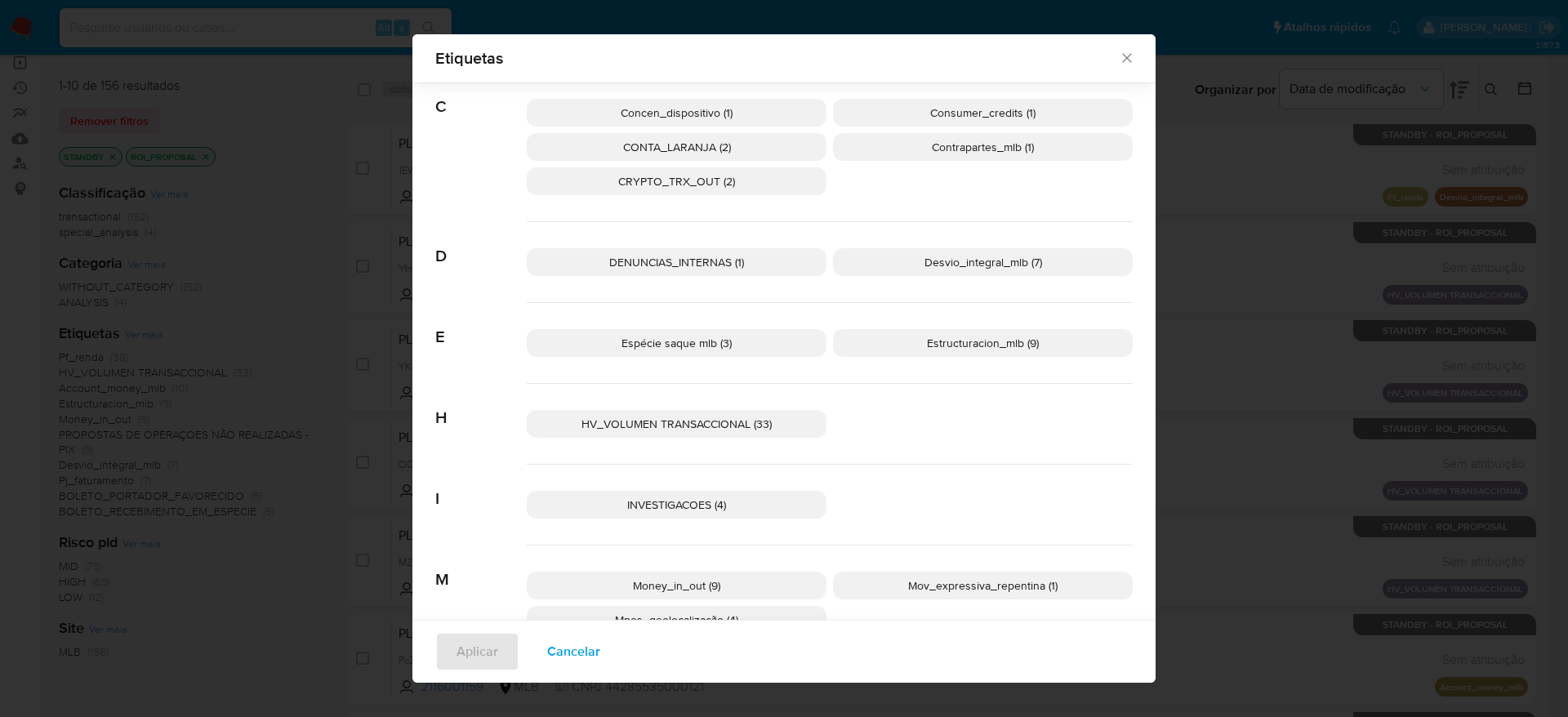
click at [721, 506] on p "INVESTIGACOES (4)" at bounding box center [677, 504] width 299 height 28
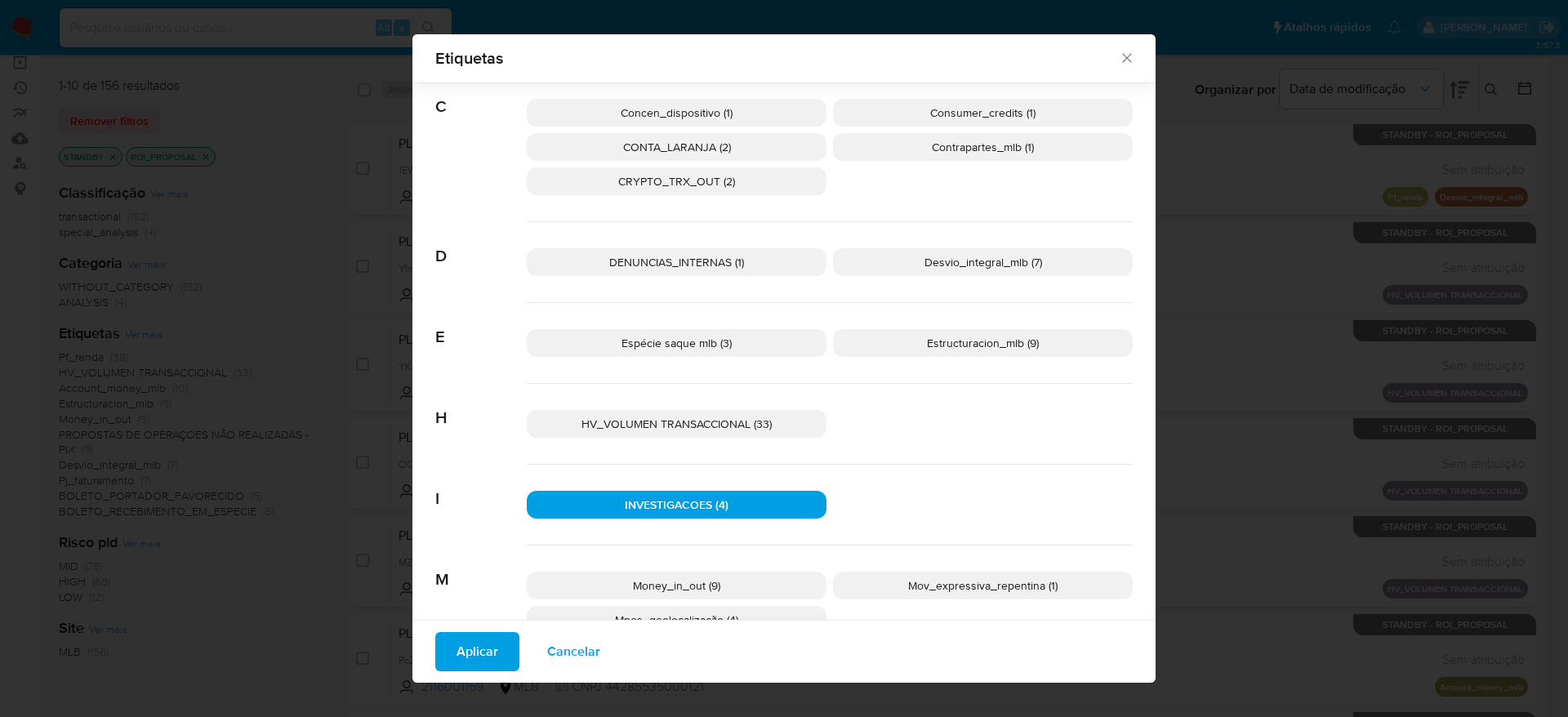
click at [436, 660] on button "Aplicar" at bounding box center [477, 651] width 84 height 39
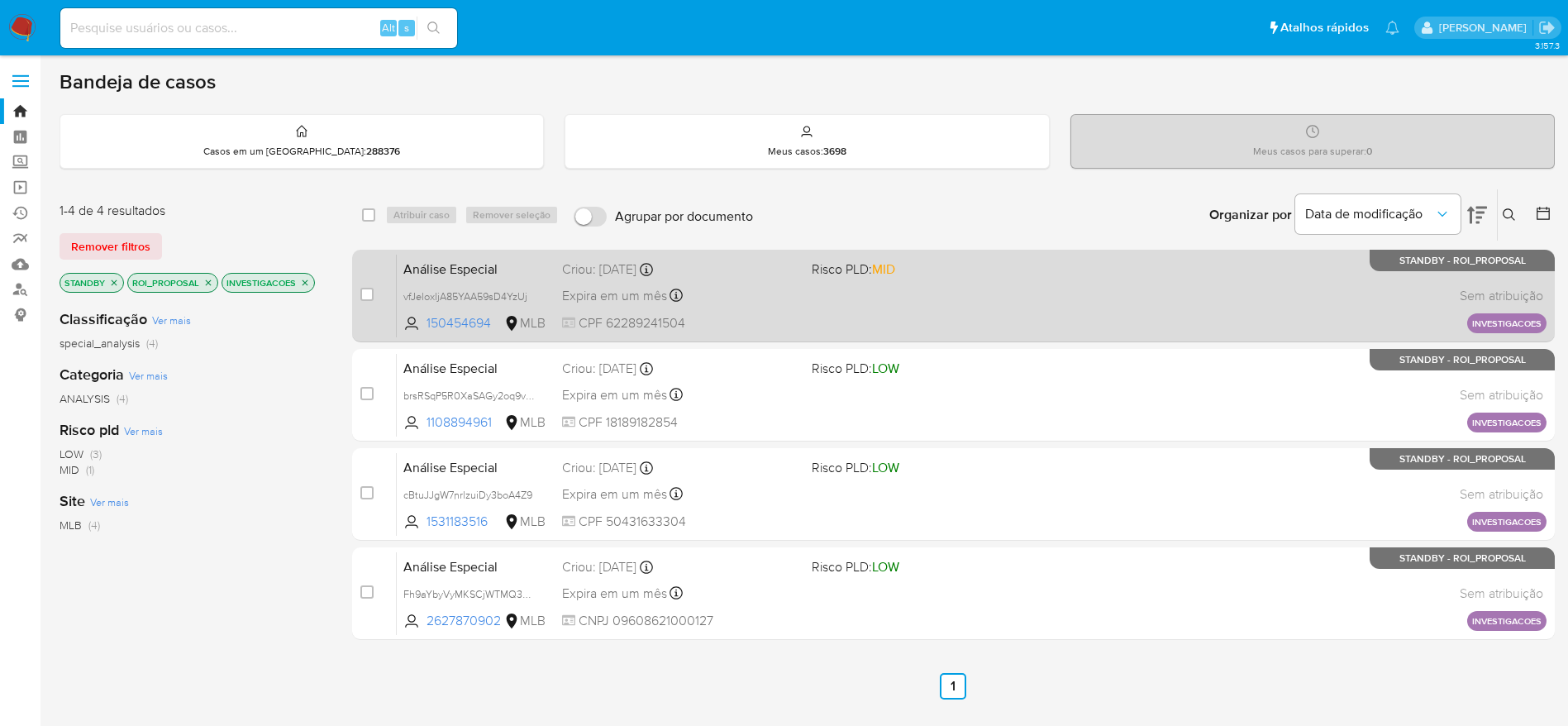
click at [954, 310] on div "Análise Especial vfJeloxljA85YAA59sD4YzUj 150454694 MLB Risco PLD: MID Criou: 0…" at bounding box center [971, 295] width 1150 height 84
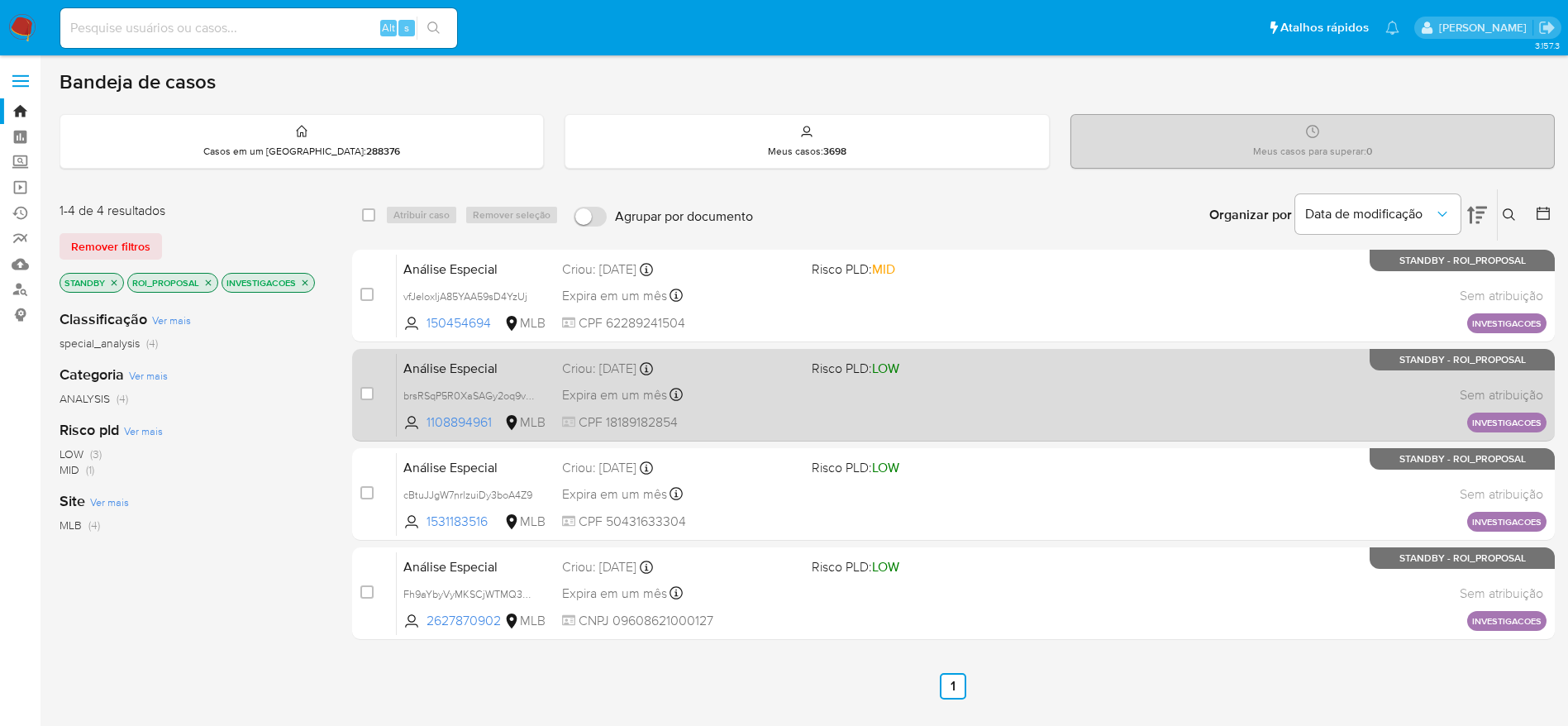
click at [960, 386] on div "Análise Especial brsRSqP5R0XaSAGy2oq9vqZC 1108894961 MLB Risco PLD: LOW Criou: …" at bounding box center [971, 395] width 1150 height 84
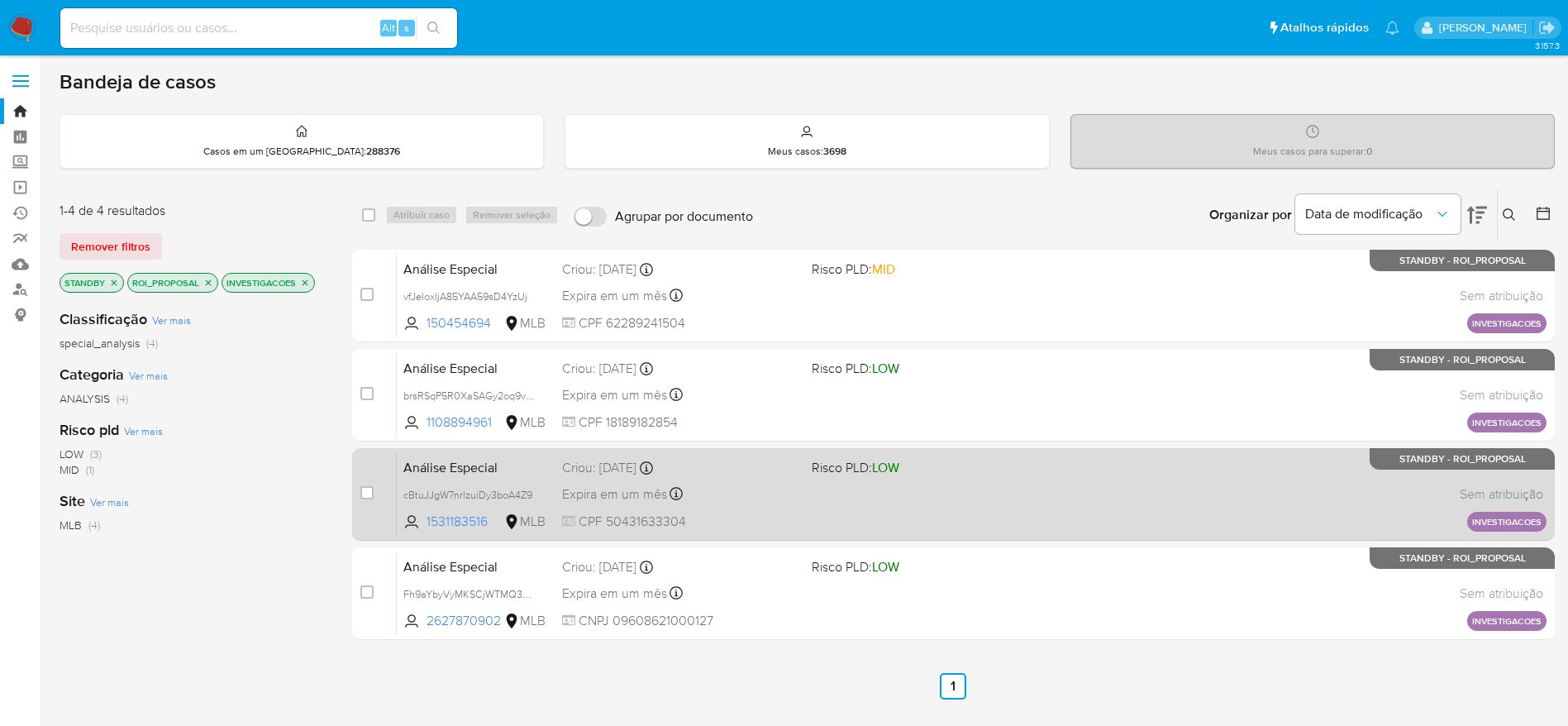
click at [976, 517] on div "Análise Especial cBtuJJgW7nrlzuiDy3boA4Z9 1531183516 MLB Risco PLD: LOW Criou: …" at bounding box center [971, 494] width 1150 height 84
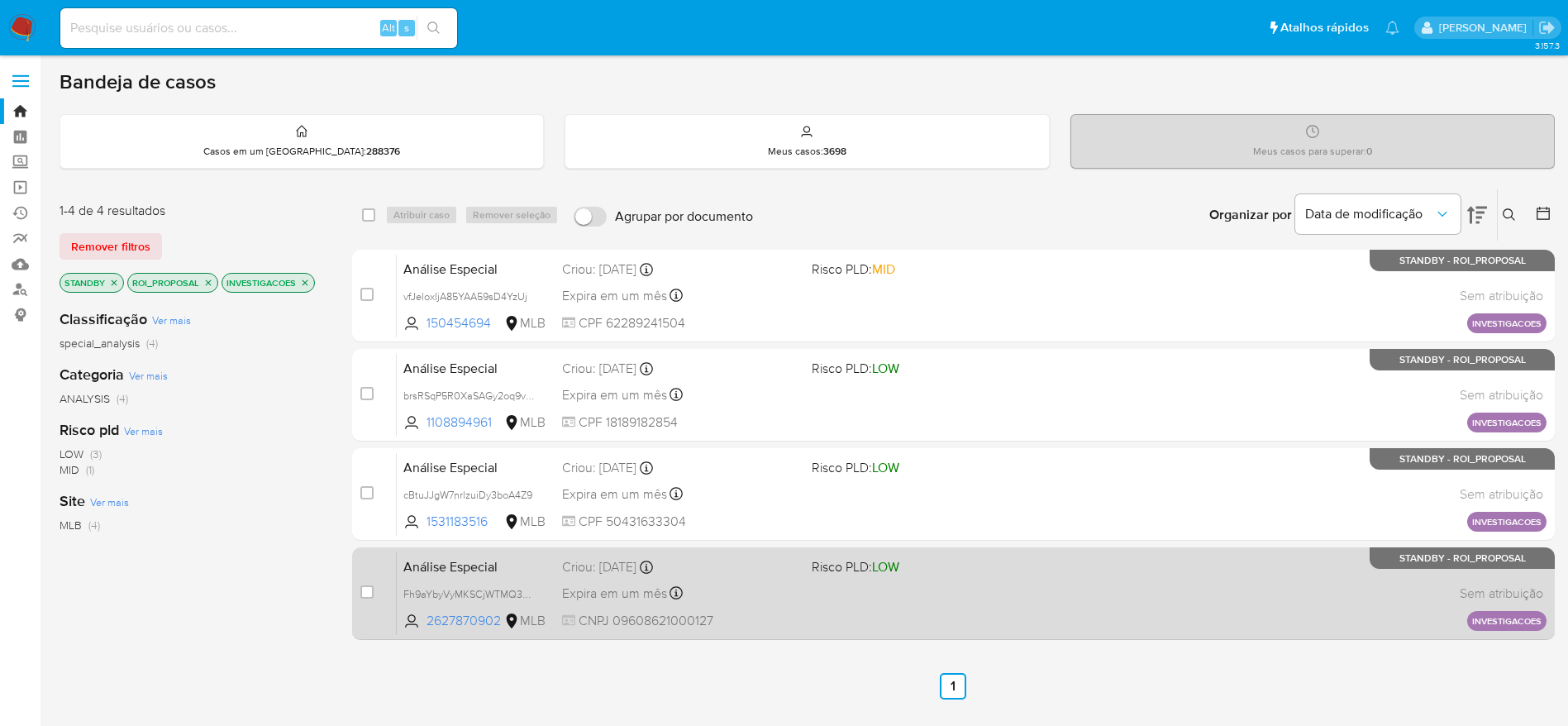
click at [1001, 608] on div "Análise Especial Fh9aYbyVyMKSCjWTMQ3uUkcv 2627870902 MLB Risco PLD: LOW Criou: …" at bounding box center [971, 593] width 1150 height 84
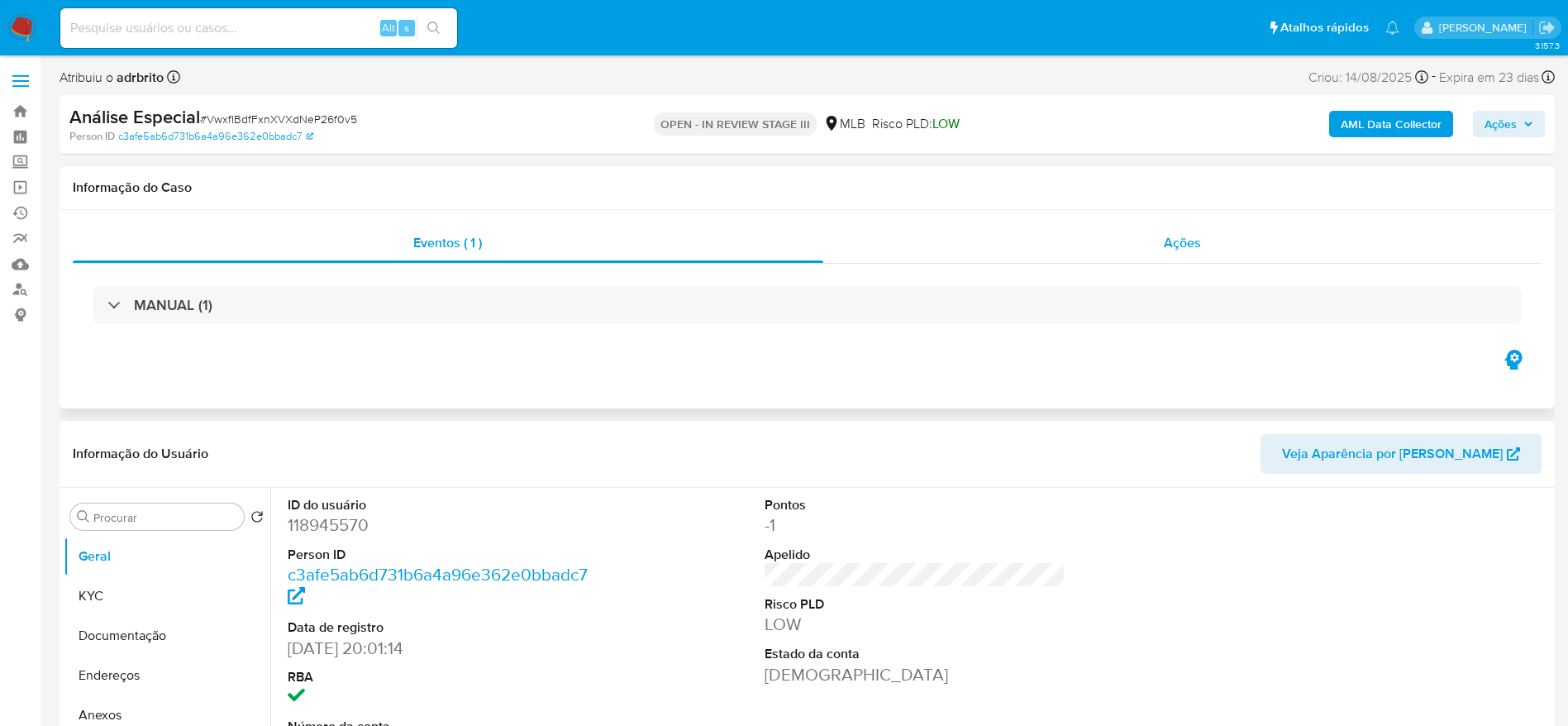
click at [1150, 232] on div "Ações" at bounding box center [1182, 242] width 719 height 39
select select "10"
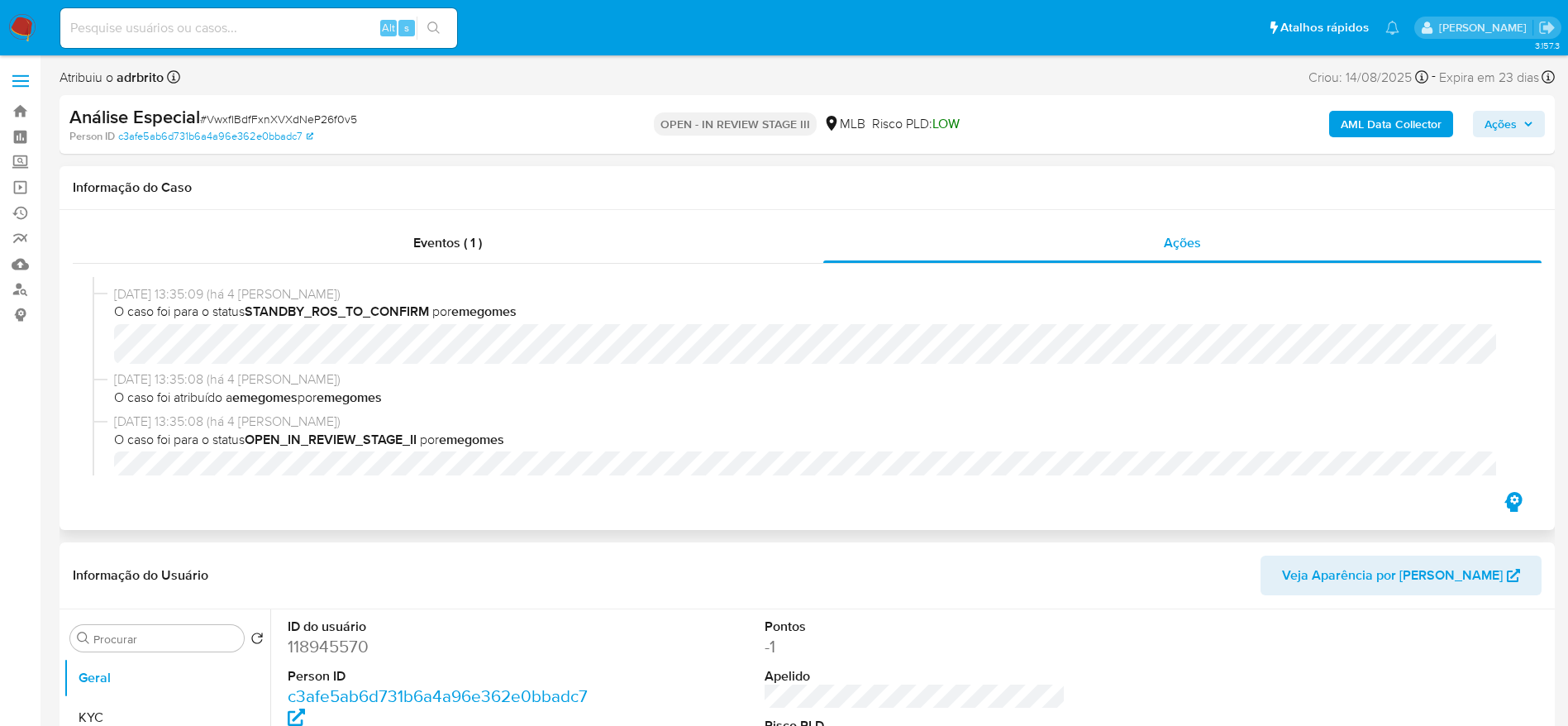
scroll to position [124, 0]
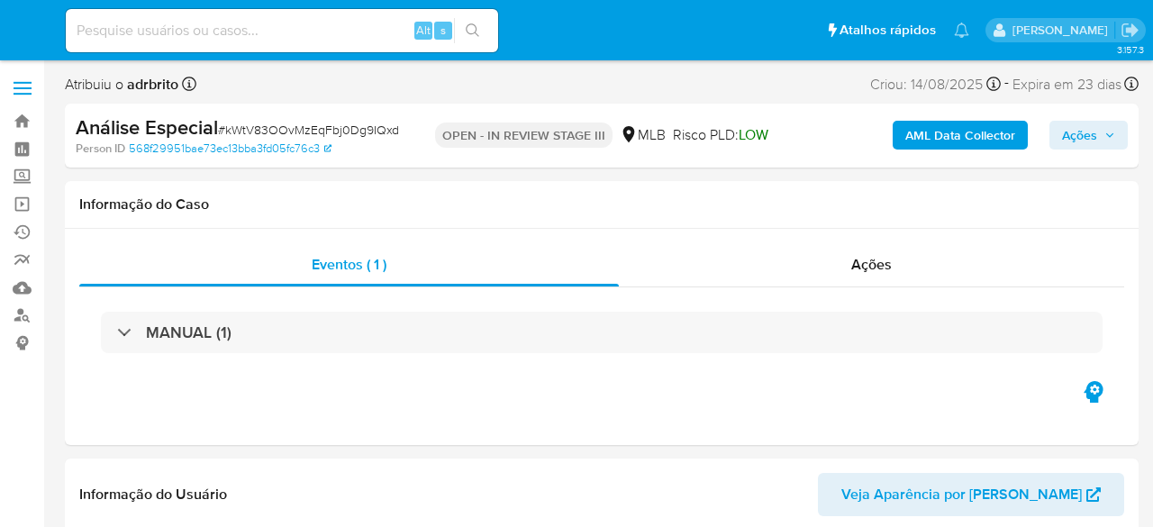
select select "10"
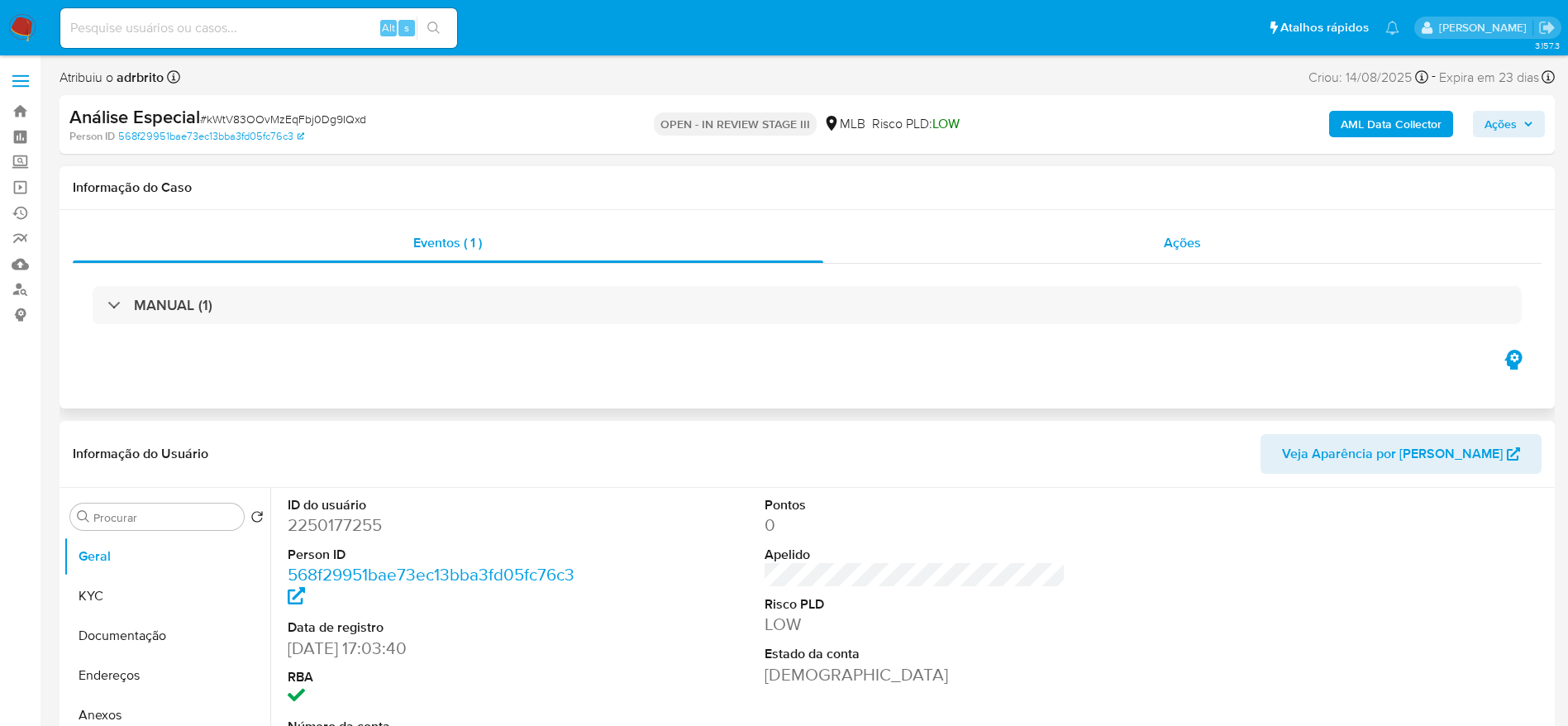
click at [1058, 243] on span "Ações" at bounding box center [1182, 242] width 38 height 19
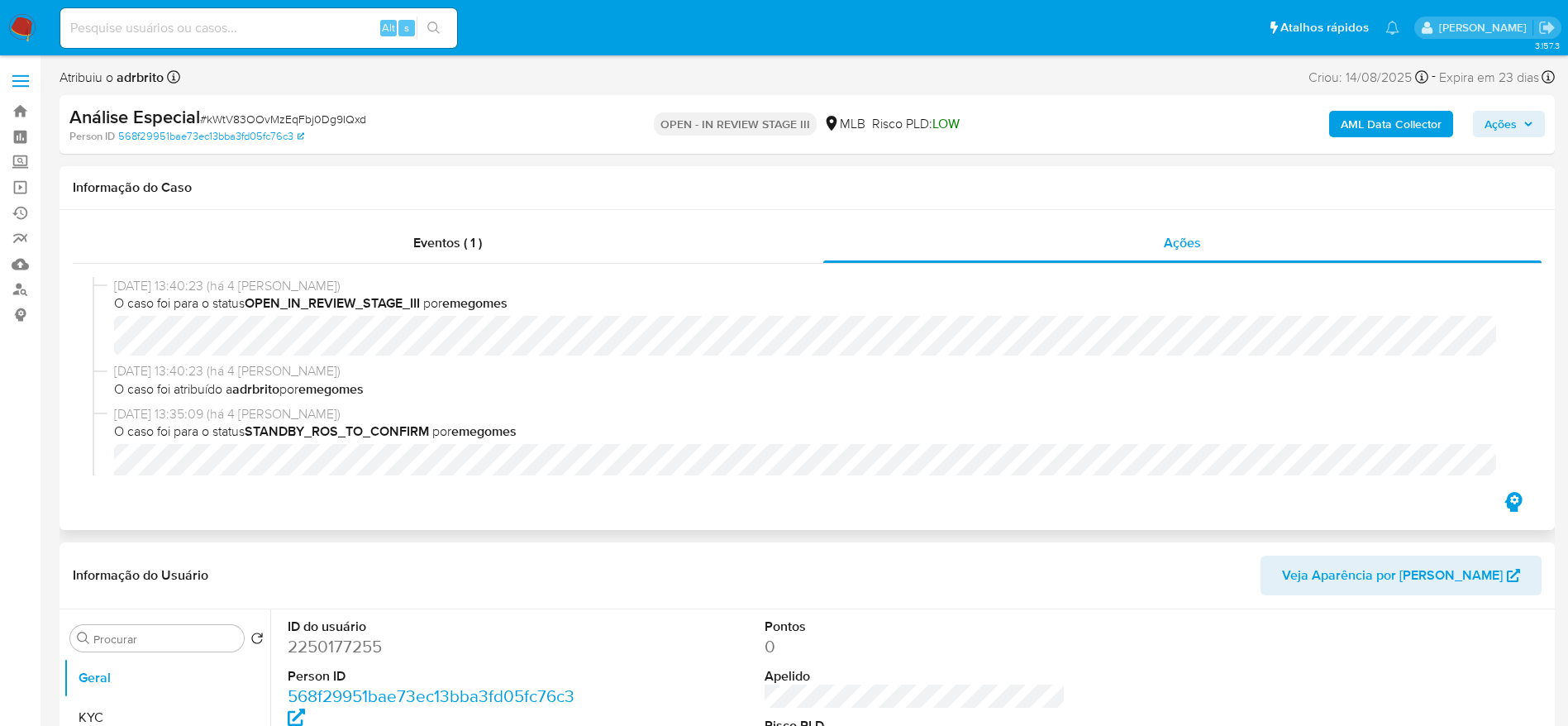
scroll to position [124, 0]
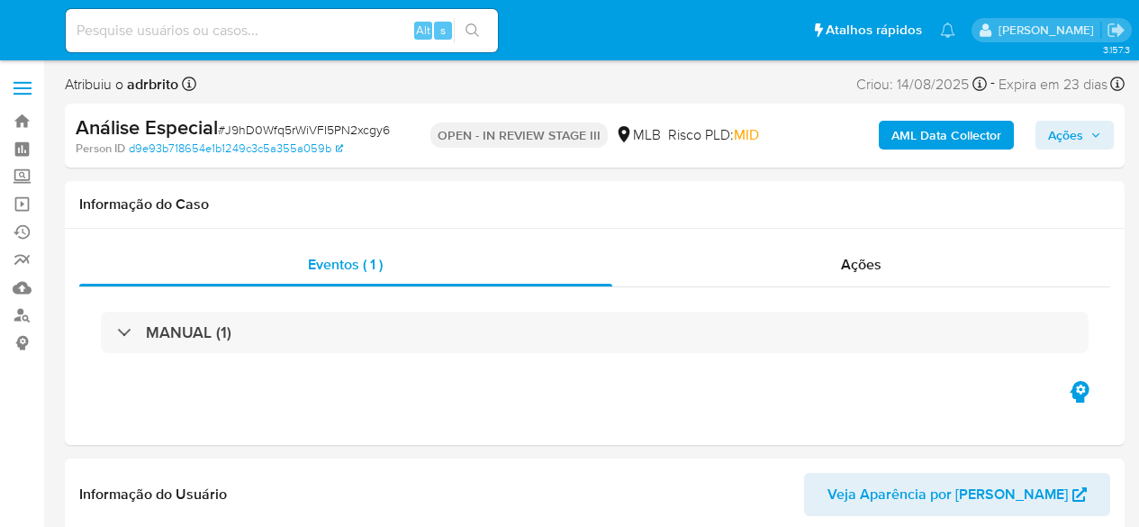
select select "10"
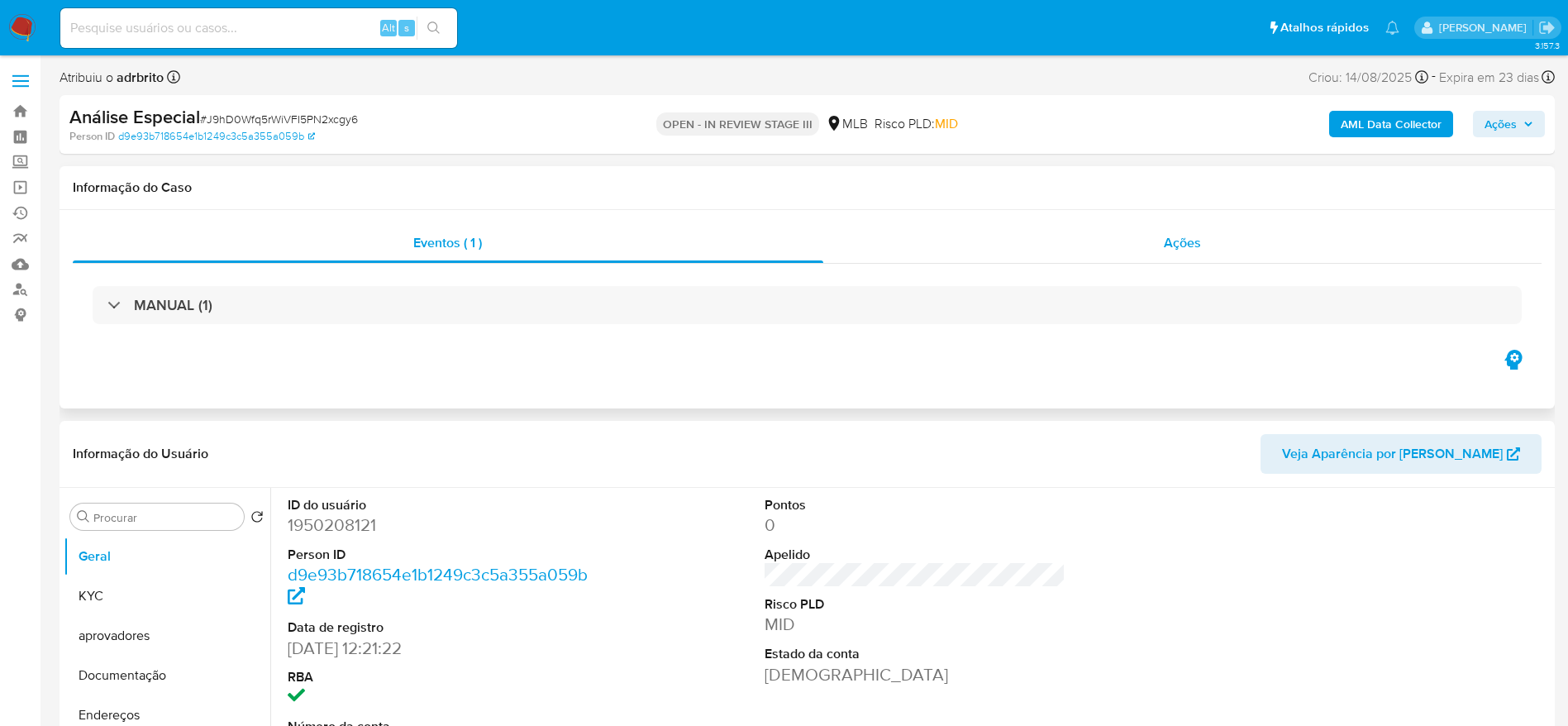
click at [1045, 228] on div "Ações" at bounding box center [1182, 242] width 719 height 39
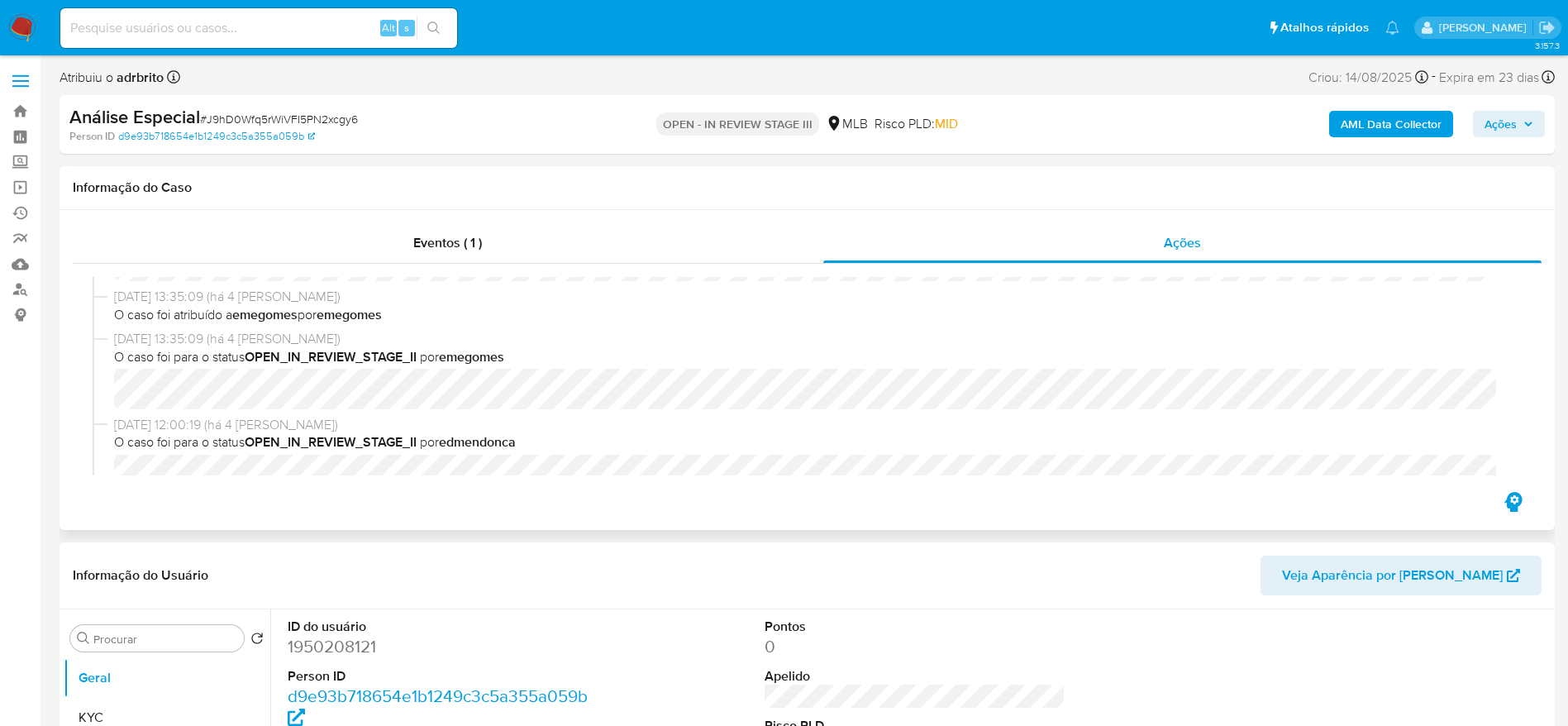
scroll to position [248, 0]
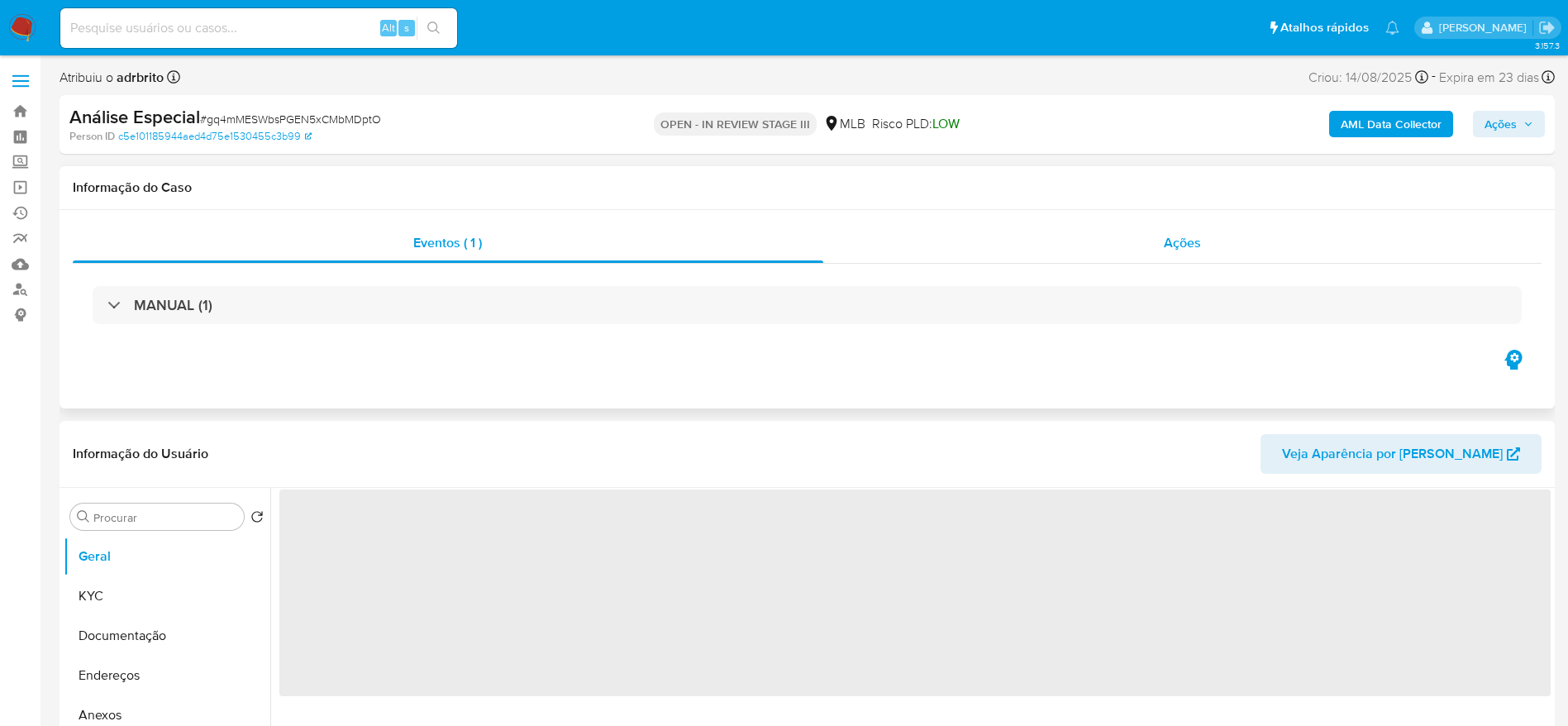
click at [1058, 243] on span "Ações" at bounding box center [1182, 242] width 38 height 19
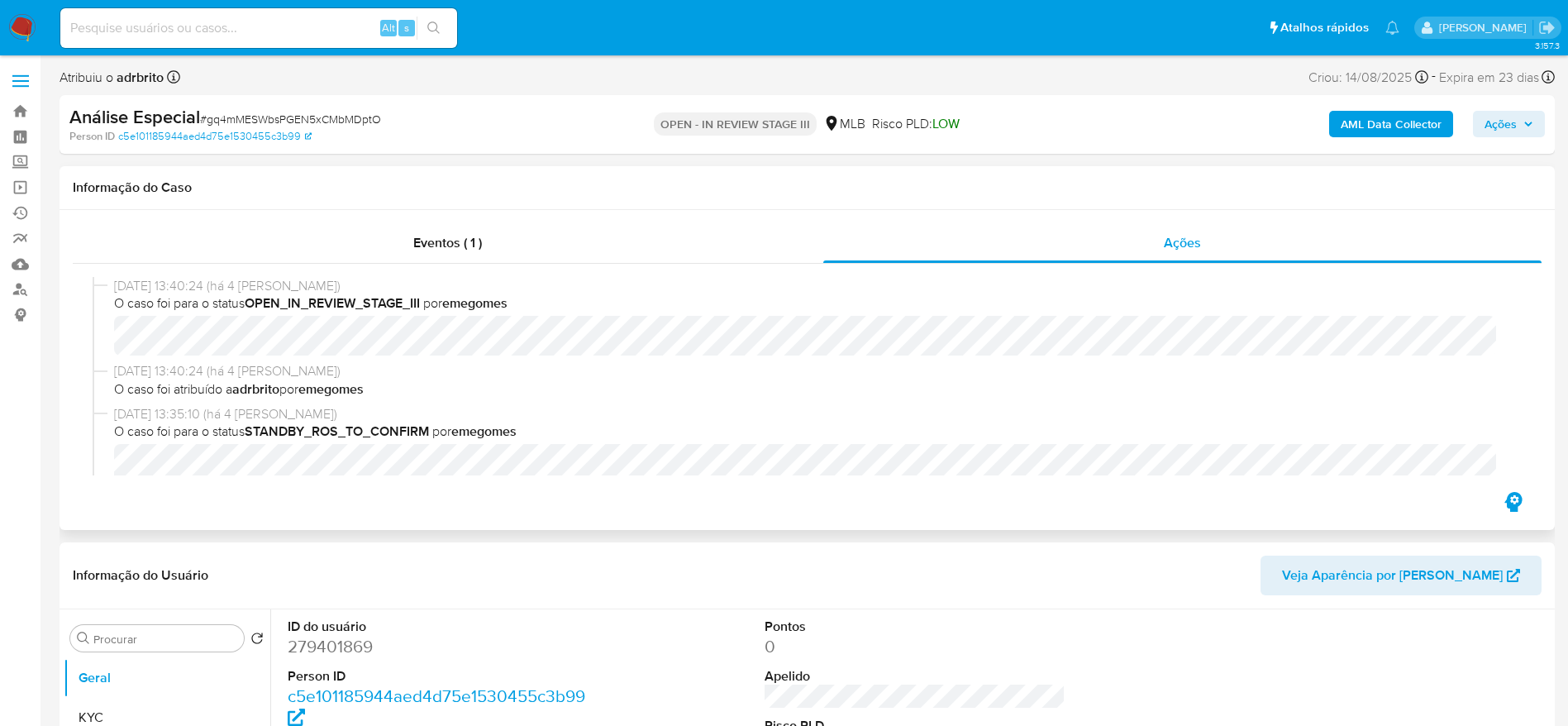
select select "10"
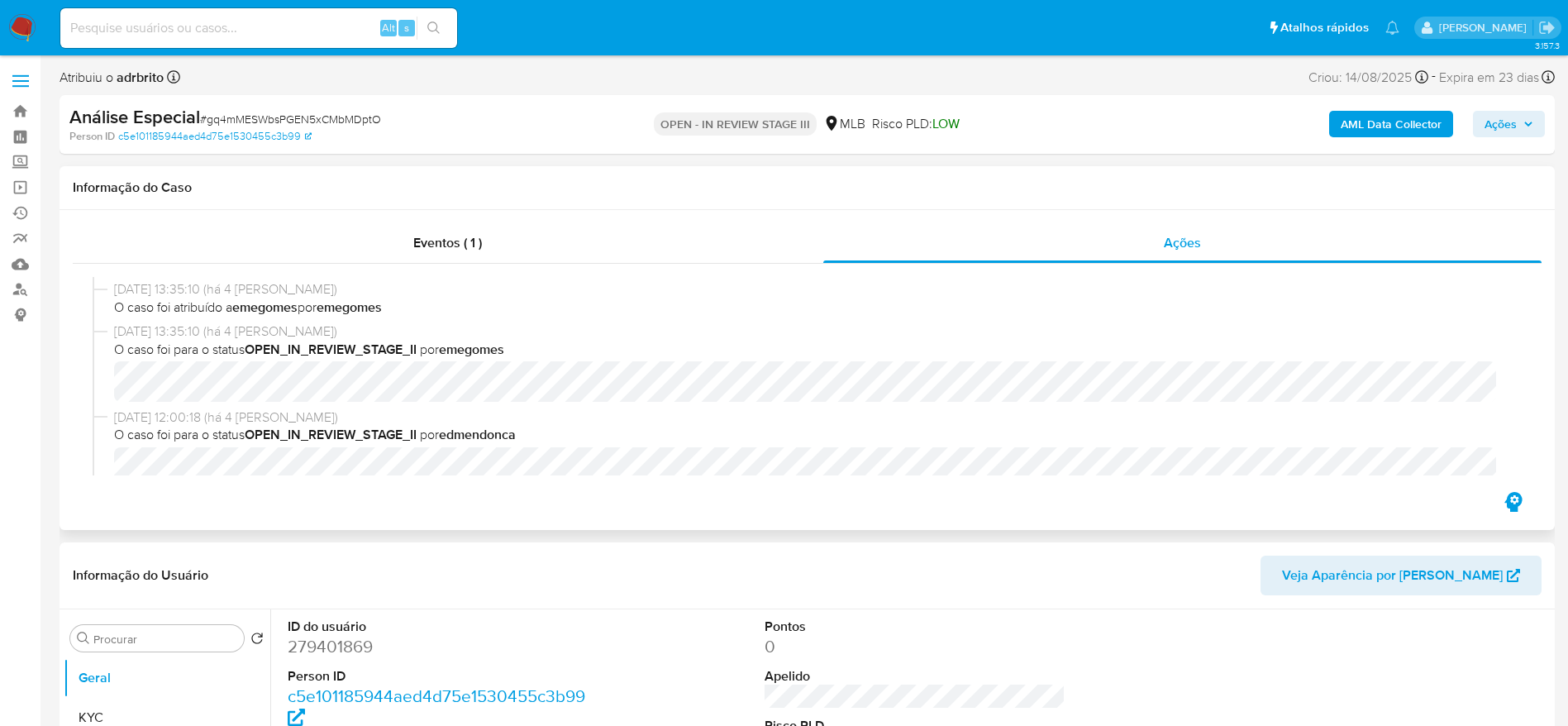
scroll to position [248, 0]
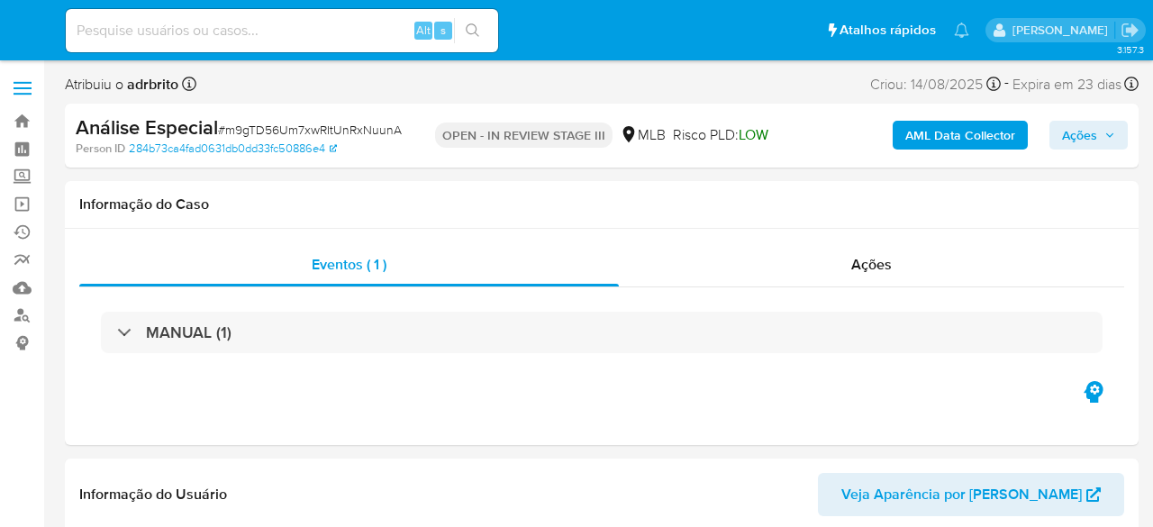
select select "10"
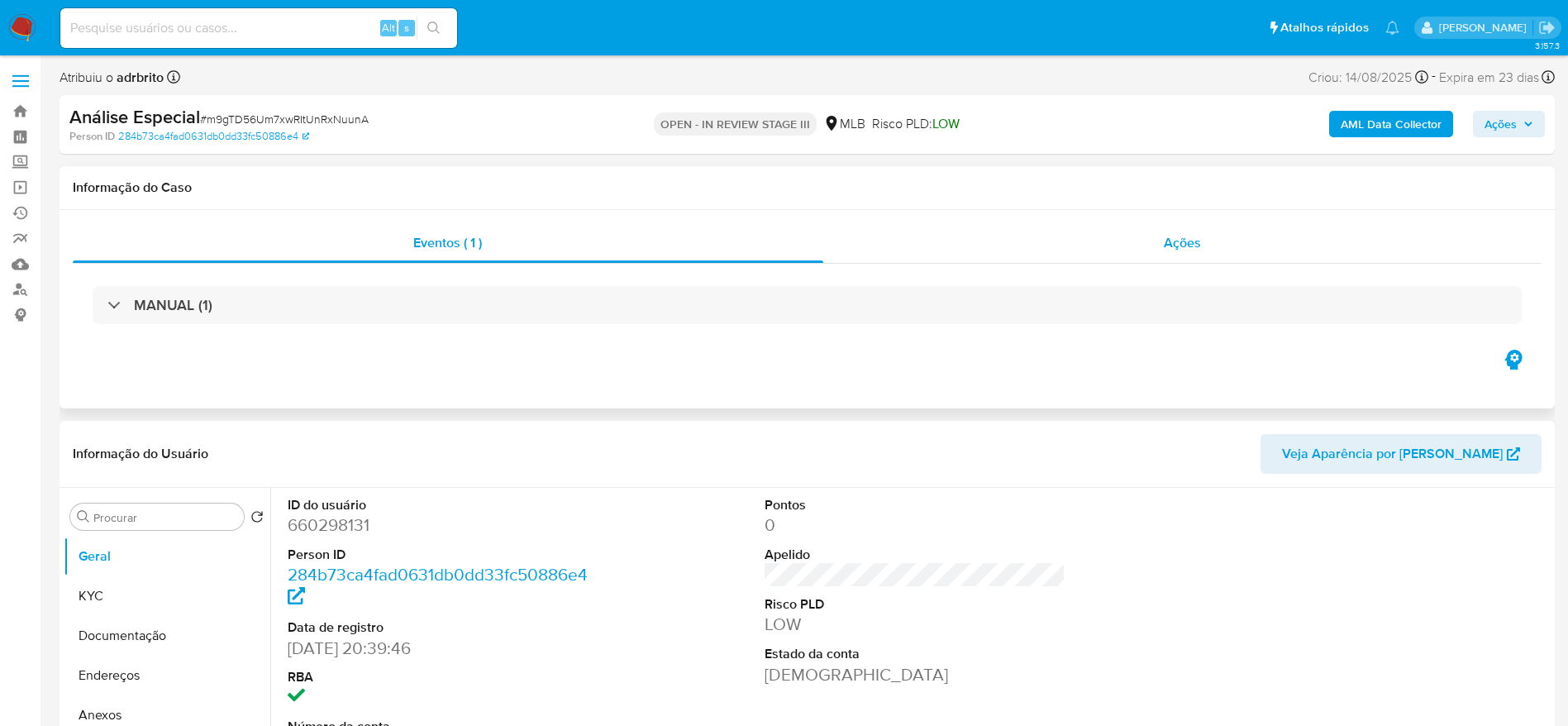
click at [1058, 242] on div "Ações" at bounding box center [1182, 242] width 719 height 39
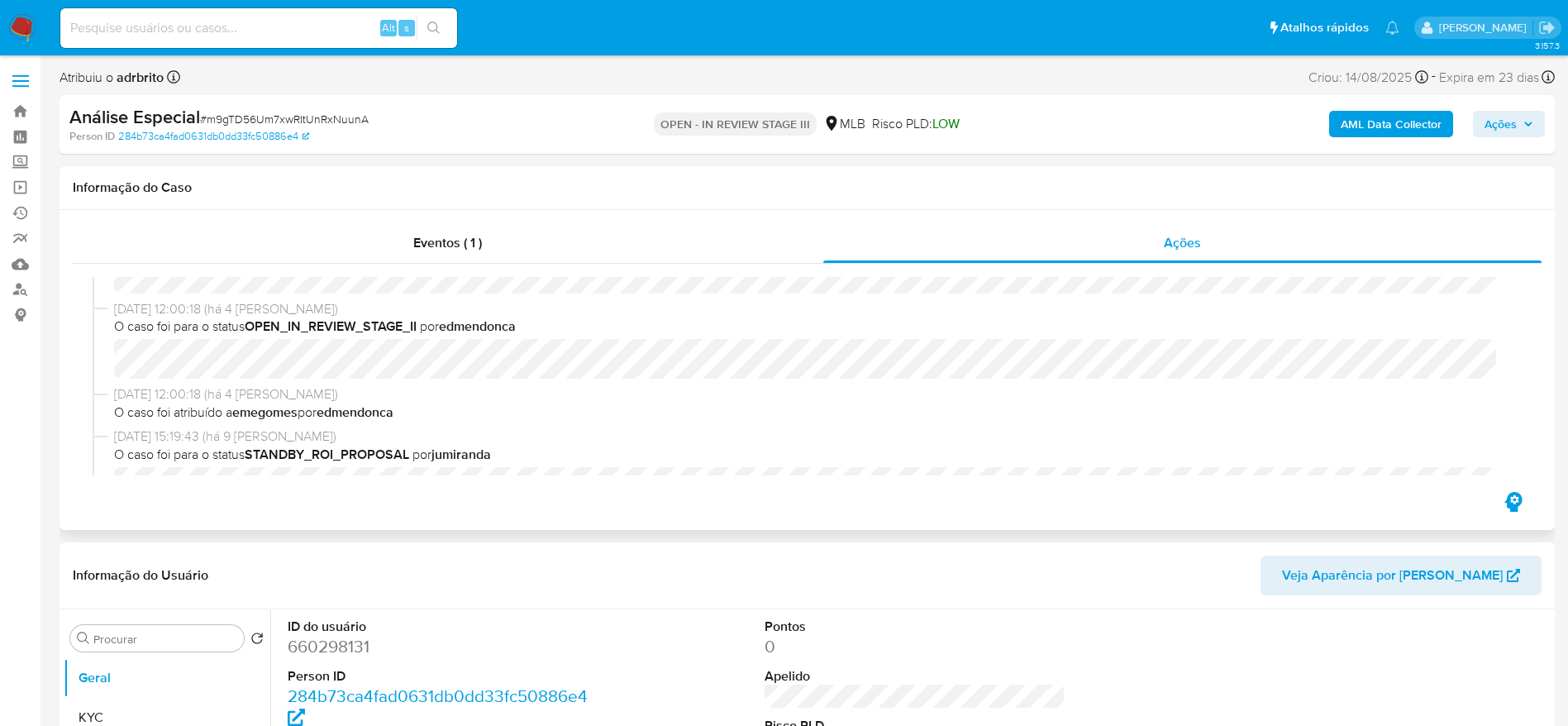
scroll to position [372, 0]
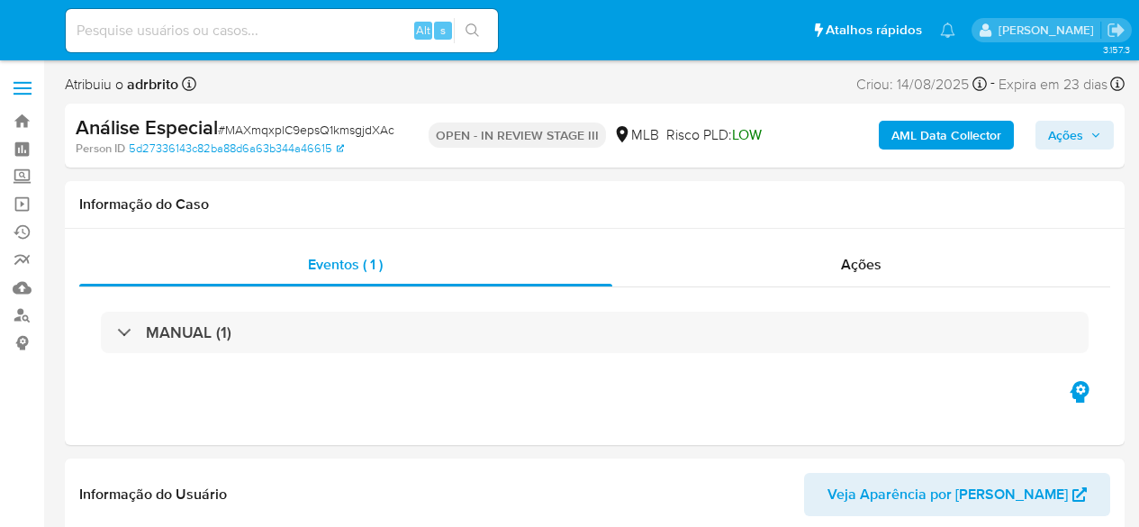
select select "10"
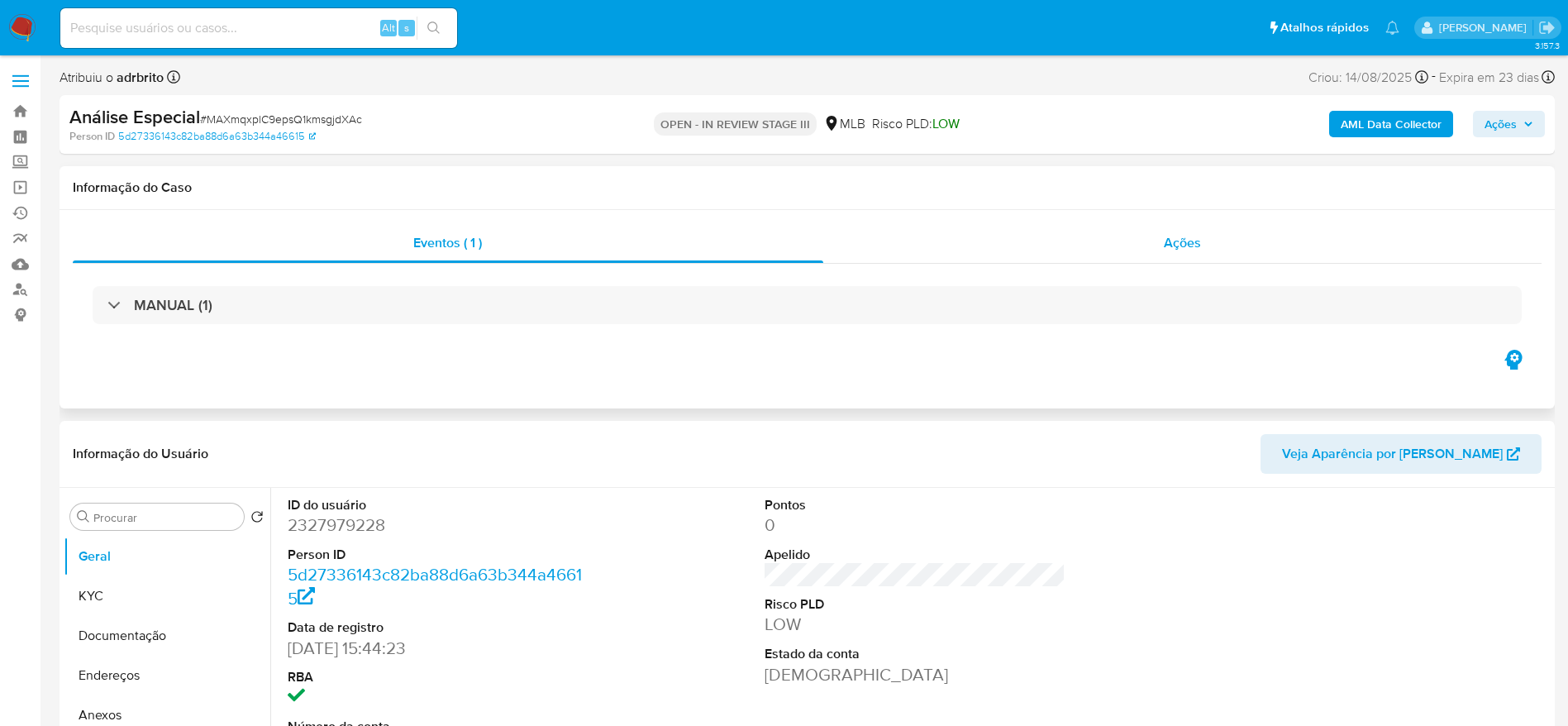
click at [1045, 229] on div "Ações" at bounding box center [1182, 242] width 719 height 39
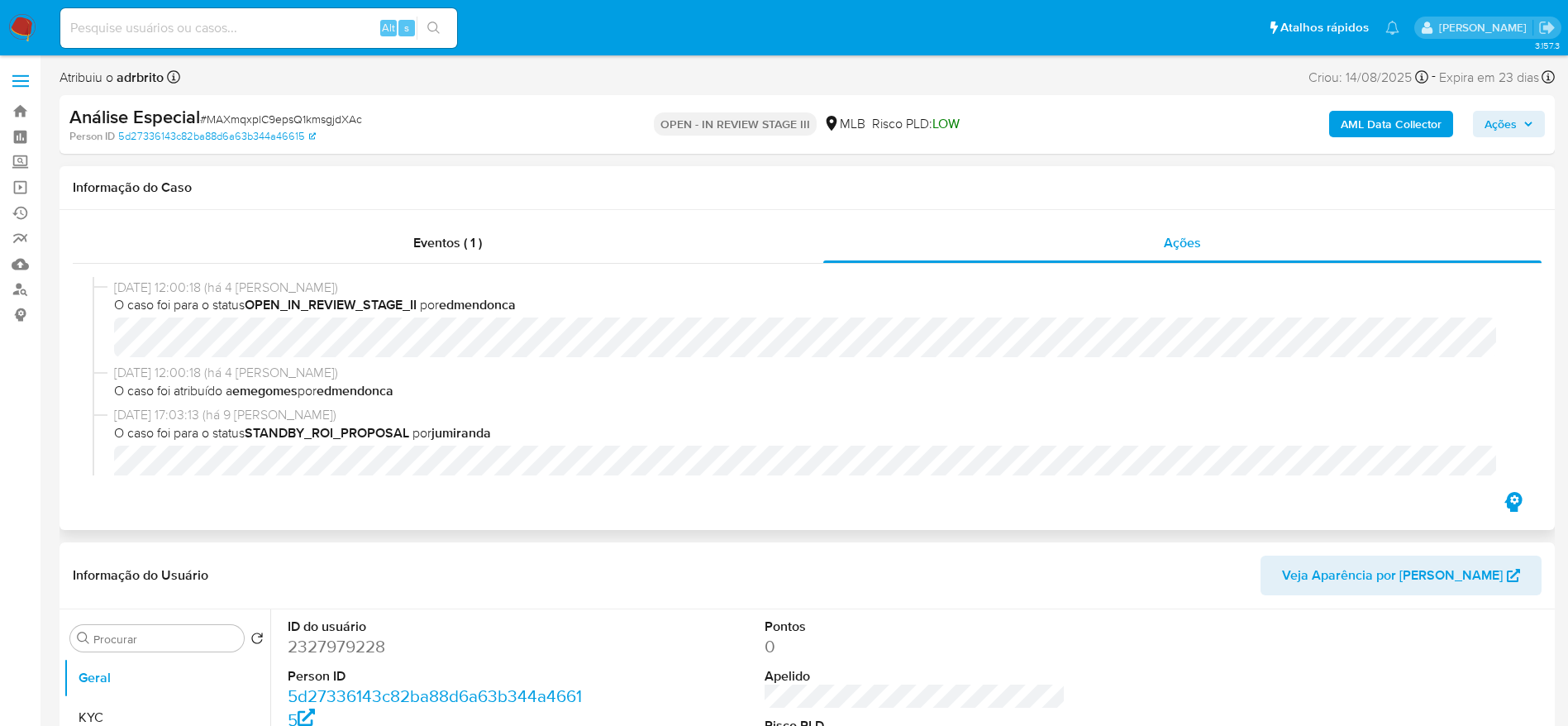
scroll to position [372, 0]
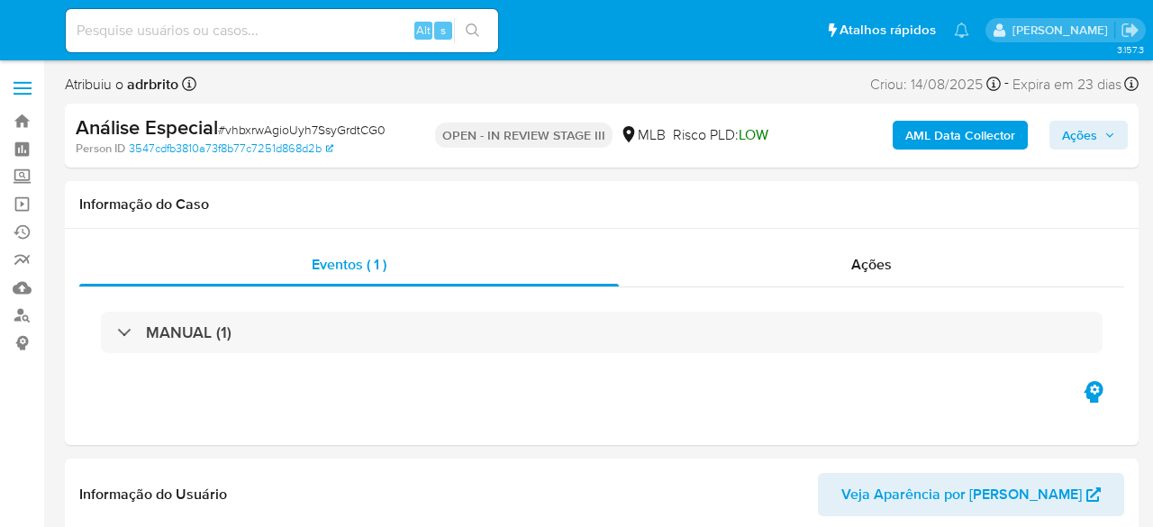
select select "10"
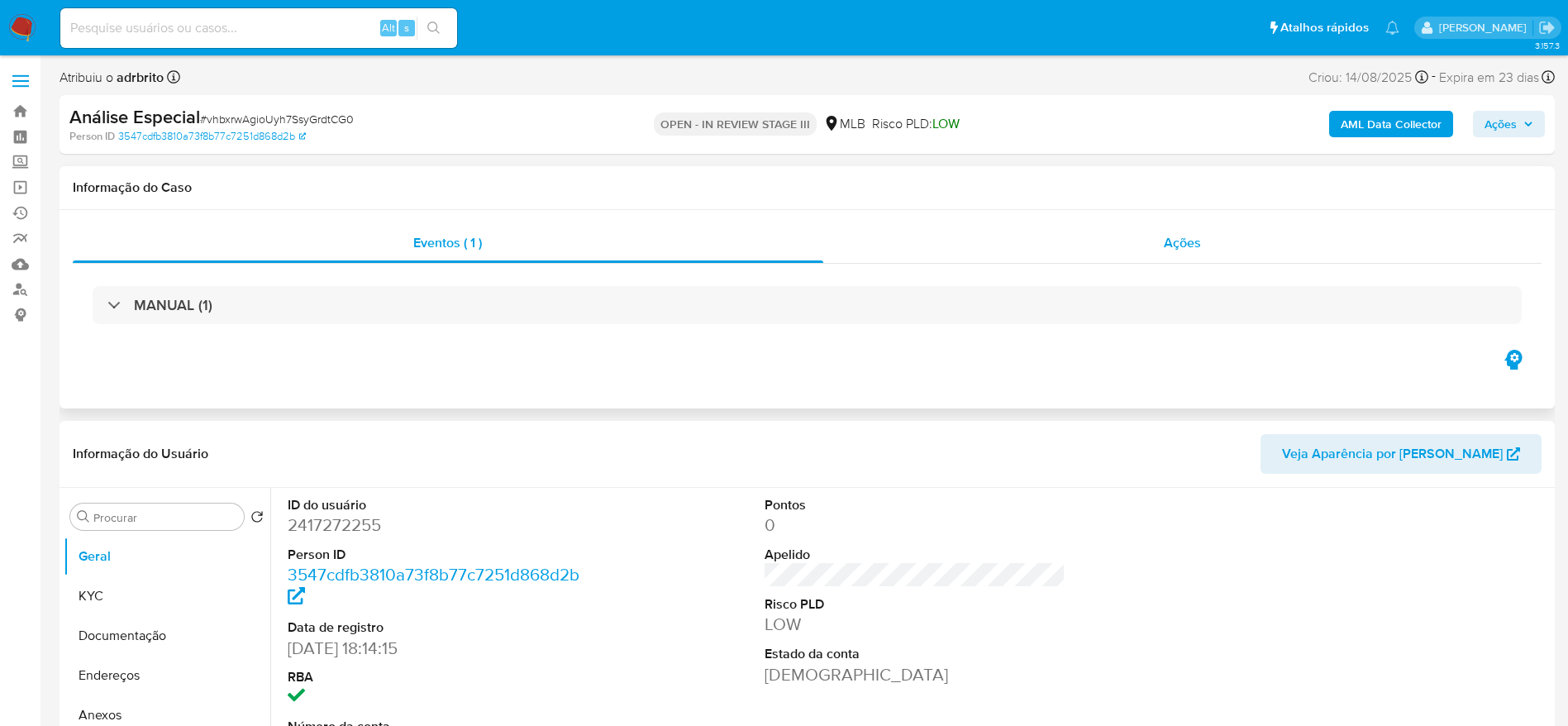
click at [1058, 235] on div "Ações" at bounding box center [1182, 242] width 719 height 39
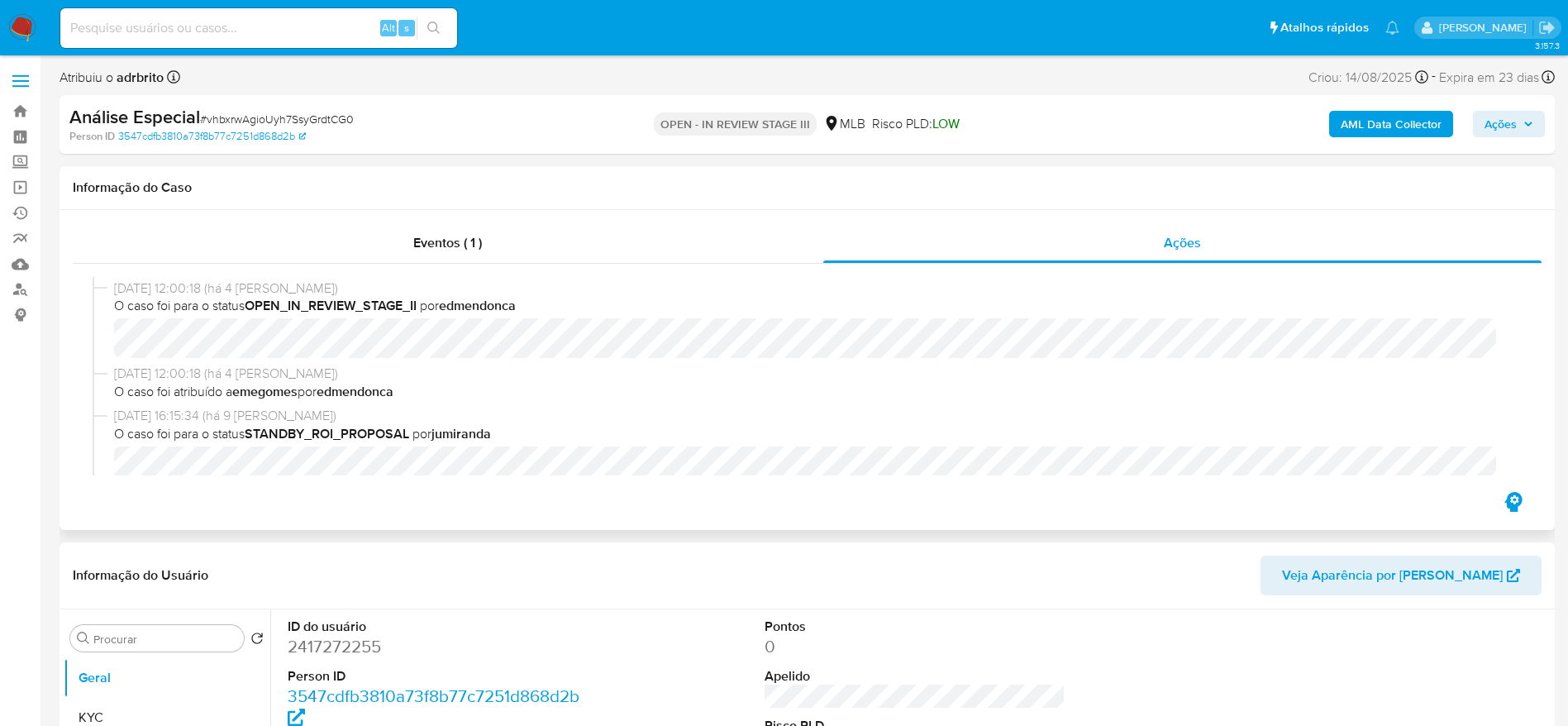
scroll to position [372, 0]
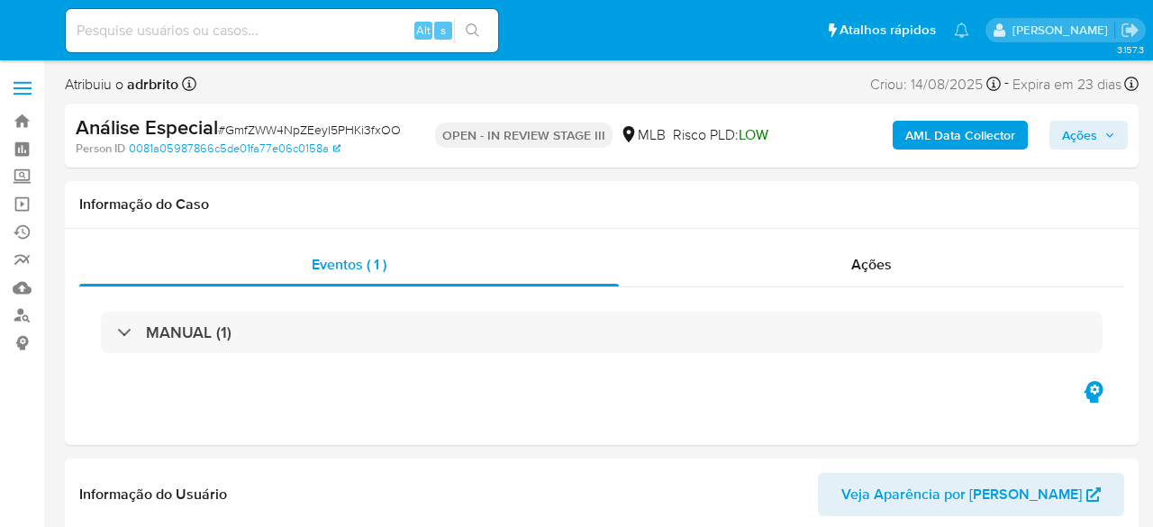
select select "10"
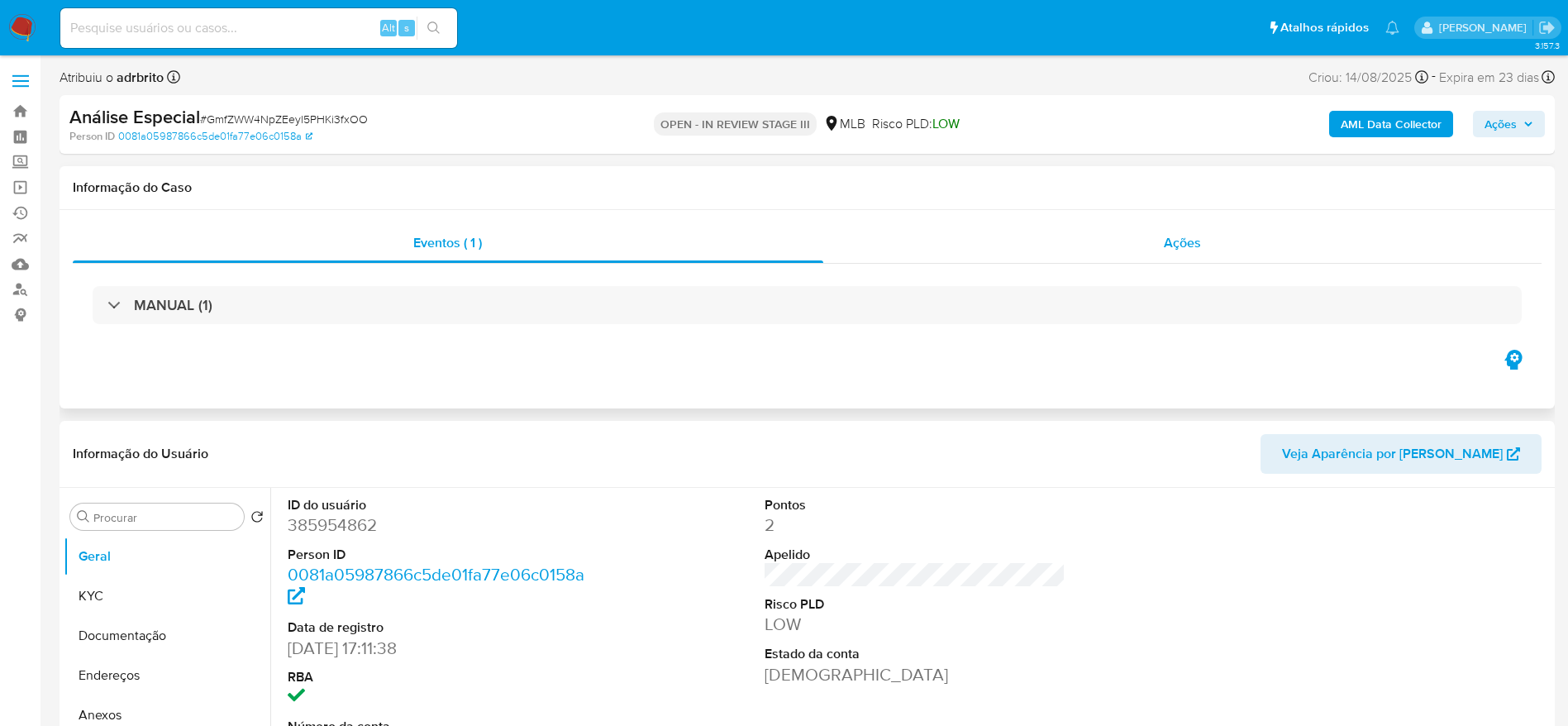
click at [1058, 230] on div "Ações" at bounding box center [1182, 242] width 719 height 39
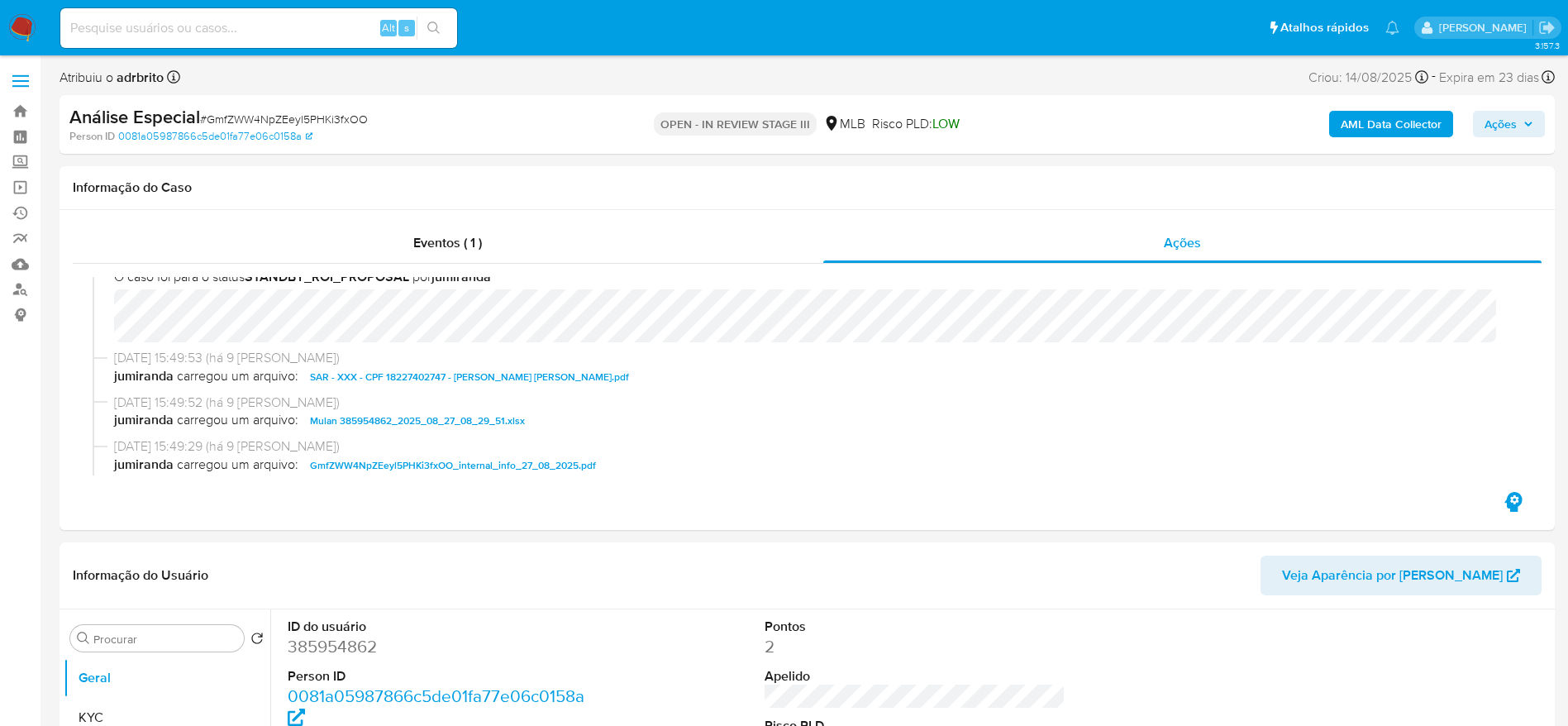
scroll to position [620, 0]
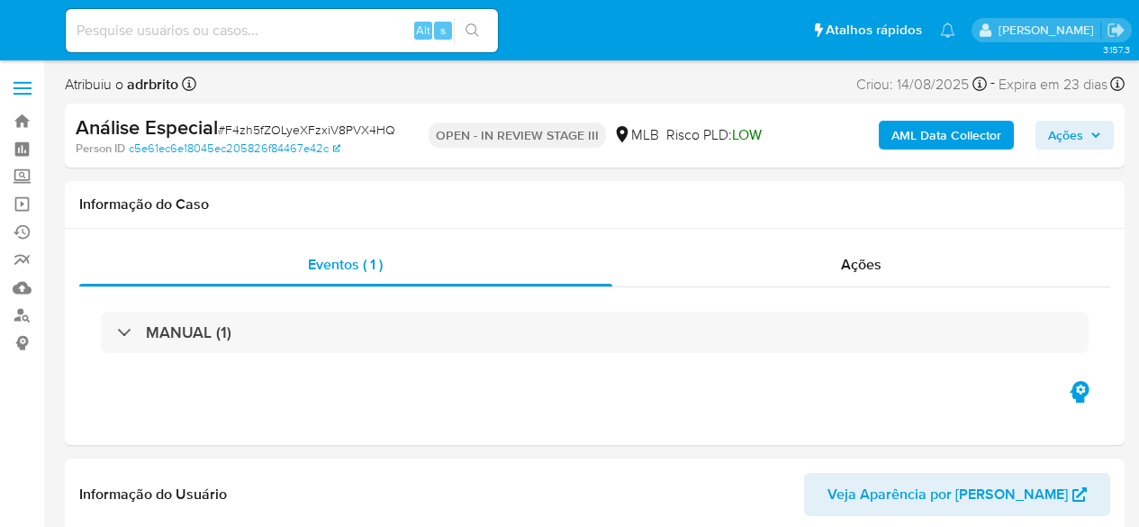
select select "10"
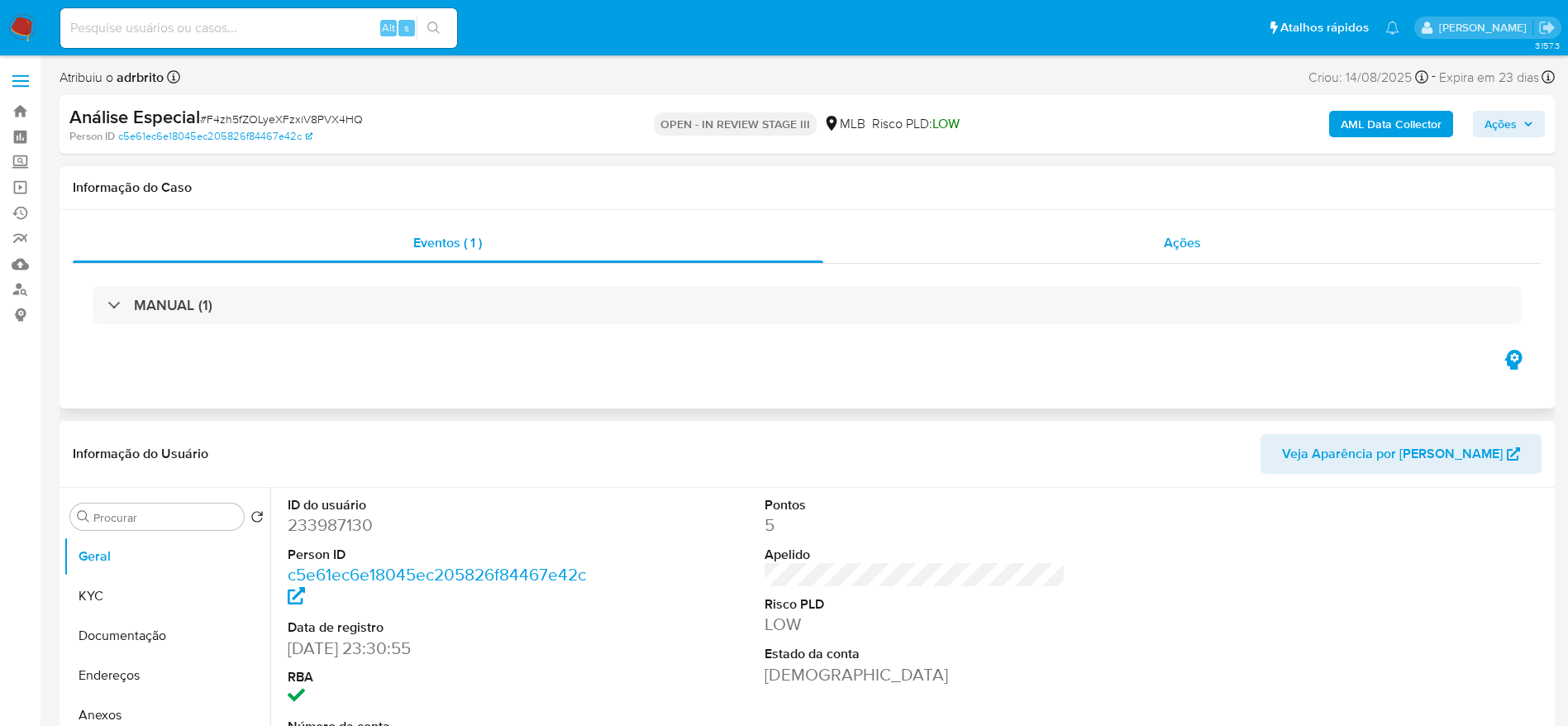
click at [1045, 244] on span "Ações" at bounding box center [1182, 242] width 38 height 19
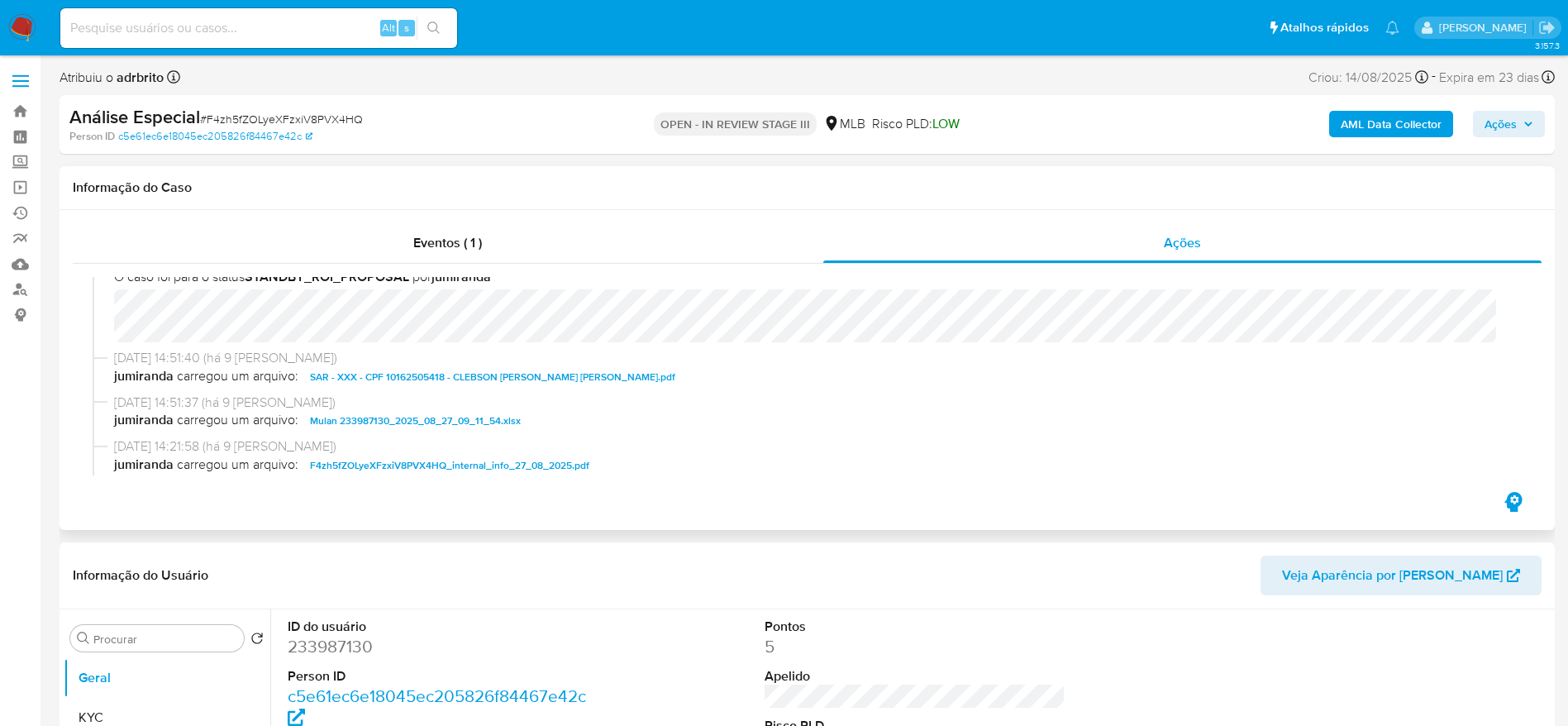
scroll to position [620, 0]
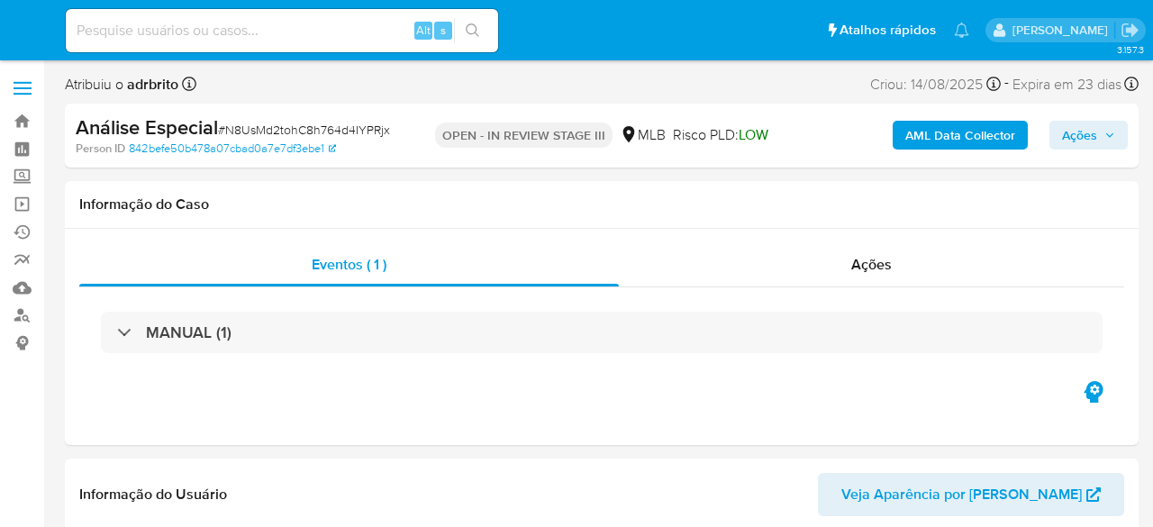
select select "10"
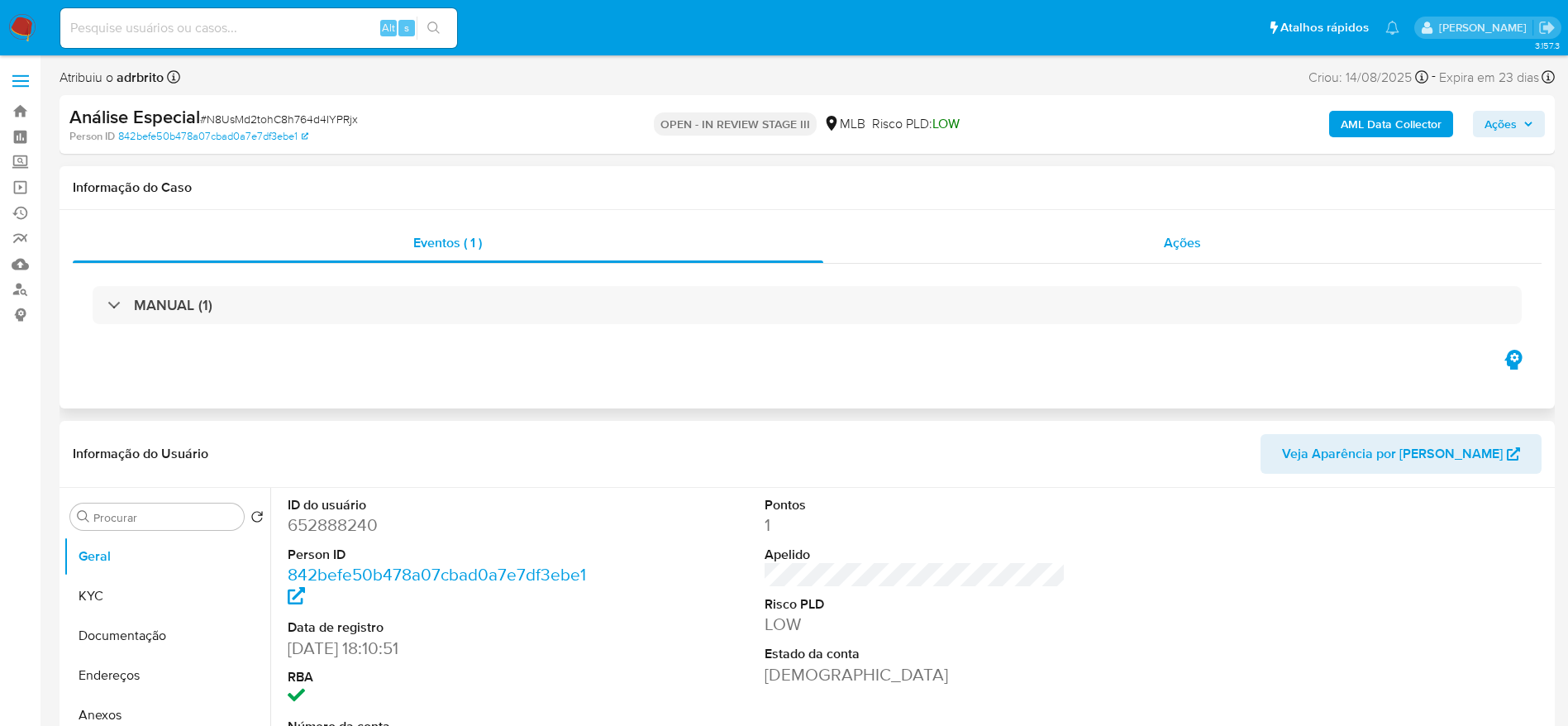
click at [1058, 240] on div "Ações" at bounding box center [1182, 242] width 719 height 39
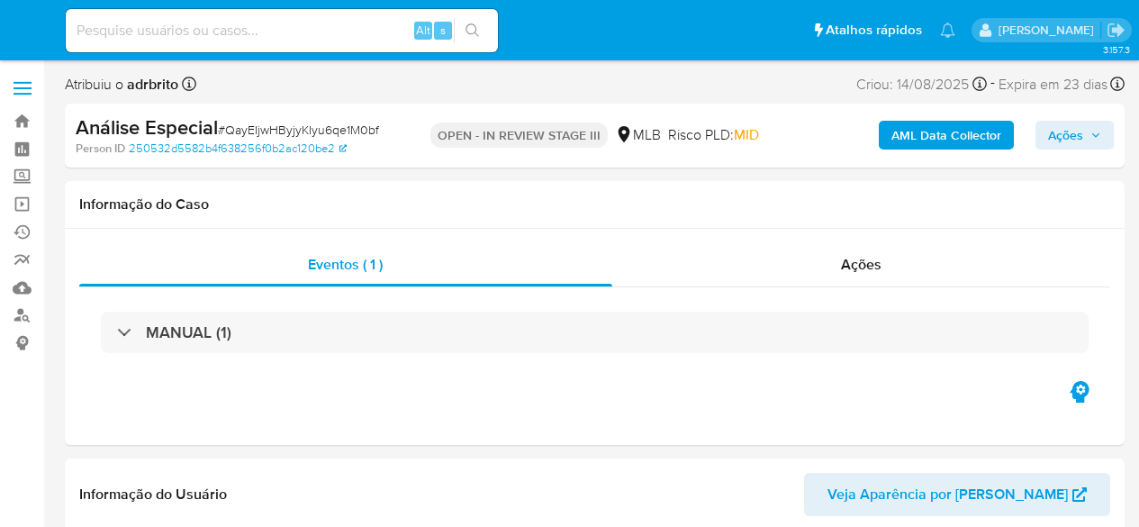
select select "10"
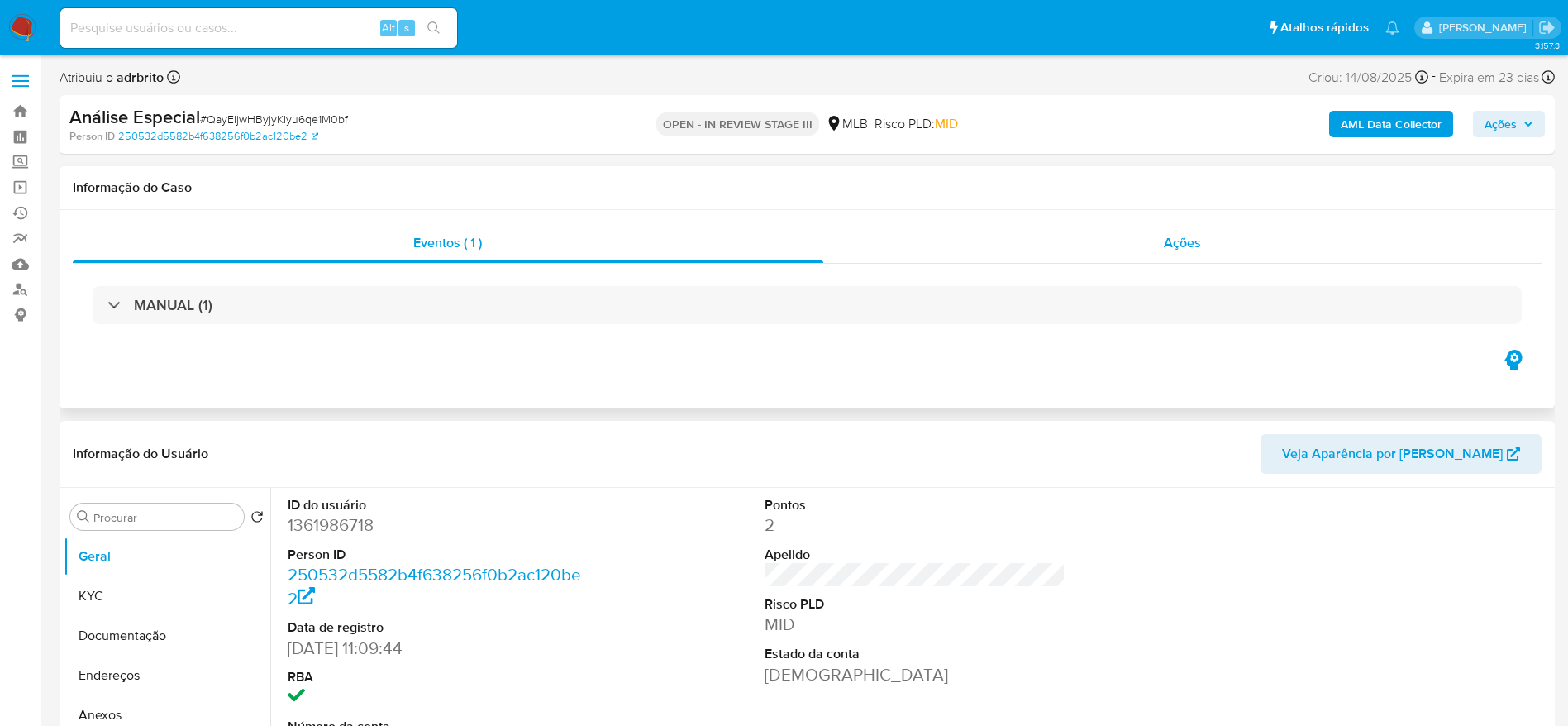
click at [1045, 252] on div "Ações" at bounding box center [1182, 242] width 719 height 39
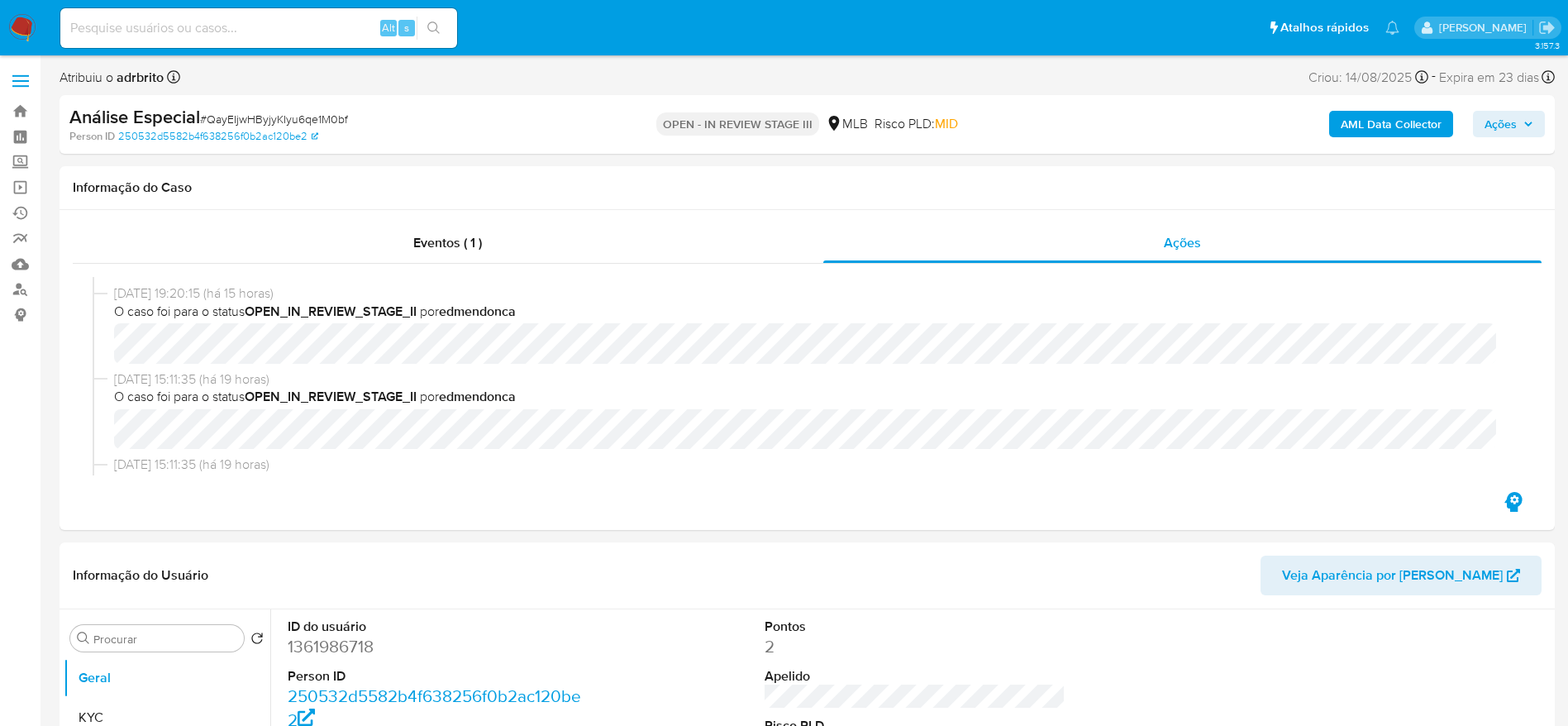
scroll to position [372, 0]
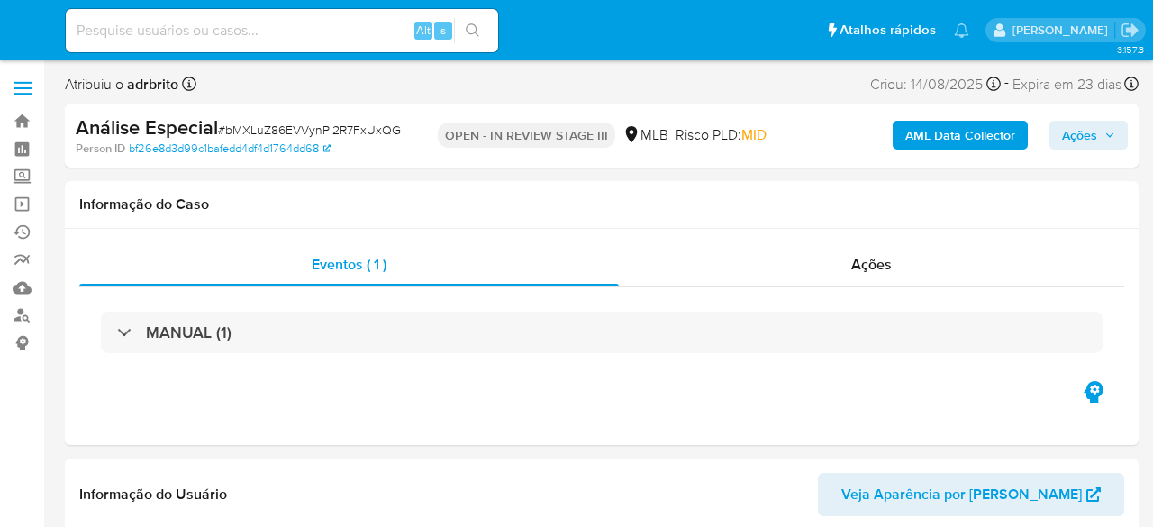
select select "10"
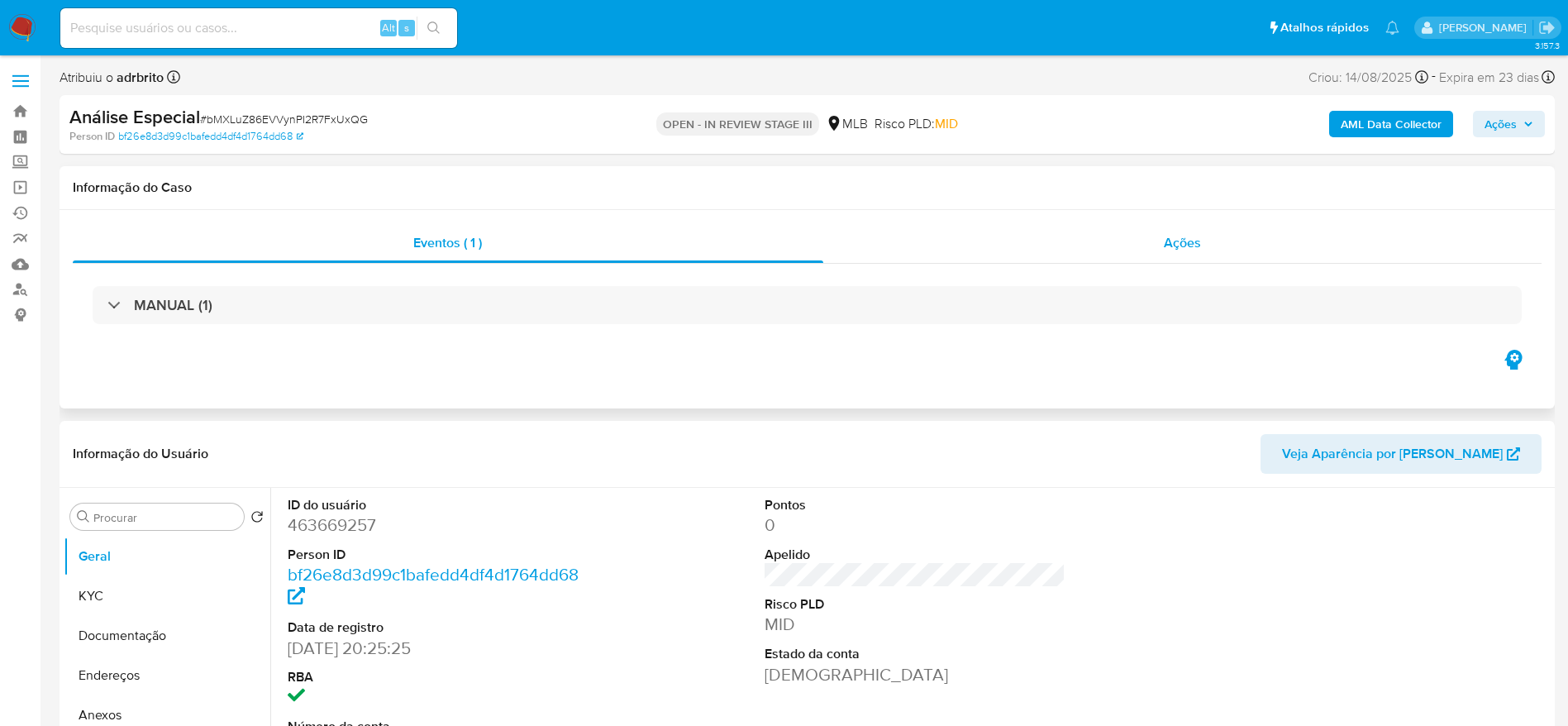
click at [1058, 251] on div "Ações" at bounding box center [1182, 242] width 719 height 39
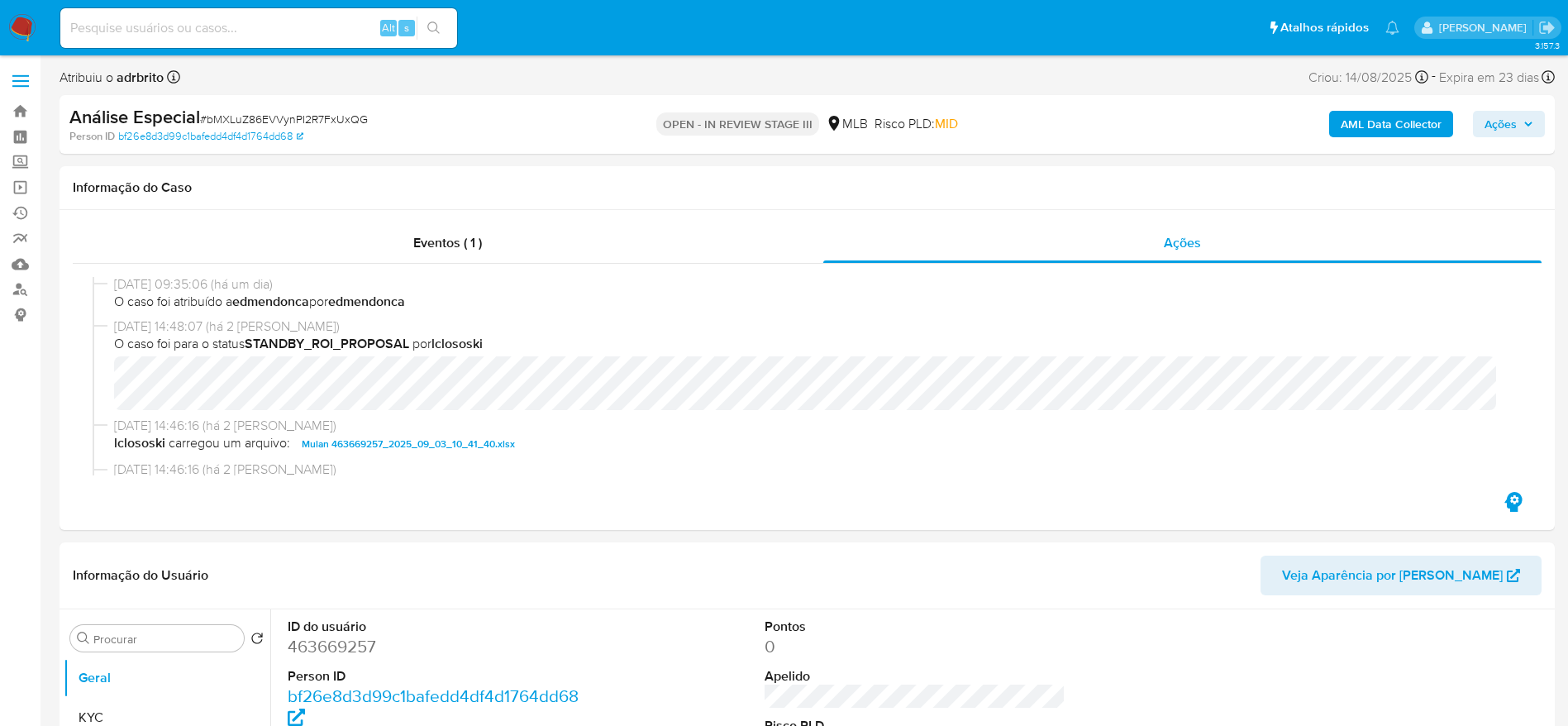
scroll to position [620, 0]
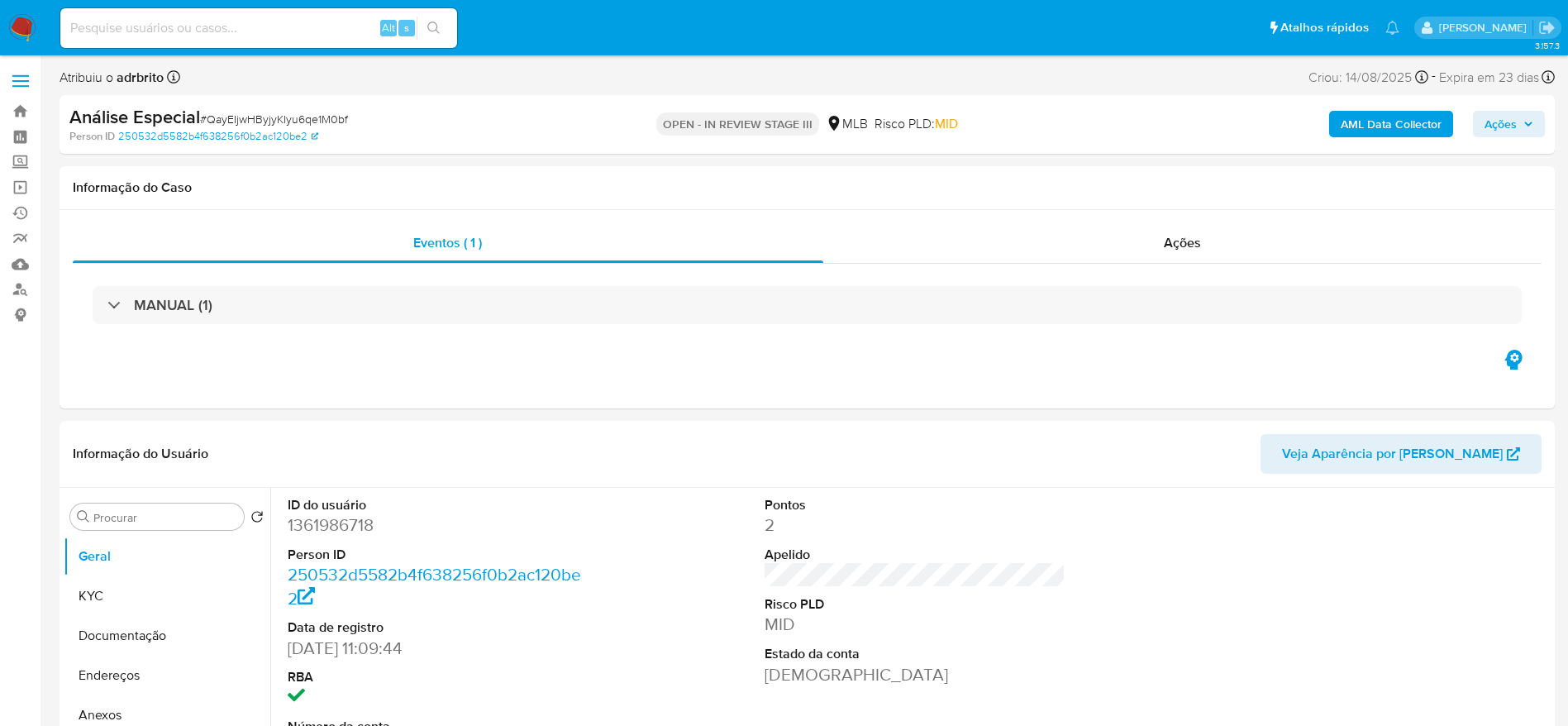
select select "10"
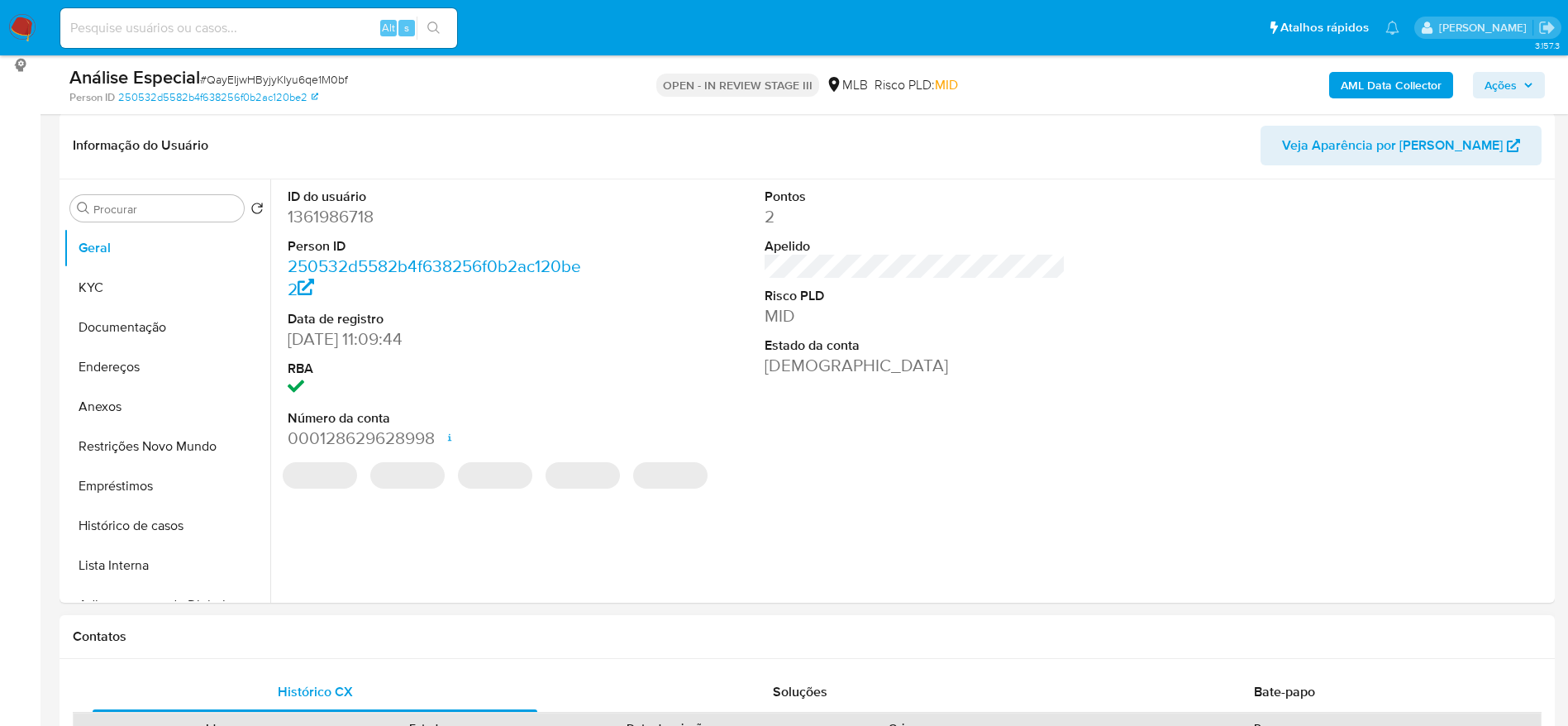
scroll to position [496, 0]
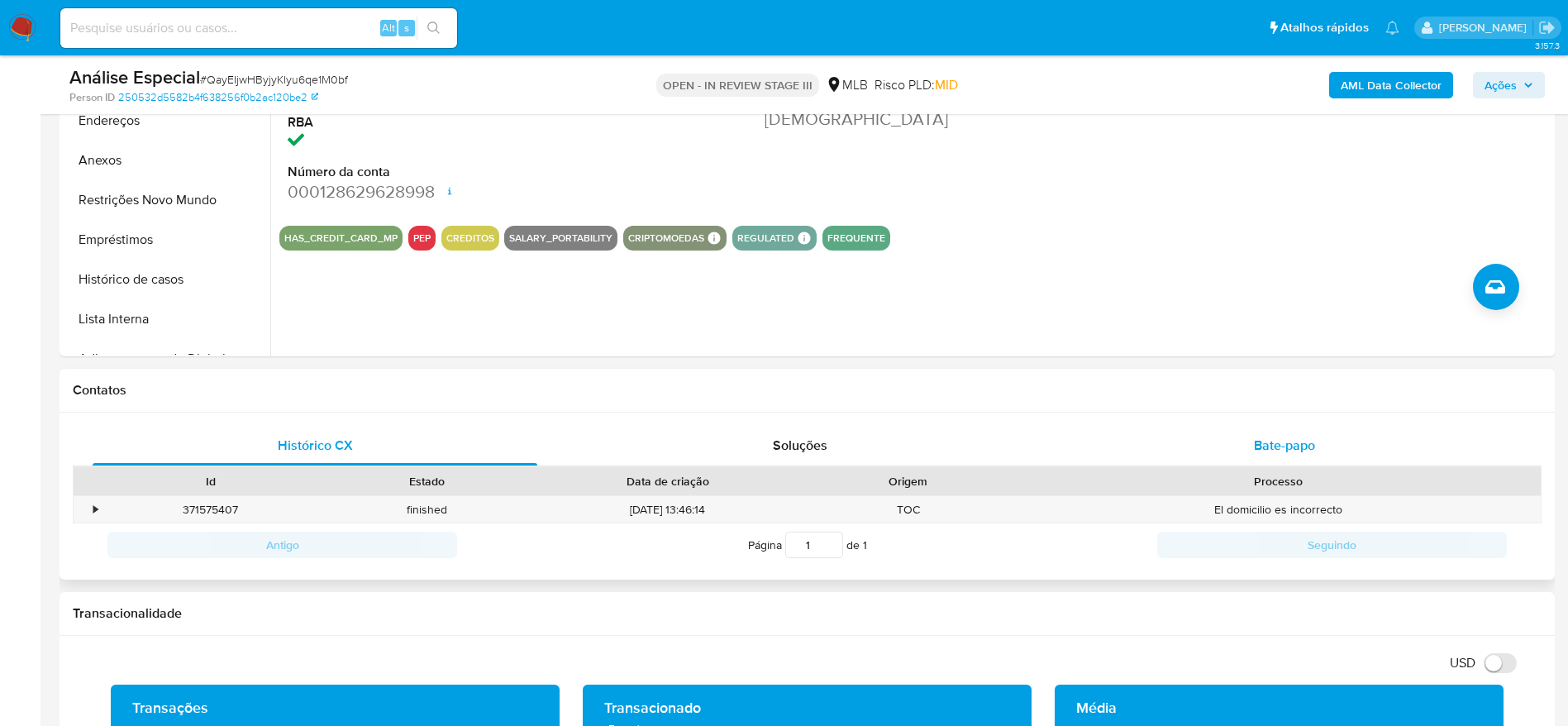
click at [1219, 442] on div "Bate-papo" at bounding box center [1284, 445] width 444 height 39
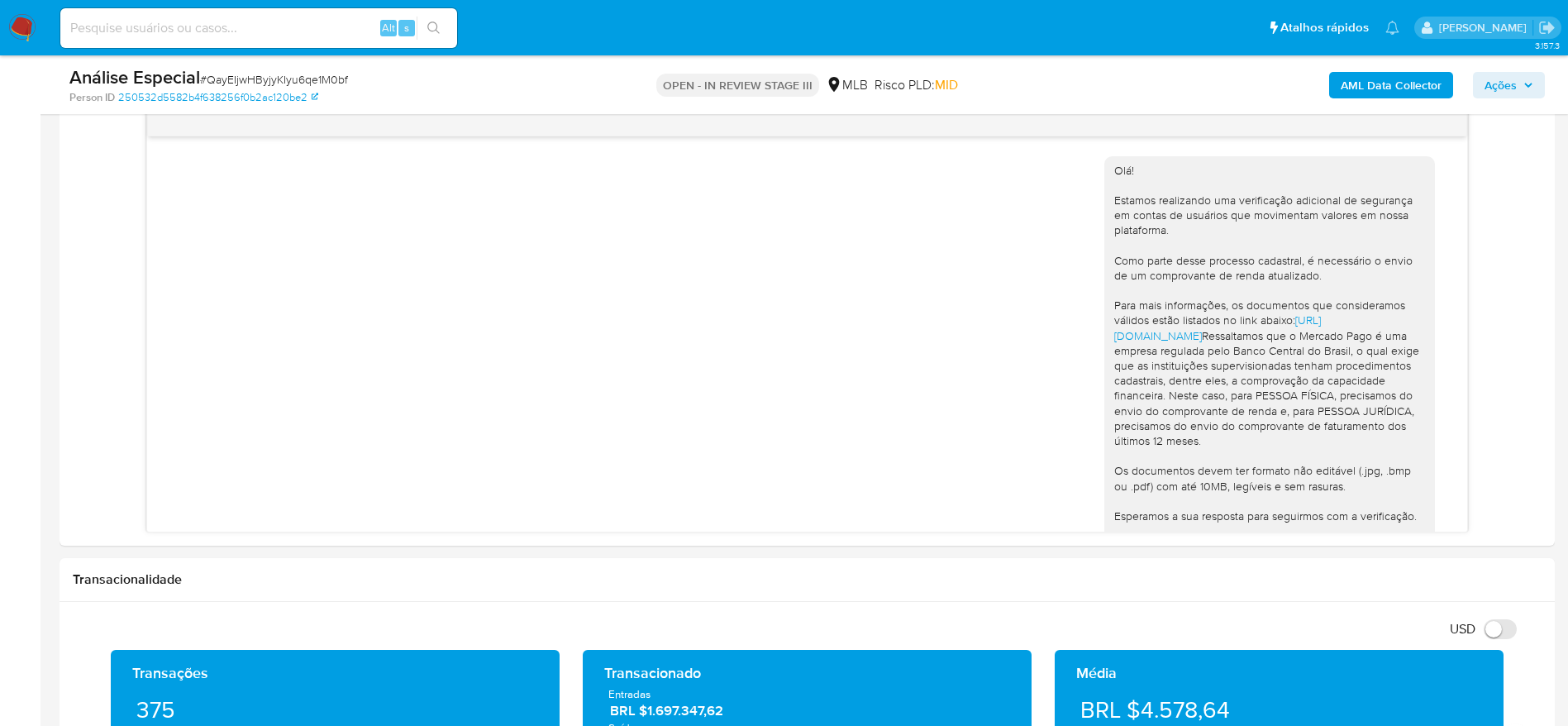
scroll to position [201, 0]
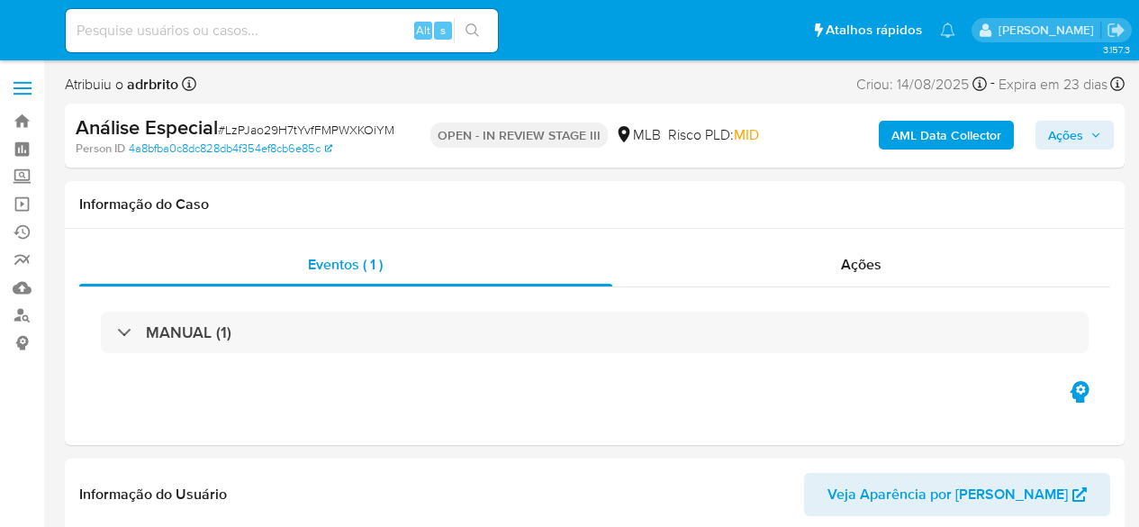
select select "10"
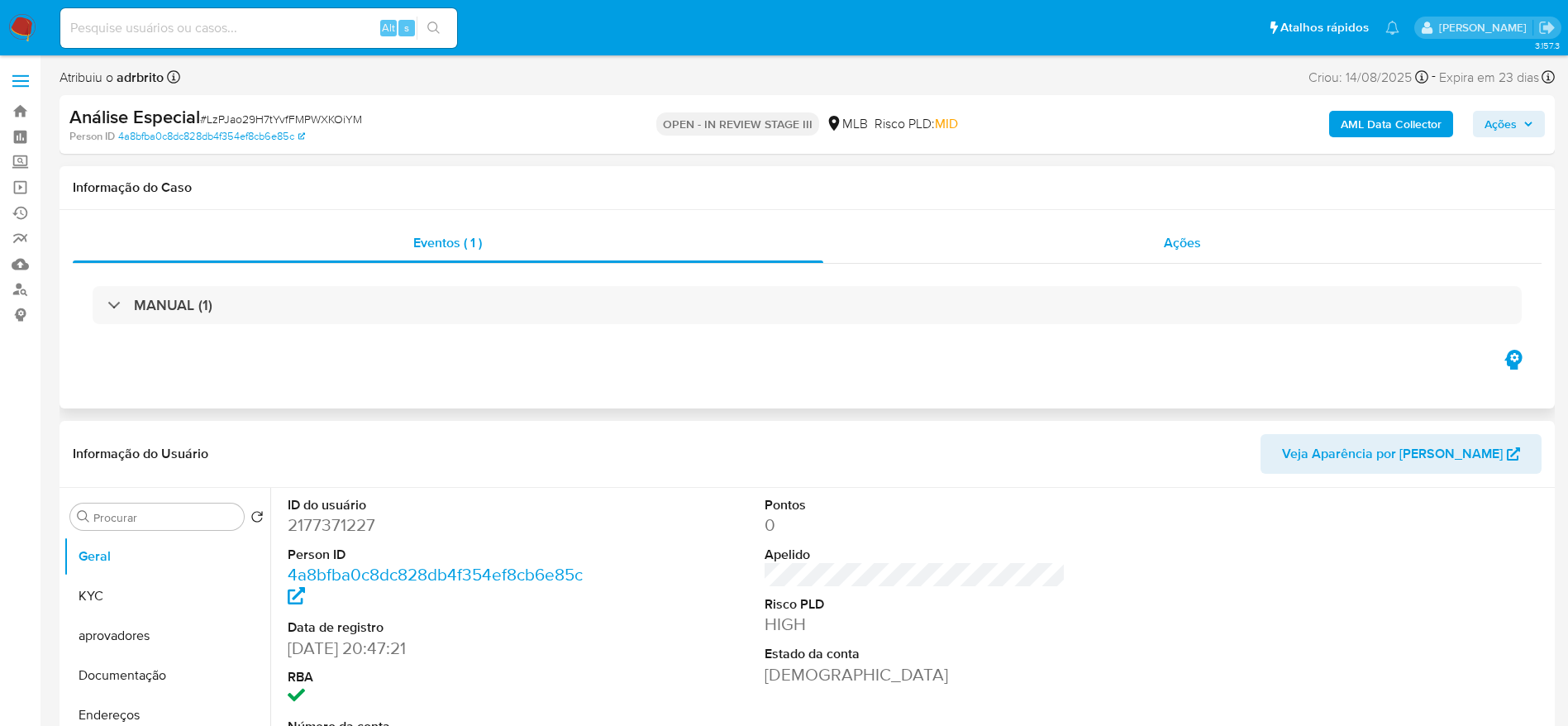
click at [1045, 245] on div "Ações" at bounding box center [1182, 242] width 719 height 39
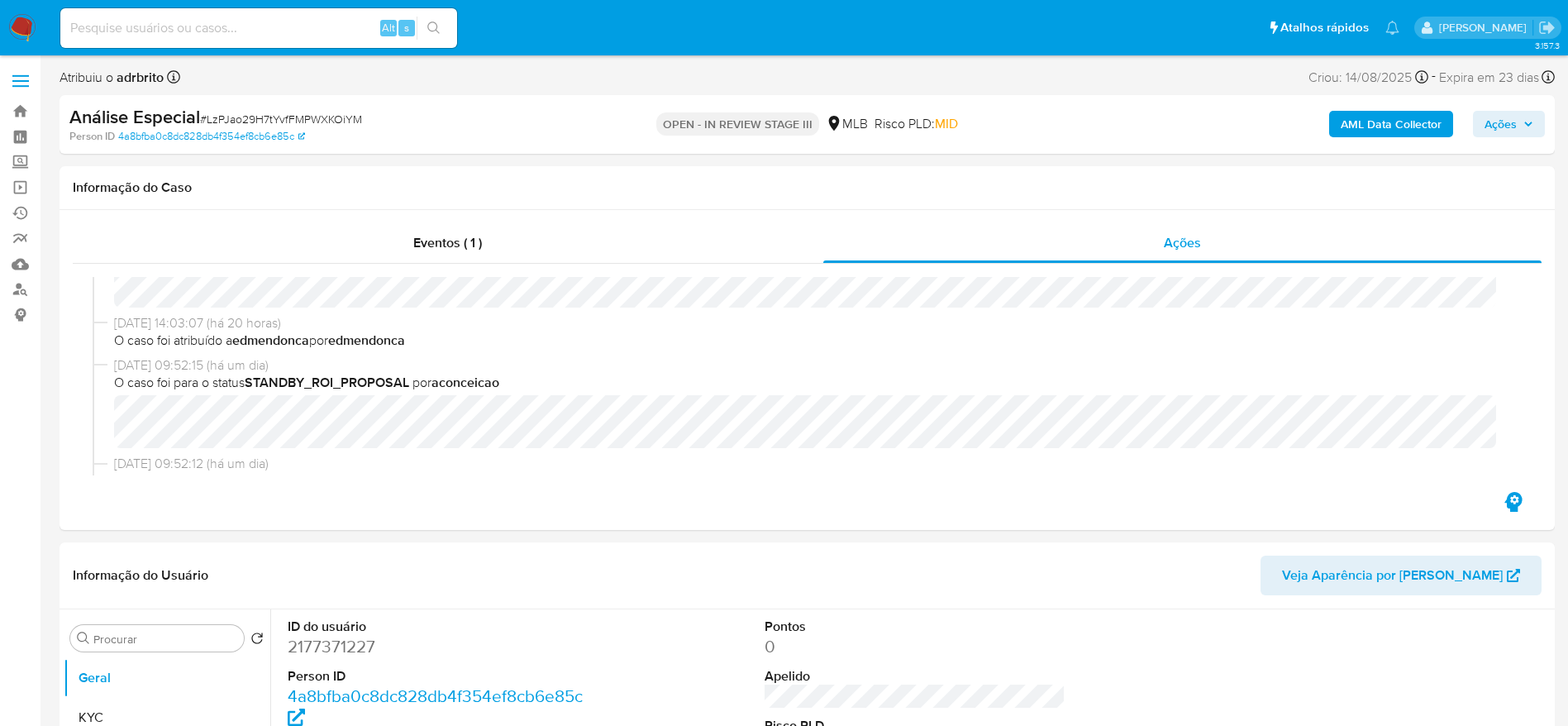
scroll to position [496, 0]
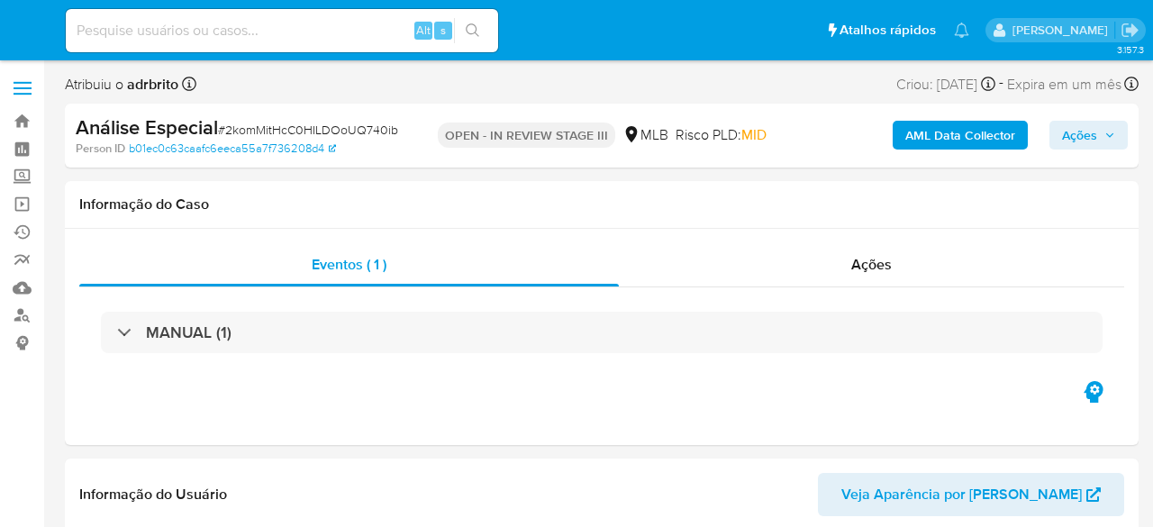
select select "10"
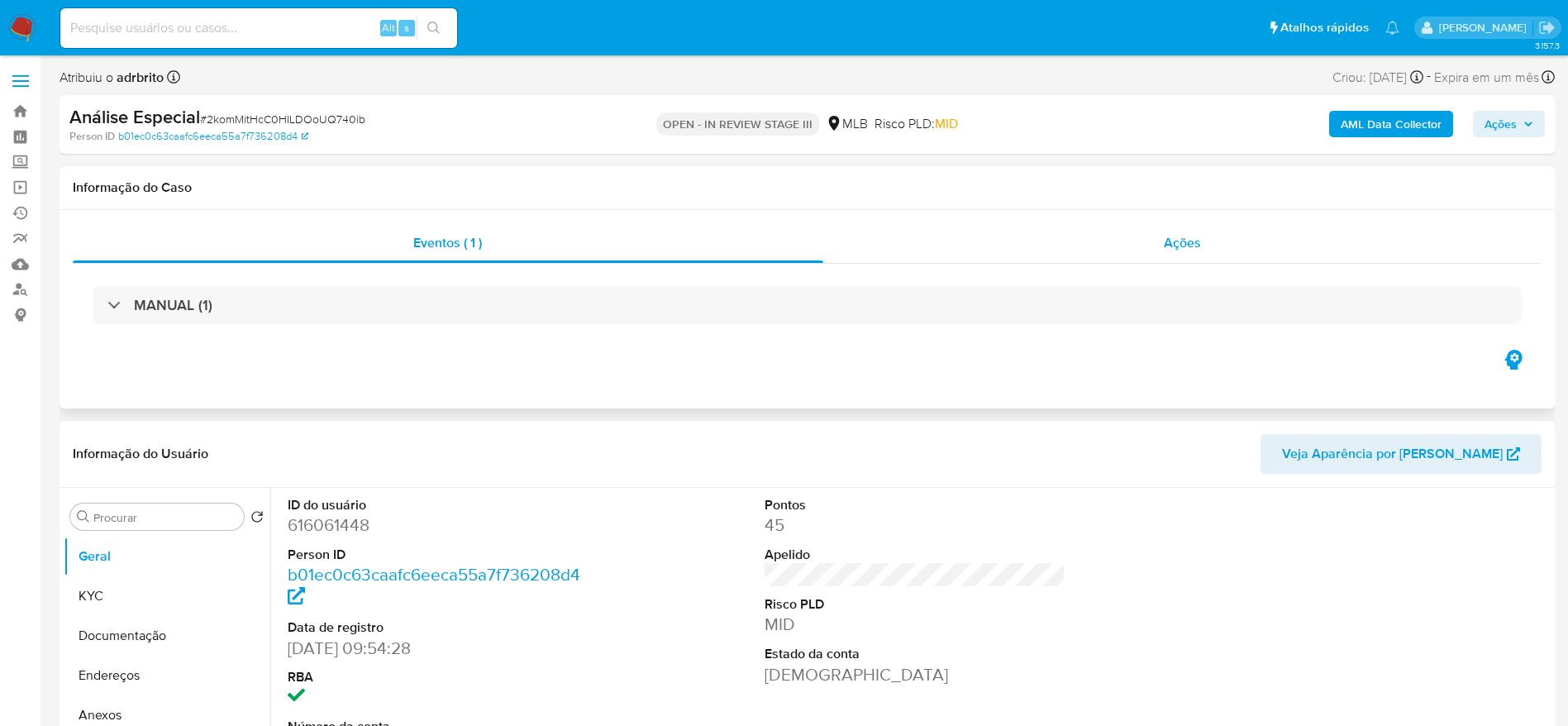
click at [1058, 231] on div "Ações" at bounding box center [1182, 242] width 719 height 39
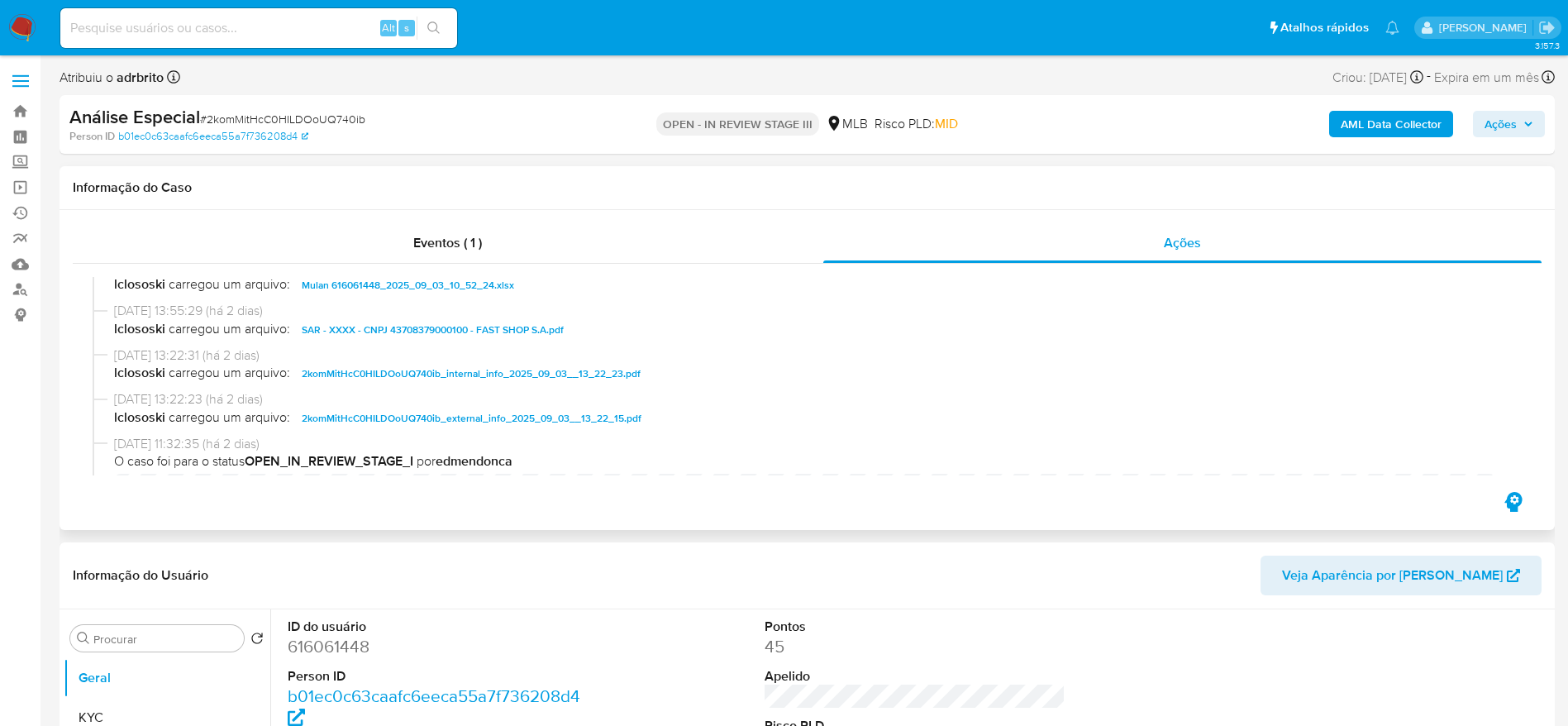
scroll to position [496, 0]
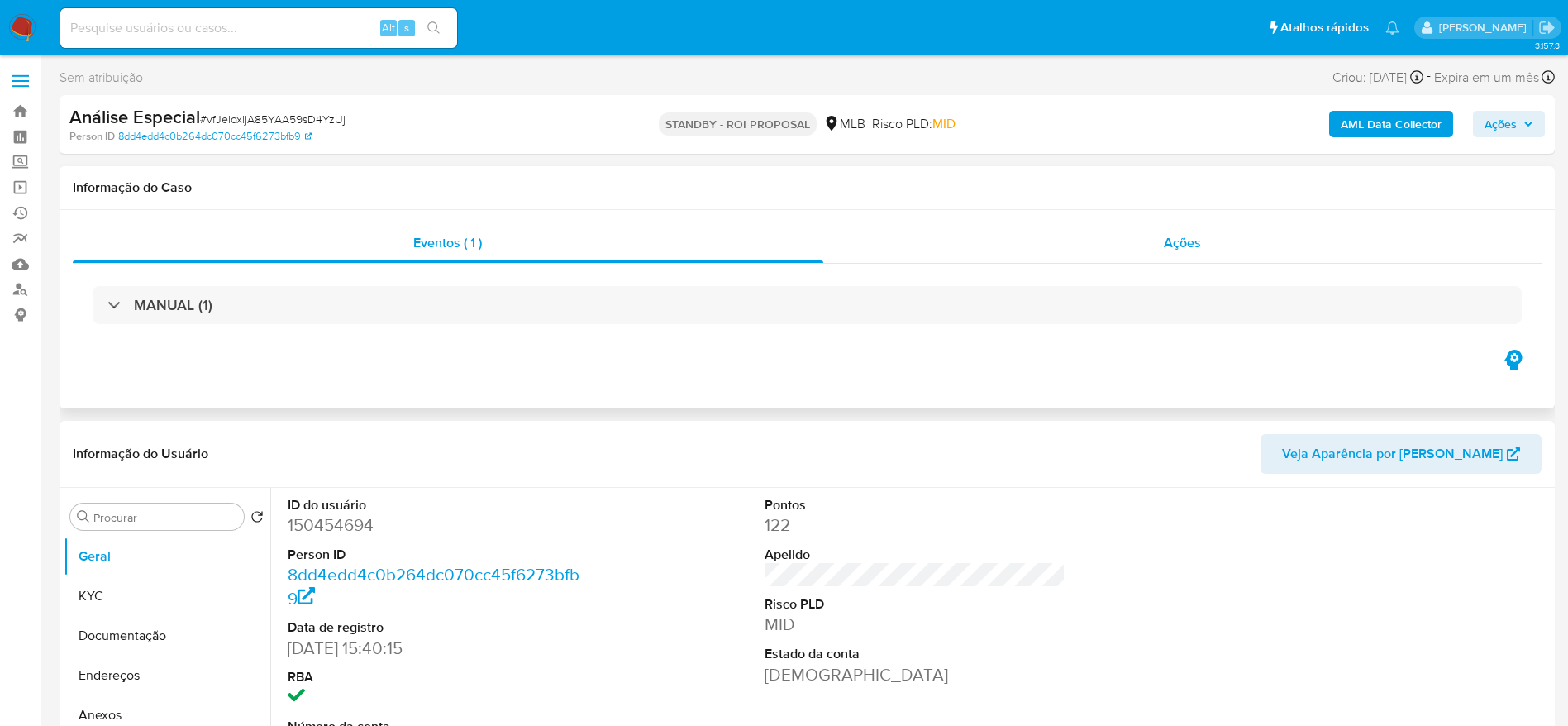
click at [1045, 243] on div "Ações" at bounding box center [1182, 242] width 719 height 39
select select "10"
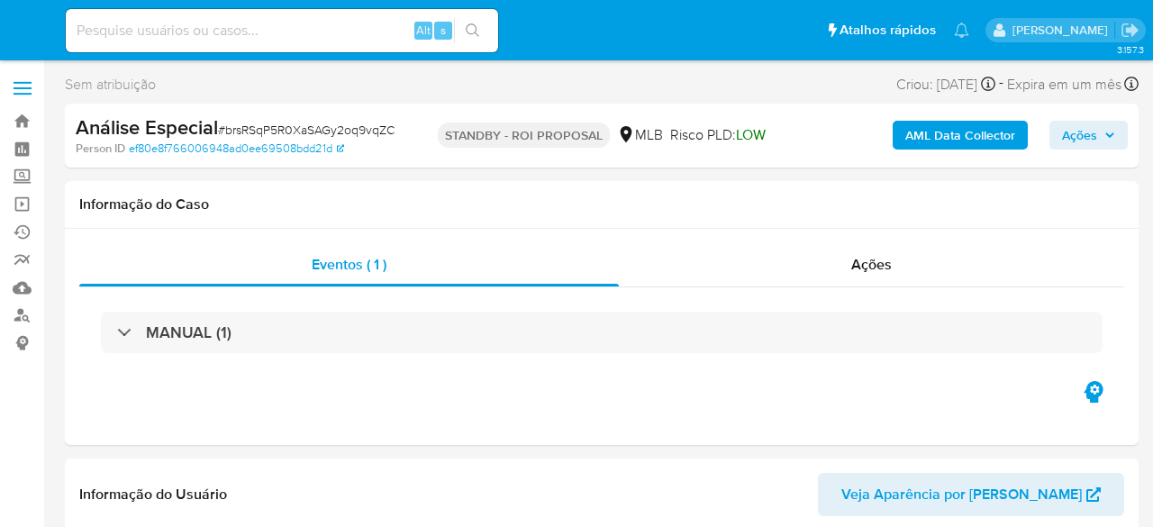
select select "10"
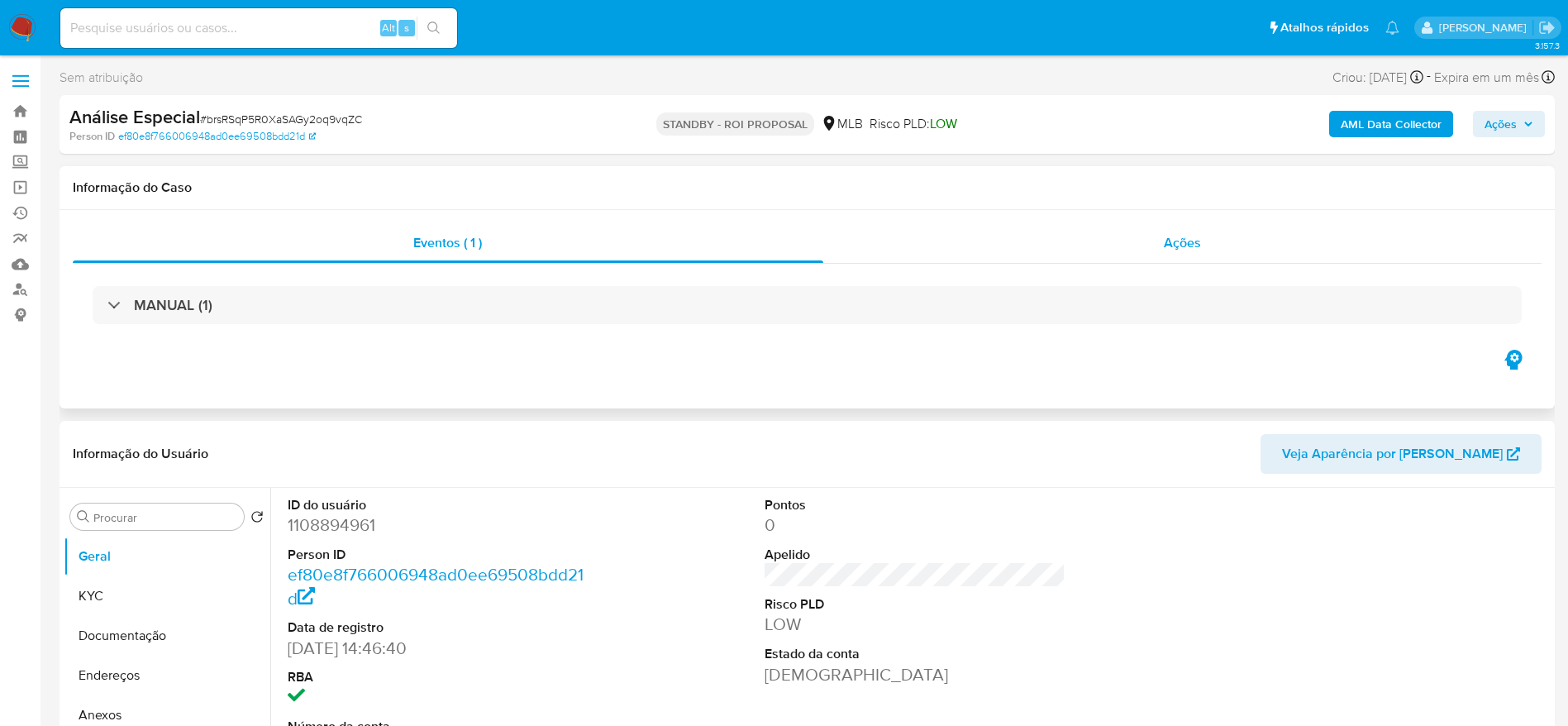
click at [1058, 232] on div "Ações" at bounding box center [1182, 242] width 719 height 39
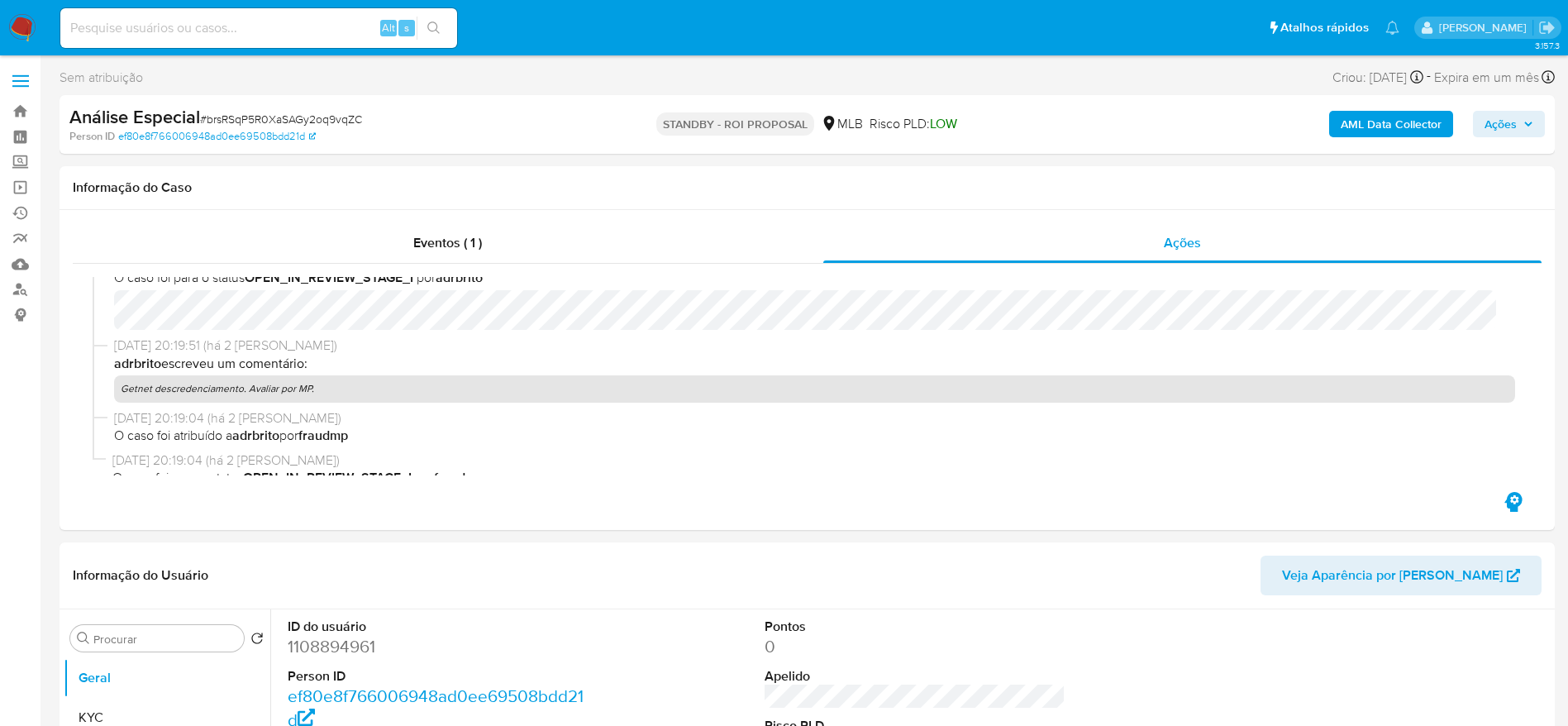
scroll to position [374, 0]
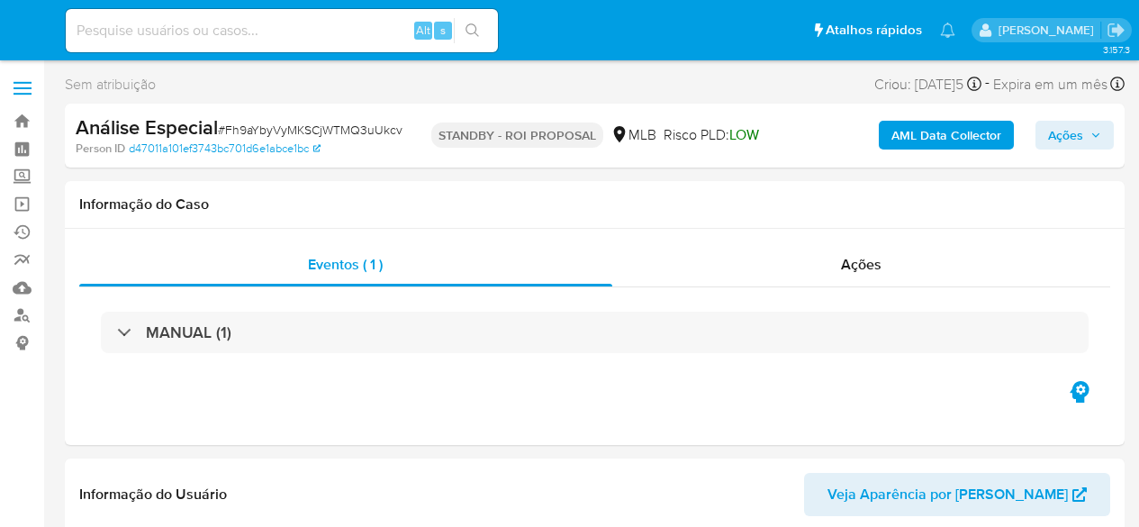
select select "10"
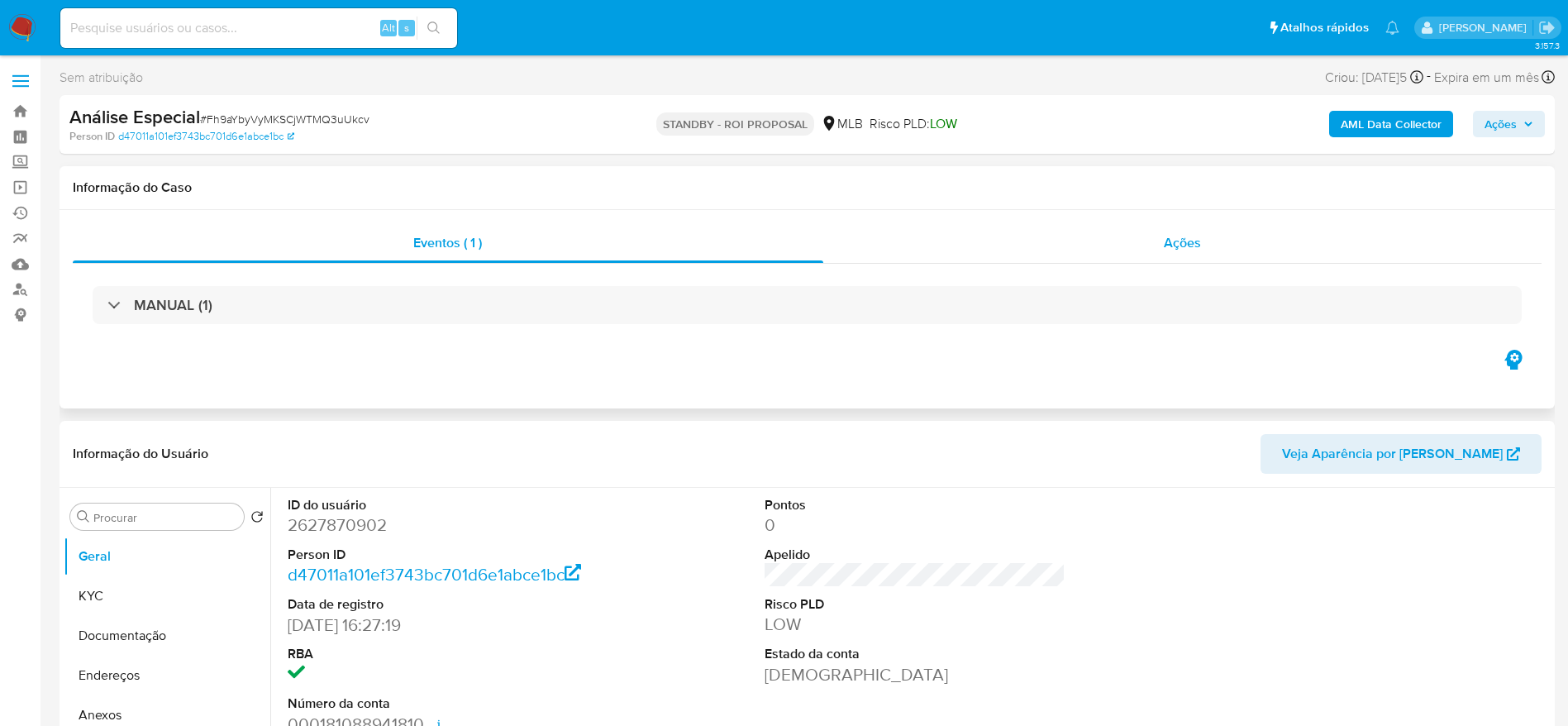
click at [1045, 240] on div "Ações" at bounding box center [1182, 242] width 719 height 39
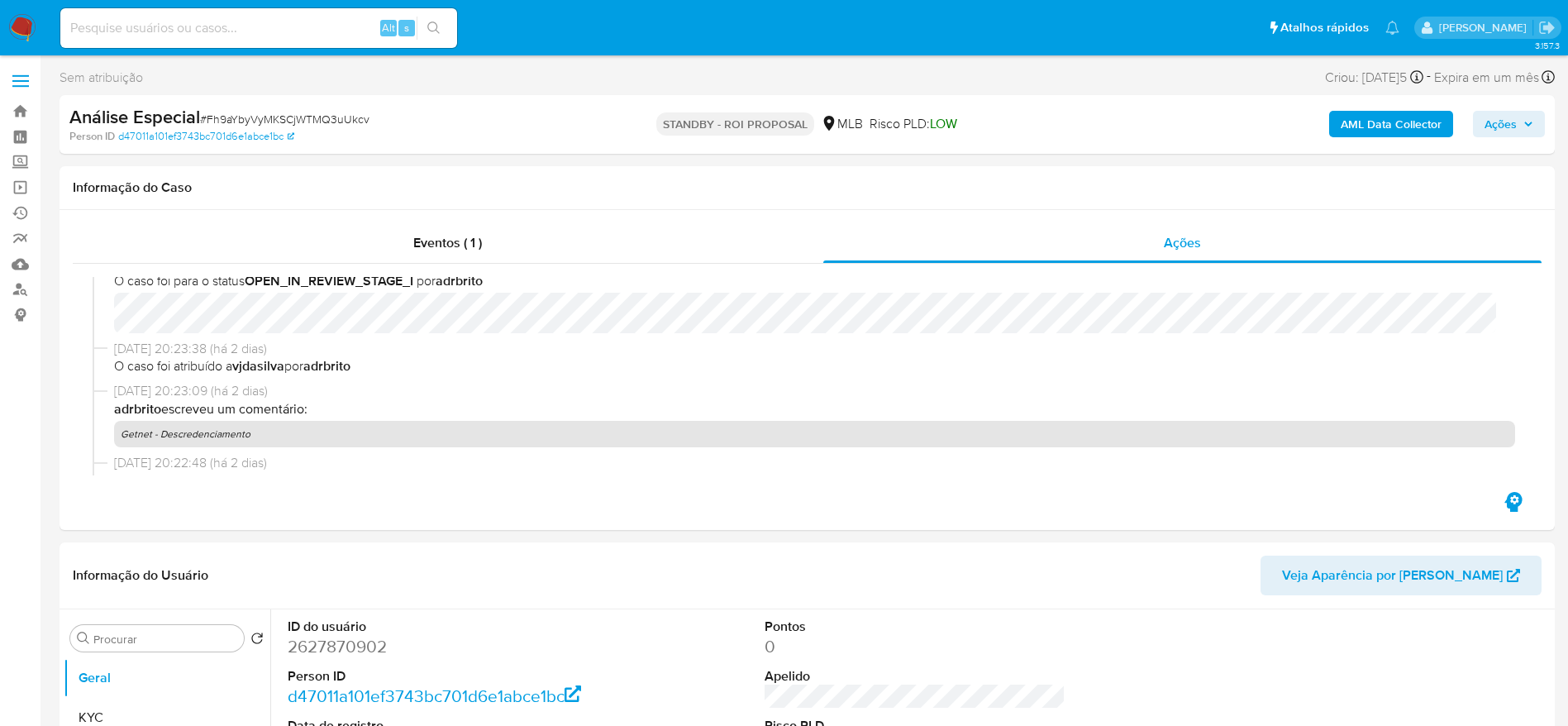
scroll to position [362, 0]
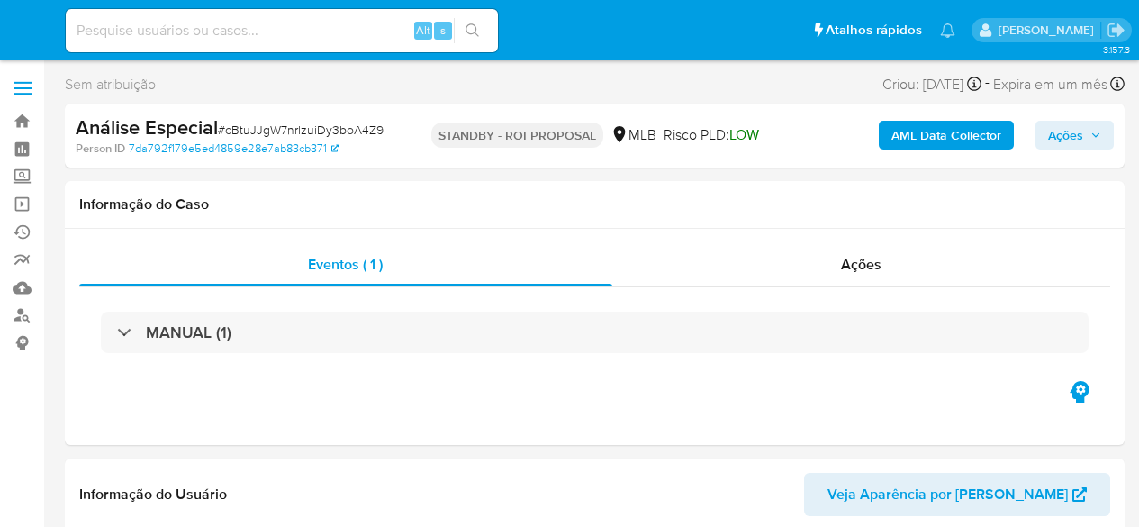
select select "10"
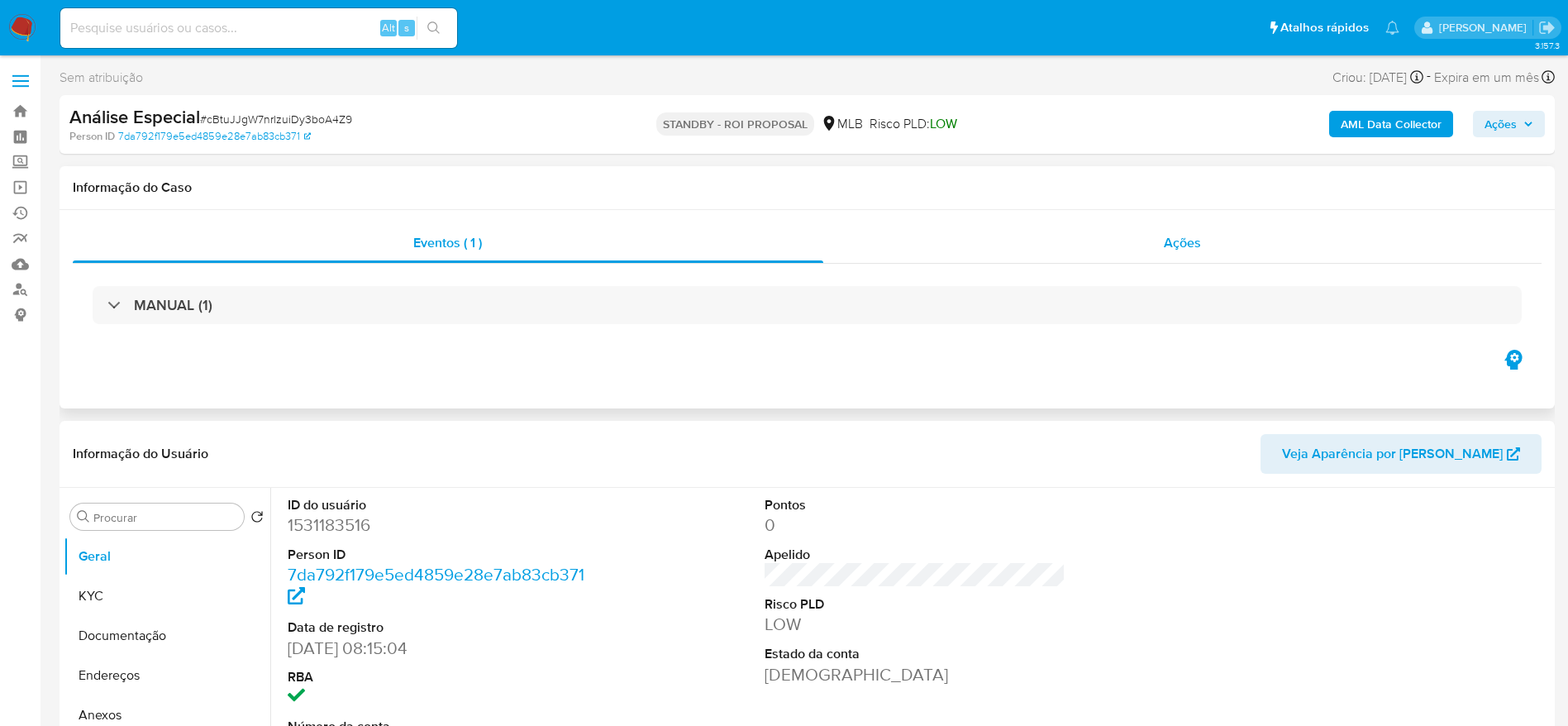
click at [1045, 241] on div "Ações" at bounding box center [1182, 242] width 719 height 39
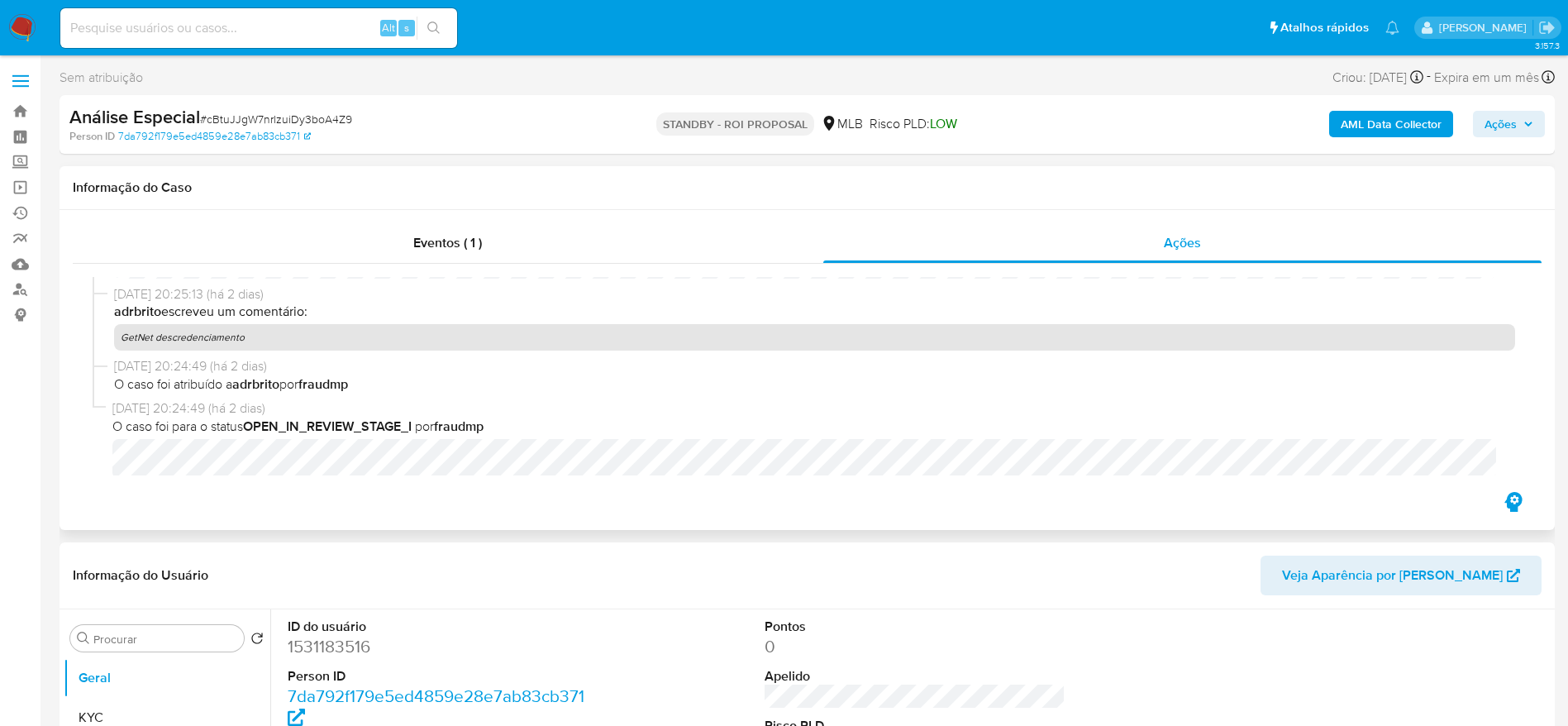
scroll to position [348, 0]
